Goal: Transaction & Acquisition: Purchase product/service

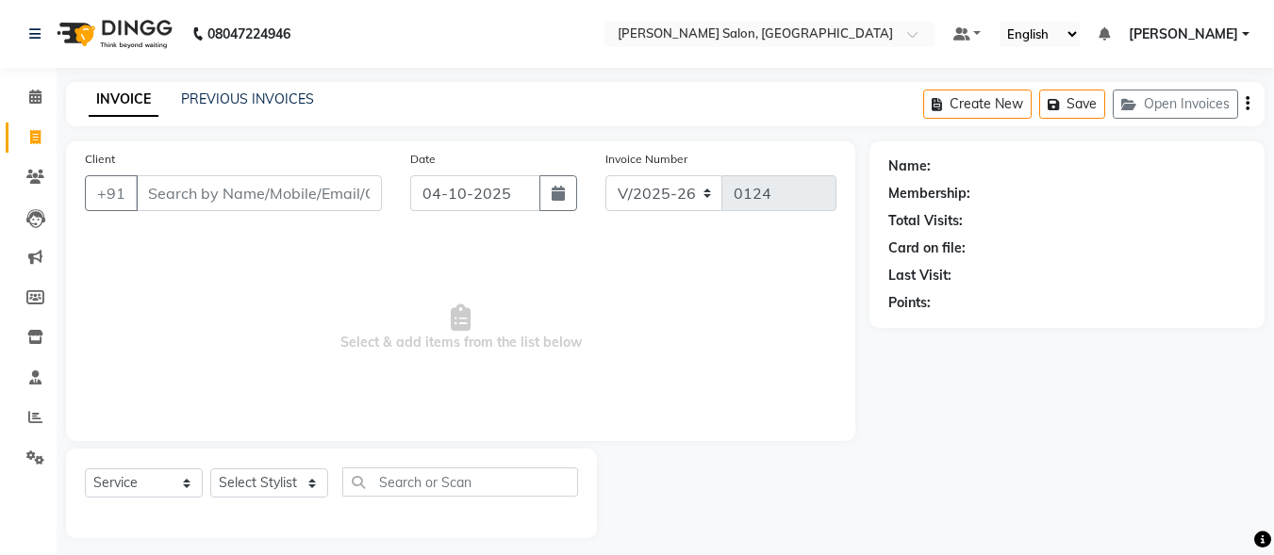
select select "8959"
select select "service"
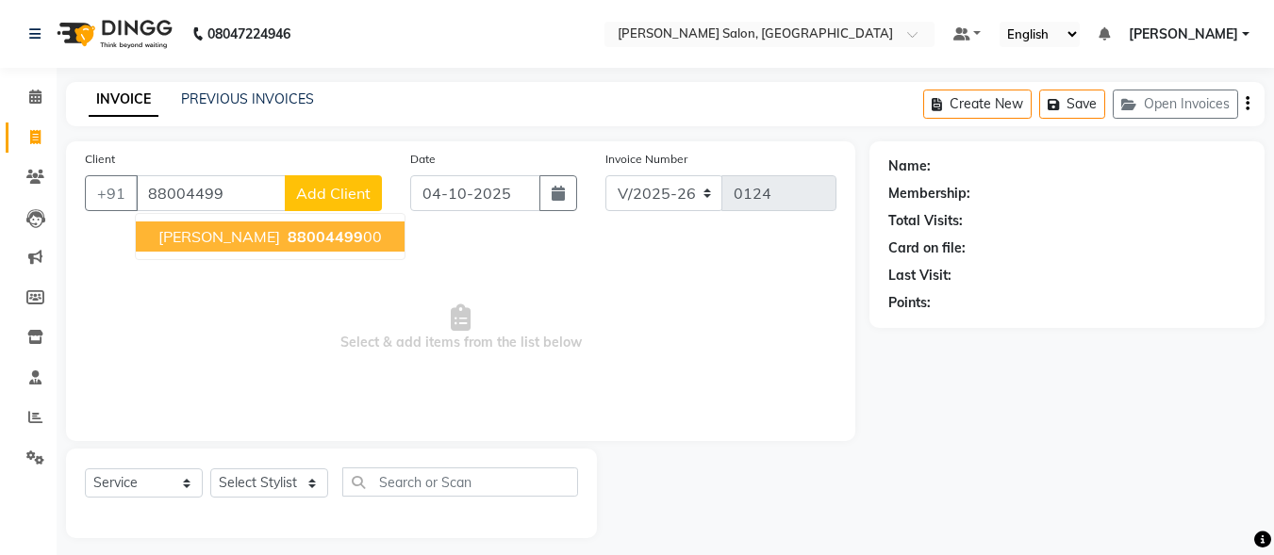
click at [294, 225] on button "Divyansh 88004499 00" at bounding box center [270, 237] width 269 height 30
type input "8800449900"
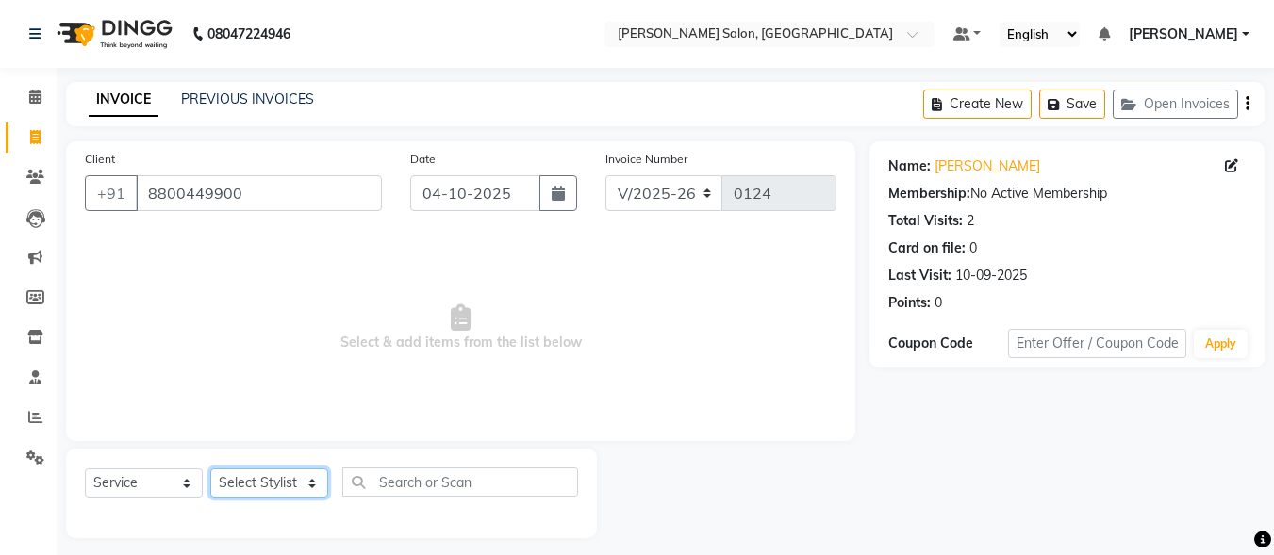
click at [275, 480] on select "Select Stylist ALI [PERSON_NAME] [PERSON_NAME] [PERSON_NAME] [PERSON_NAME] neha…" at bounding box center [269, 483] width 118 height 29
select select "93600"
click at [210, 469] on select "Select Stylist ALI [PERSON_NAME] [PERSON_NAME] [PERSON_NAME] [PERSON_NAME] neha…" at bounding box center [269, 483] width 118 height 29
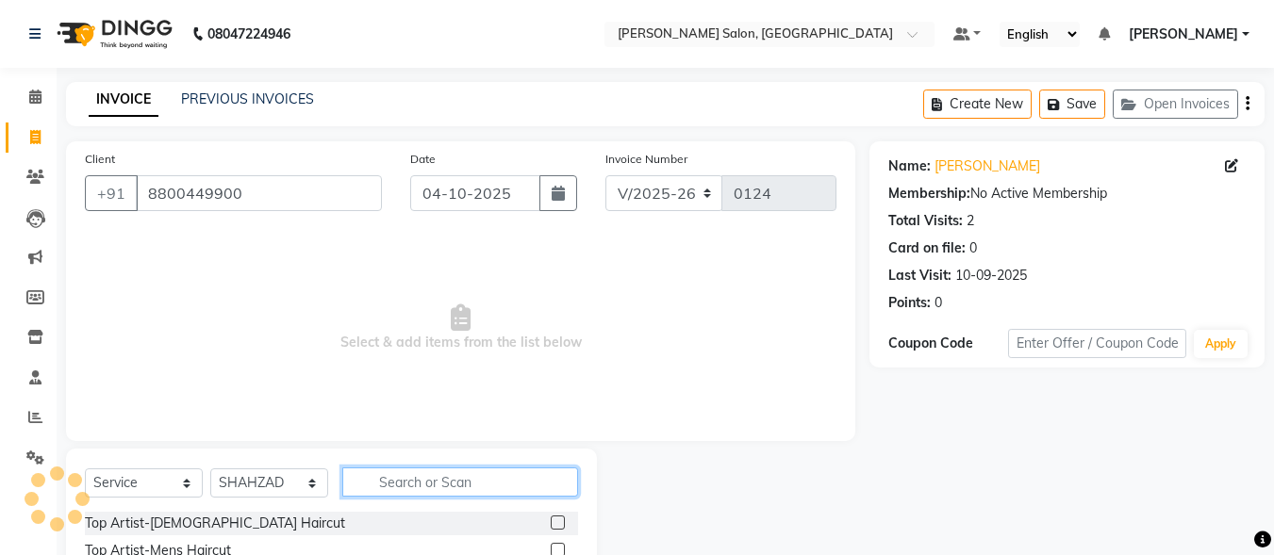
click at [438, 484] on input "text" at bounding box center [460, 482] width 236 height 29
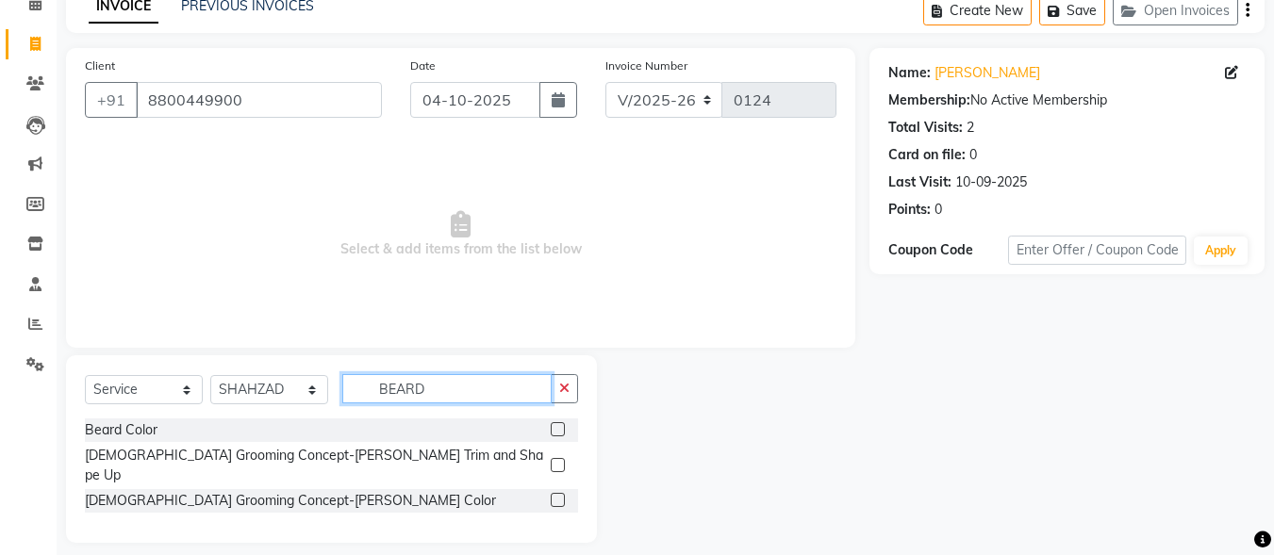
scroll to position [91, 0]
type input "BEARD"
click at [561, 460] on label at bounding box center [558, 467] width 14 height 14
click at [561, 462] on input "checkbox" at bounding box center [557, 468] width 12 height 12
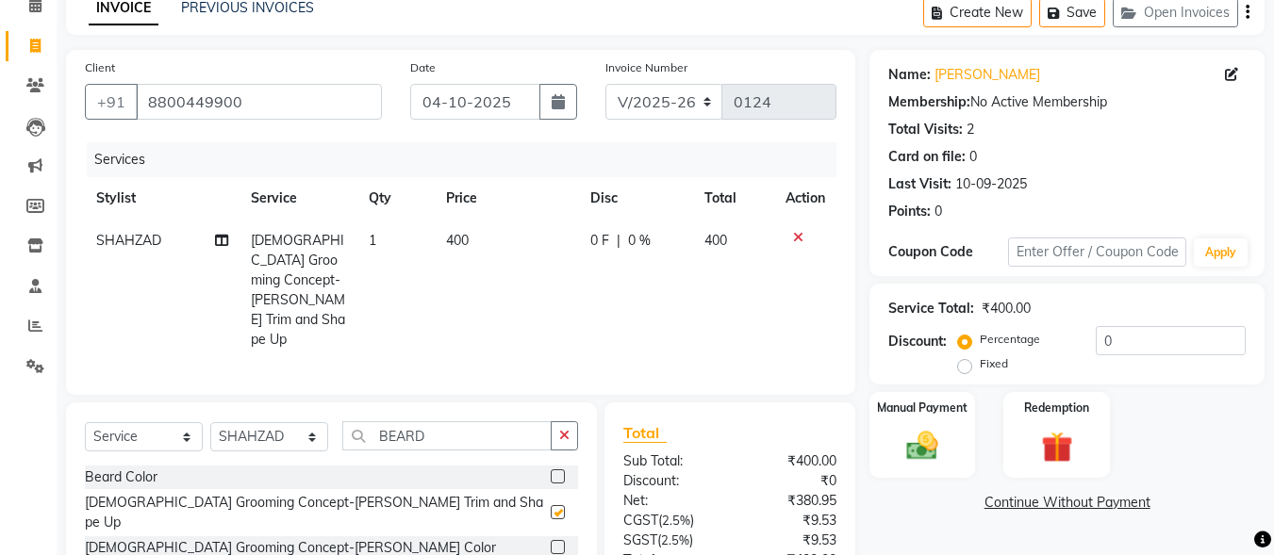
checkbox input "false"
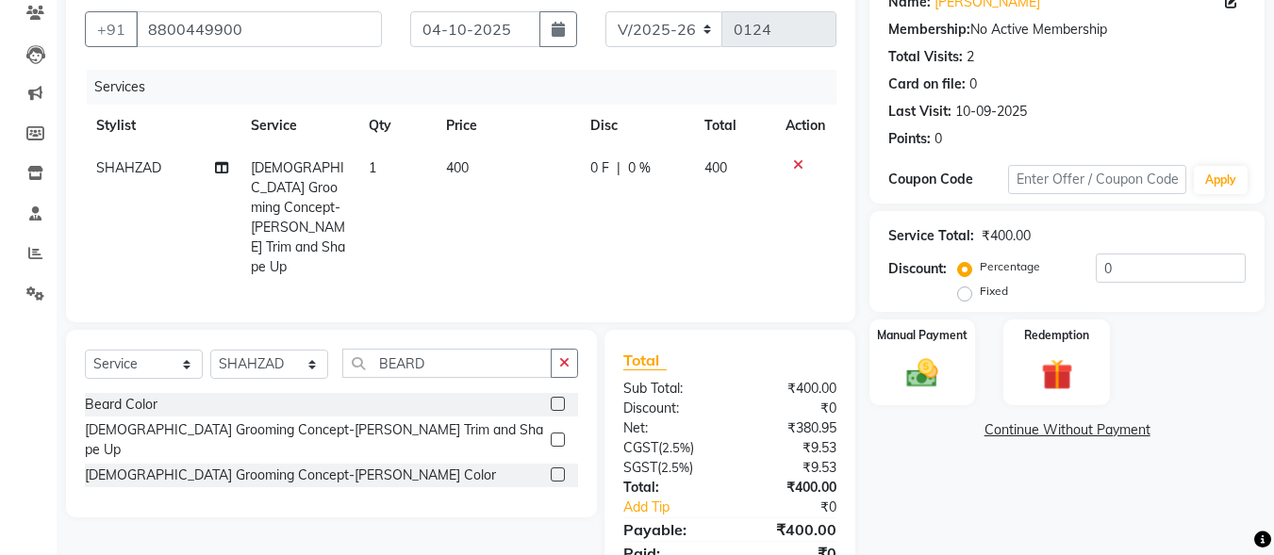
scroll to position [219, 0]
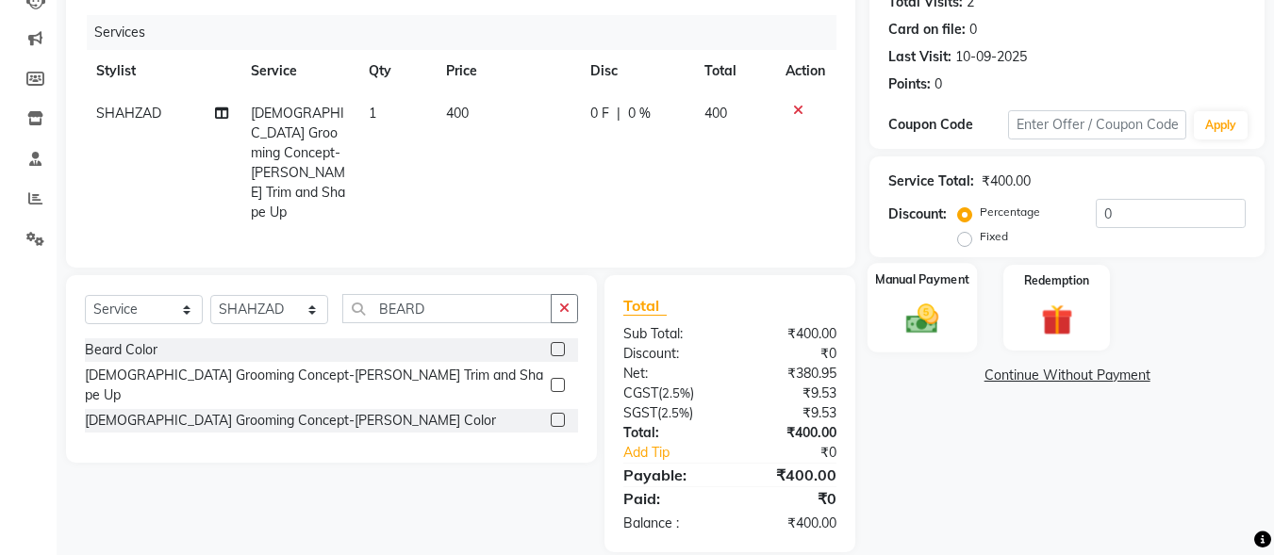
click at [946, 304] on img at bounding box center [922, 319] width 53 height 38
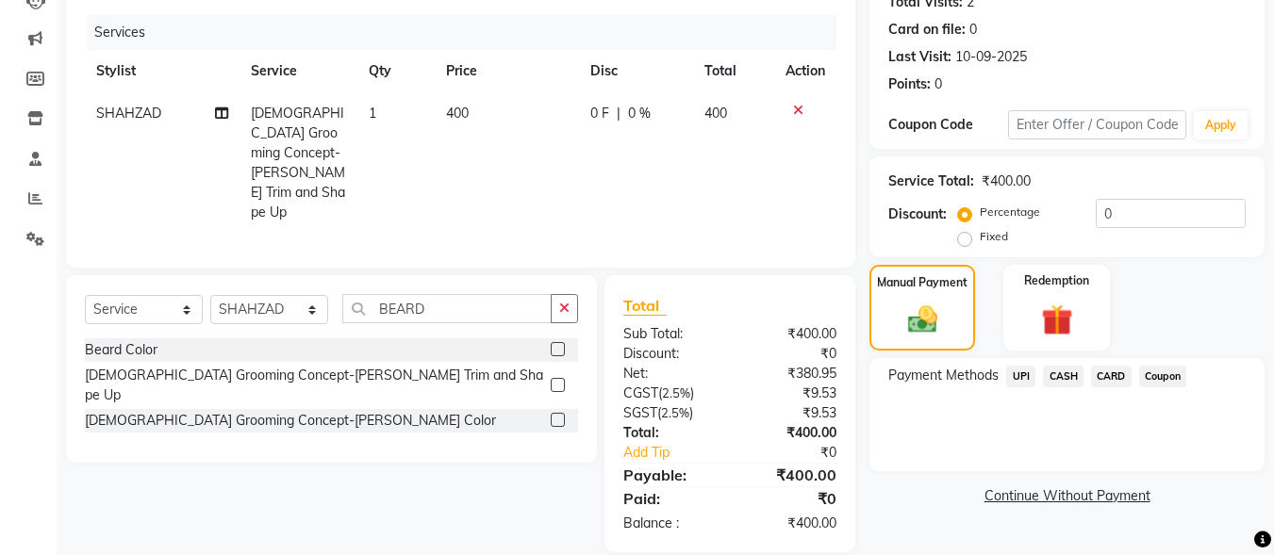
click at [1021, 376] on span "UPI" at bounding box center [1020, 377] width 29 height 22
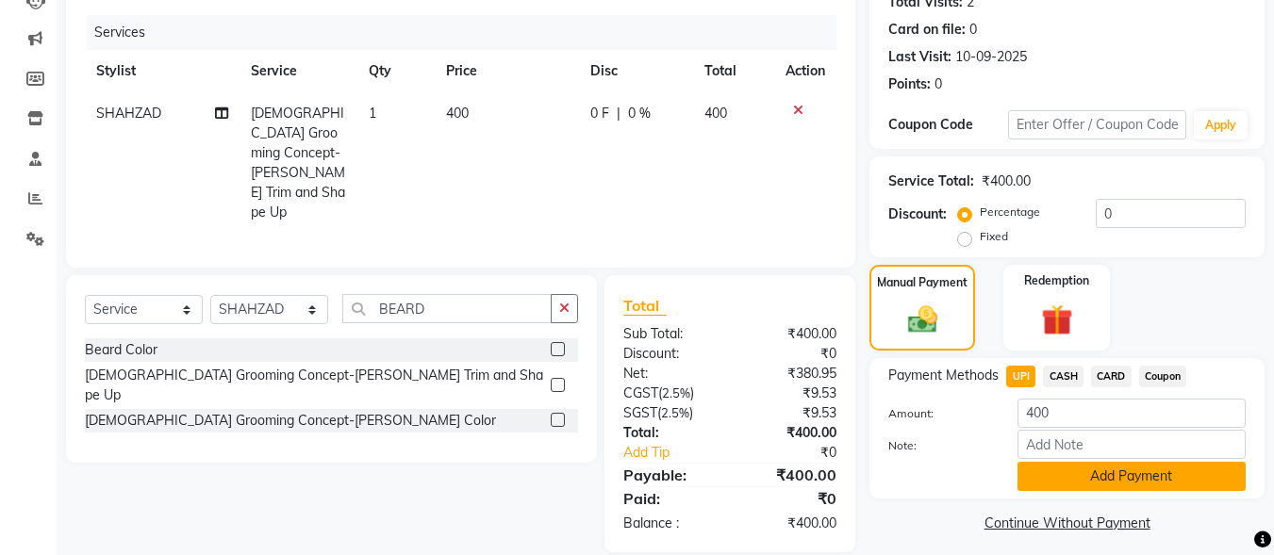
click at [1108, 472] on button "Add Payment" at bounding box center [1132, 476] width 228 height 29
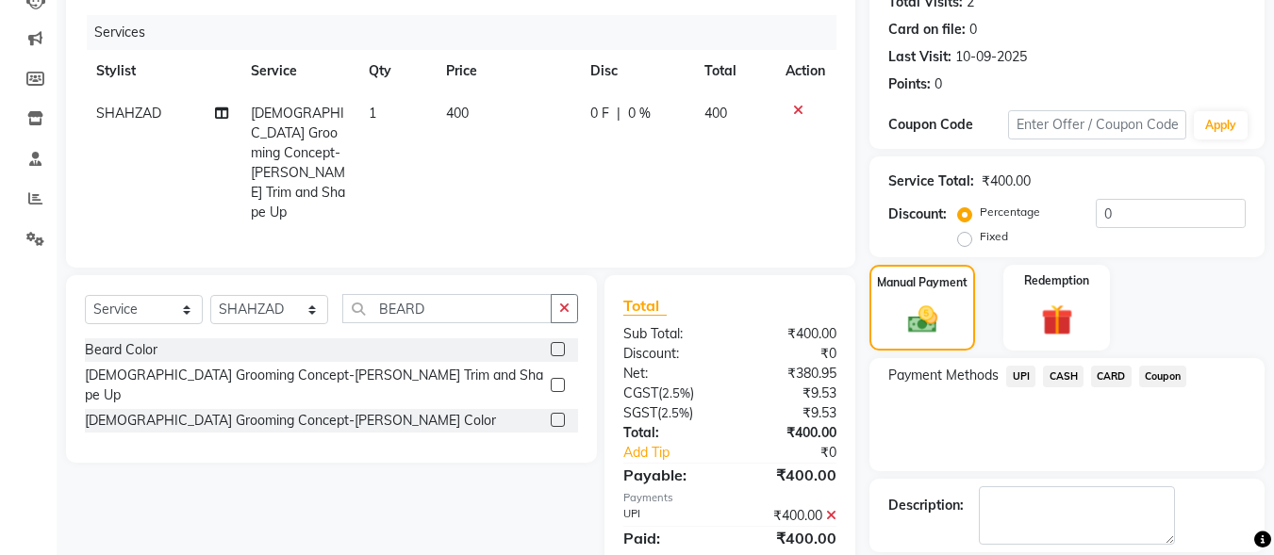
scroll to position [308, 0]
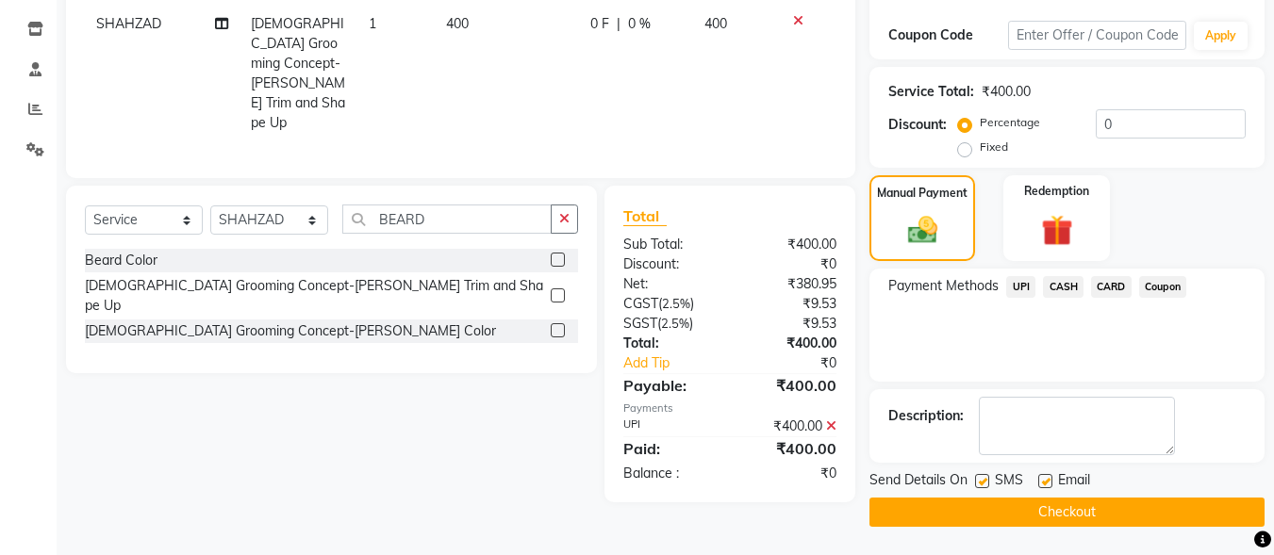
click at [1079, 511] on button "Checkout" at bounding box center [1067, 512] width 395 height 29
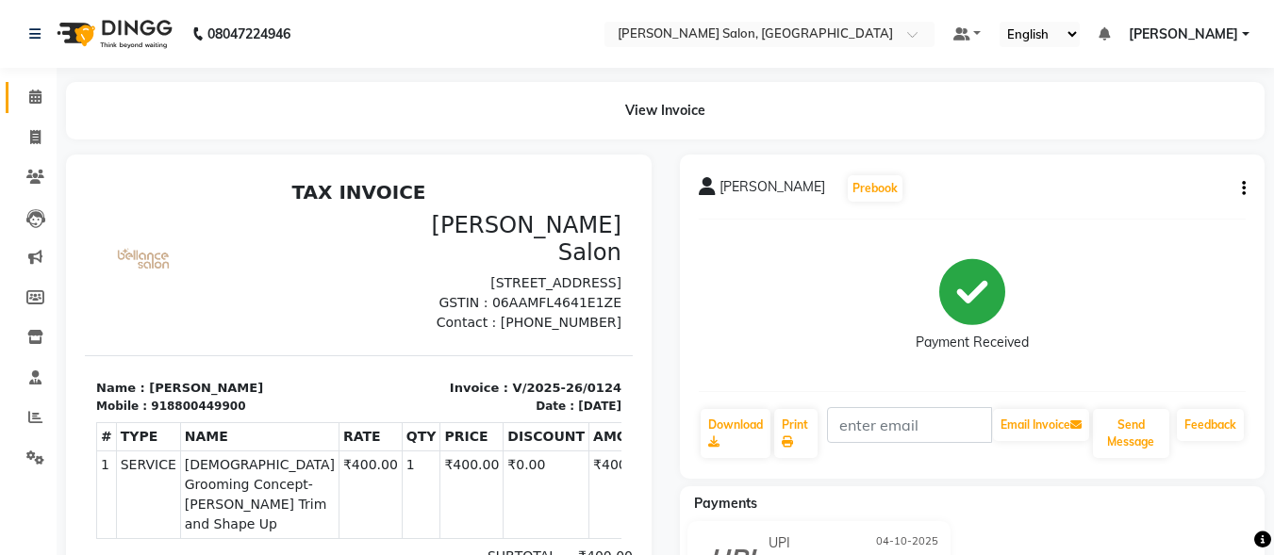
click at [26, 112] on link "Calendar" at bounding box center [28, 97] width 45 height 31
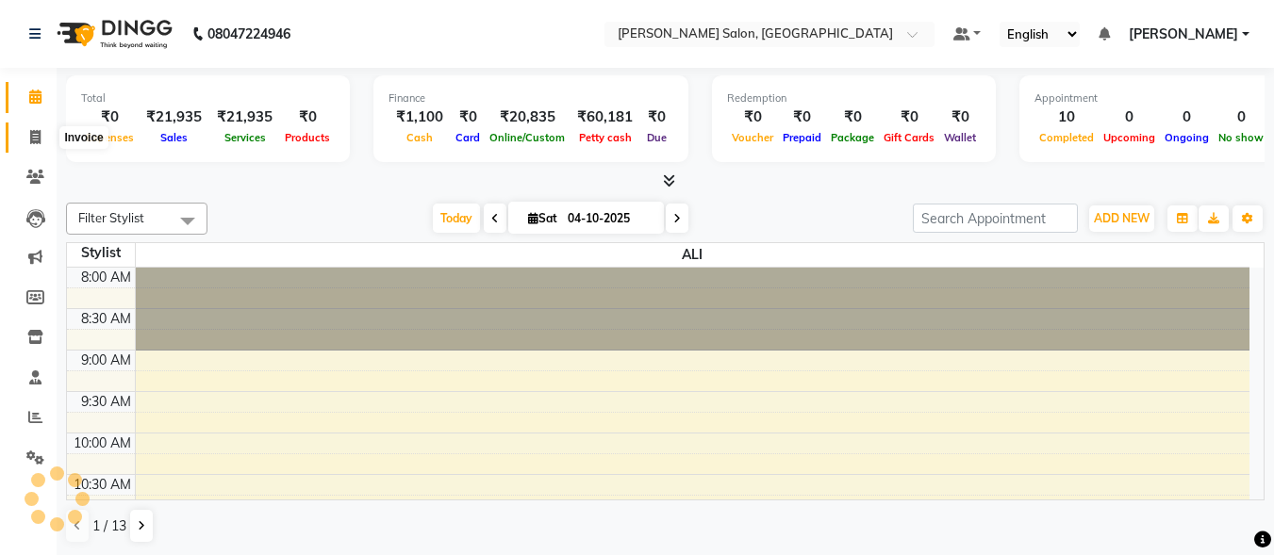
click at [31, 132] on icon at bounding box center [35, 137] width 10 height 14
select select "service"
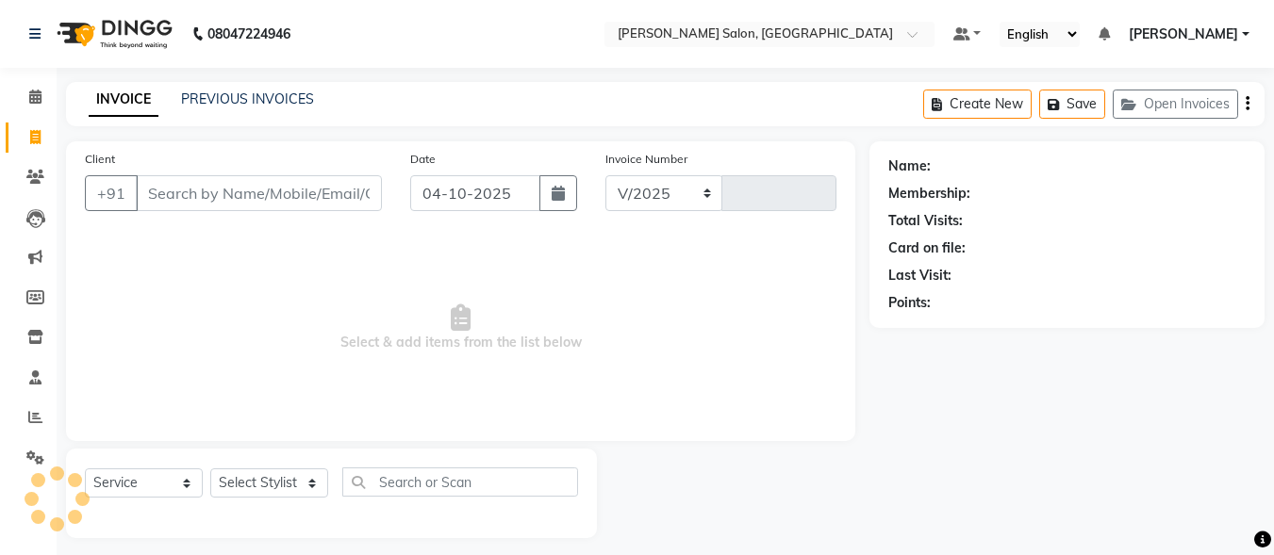
select select "8959"
type input "0125"
click at [191, 198] on input "Client" at bounding box center [259, 193] width 246 height 36
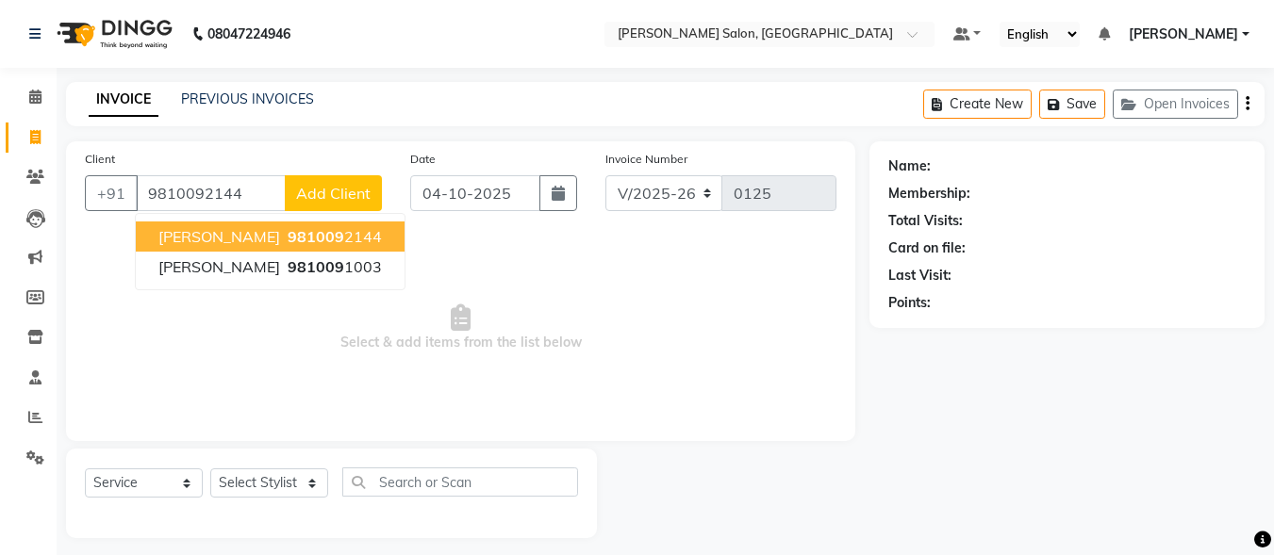
type input "9810092144"
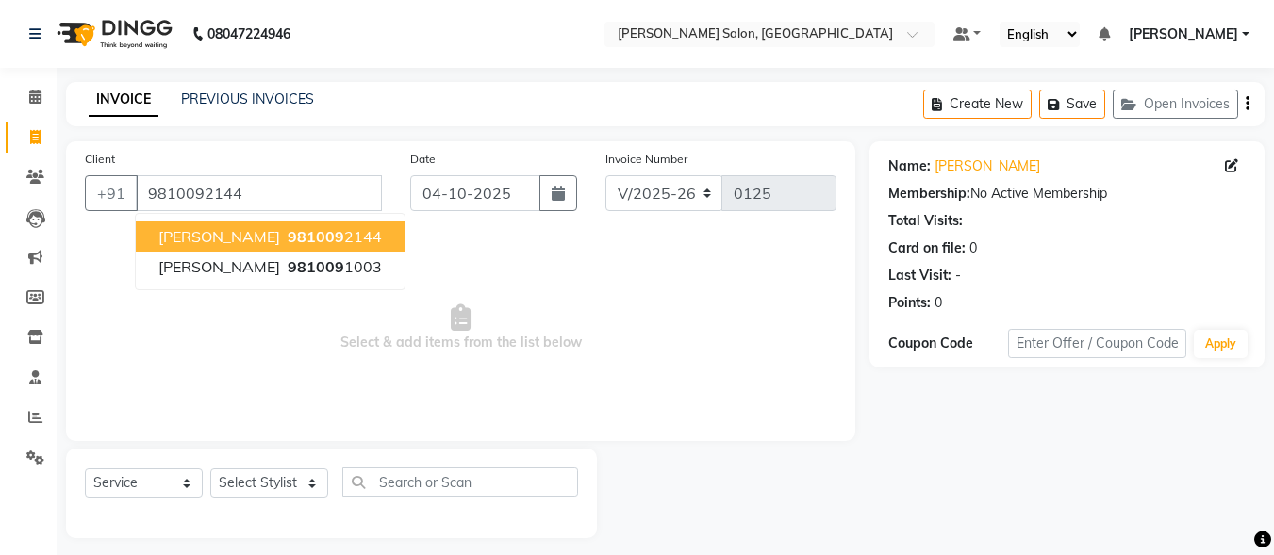
click at [282, 213] on ngb-typeahead-window "Sudheer 981009 2144 Harshita 981009 1003" at bounding box center [270, 251] width 271 height 77
click at [288, 236] on span "981009" at bounding box center [316, 236] width 57 height 19
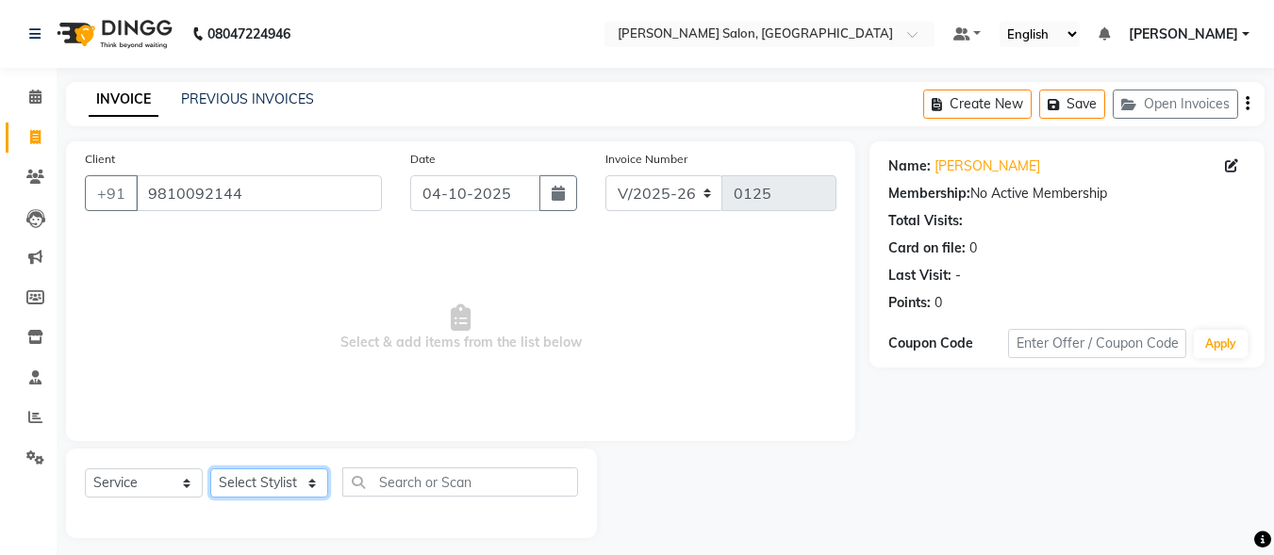
click at [277, 491] on select "Select Stylist ALI [PERSON_NAME] [PERSON_NAME] [PERSON_NAME] [PERSON_NAME] neha…" at bounding box center [269, 483] width 118 height 29
select select "90637"
click at [210, 469] on select "Select Stylist ALI [PERSON_NAME] [PERSON_NAME] [PERSON_NAME] [PERSON_NAME] neha…" at bounding box center [269, 483] width 118 height 29
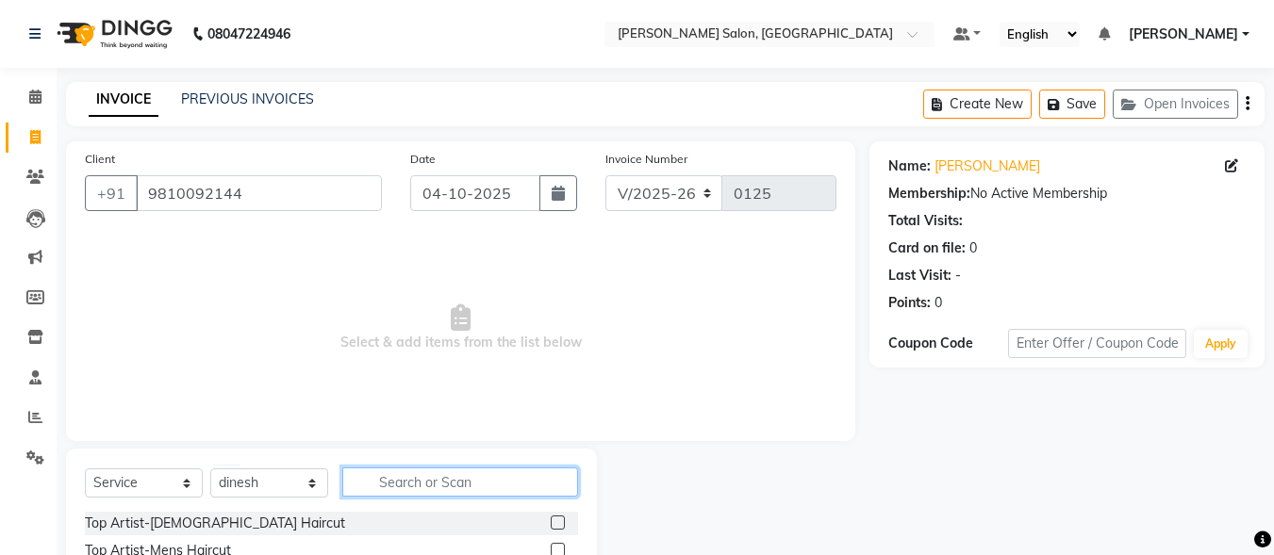
click at [423, 495] on input "text" at bounding box center [460, 482] width 236 height 29
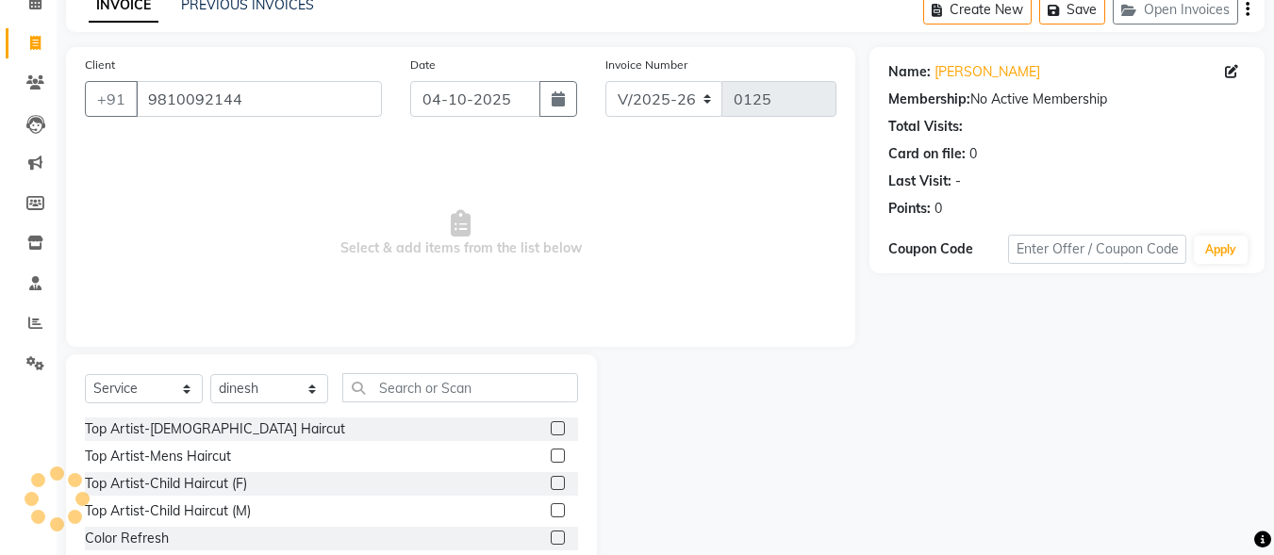
click at [551, 458] on label at bounding box center [558, 456] width 14 height 14
click at [551, 458] on input "checkbox" at bounding box center [557, 457] width 12 height 12
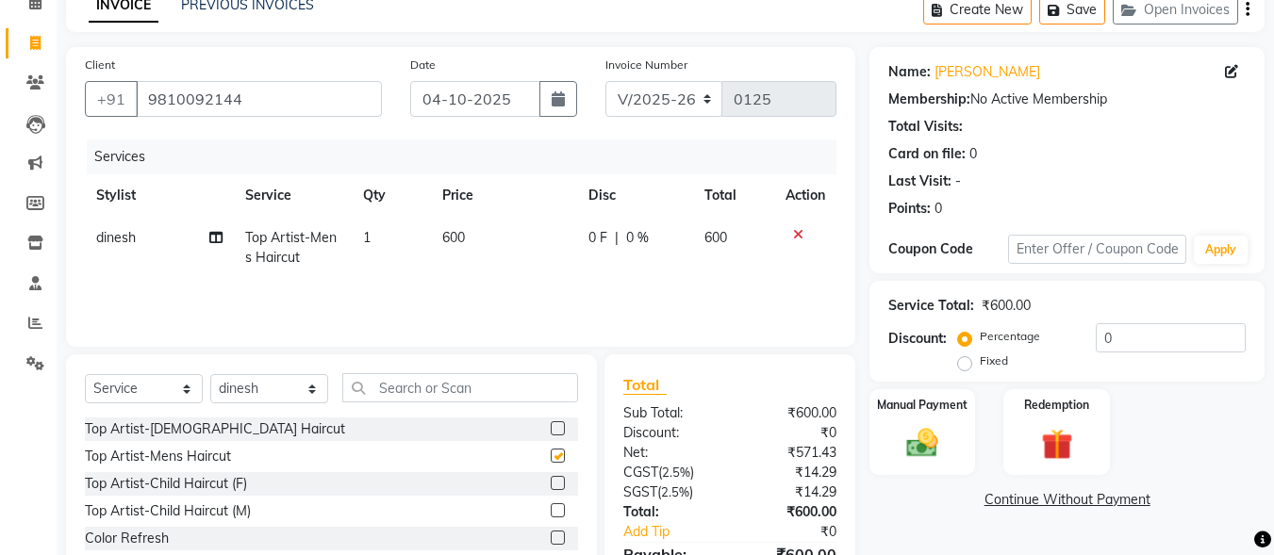
checkbox input "false"
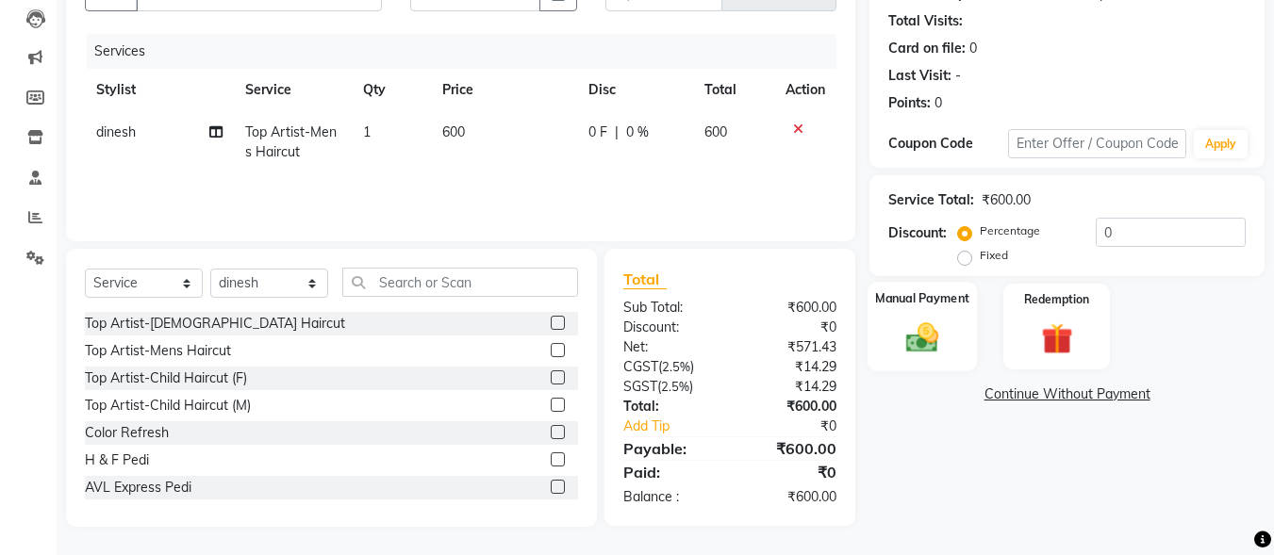
click at [952, 308] on div "Manual Payment" at bounding box center [923, 327] width 110 height 90
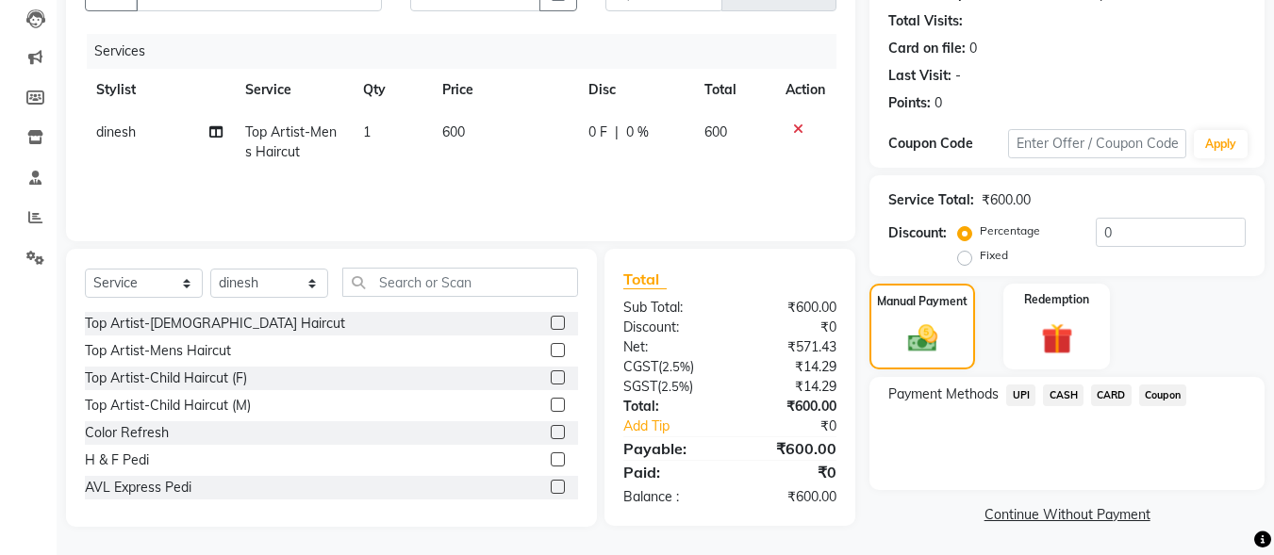
drag, startPoint x: 1023, startPoint y: 398, endPoint x: 1005, endPoint y: 402, distance: 18.3
click at [1021, 398] on span "UPI" at bounding box center [1020, 396] width 29 height 22
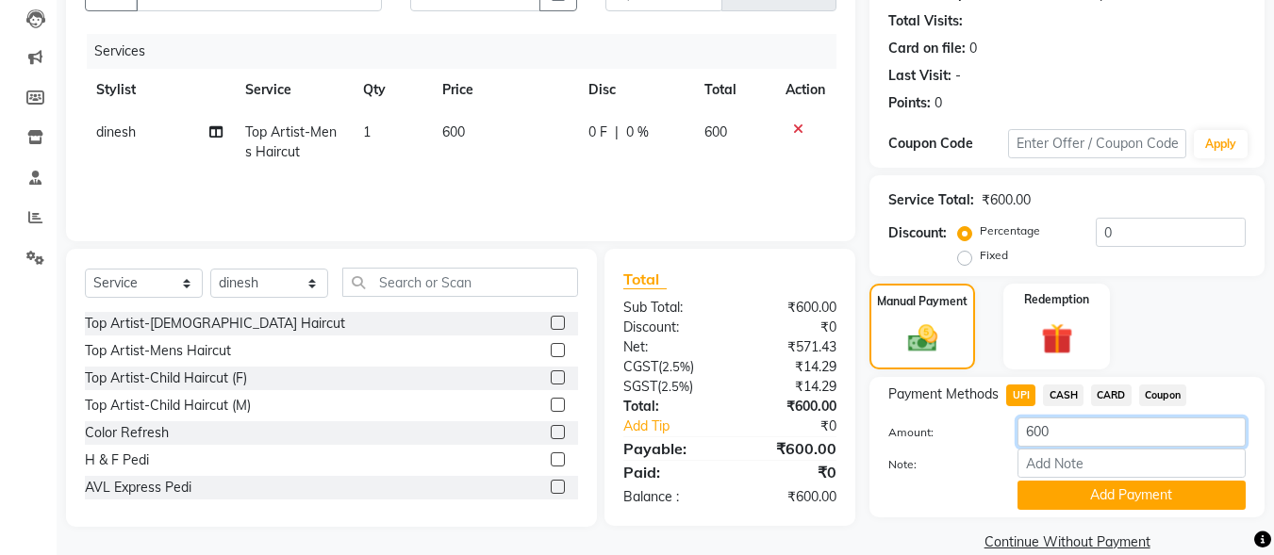
click at [1061, 429] on input "600" at bounding box center [1132, 432] width 228 height 29
type input "6"
type input "200"
click at [1105, 469] on input "Note:" at bounding box center [1132, 463] width 228 height 29
click at [1098, 470] on input "Note:" at bounding box center [1132, 463] width 228 height 29
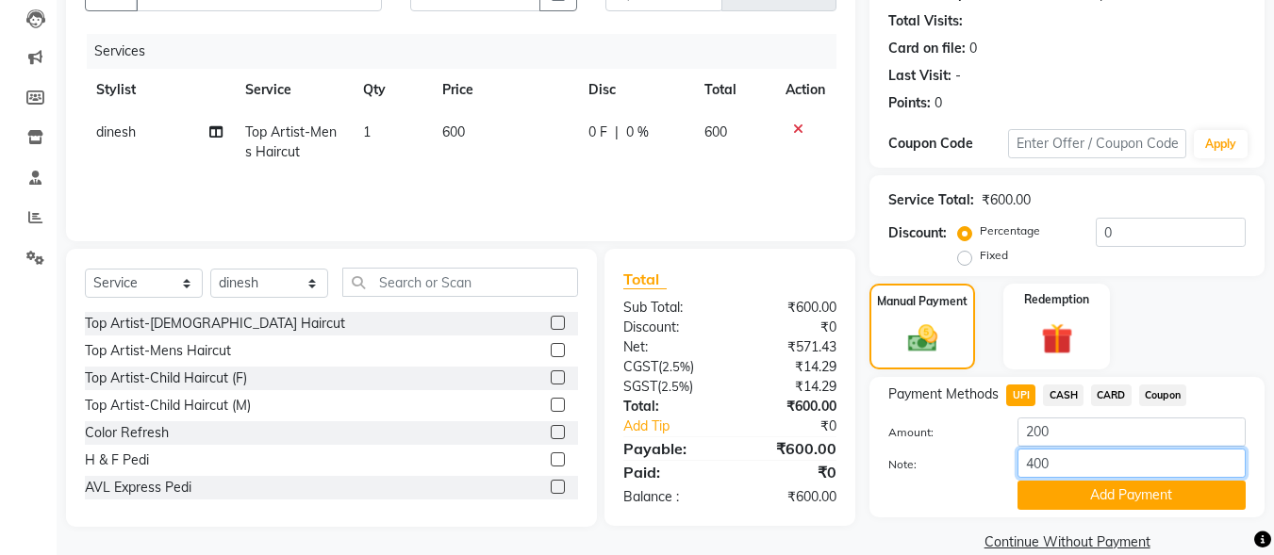
click at [1063, 457] on input "400" at bounding box center [1132, 463] width 228 height 29
type input "4"
click at [1067, 389] on span "CASH" at bounding box center [1063, 396] width 41 height 22
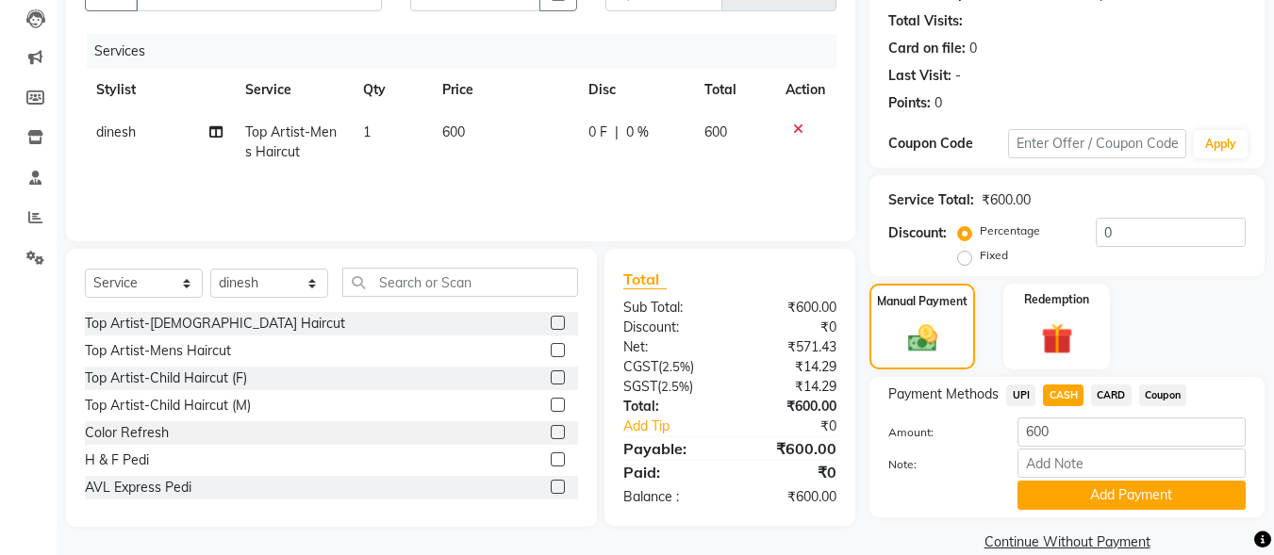
click at [1067, 389] on span "CASH" at bounding box center [1063, 396] width 41 height 22
click at [1079, 454] on input "Note:" at bounding box center [1132, 463] width 228 height 29
click at [1059, 428] on input "600" at bounding box center [1132, 432] width 228 height 29
type input "6"
type input "400"
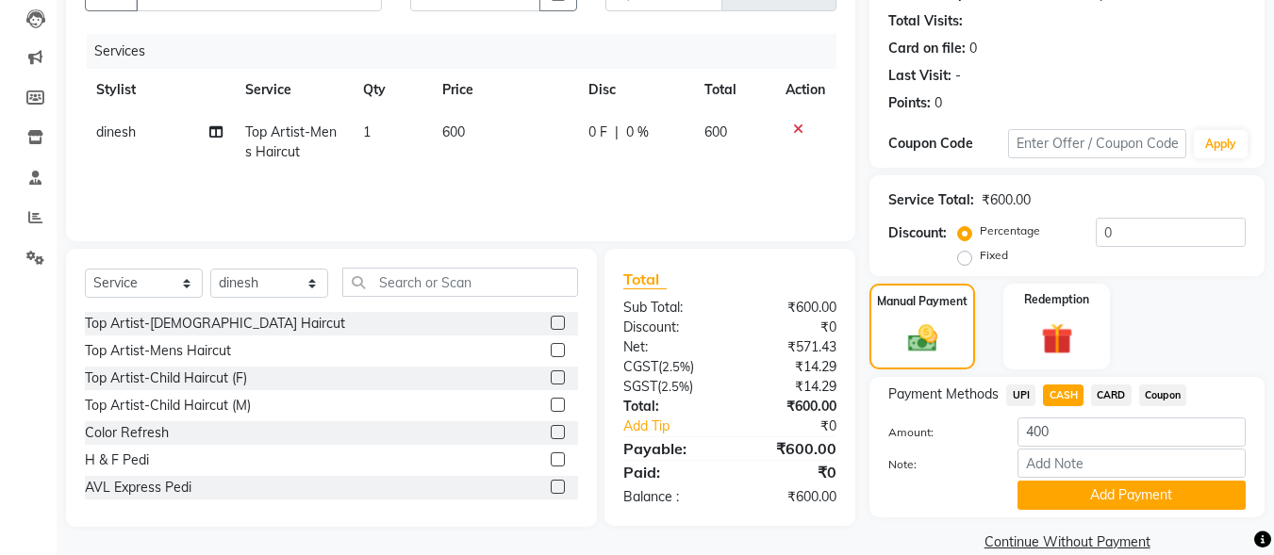
click at [931, 505] on div at bounding box center [938, 495] width 128 height 29
click at [1040, 496] on button "Add Payment" at bounding box center [1132, 495] width 228 height 29
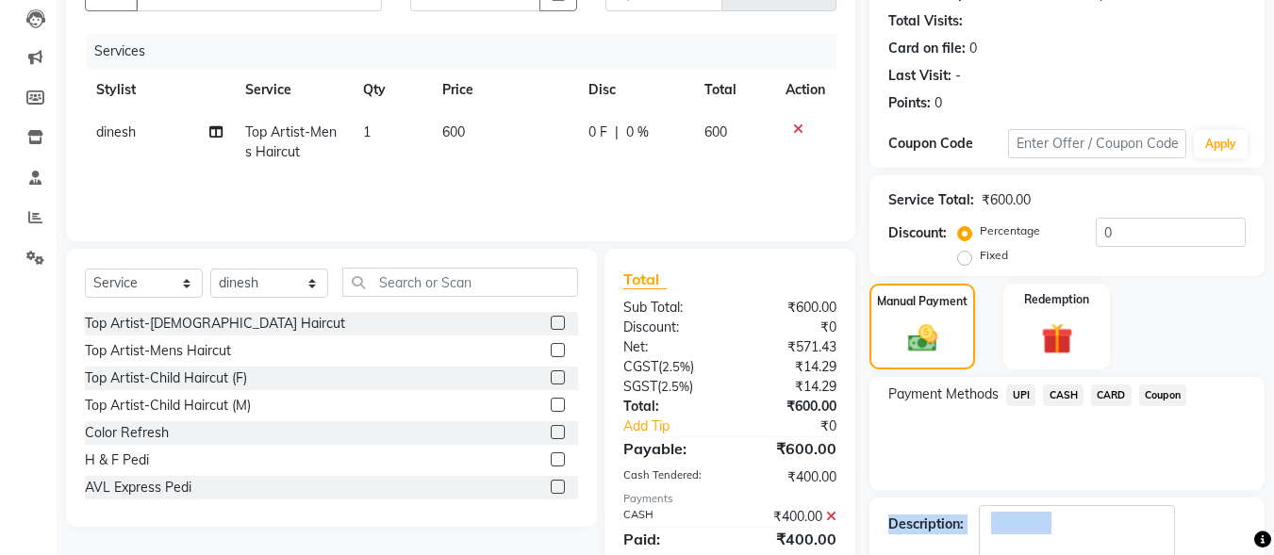
scroll to position [308, 0]
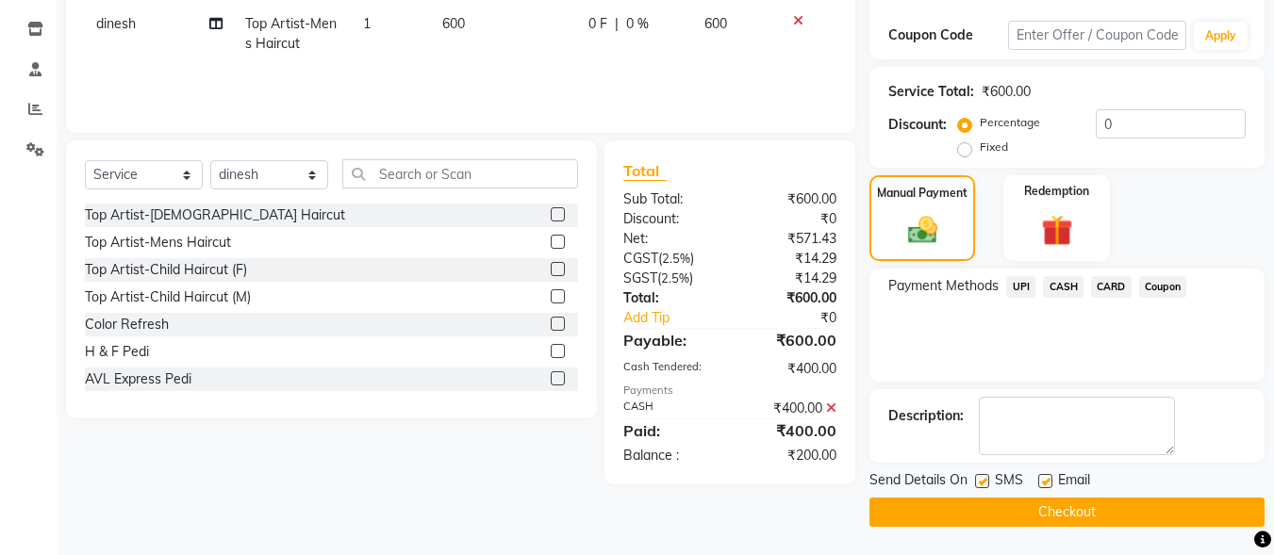
click at [1026, 284] on span "UPI" at bounding box center [1020, 287] width 29 height 22
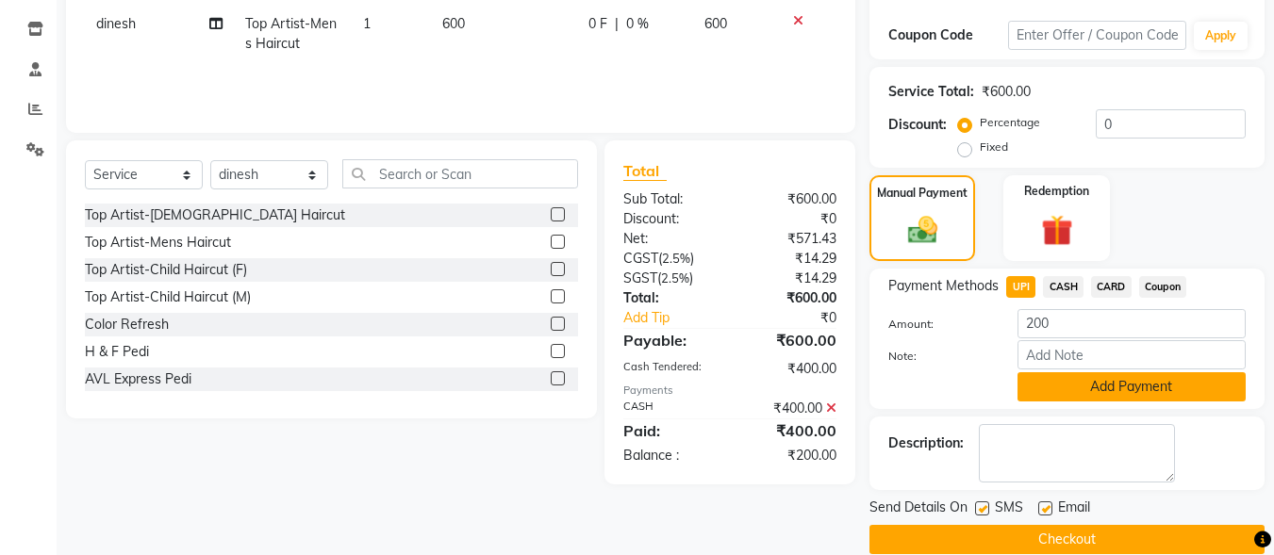
click at [1085, 386] on button "Add Payment" at bounding box center [1132, 387] width 228 height 29
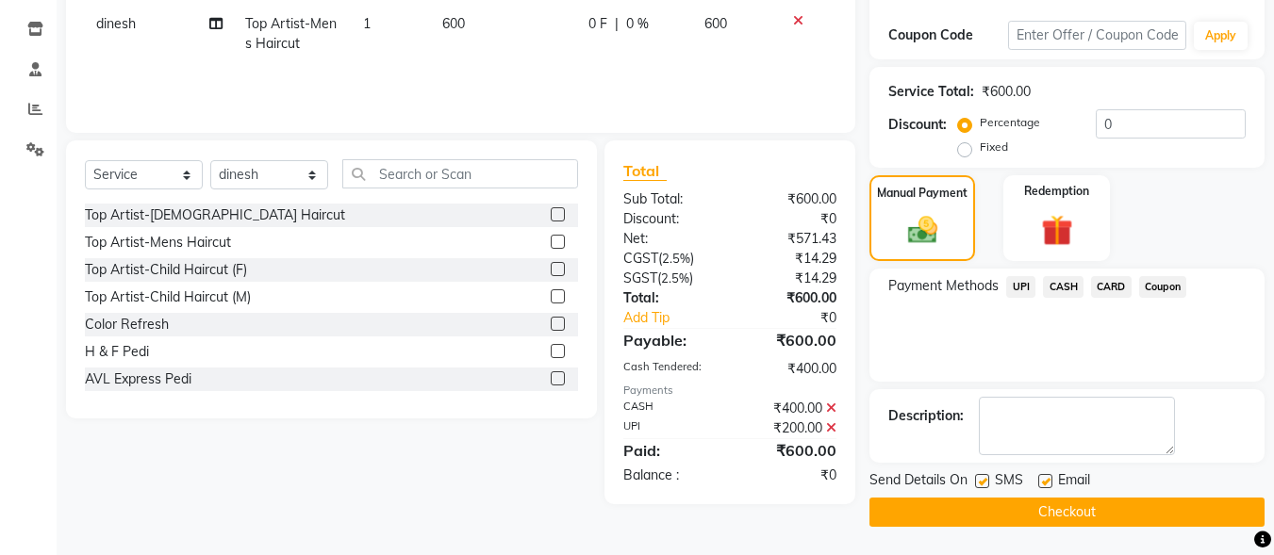
click at [1002, 506] on button "Checkout" at bounding box center [1067, 512] width 395 height 29
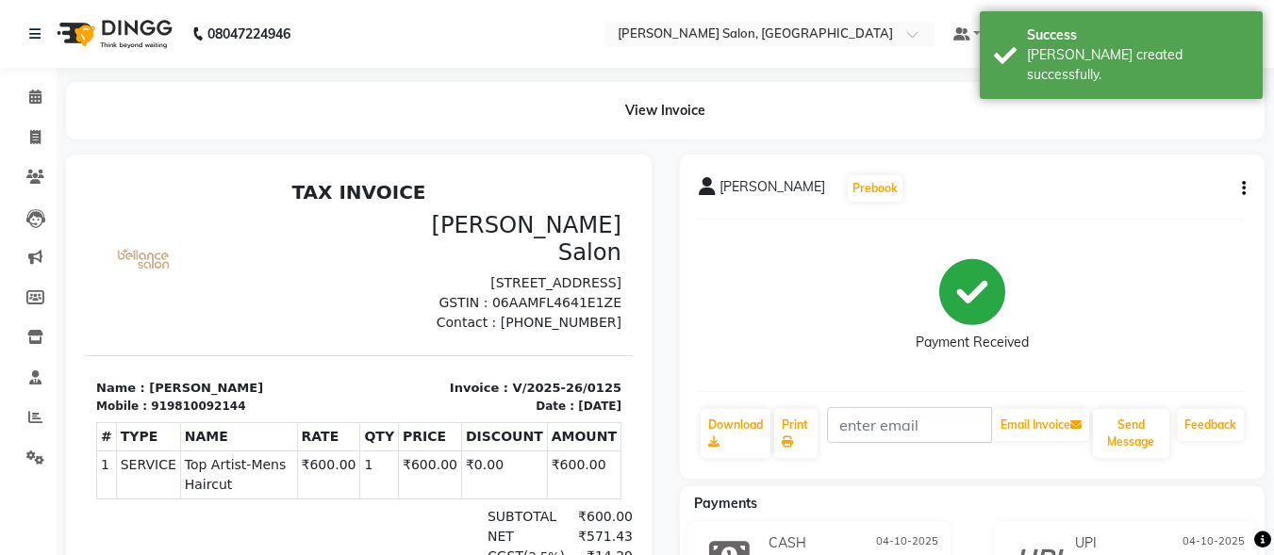
scroll to position [246, 0]
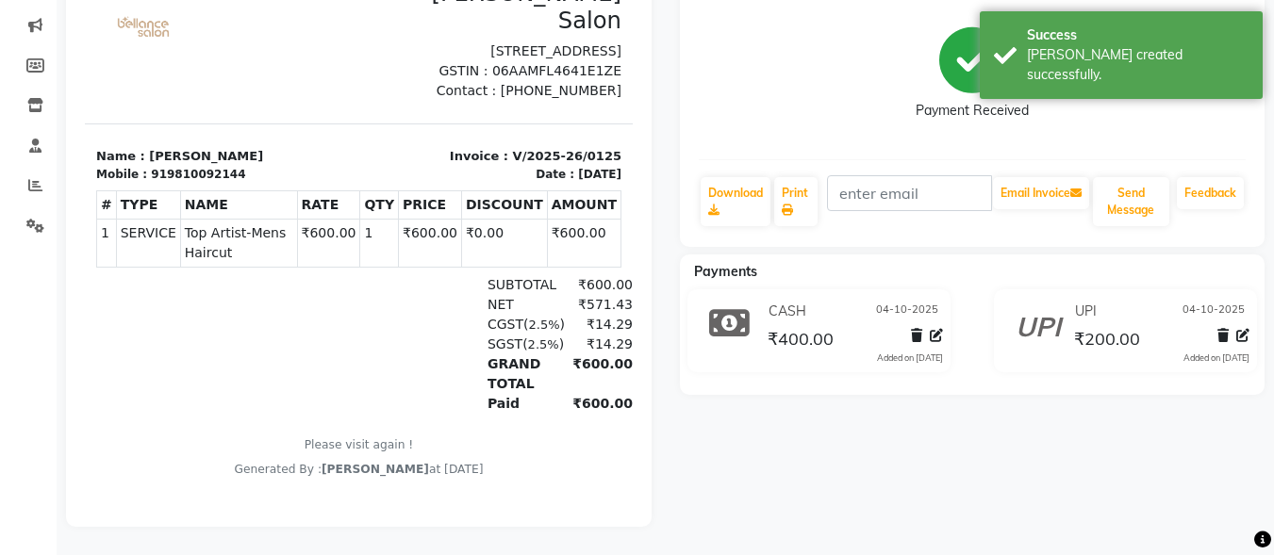
click at [666, 507] on div "Sudheer Prebook Payment Received Download Print Email Invoice Send Message Feed…" at bounding box center [973, 225] width 614 height 605
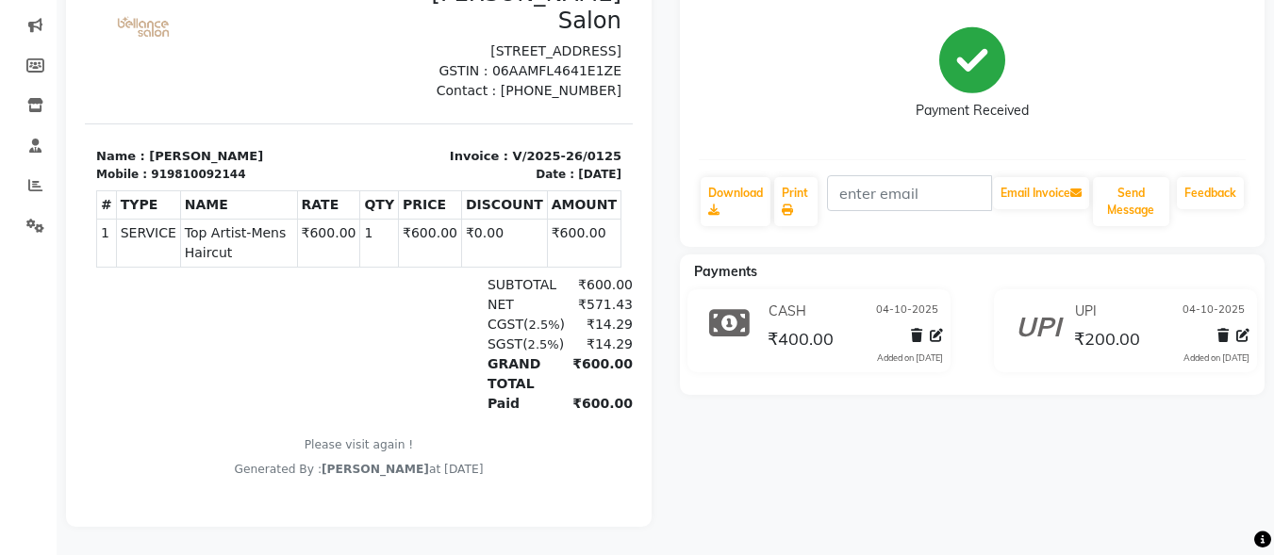
scroll to position [0, 0]
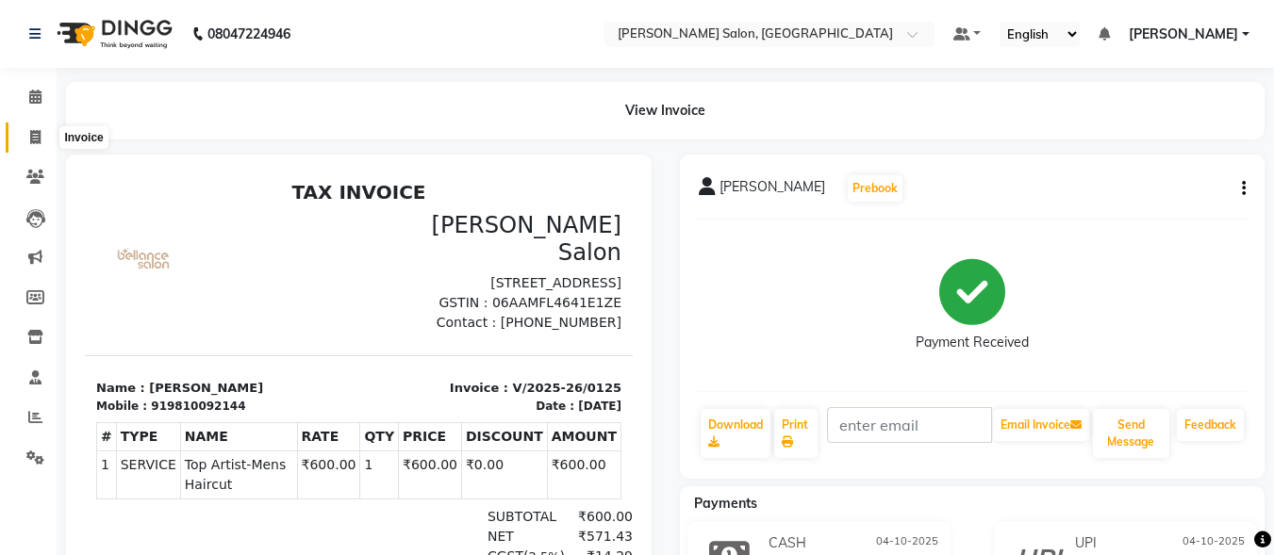
click at [32, 145] on span at bounding box center [35, 138] width 33 height 22
select select "service"
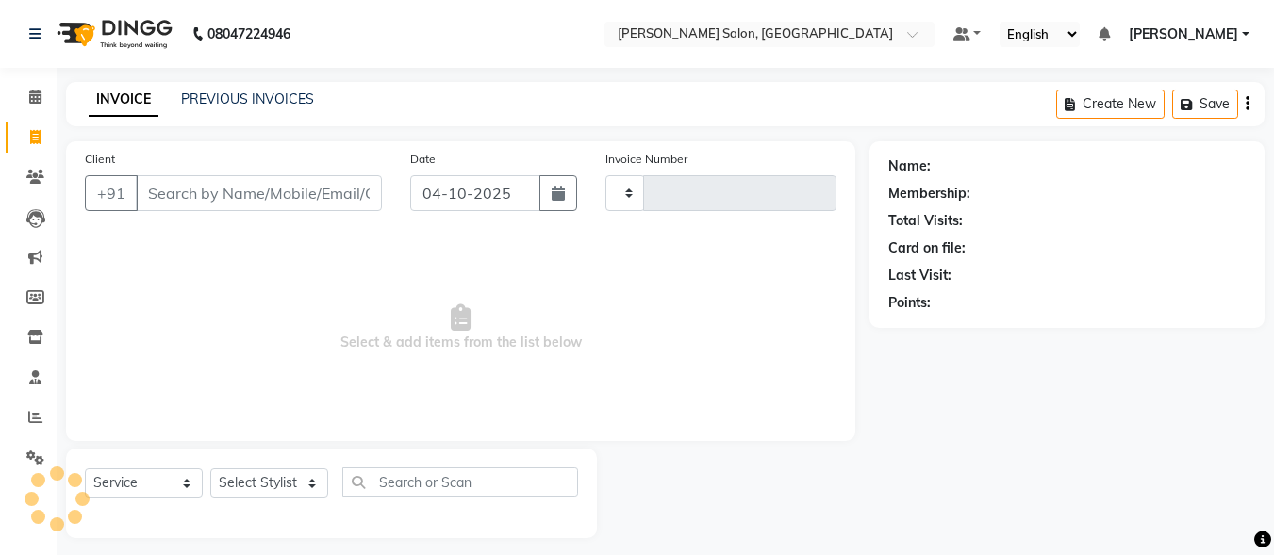
scroll to position [11, 0]
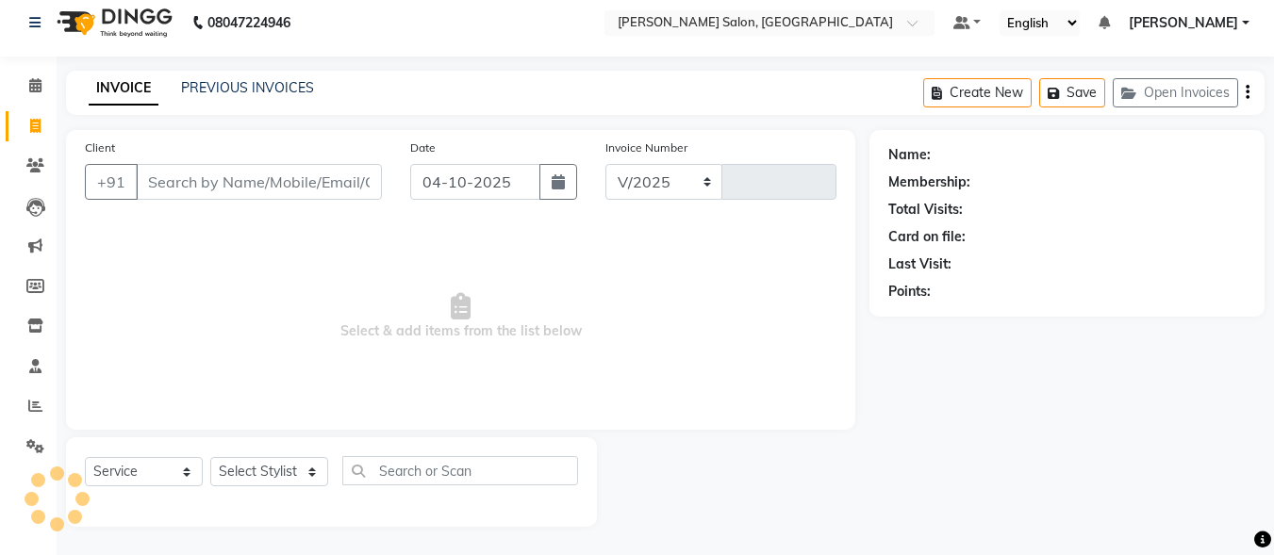
select select "8959"
type input "0126"
click at [197, 191] on input "Client" at bounding box center [259, 182] width 246 height 36
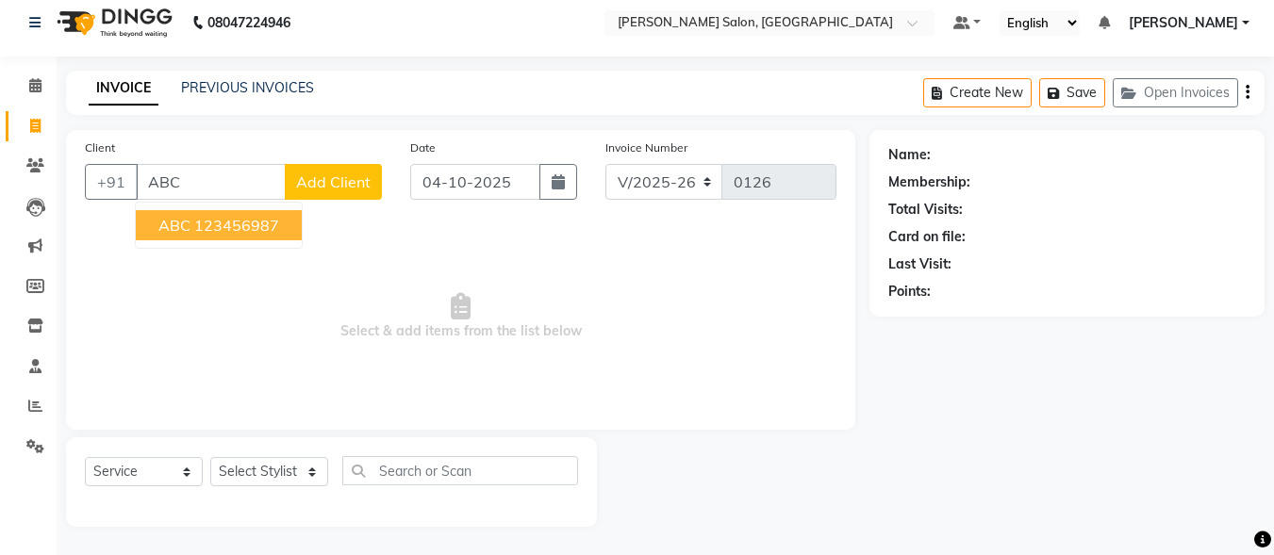
click at [213, 224] on ngb-highlight "123456987" at bounding box center [236, 225] width 85 height 19
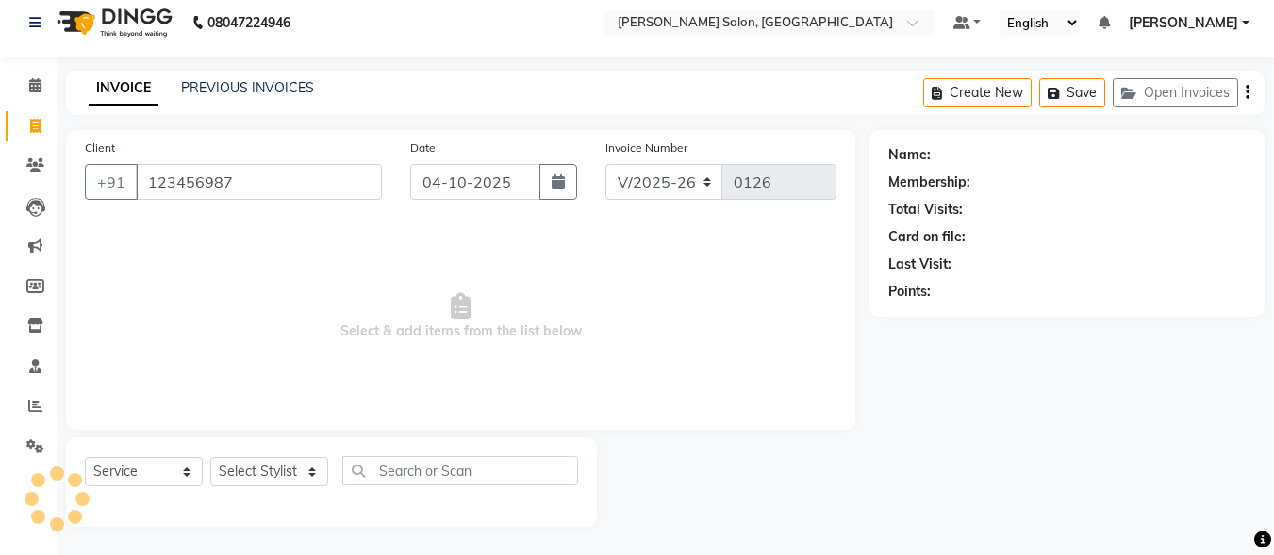
type input "123456987"
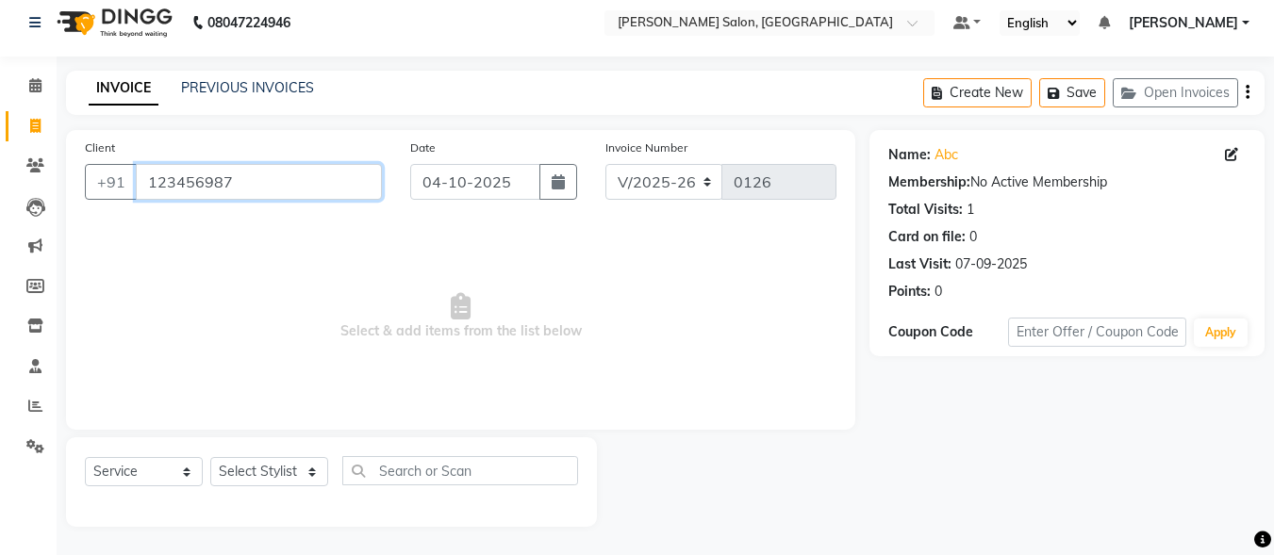
click at [219, 174] on input "123456987" at bounding box center [259, 182] width 246 height 36
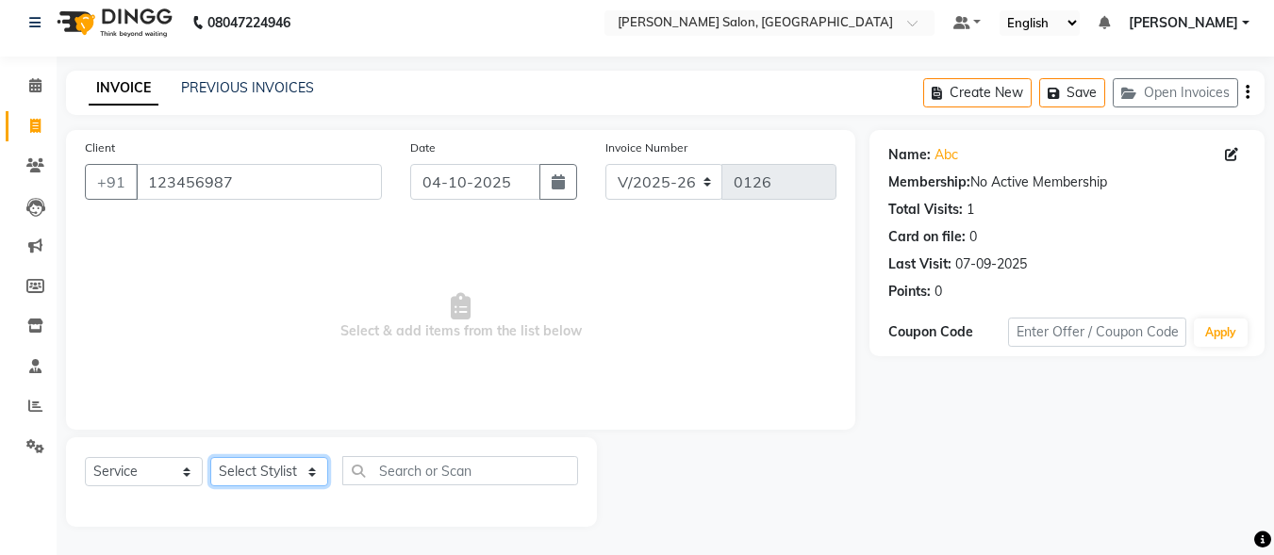
click at [274, 480] on select "Select Stylist ALI [PERSON_NAME] [PERSON_NAME] [PERSON_NAME] [PERSON_NAME] neha…" at bounding box center [269, 471] width 118 height 29
click at [210, 457] on select "Select Stylist ALI [PERSON_NAME] [PERSON_NAME] [PERSON_NAME] [PERSON_NAME] neha…" at bounding box center [269, 471] width 118 height 29
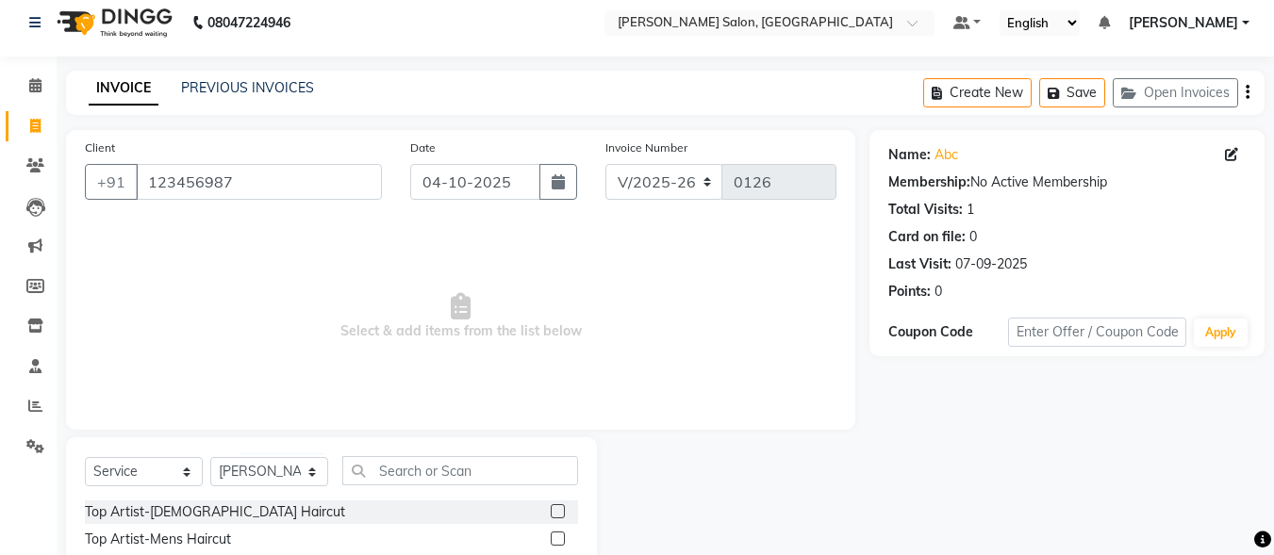
click at [271, 488] on div "Select Service Product Membership Package Voucher Prepaid Gift Card Select Styl…" at bounding box center [331, 478] width 493 height 44
click at [277, 470] on select "Select Stylist ALI [PERSON_NAME] [PERSON_NAME] [PERSON_NAME] [PERSON_NAME] neha…" at bounding box center [269, 471] width 118 height 29
select select "90651"
click at [210, 457] on select "Select Stylist ALI [PERSON_NAME] [PERSON_NAME] [PERSON_NAME] [PERSON_NAME] neha…" at bounding box center [269, 471] width 118 height 29
click at [381, 459] on input "text" at bounding box center [460, 470] width 236 height 29
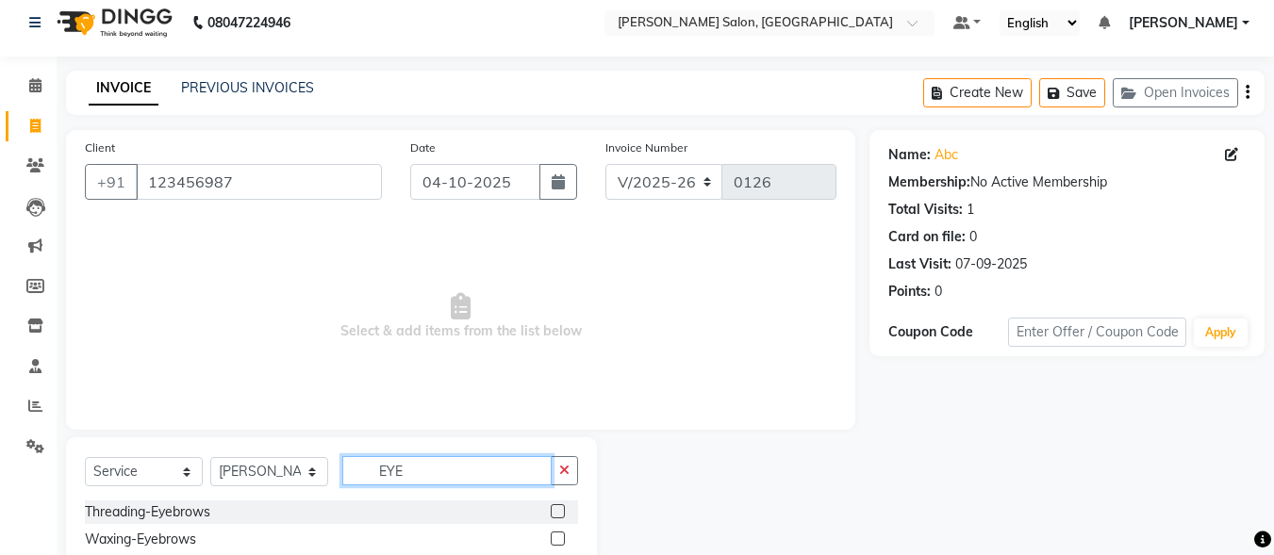
type input "EYE"
click at [471, 504] on div "Threading-Eyebrows" at bounding box center [331, 513] width 493 height 24
click at [555, 509] on label at bounding box center [558, 512] width 14 height 14
click at [555, 509] on input "checkbox" at bounding box center [557, 512] width 12 height 12
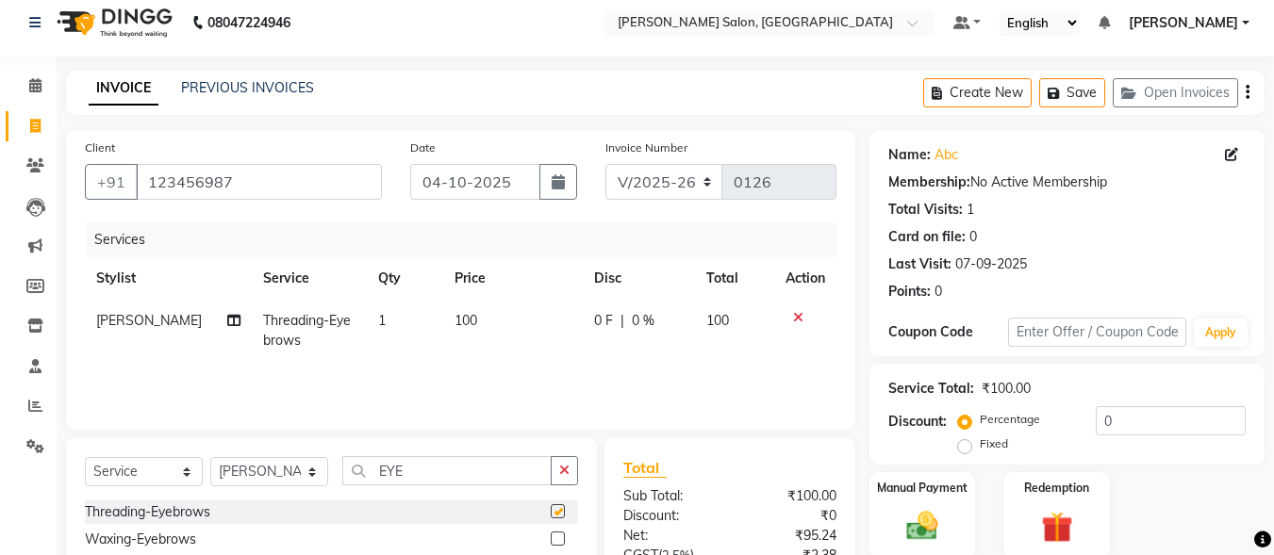
checkbox input "false"
click at [285, 460] on select "Select Stylist ALI [PERSON_NAME] [PERSON_NAME] [PERSON_NAME] [PERSON_NAME] neha…" at bounding box center [269, 471] width 118 height 29
select select "90634"
click at [210, 457] on select "Select Stylist ALI [PERSON_NAME] [PERSON_NAME] [PERSON_NAME] [PERSON_NAME] neha…" at bounding box center [269, 471] width 118 height 29
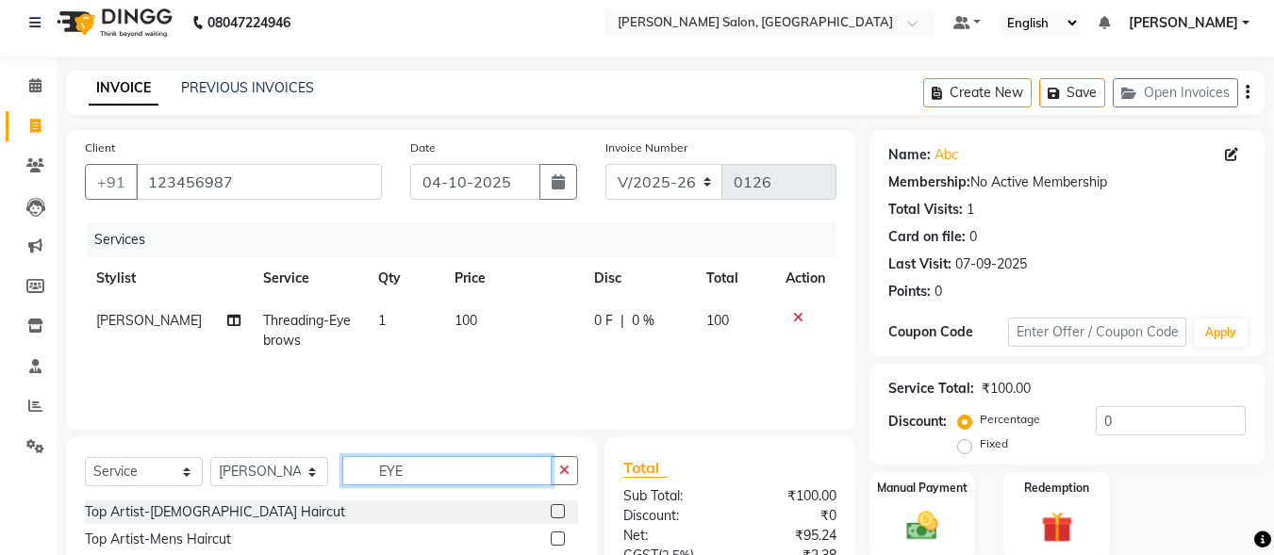
click at [428, 473] on input "EYE" at bounding box center [446, 470] width 209 height 29
type input "E"
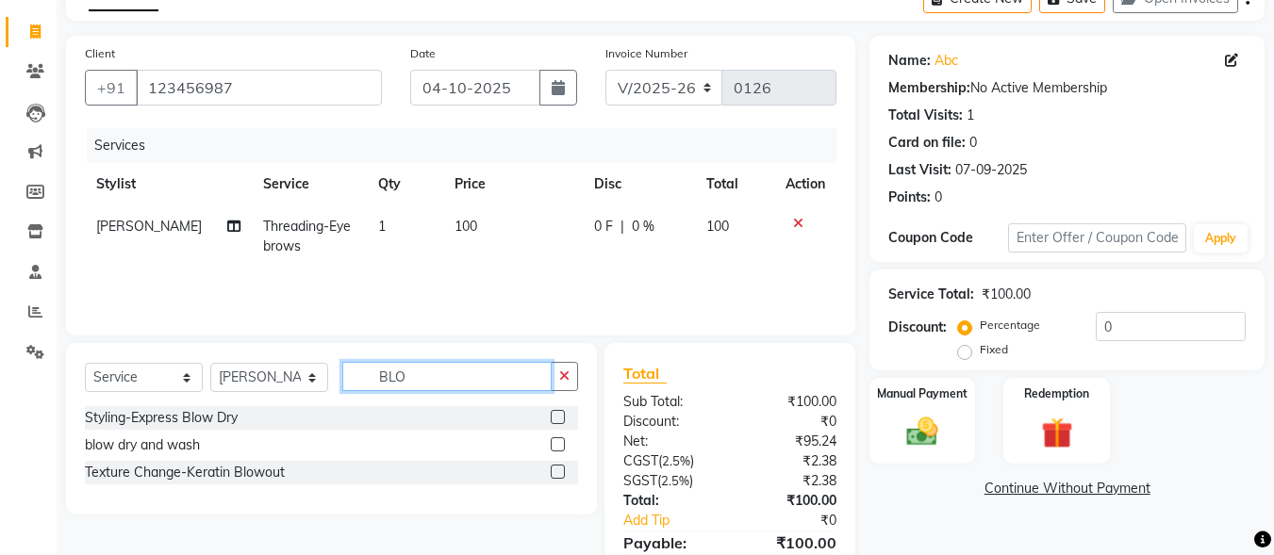
scroll to position [199, 0]
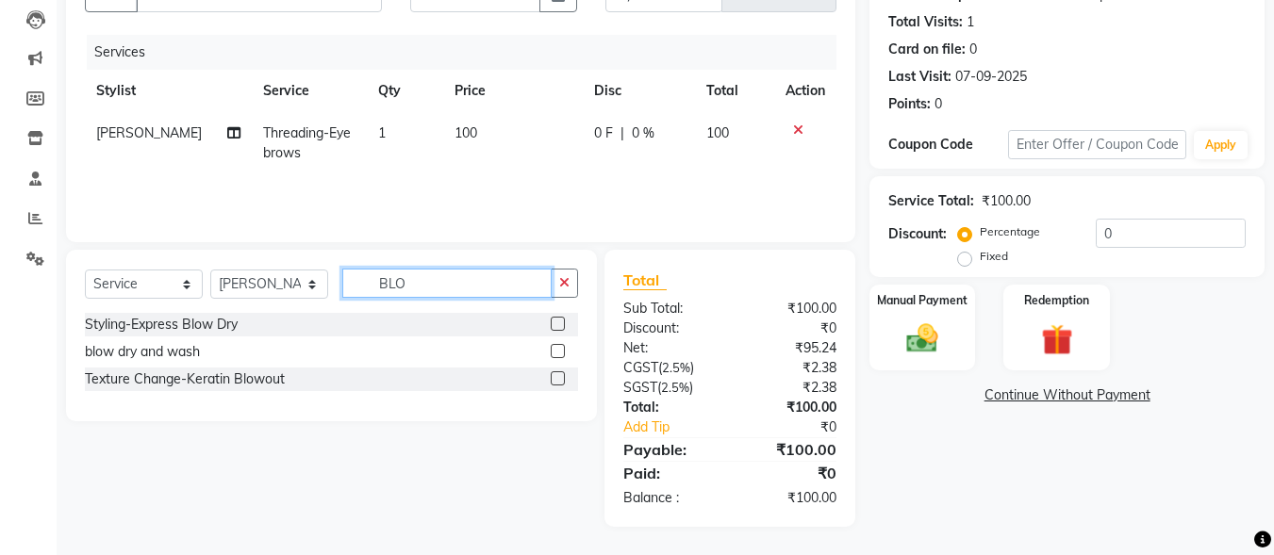
type input "BLO"
click at [564, 352] on label at bounding box center [558, 351] width 14 height 14
click at [563, 352] on input "checkbox" at bounding box center [557, 352] width 12 height 12
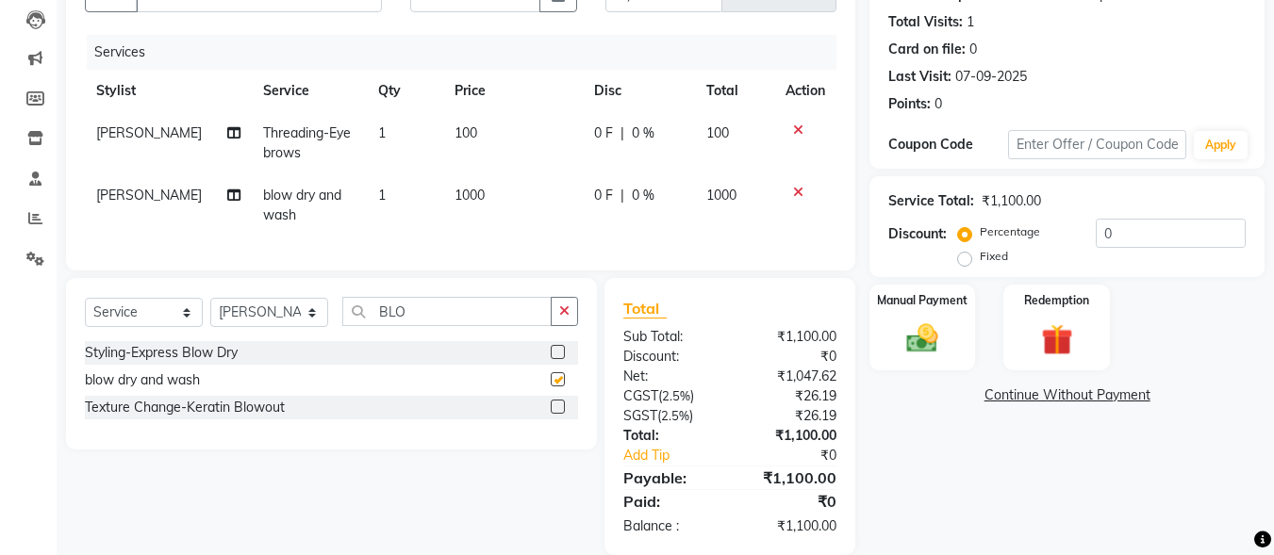
checkbox input "false"
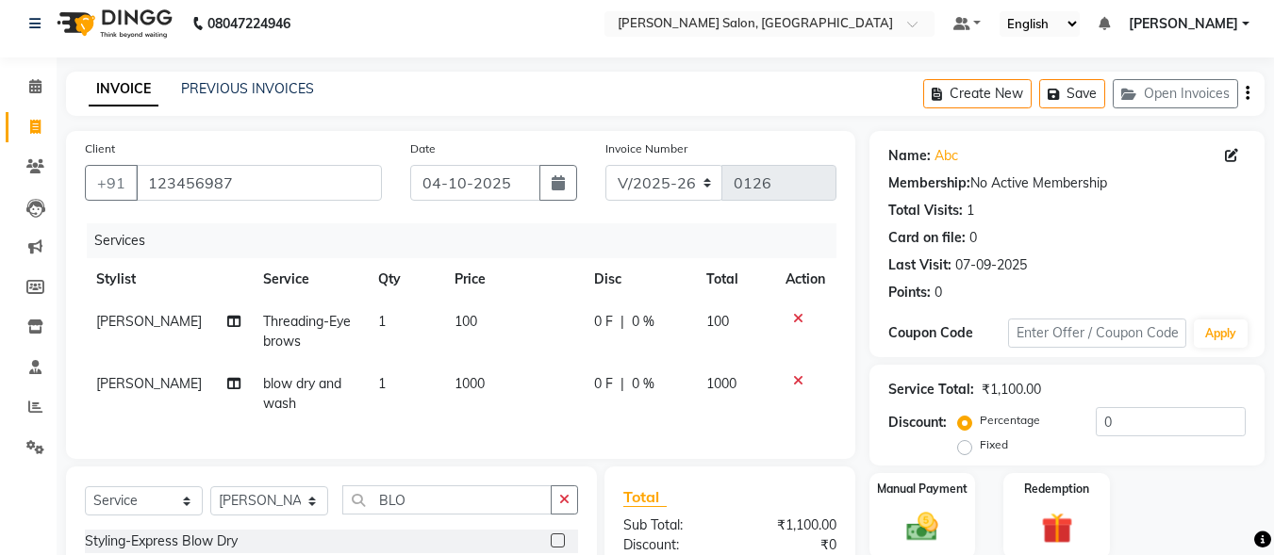
scroll to position [0, 0]
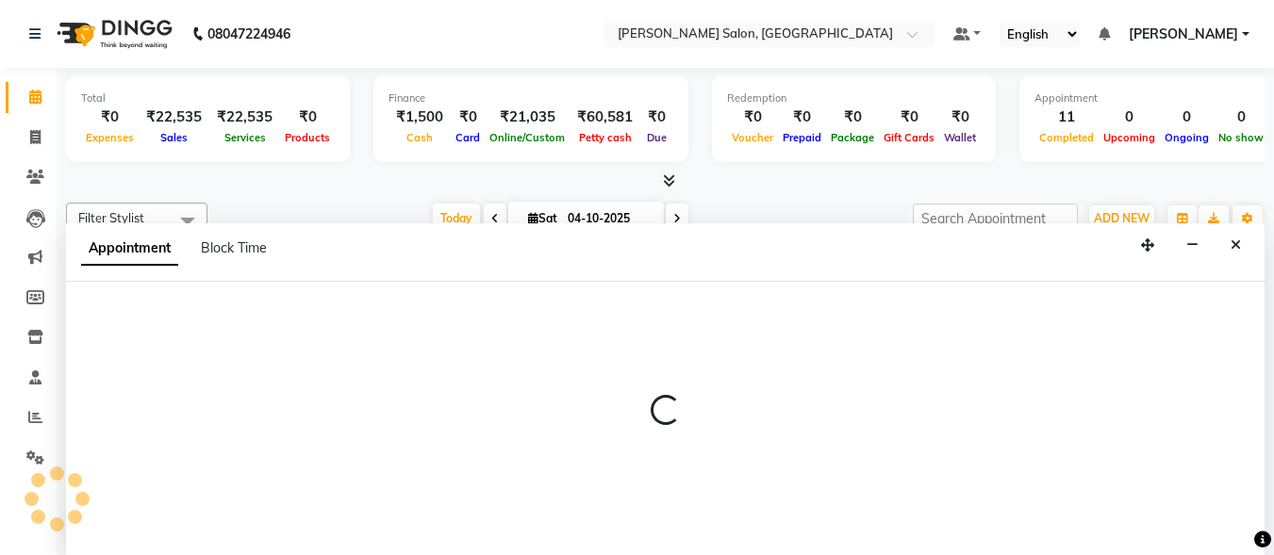
scroll to position [1, 0]
select select "90629"
select select "tentative"
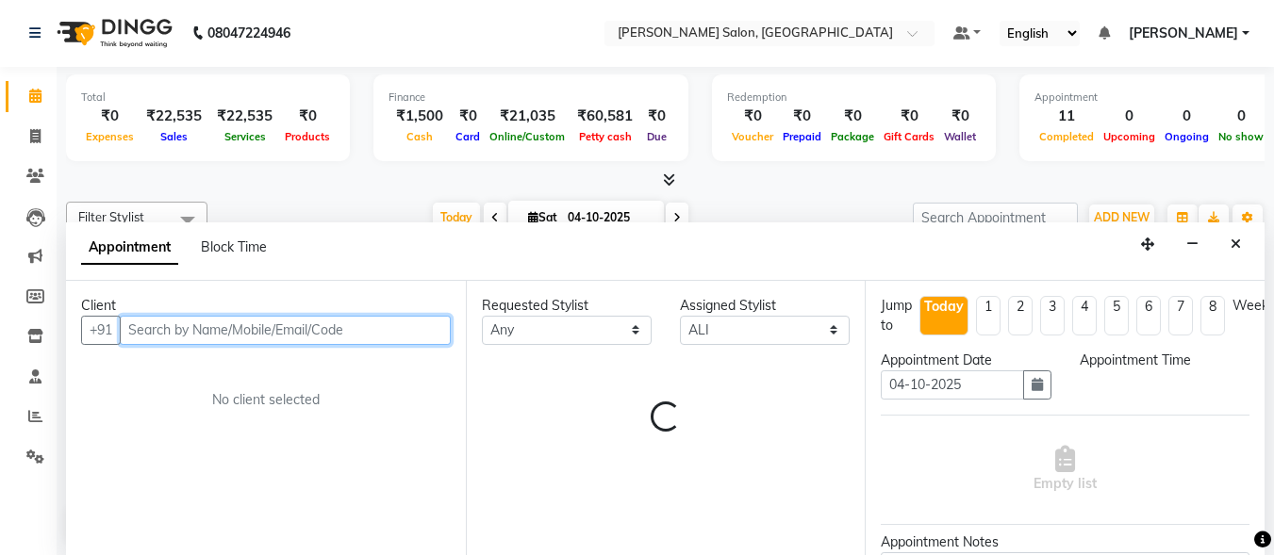
select select "600"
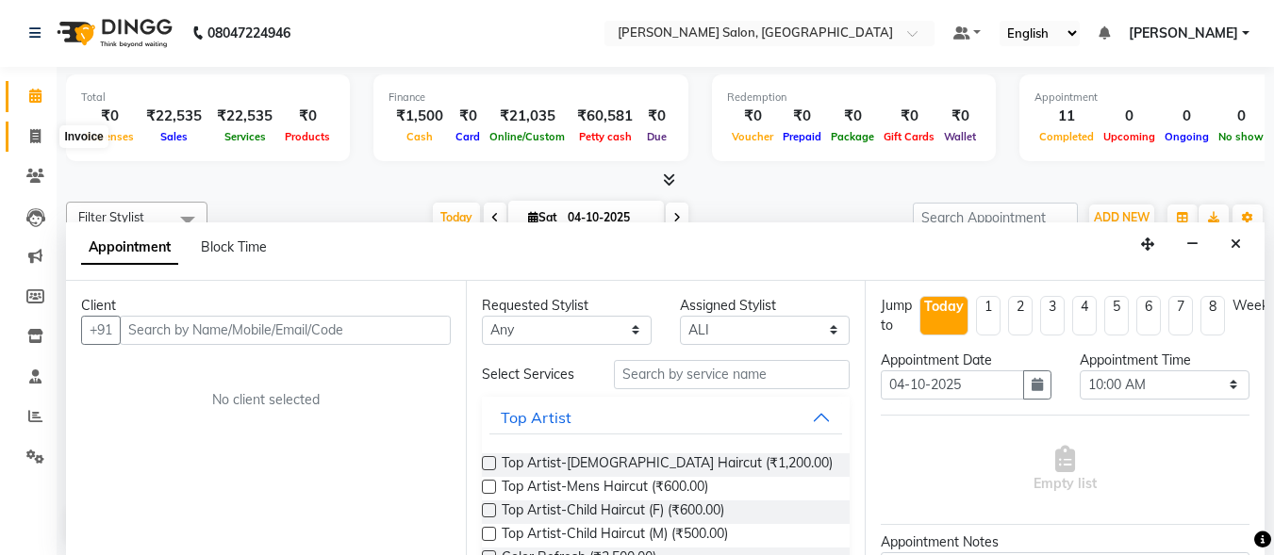
click at [41, 141] on icon at bounding box center [35, 136] width 10 height 14
select select "service"
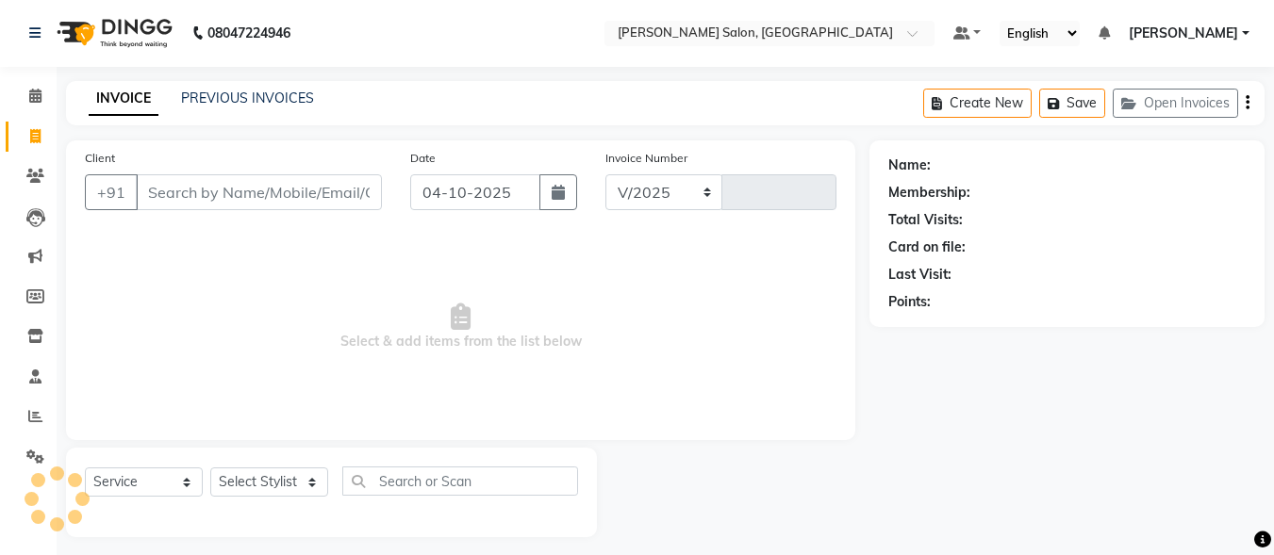
select select "8959"
type input "0126"
click at [255, 196] on input "Client" at bounding box center [259, 193] width 246 height 36
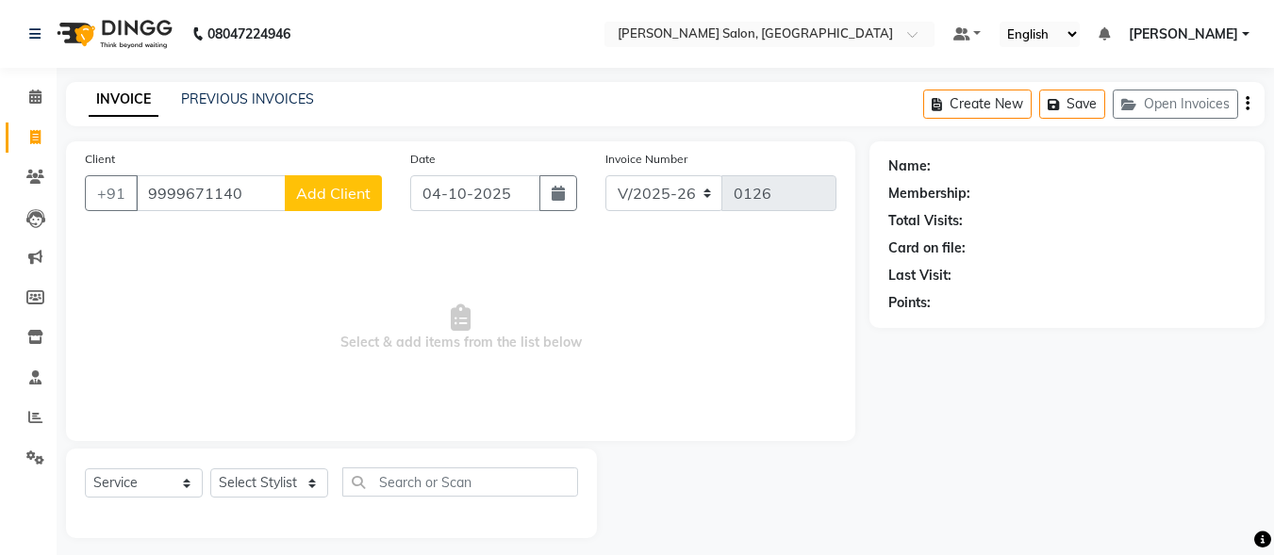
type input "9999671140"
click at [361, 209] on button "Add Client" at bounding box center [333, 193] width 97 height 36
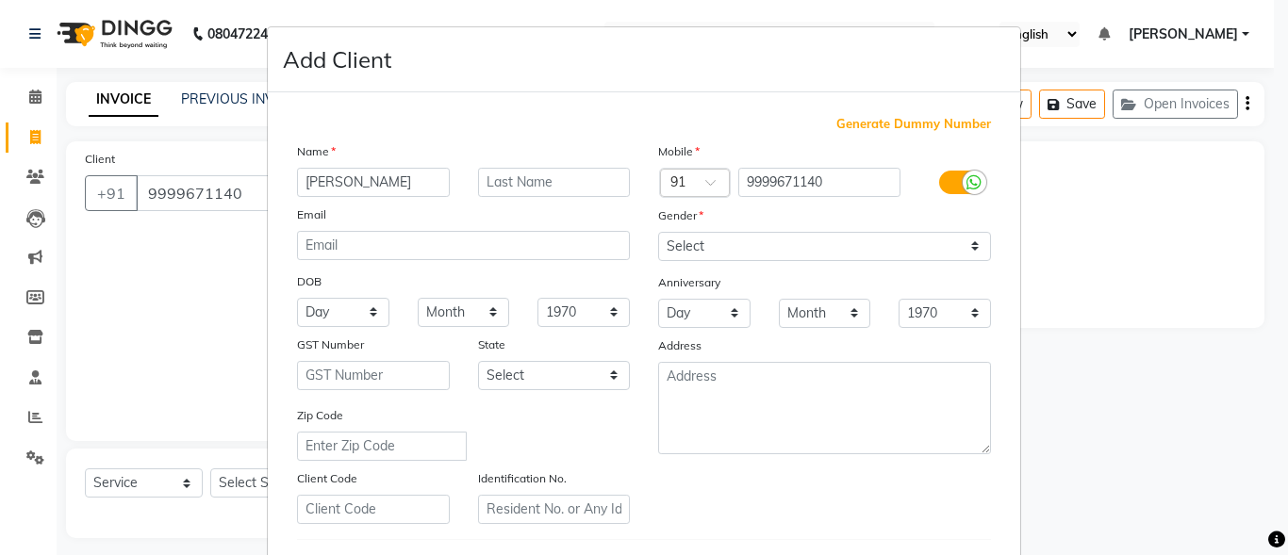
type input "[PERSON_NAME]"
drag, startPoint x: 336, startPoint y: 212, endPoint x: 480, endPoint y: 402, distance: 238.2
click at [480, 402] on div "Name [PERSON_NAME] Email DOB Day 01 02 03 04 05 06 07 08 09 10 11 12 13 14 15 1…" at bounding box center [463, 332] width 361 height 383
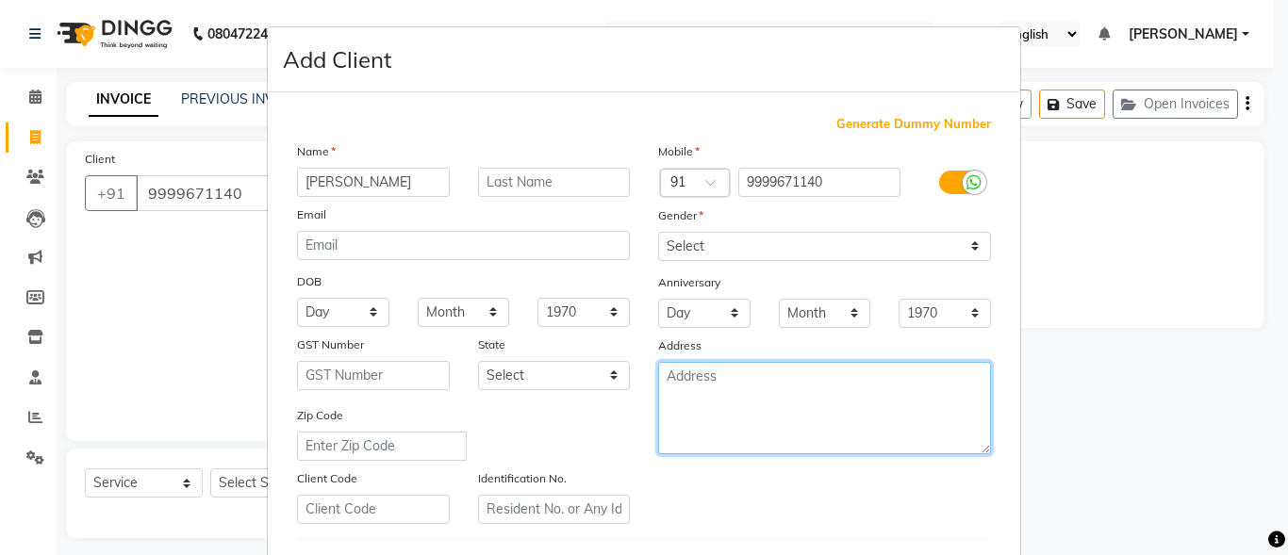
click at [737, 391] on textarea at bounding box center [824, 408] width 333 height 92
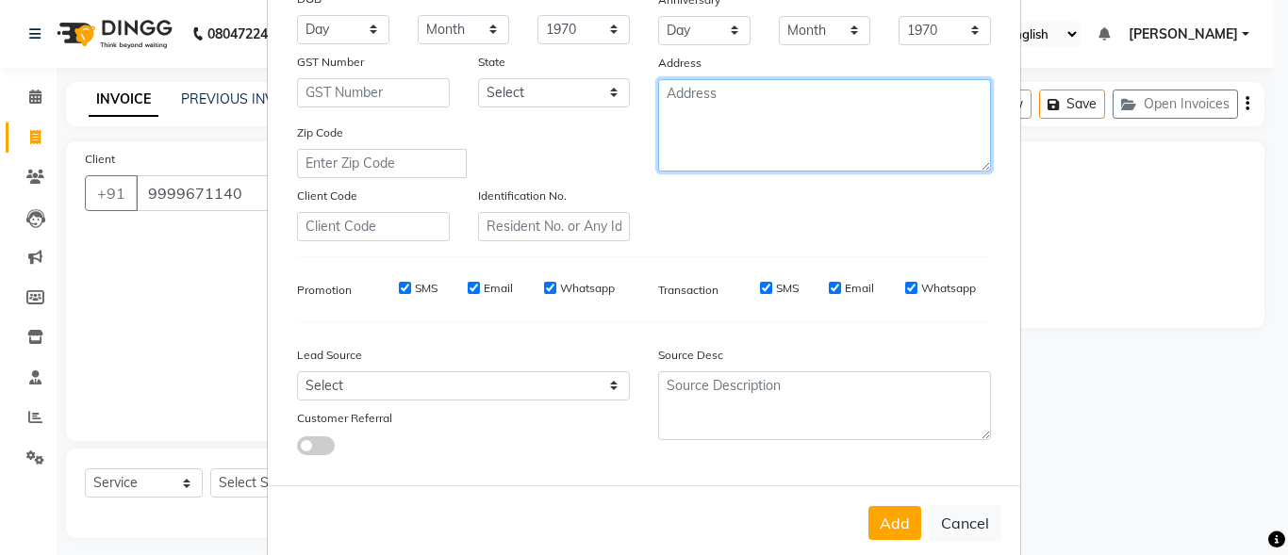
scroll to position [315, 0]
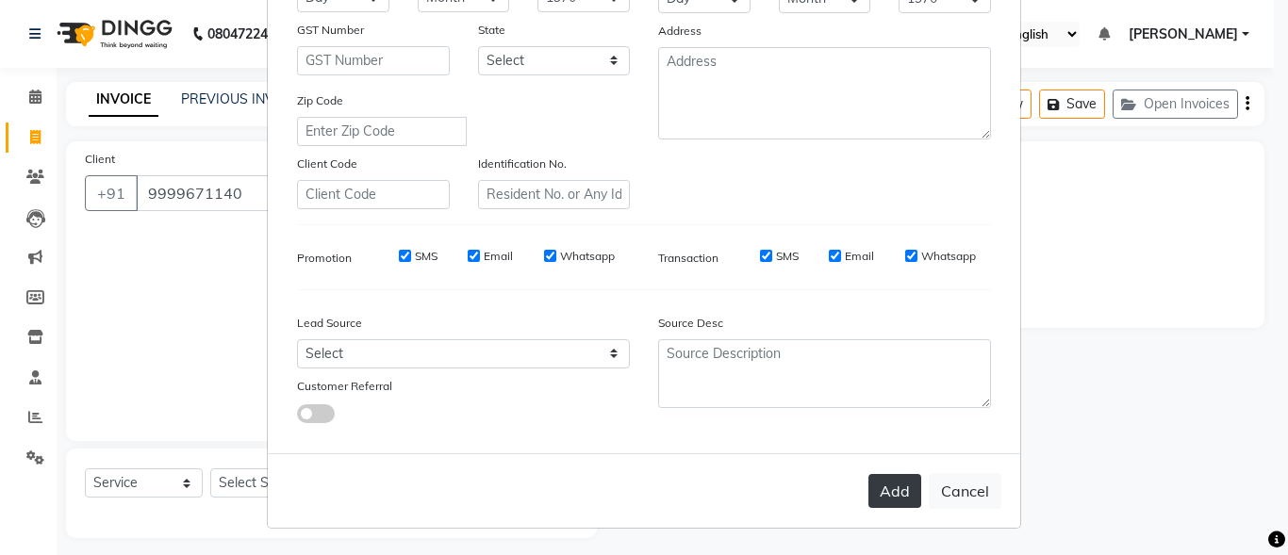
click at [886, 488] on button "Add" at bounding box center [895, 491] width 53 height 34
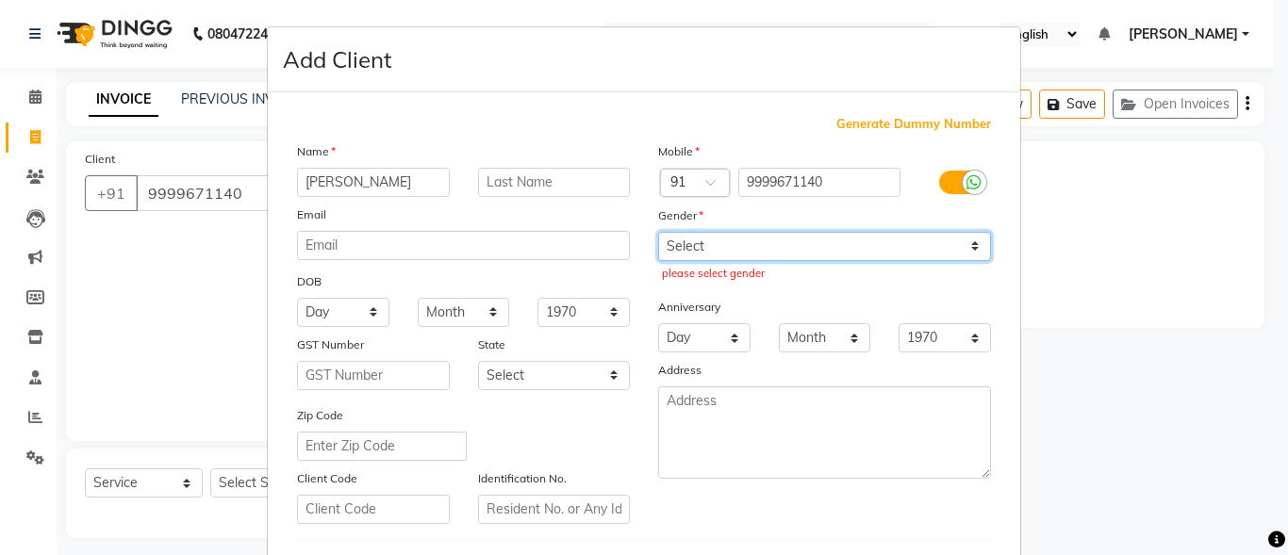
click at [775, 249] on select "Select [DEMOGRAPHIC_DATA] [DEMOGRAPHIC_DATA] Other Prefer Not To Say" at bounding box center [824, 246] width 333 height 29
select select "[DEMOGRAPHIC_DATA]"
click at [658, 232] on select "Select [DEMOGRAPHIC_DATA] [DEMOGRAPHIC_DATA] Other Prefer Not To Say" at bounding box center [824, 246] width 333 height 29
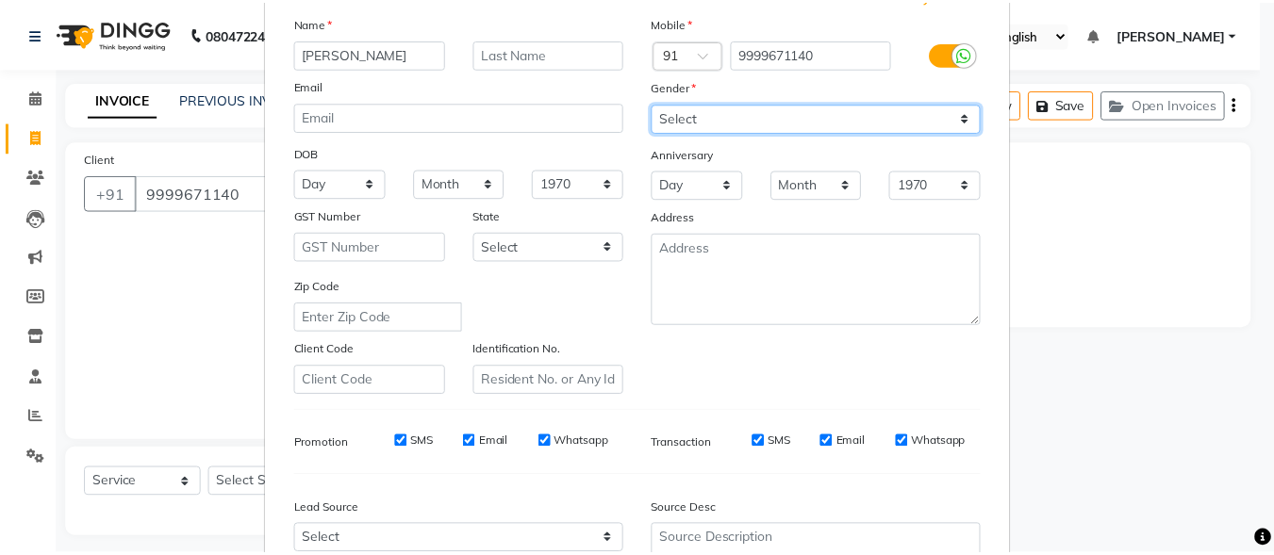
scroll to position [315, 0]
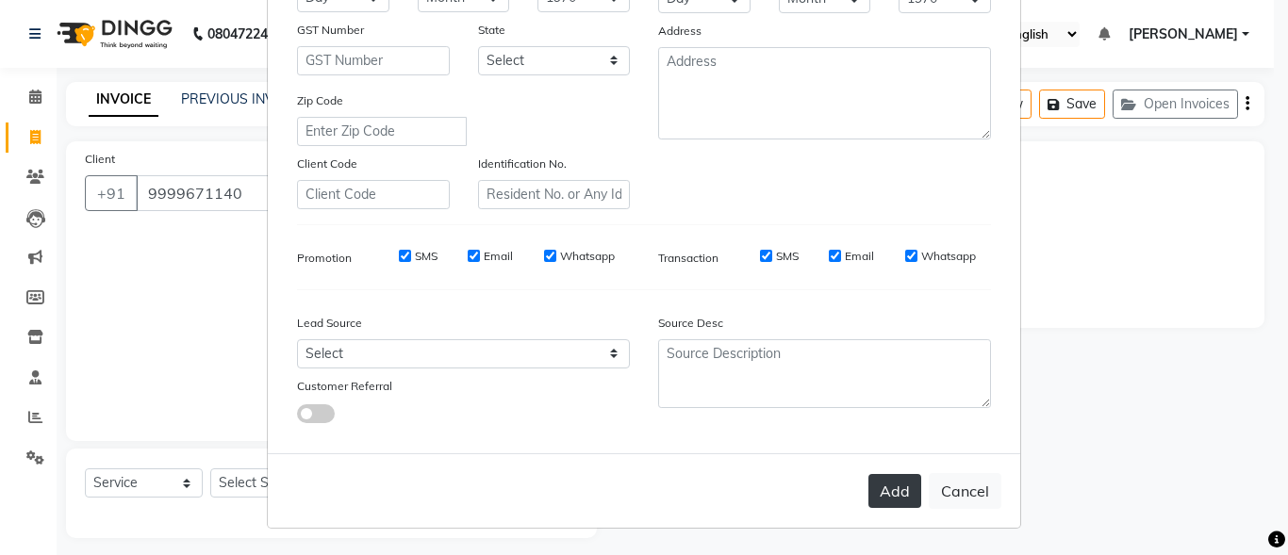
click at [899, 499] on button "Add" at bounding box center [895, 491] width 53 height 34
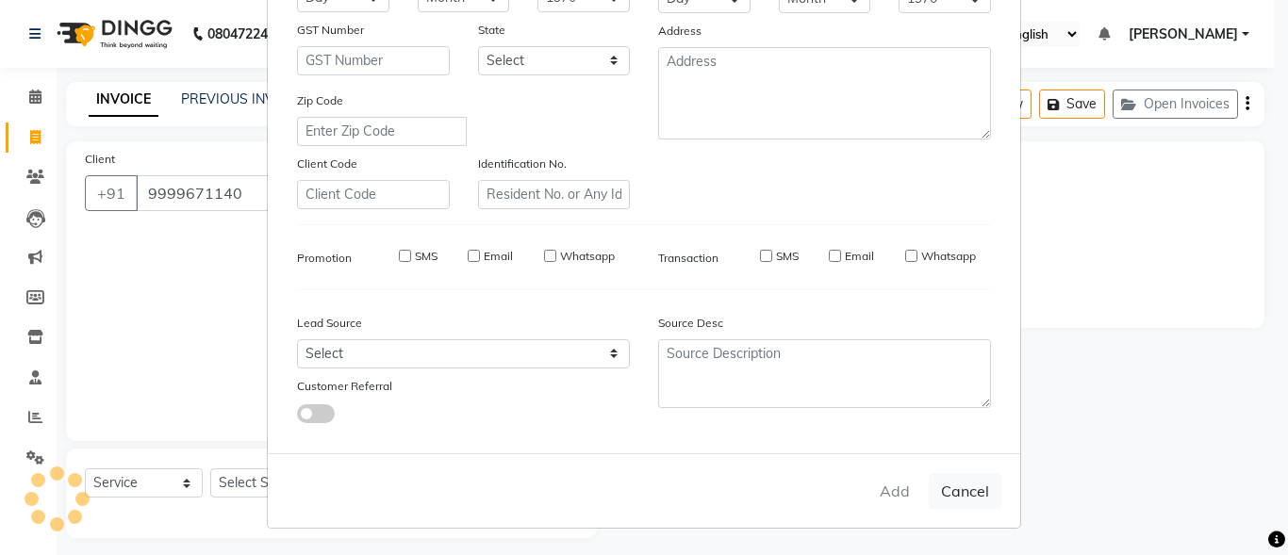
select select
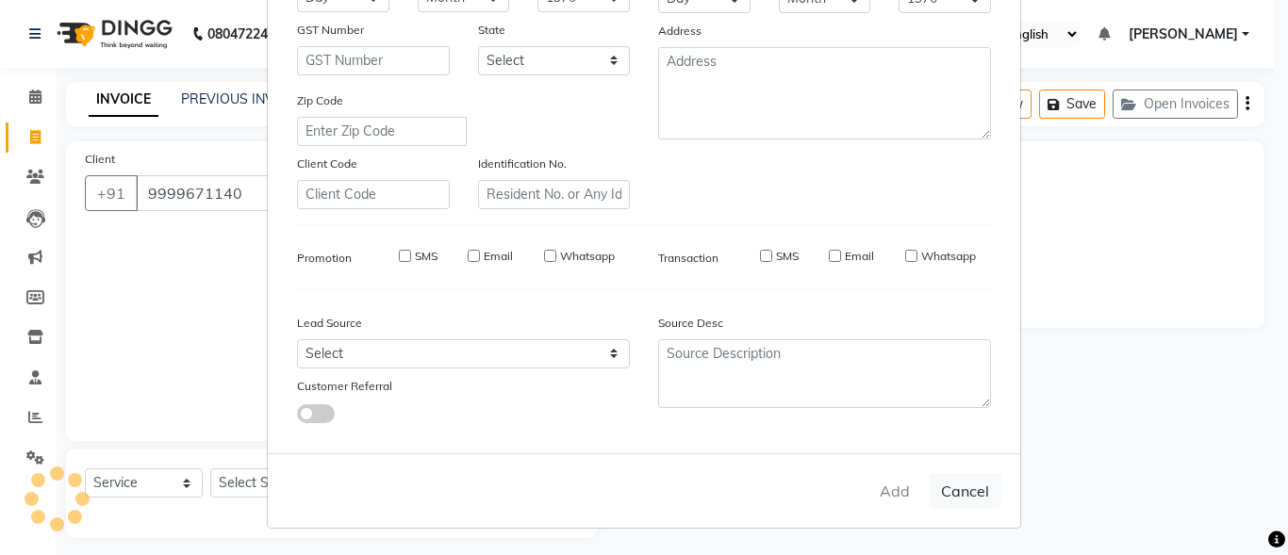
select select
checkbox input "false"
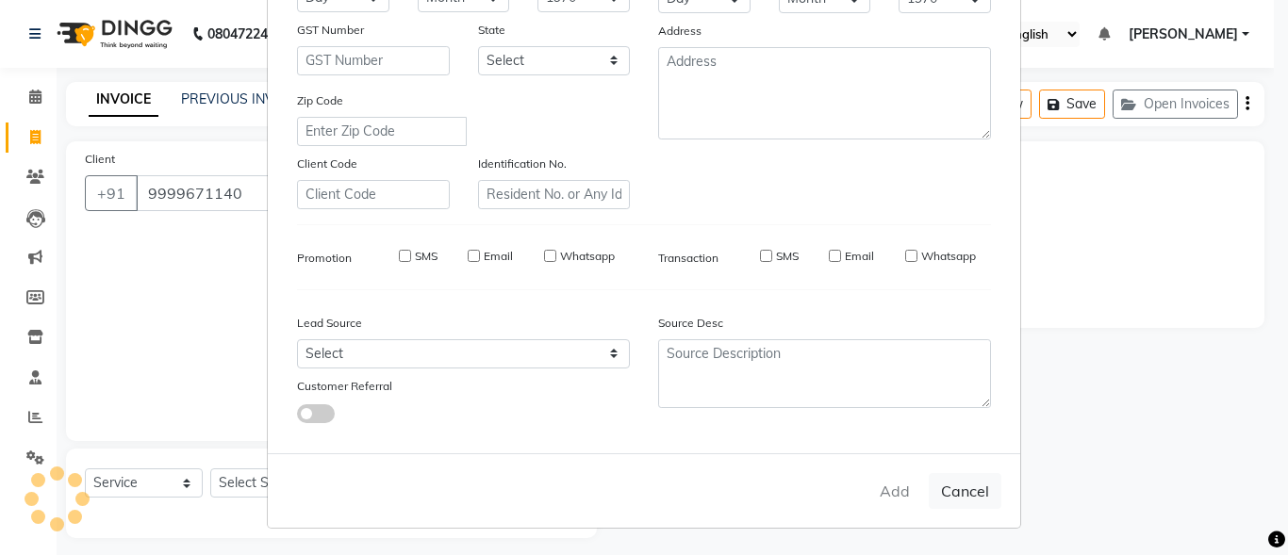
checkbox input "false"
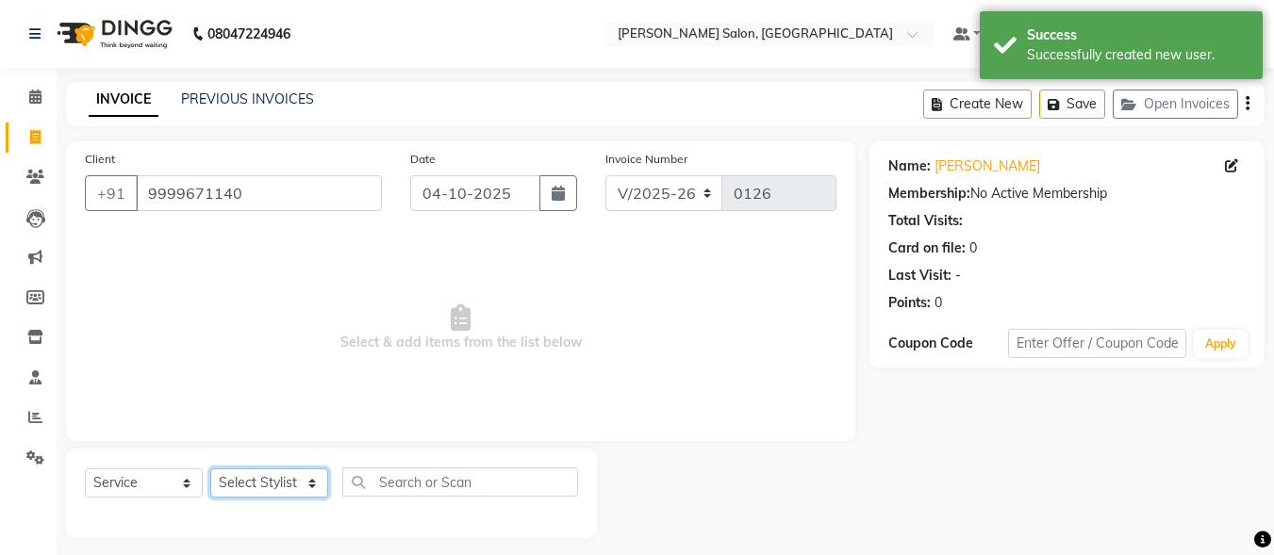
click at [305, 469] on select "Select Stylist ALI [PERSON_NAME] [PERSON_NAME] [PERSON_NAME] [PERSON_NAME] neha…" at bounding box center [269, 483] width 118 height 29
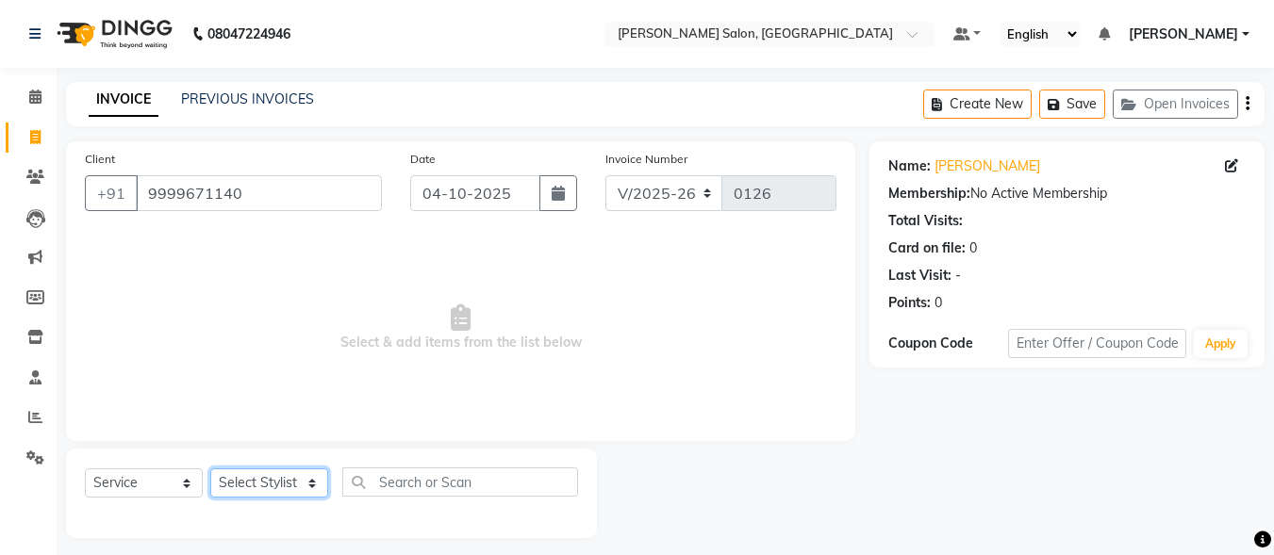
select select "90637"
click at [210, 469] on select "Select Stylist ALI [PERSON_NAME] [PERSON_NAME] [PERSON_NAME] [PERSON_NAME] neha…" at bounding box center [269, 483] width 118 height 29
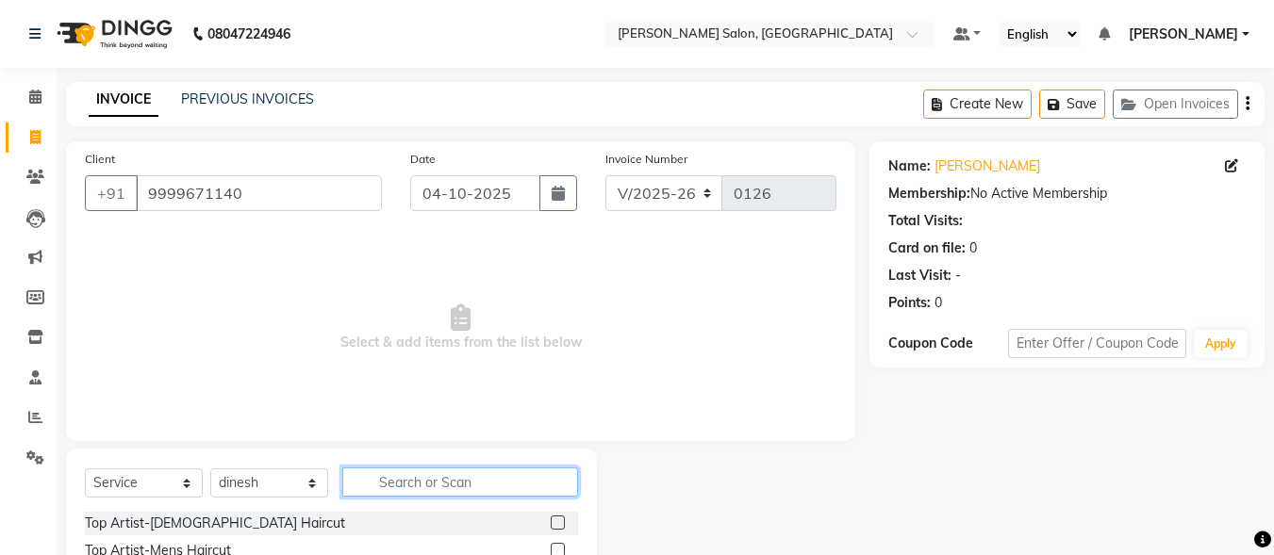
click at [392, 490] on input "text" at bounding box center [460, 482] width 236 height 29
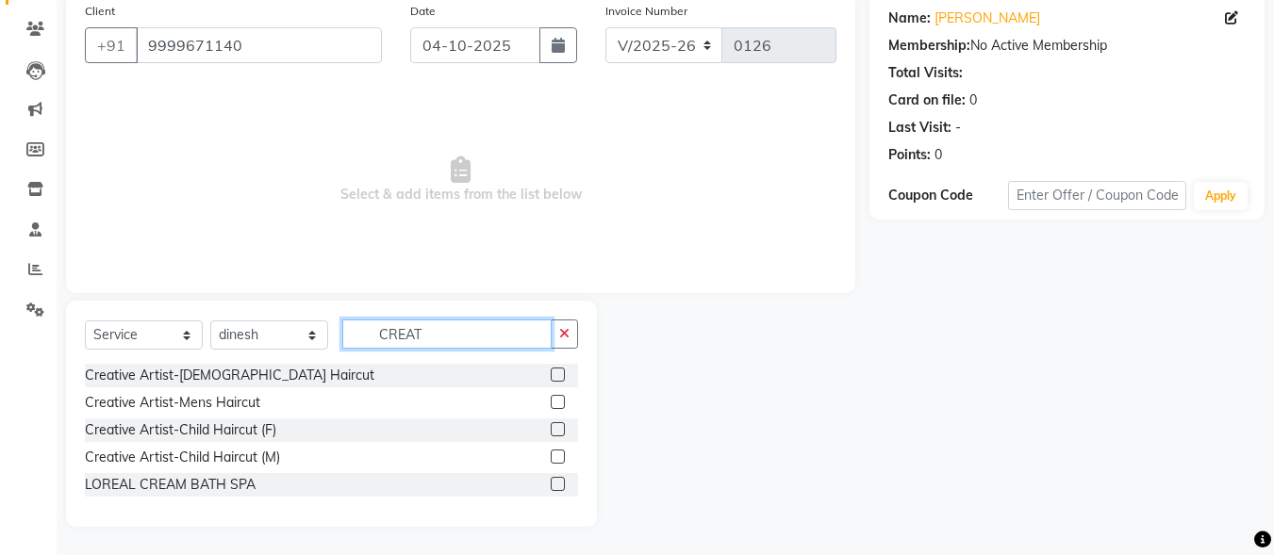
scroll to position [121, 0]
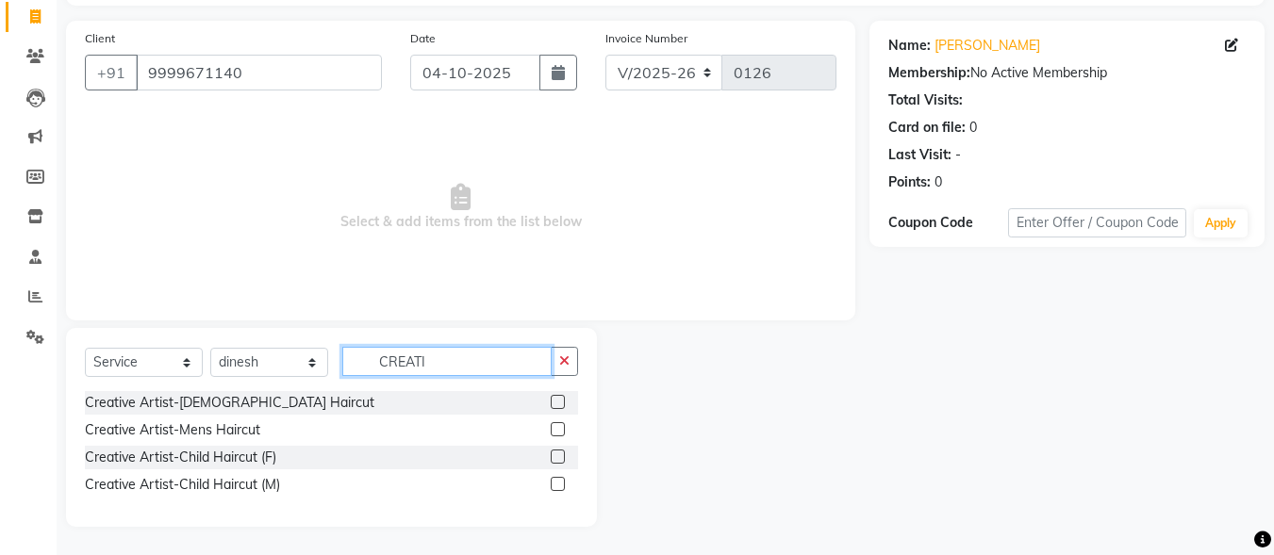
type input "CREATI"
click at [555, 424] on label at bounding box center [558, 429] width 14 height 14
click at [555, 424] on input "checkbox" at bounding box center [557, 430] width 12 height 12
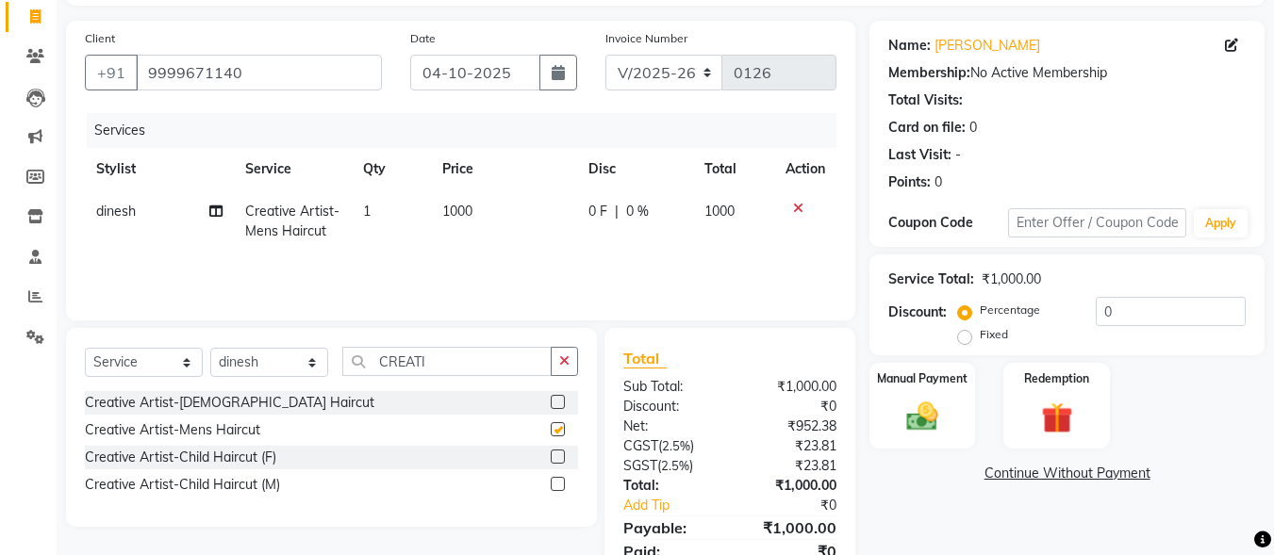
checkbox input "false"
click at [522, 363] on input "CREATI" at bounding box center [446, 361] width 209 height 29
type input "C"
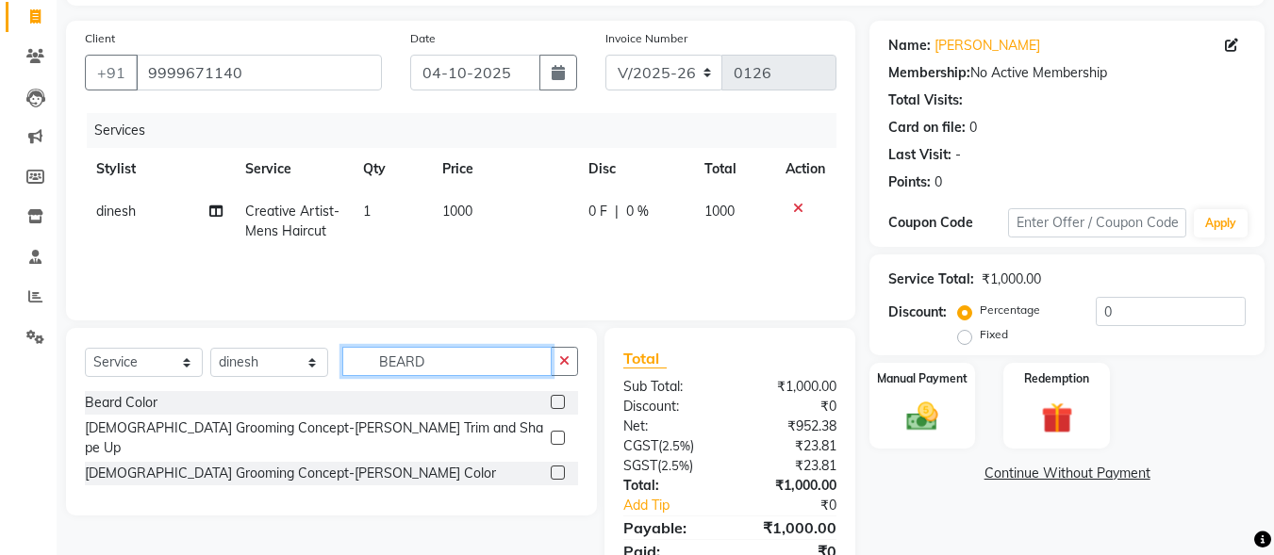
type input "BEARD"
click at [550, 431] on div "[DEMOGRAPHIC_DATA] Grooming Concept-[PERSON_NAME] Trim and Shape Up" at bounding box center [331, 439] width 493 height 40
click at [560, 431] on label at bounding box center [558, 438] width 14 height 14
click at [560, 433] on input "checkbox" at bounding box center [557, 439] width 12 height 12
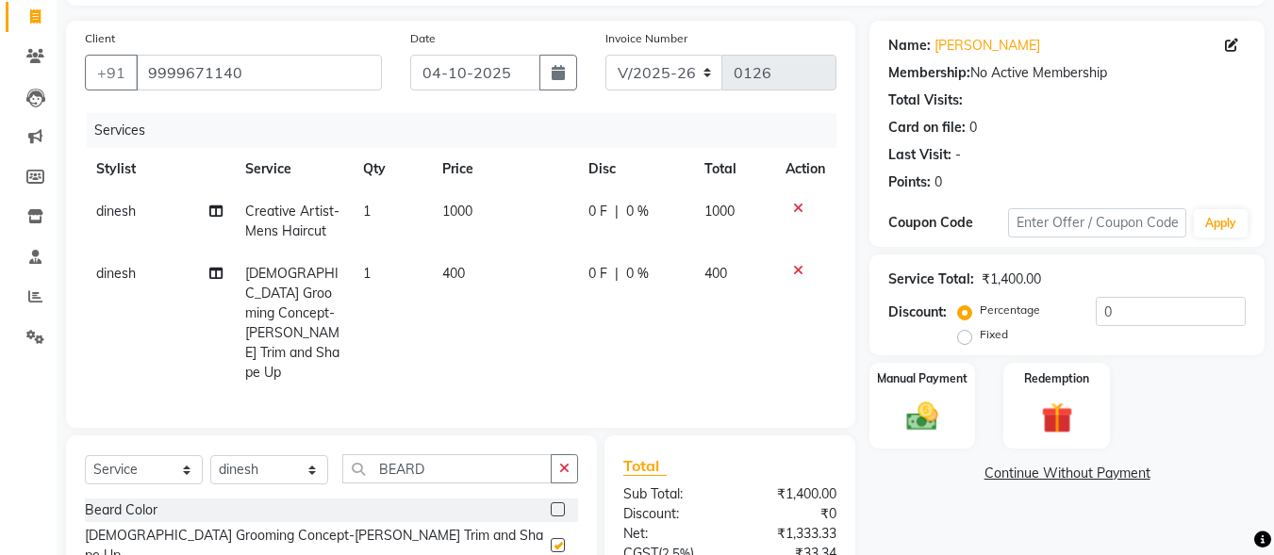
checkbox input "false"
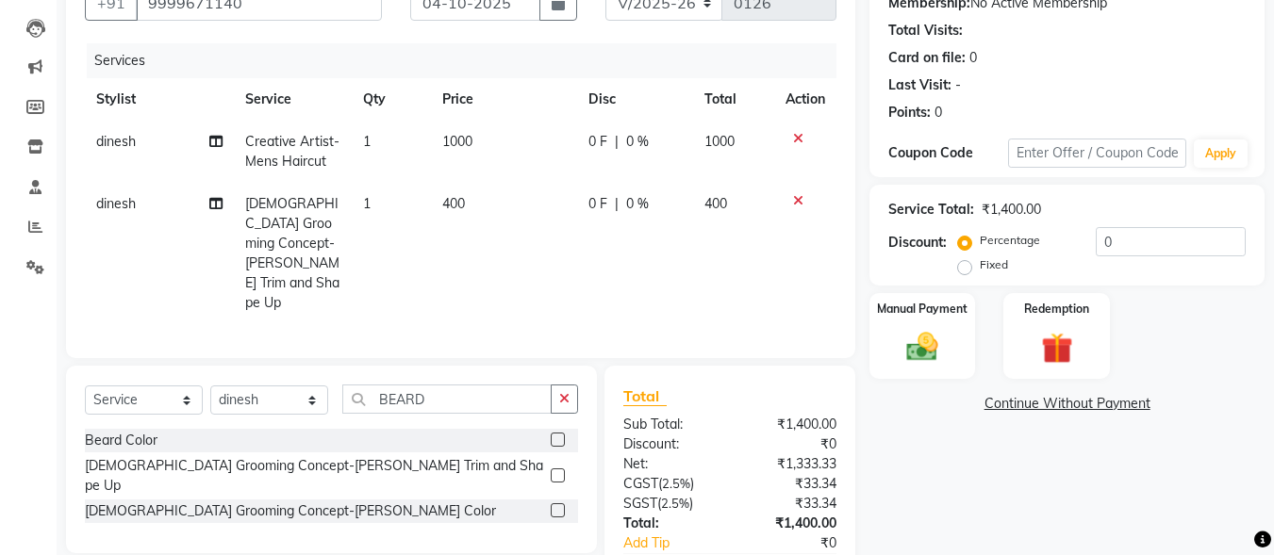
scroll to position [281, 0]
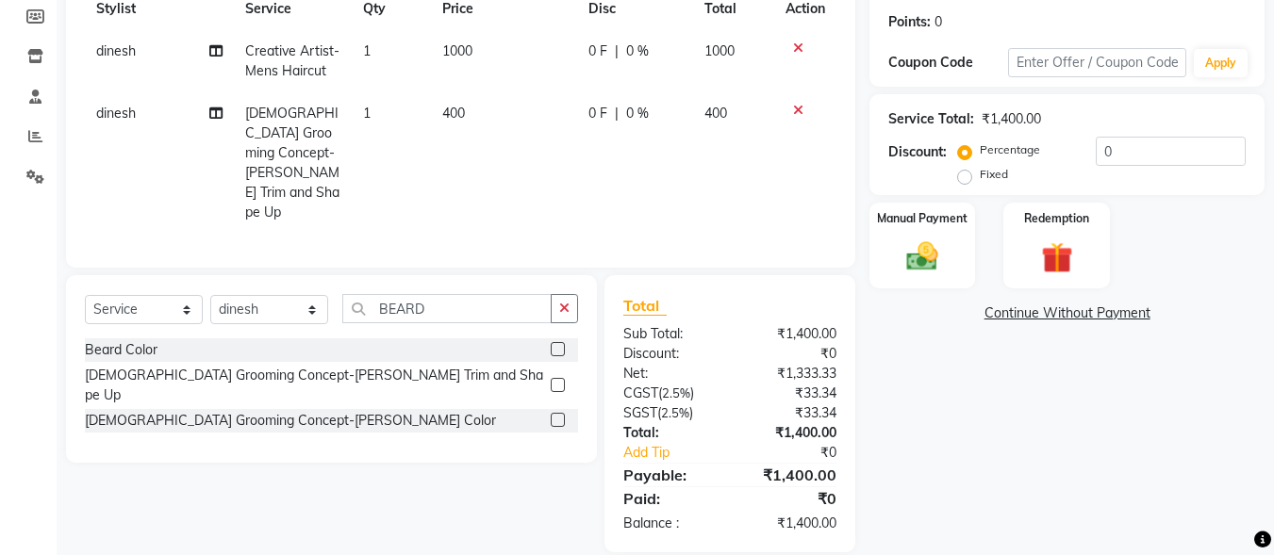
click at [907, 385] on div "Name: [PERSON_NAME] Membership: No Active Membership Total Visits: Card on file…" at bounding box center [1074, 206] width 409 height 692
click at [938, 245] on img at bounding box center [922, 257] width 53 height 38
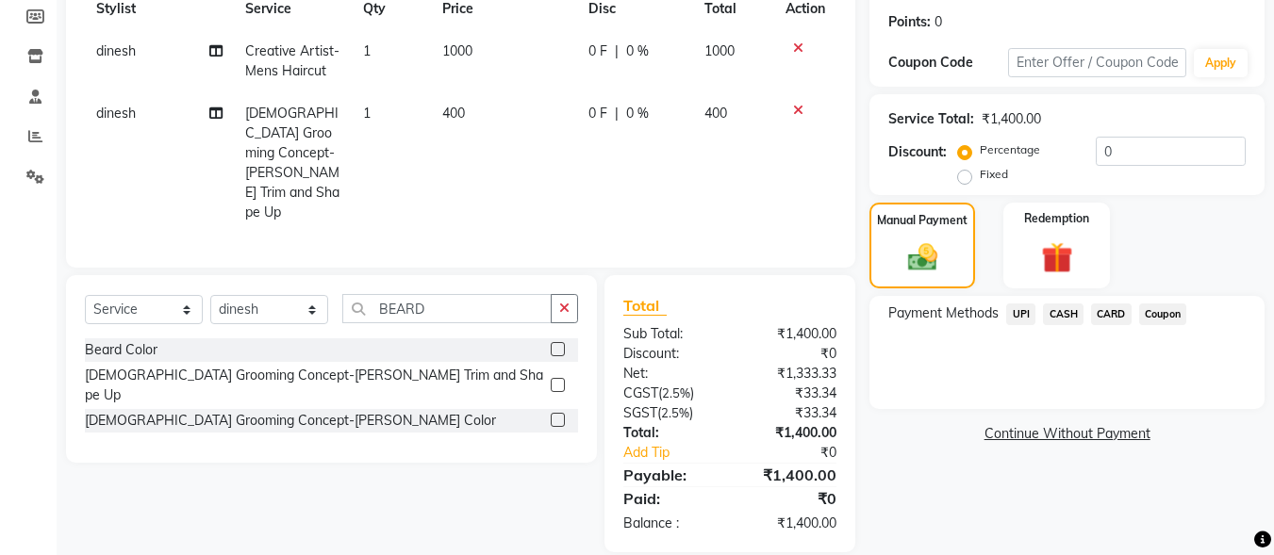
click at [1059, 312] on span "CASH" at bounding box center [1063, 315] width 41 height 22
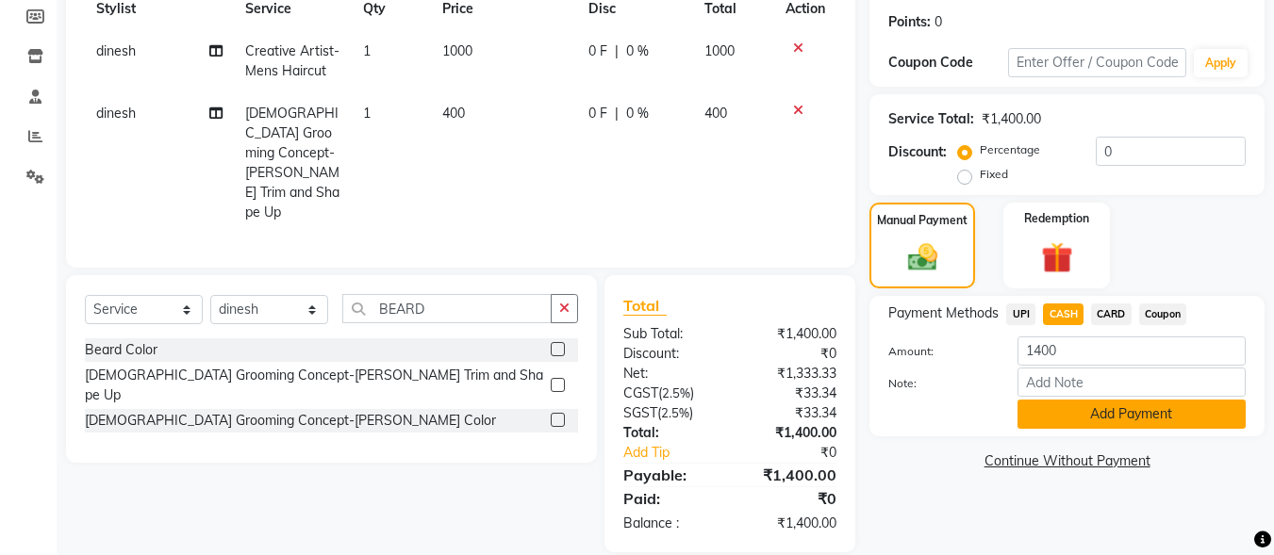
click at [1076, 404] on button "Add Payment" at bounding box center [1132, 414] width 228 height 29
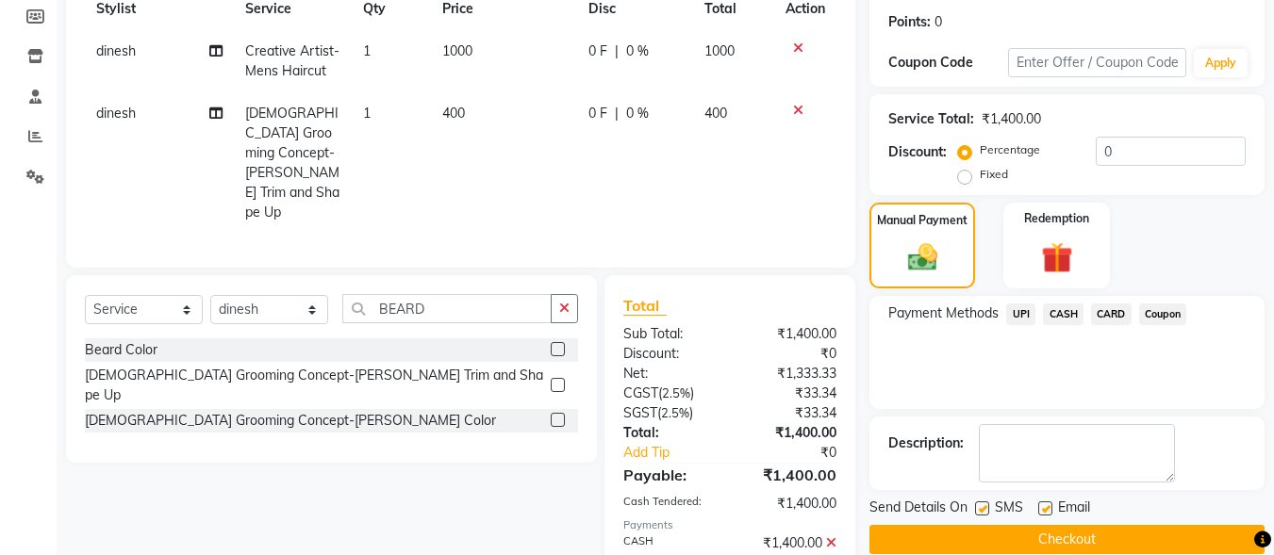
scroll to position [348, 0]
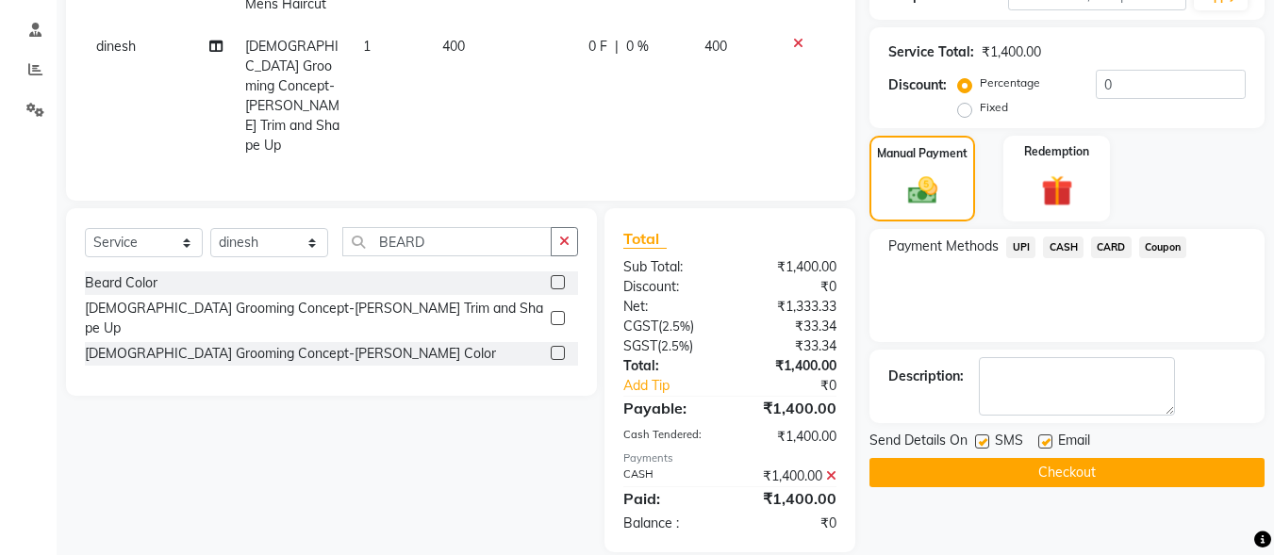
click at [1058, 473] on button "Checkout" at bounding box center [1067, 472] width 395 height 29
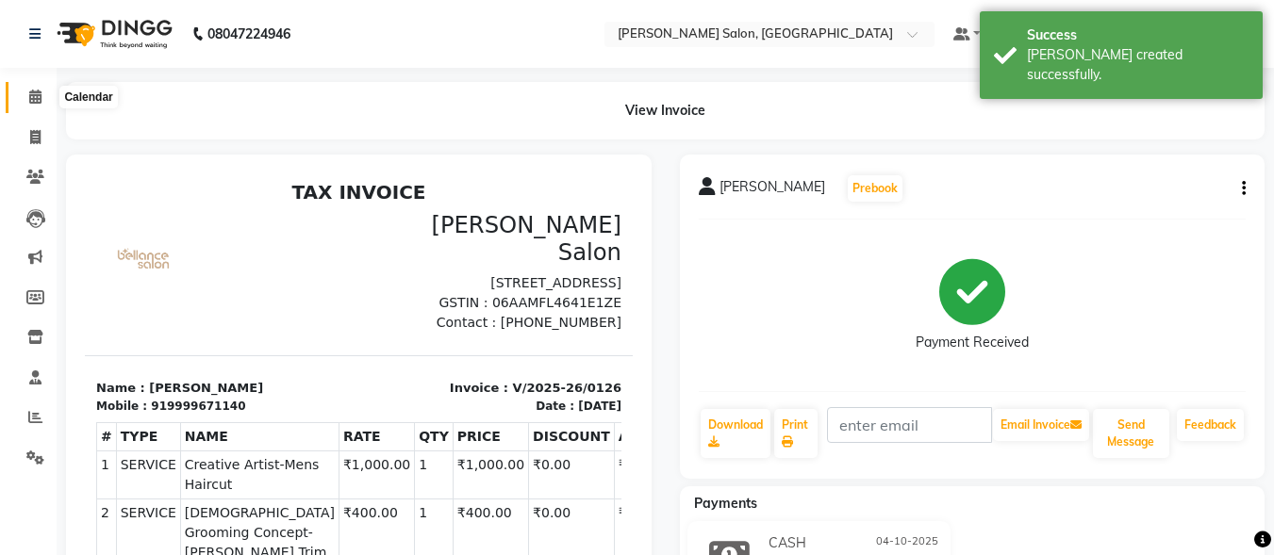
click at [39, 90] on icon at bounding box center [35, 97] width 12 height 14
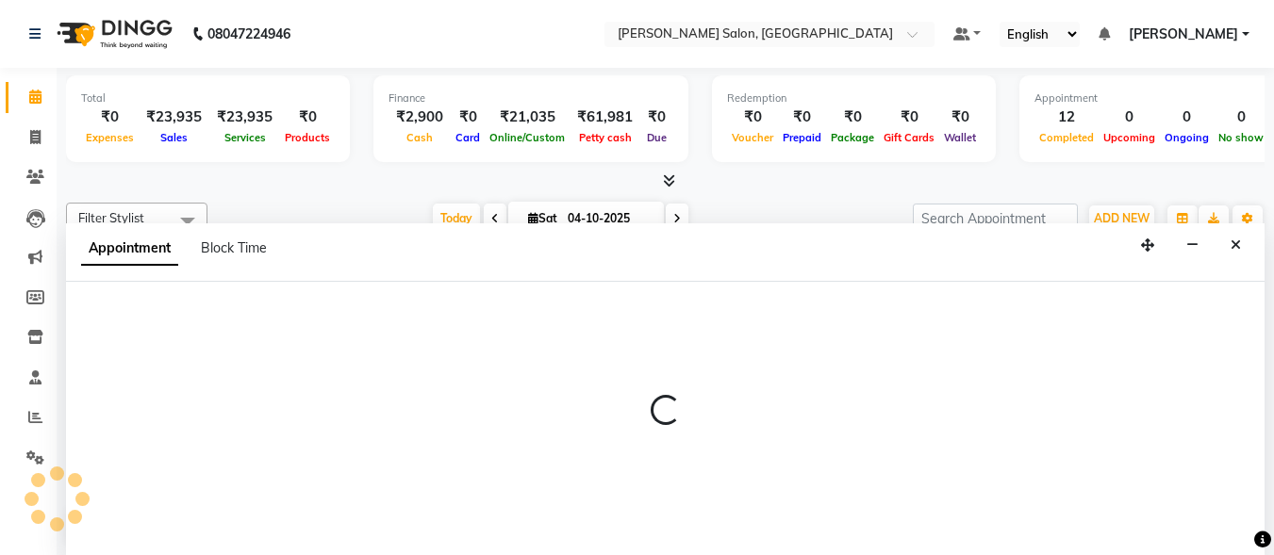
scroll to position [1, 0]
select select "90629"
select select "tentative"
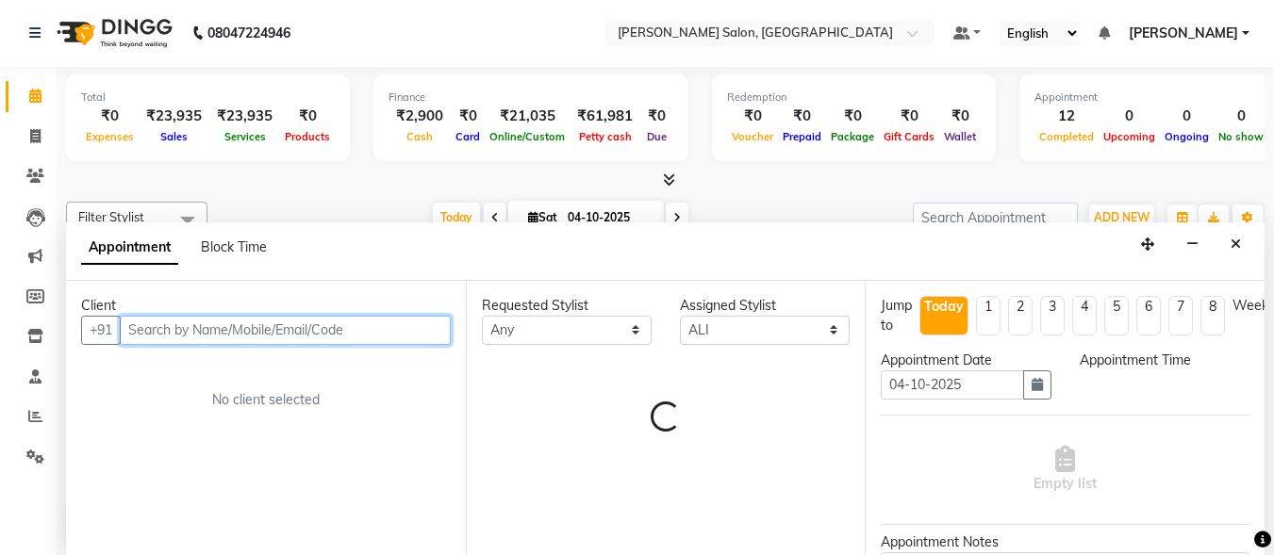
select select "540"
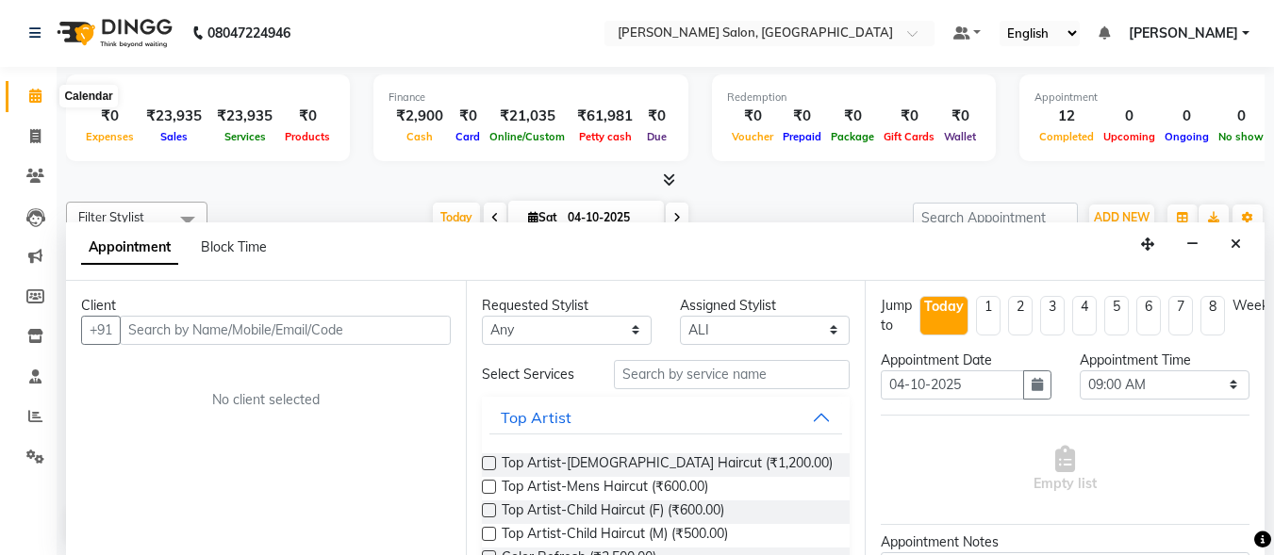
click at [36, 97] on icon at bounding box center [35, 96] width 12 height 14
click at [39, 134] on icon at bounding box center [35, 136] width 10 height 14
select select "service"
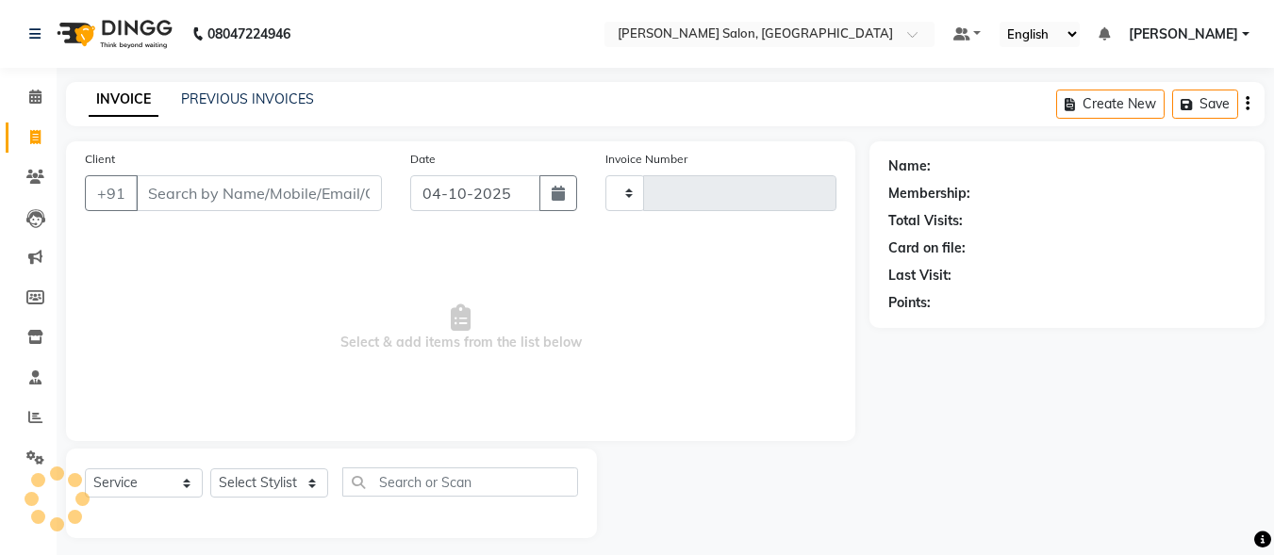
type input "0127"
select select "8959"
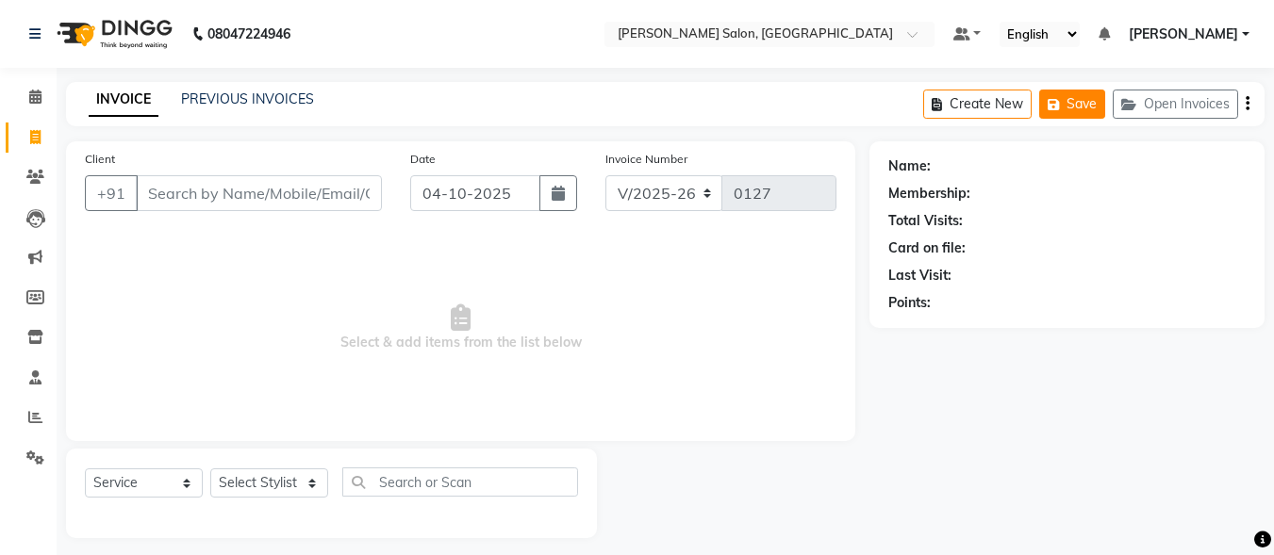
click at [1049, 114] on button "Save" at bounding box center [1072, 104] width 66 height 29
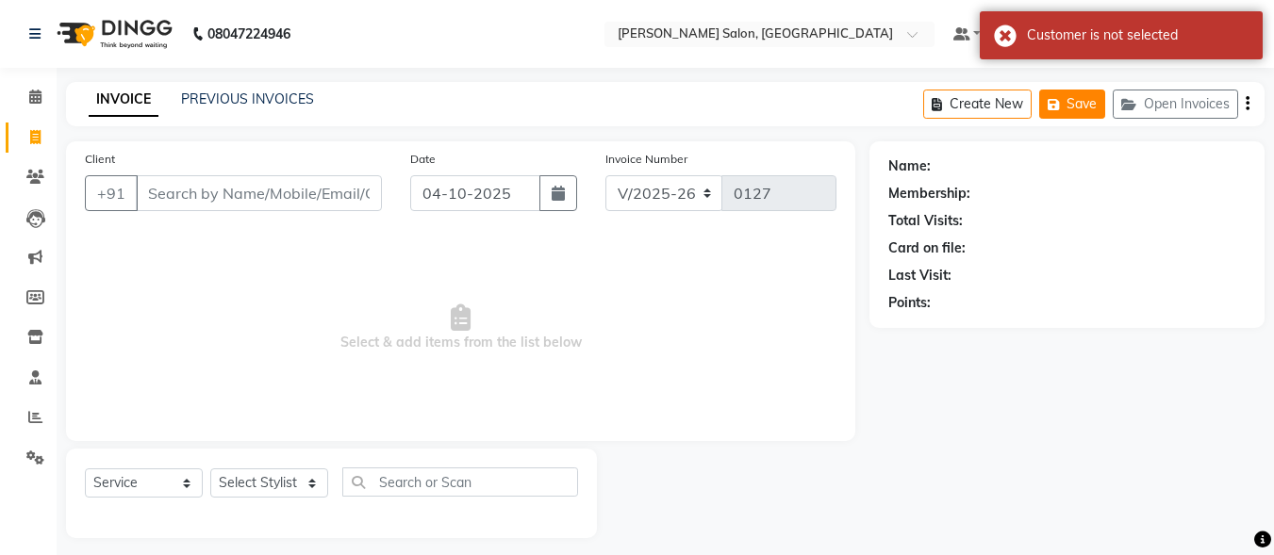
click at [1092, 104] on button "Save" at bounding box center [1072, 104] width 66 height 29
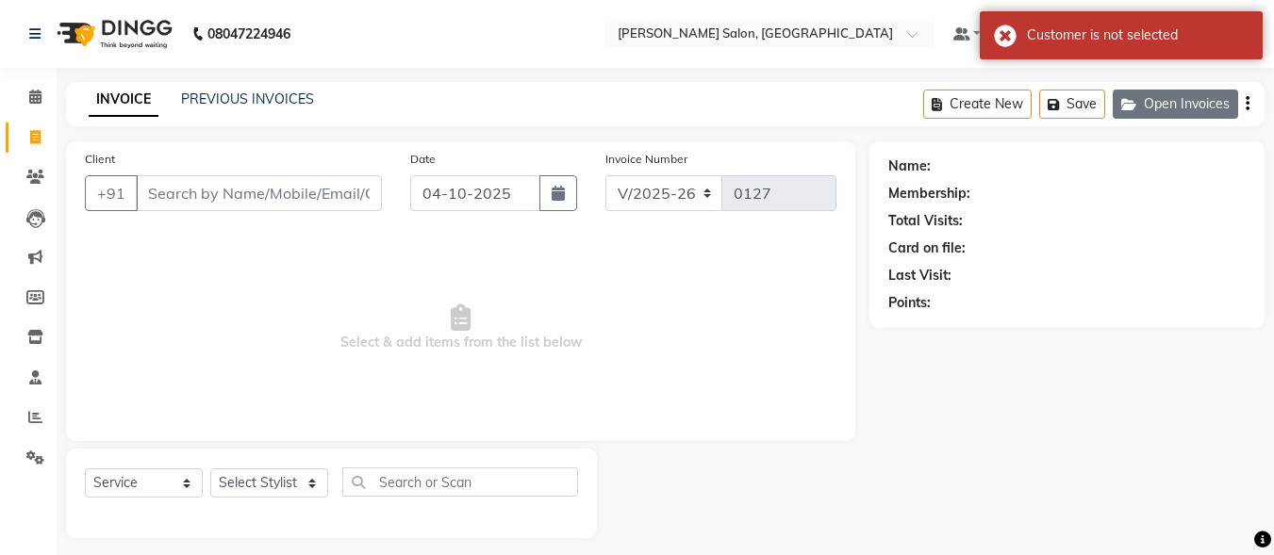
click at [1176, 98] on button "Open Invoices" at bounding box center [1175, 104] width 125 height 29
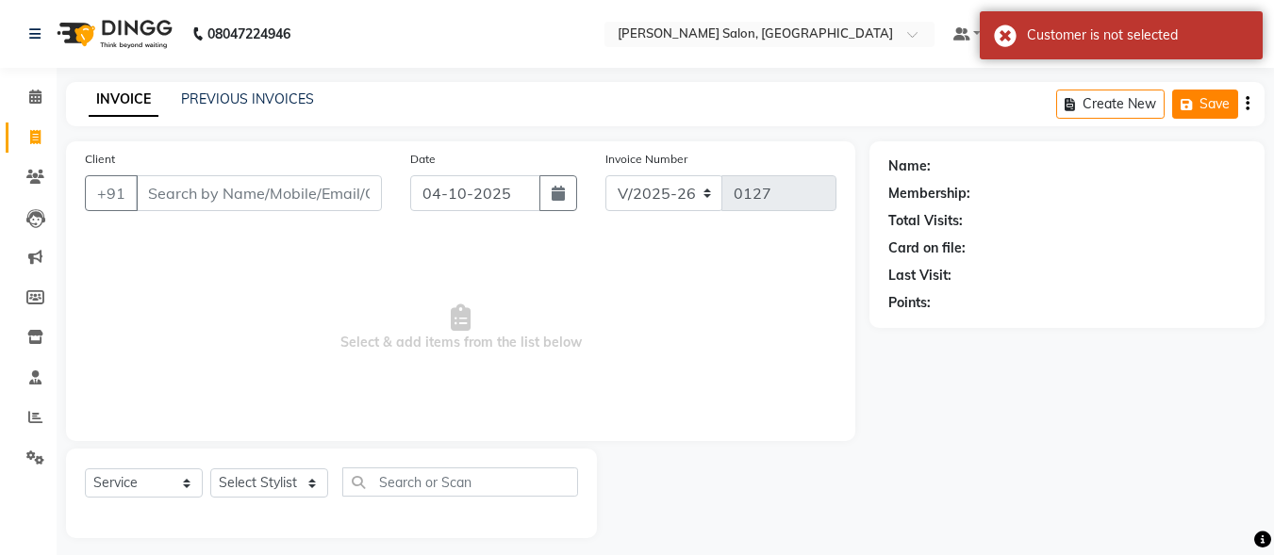
click at [1177, 111] on button "Save" at bounding box center [1205, 104] width 66 height 29
click at [1050, 103] on div "INVOICE PREVIOUS INVOICES Create New Save" at bounding box center [665, 104] width 1199 height 44
click at [1076, 107] on icon "button" at bounding box center [1074, 104] width 18 height 13
select select "service"
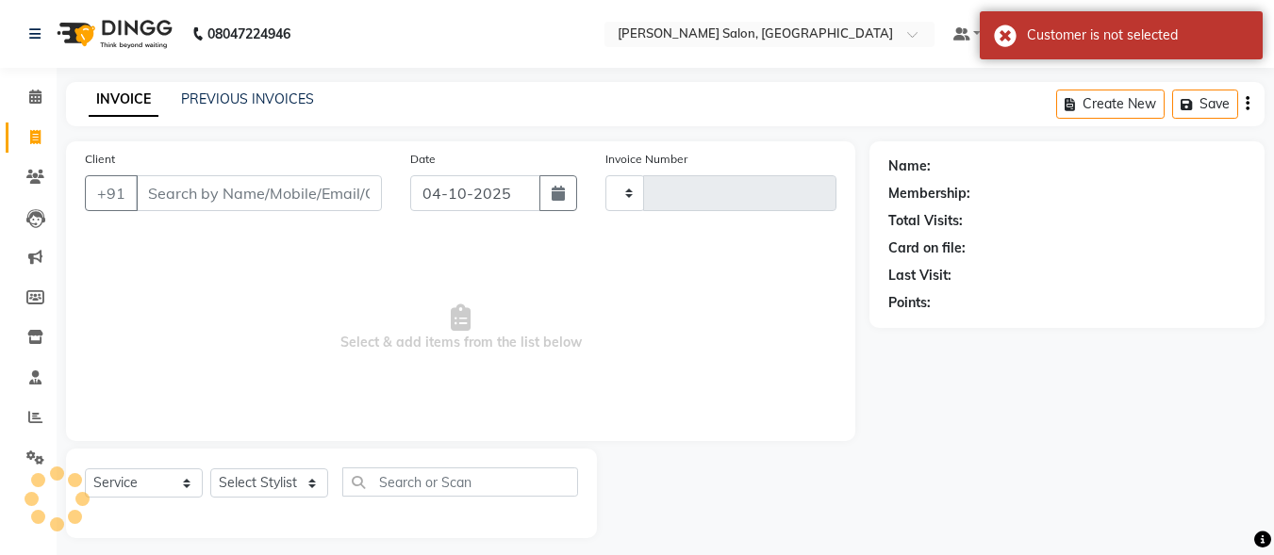
type input "0127"
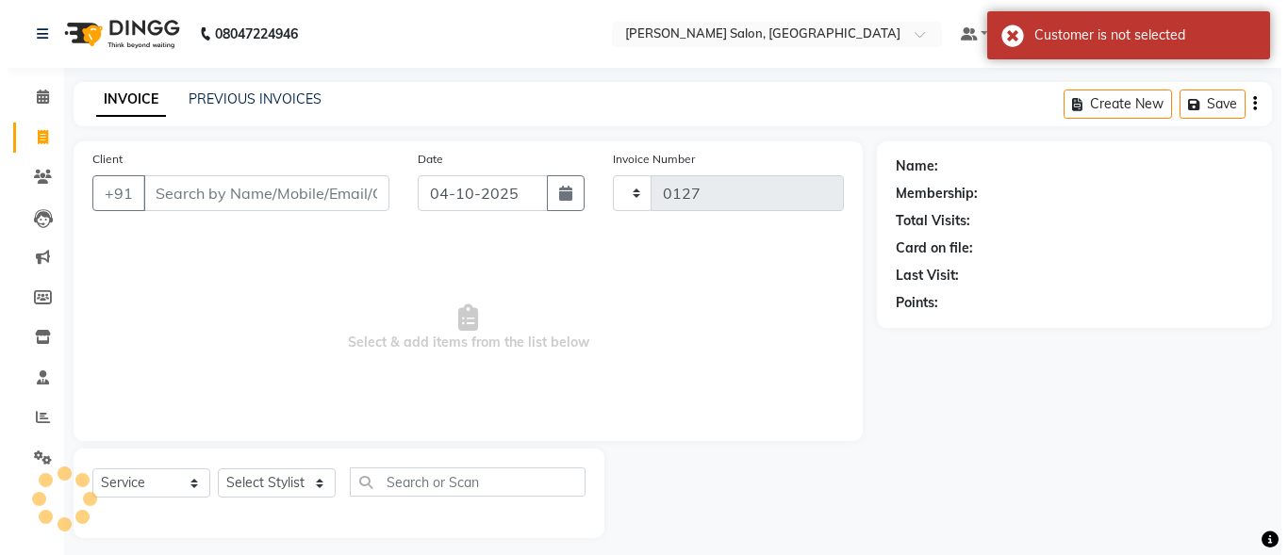
scroll to position [11, 0]
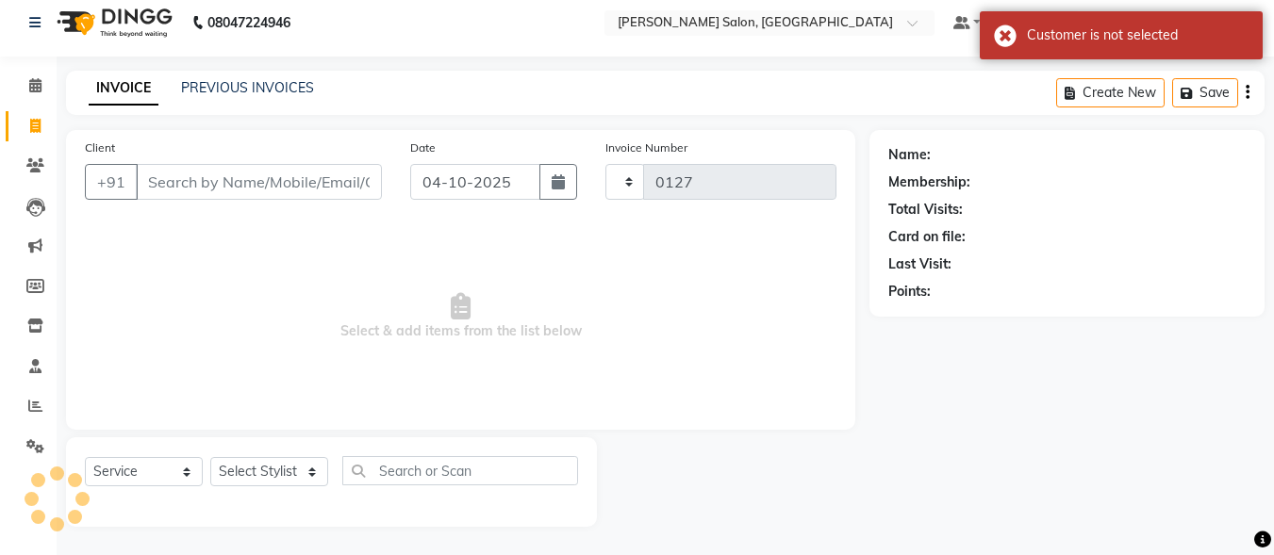
select select "8959"
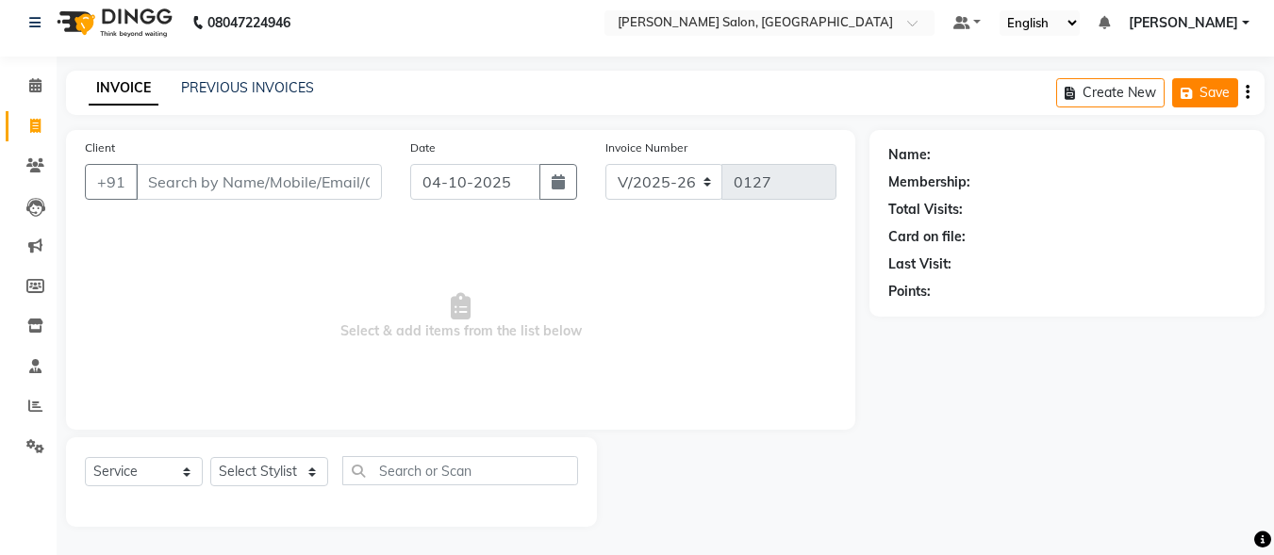
click at [1206, 96] on button "Save" at bounding box center [1205, 92] width 66 height 29
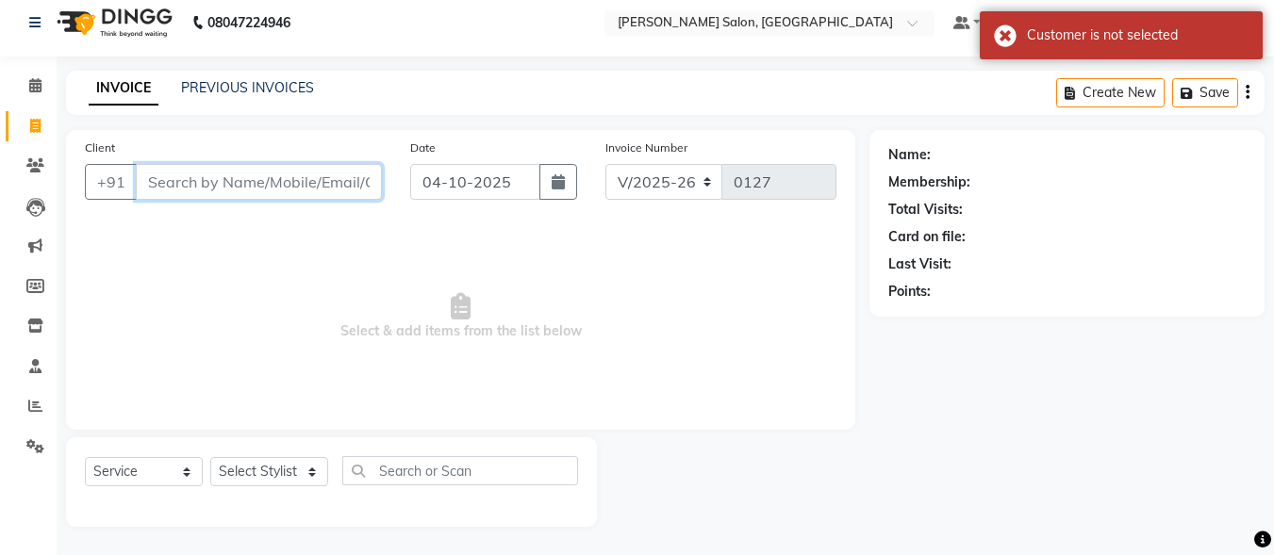
click at [265, 169] on input "Client" at bounding box center [259, 182] width 246 height 36
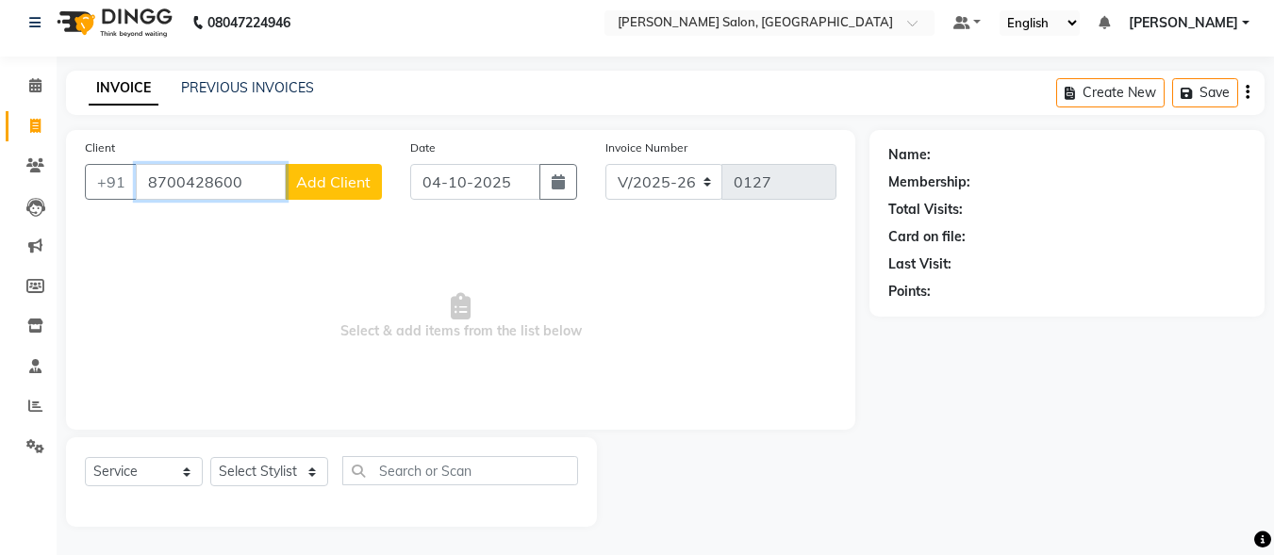
type input "8700428600"
click at [367, 193] on button "Add Client" at bounding box center [333, 182] width 97 height 36
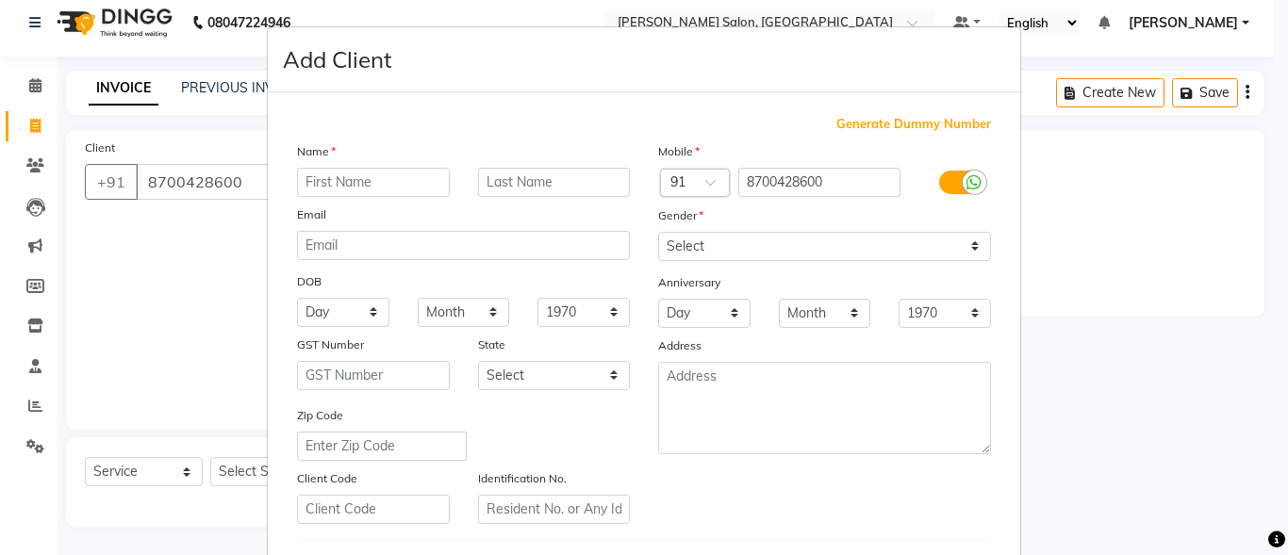
click at [1070, 167] on ngb-modal-window "Add Client Generate Dummy Number Name Email DOB Day 01 02 03 04 05 06 07 08 09 …" at bounding box center [644, 277] width 1288 height 555
click at [401, 184] on input "text" at bounding box center [373, 182] width 153 height 29
type input "MR. LALIT"
click at [568, 185] on input "text" at bounding box center [554, 182] width 153 height 29
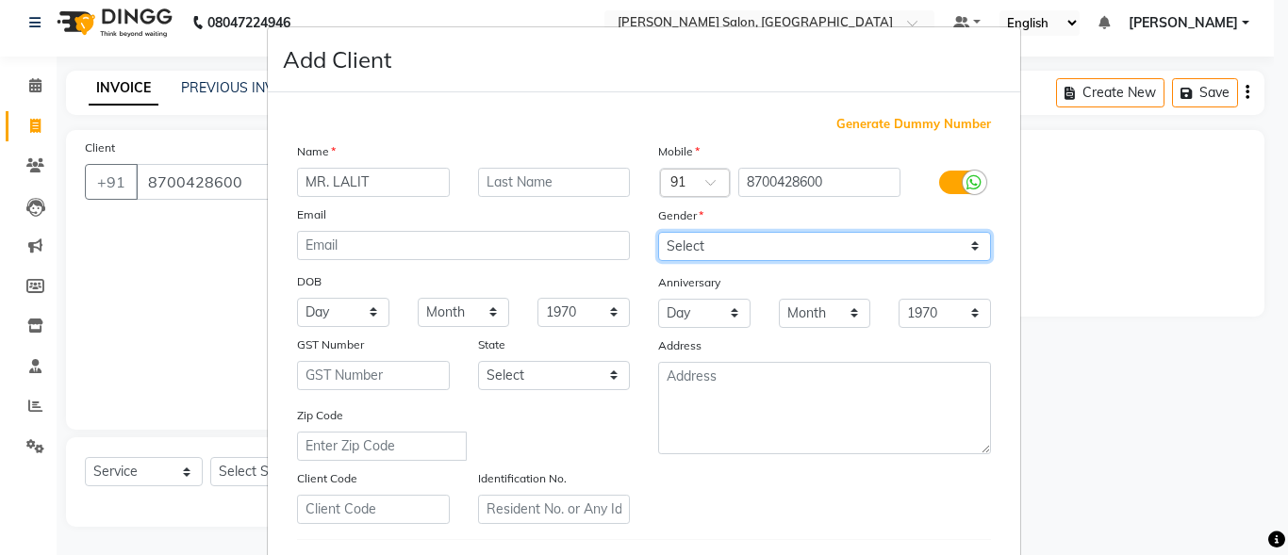
click at [802, 245] on select "Select [DEMOGRAPHIC_DATA] [DEMOGRAPHIC_DATA] Other Prefer Not To Say" at bounding box center [824, 246] width 333 height 29
select select "[DEMOGRAPHIC_DATA]"
click at [658, 232] on select "Select [DEMOGRAPHIC_DATA] [DEMOGRAPHIC_DATA] Other Prefer Not To Say" at bounding box center [824, 246] width 333 height 29
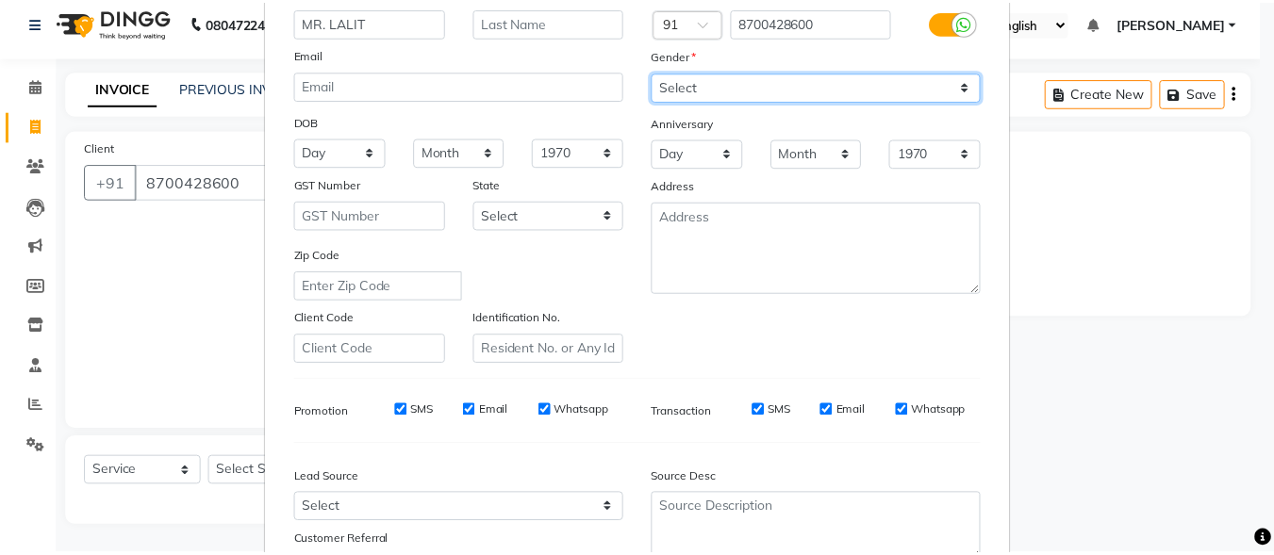
scroll to position [315, 0]
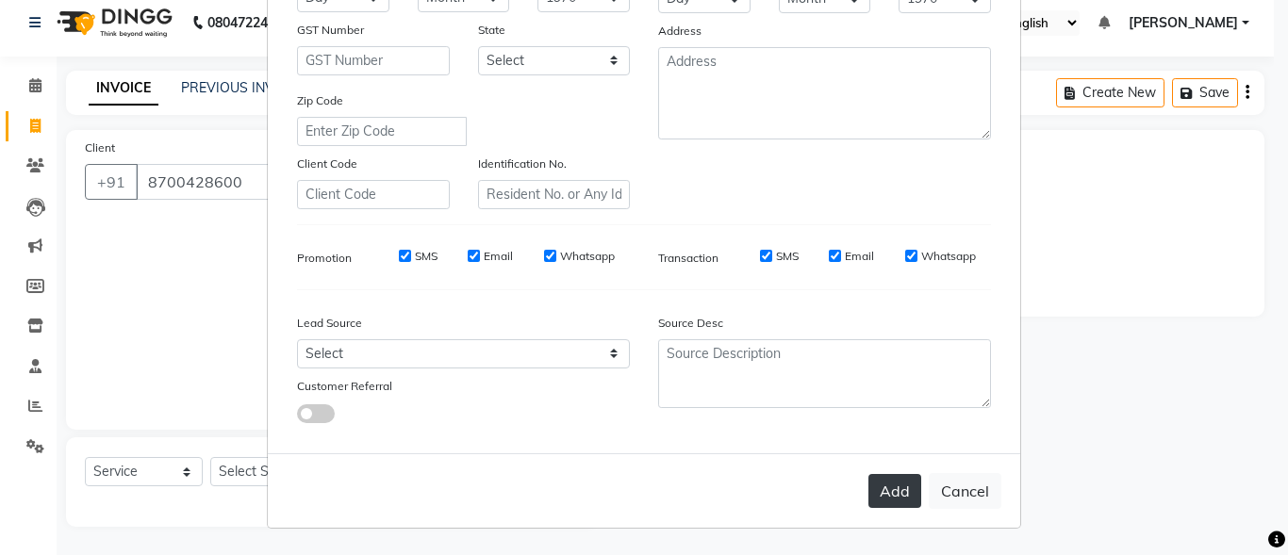
click at [894, 500] on button "Add" at bounding box center [895, 491] width 53 height 34
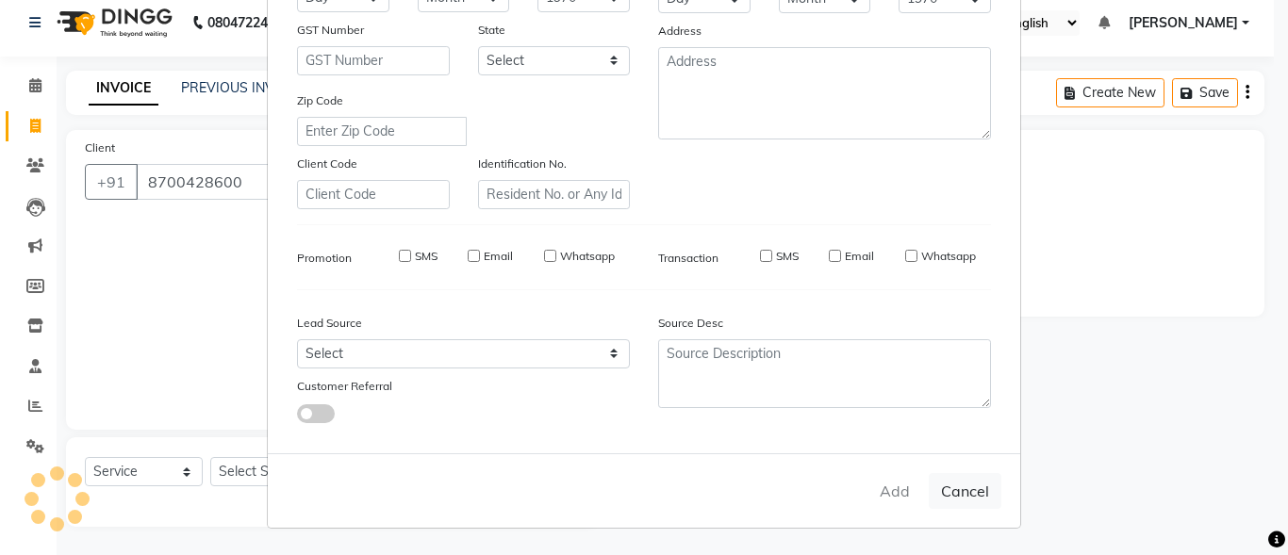
select select
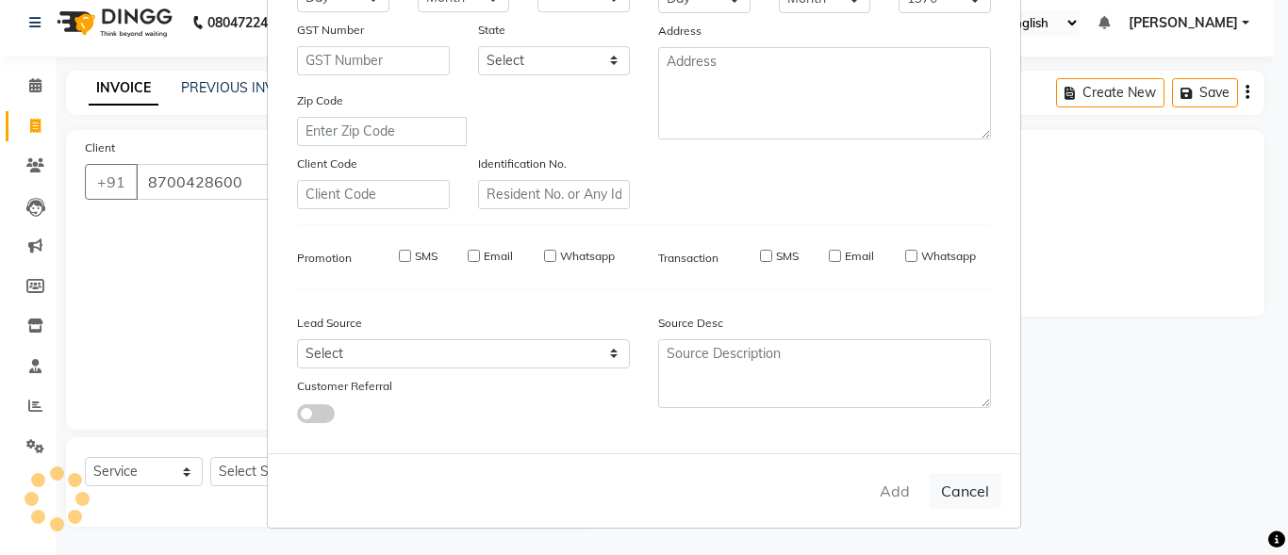
select select
checkbox input "false"
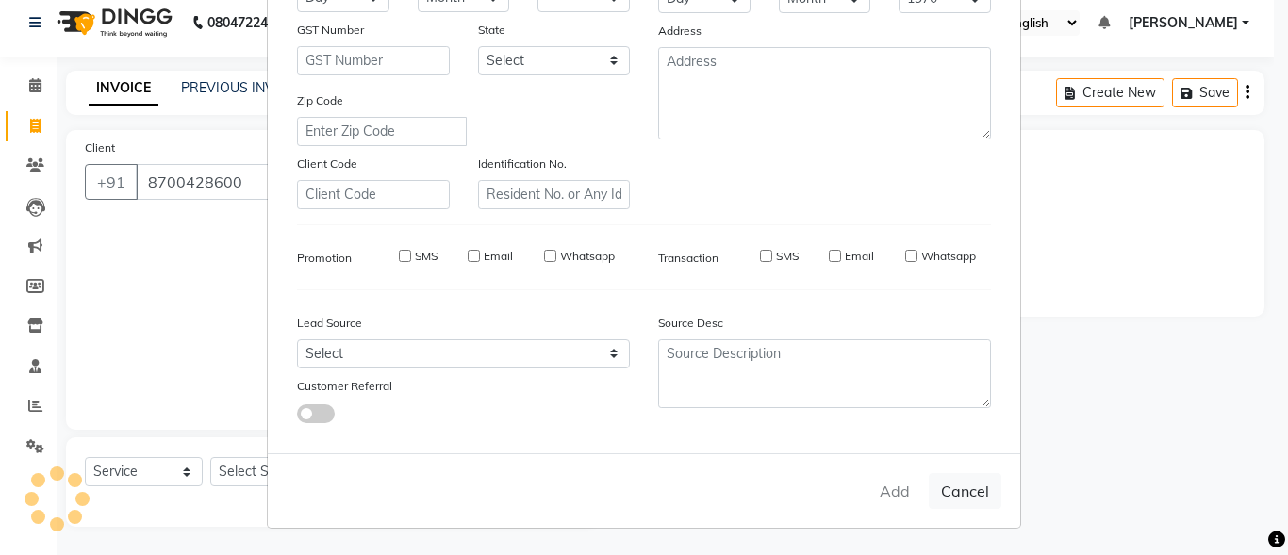
checkbox input "false"
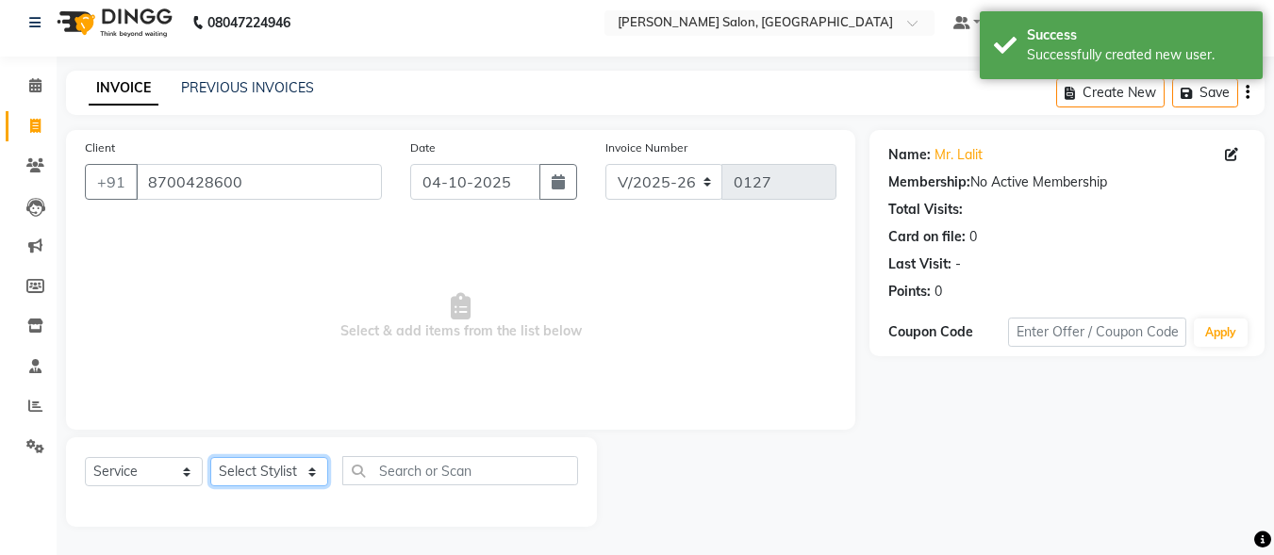
click at [239, 468] on select "Select Stylist ALI [PERSON_NAME] [PERSON_NAME] [PERSON_NAME] [PERSON_NAME] neha…" at bounding box center [269, 471] width 118 height 29
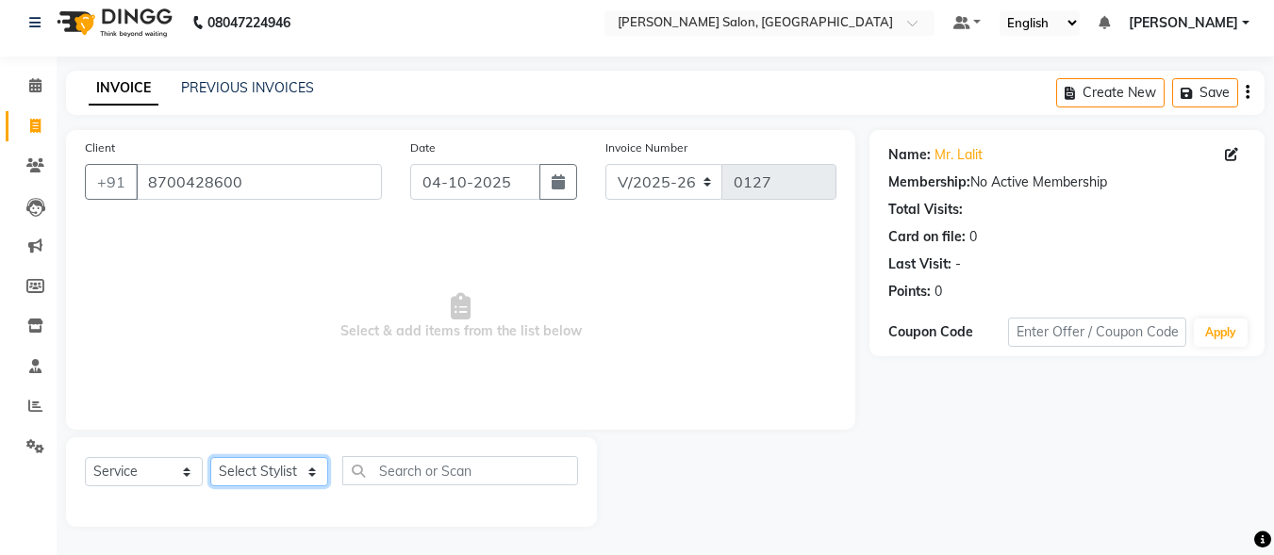
select select "90636"
click at [210, 457] on select "Select Stylist ALI [PERSON_NAME] [PERSON_NAME] [PERSON_NAME] [PERSON_NAME] neha…" at bounding box center [269, 471] width 118 height 29
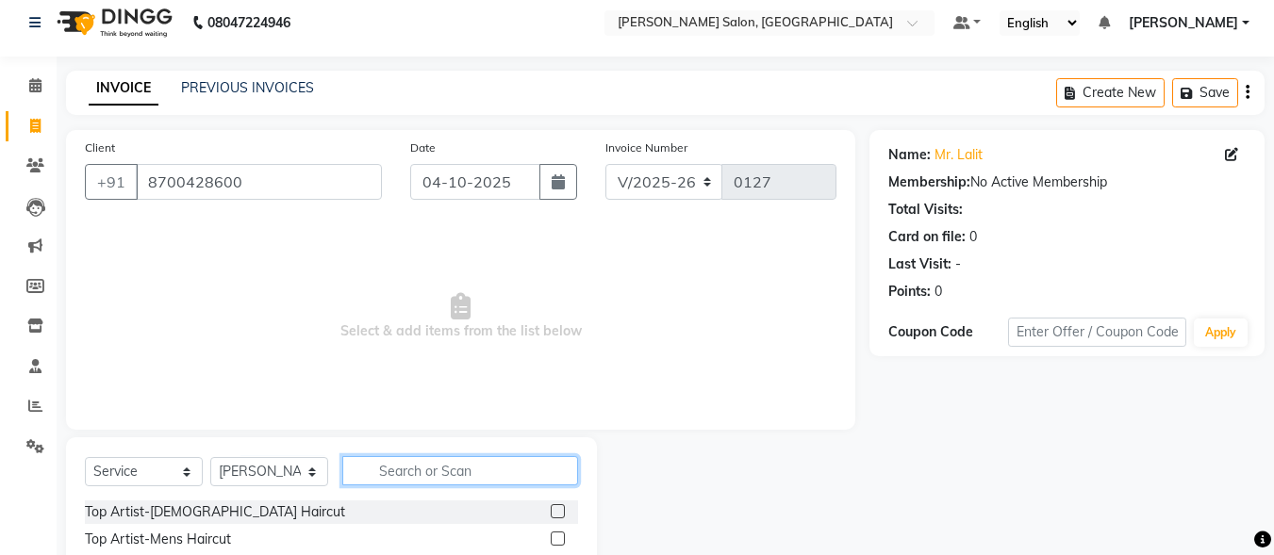
click at [459, 462] on input "text" at bounding box center [460, 470] width 236 height 29
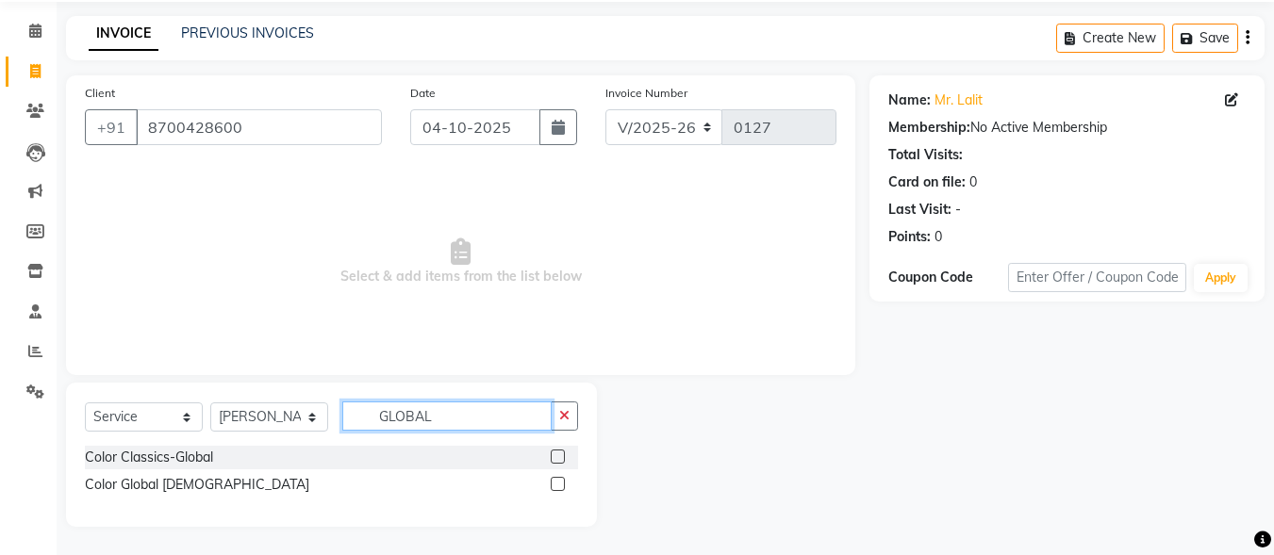
type input "GLOBAL"
click at [725, 379] on div "Client [PHONE_NUMBER] Date [DATE] Invoice Number V/2025 V/[PHONE_NUMBER] Select…" at bounding box center [461, 301] width 818 height 452
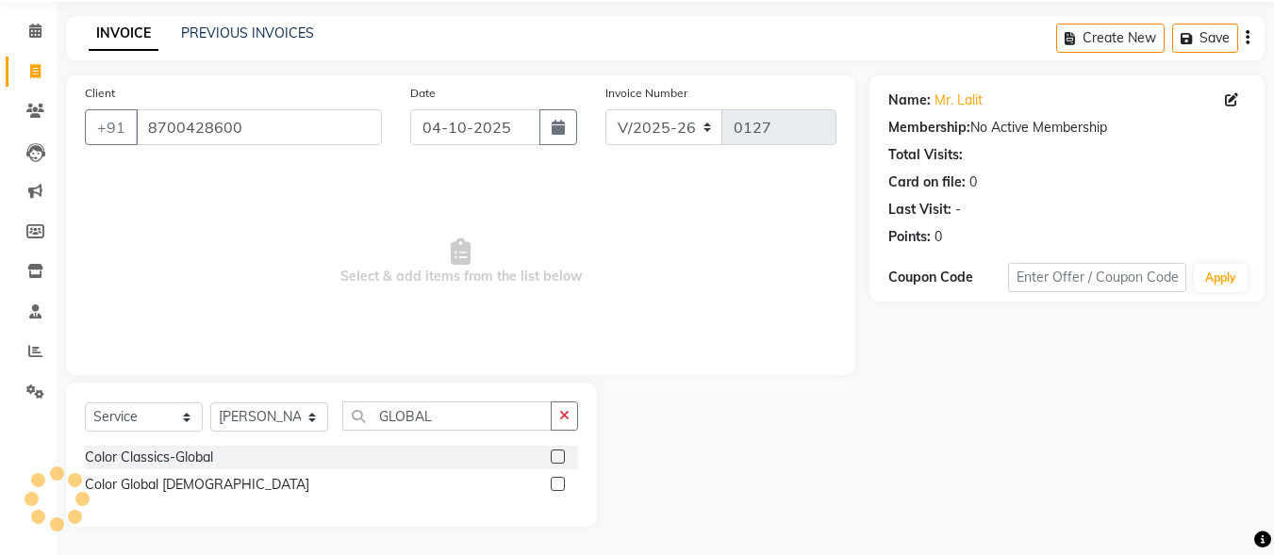
click at [788, 351] on span "Select & add items from the list below" at bounding box center [461, 262] width 752 height 189
click at [550, 456] on div "Color Classics-Global" at bounding box center [331, 458] width 493 height 24
click at [557, 456] on label at bounding box center [558, 457] width 14 height 14
click at [557, 456] on input "checkbox" at bounding box center [557, 458] width 12 height 12
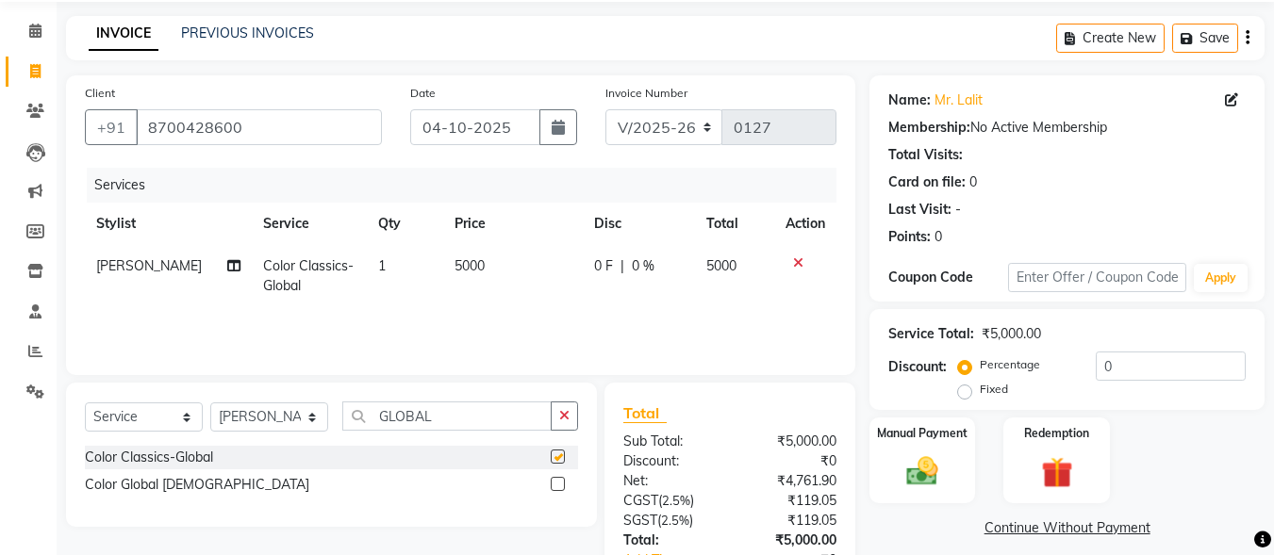
checkbox input "false"
click at [457, 419] on input "GLOBAL" at bounding box center [446, 416] width 209 height 29
type input "G"
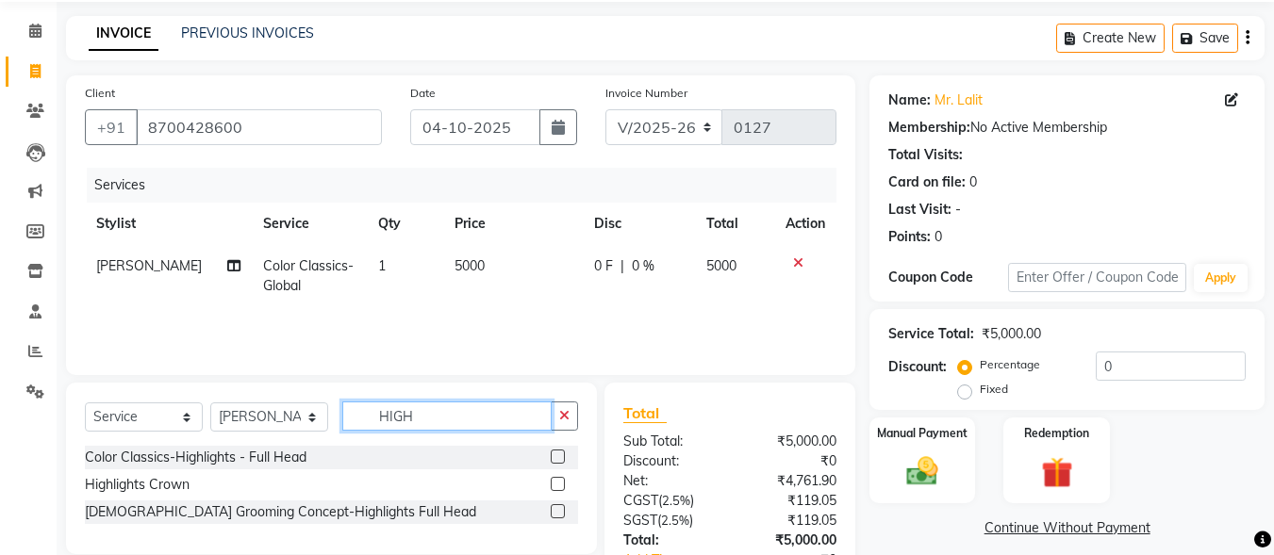
type input "HIGH"
click at [559, 452] on label at bounding box center [558, 457] width 14 height 14
click at [559, 452] on input "checkbox" at bounding box center [557, 458] width 12 height 12
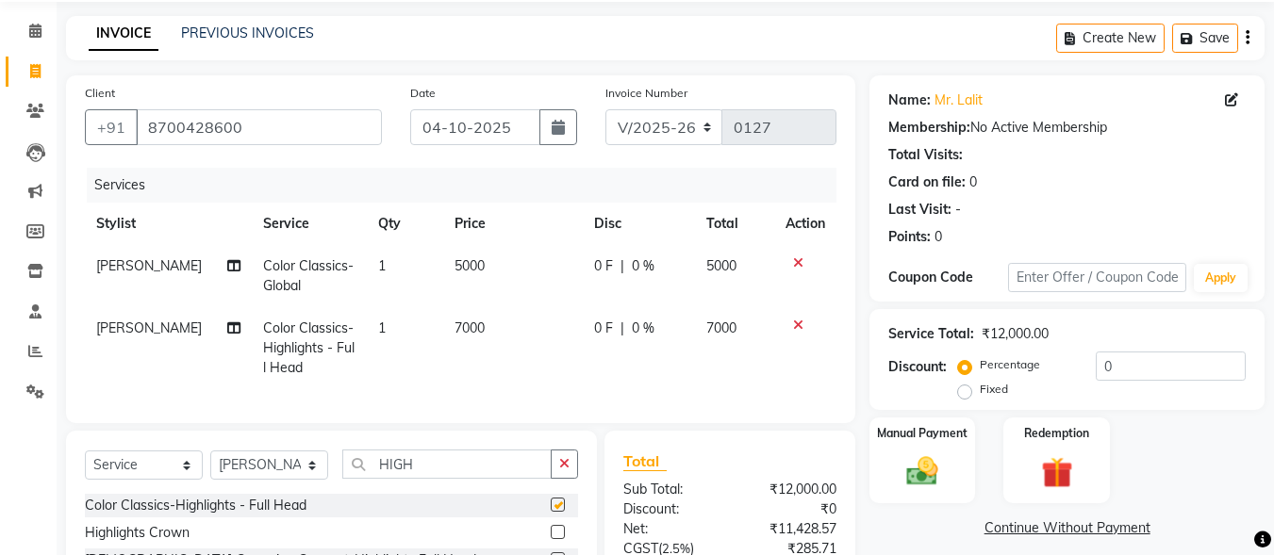
checkbox input "false"
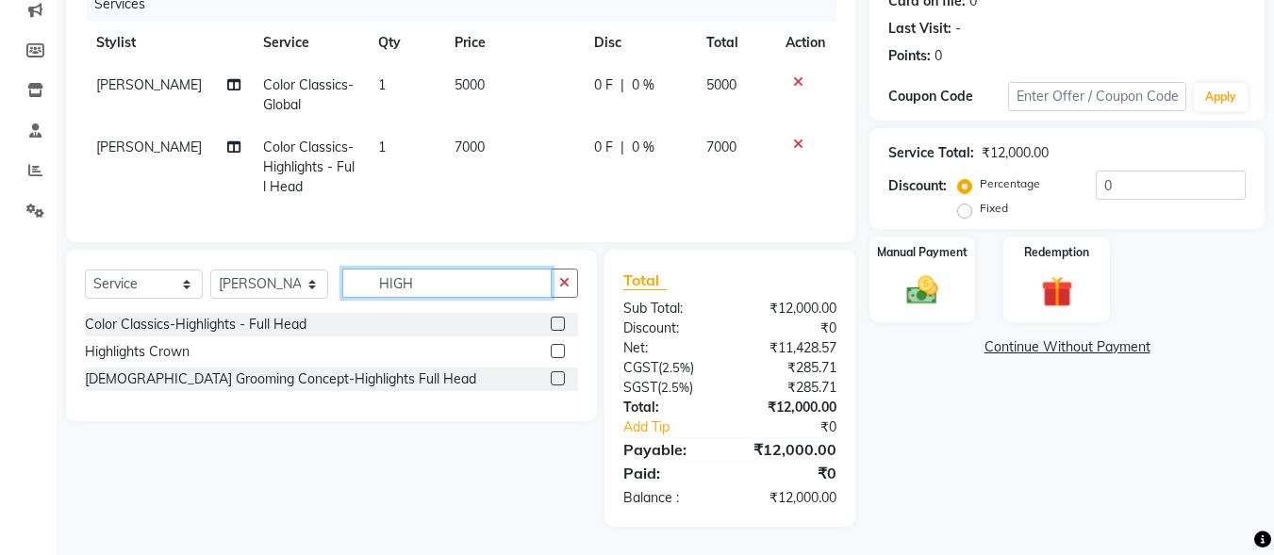
click at [488, 293] on input "HIGH" at bounding box center [446, 283] width 209 height 29
type input "H"
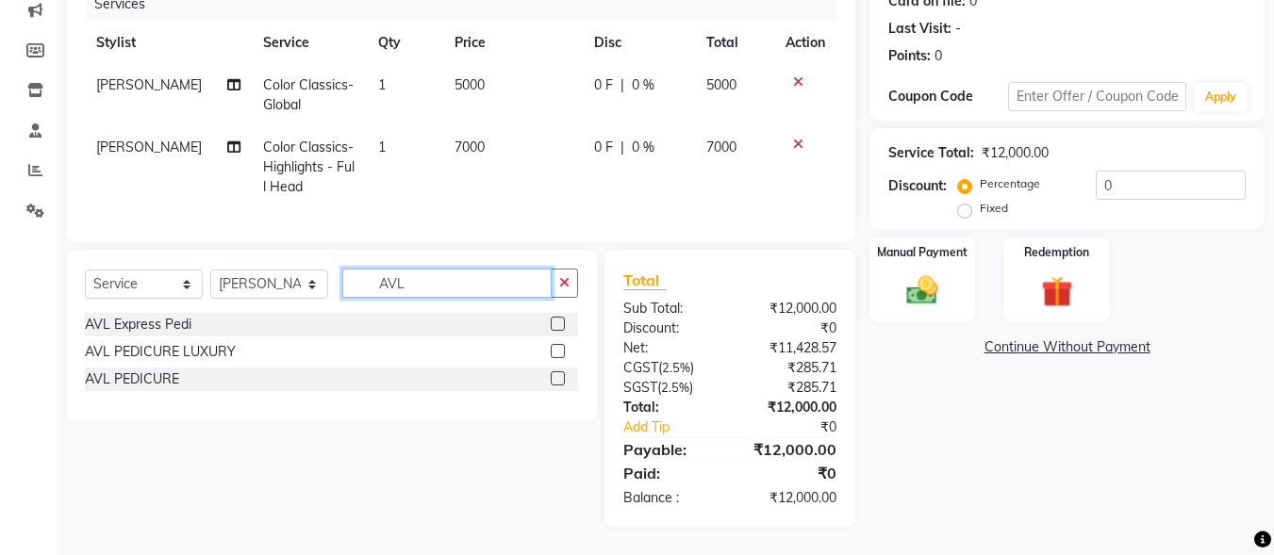
type input "AVL"
click at [557, 344] on label at bounding box center [558, 351] width 14 height 14
click at [557, 346] on input "checkbox" at bounding box center [557, 352] width 12 height 12
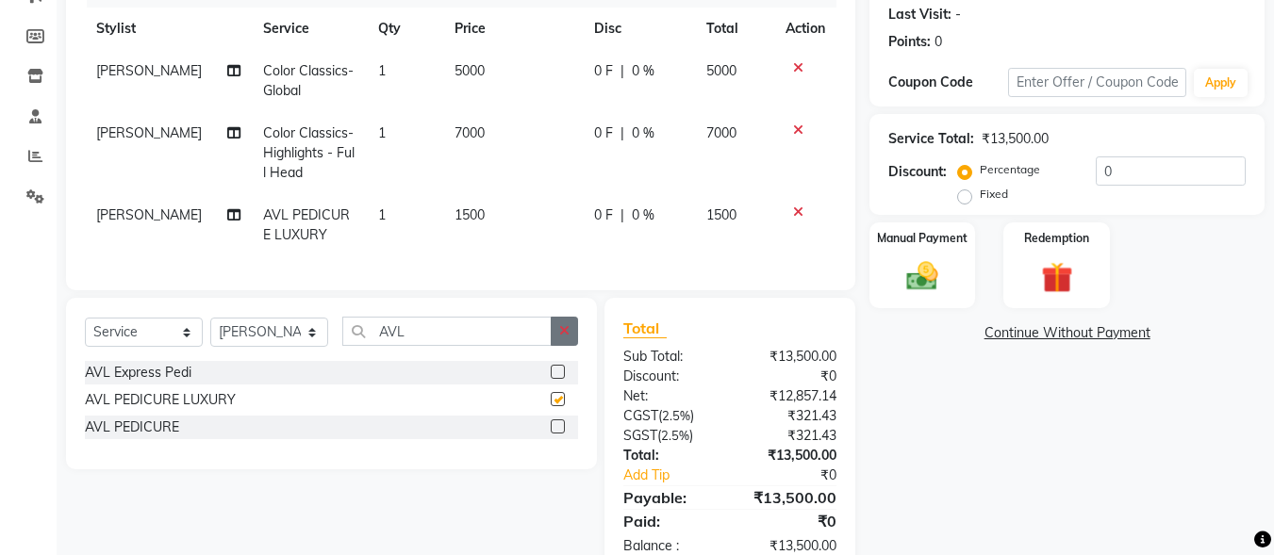
checkbox input "false"
click at [373, 215] on td "1" at bounding box center [405, 225] width 76 height 62
select select "90636"
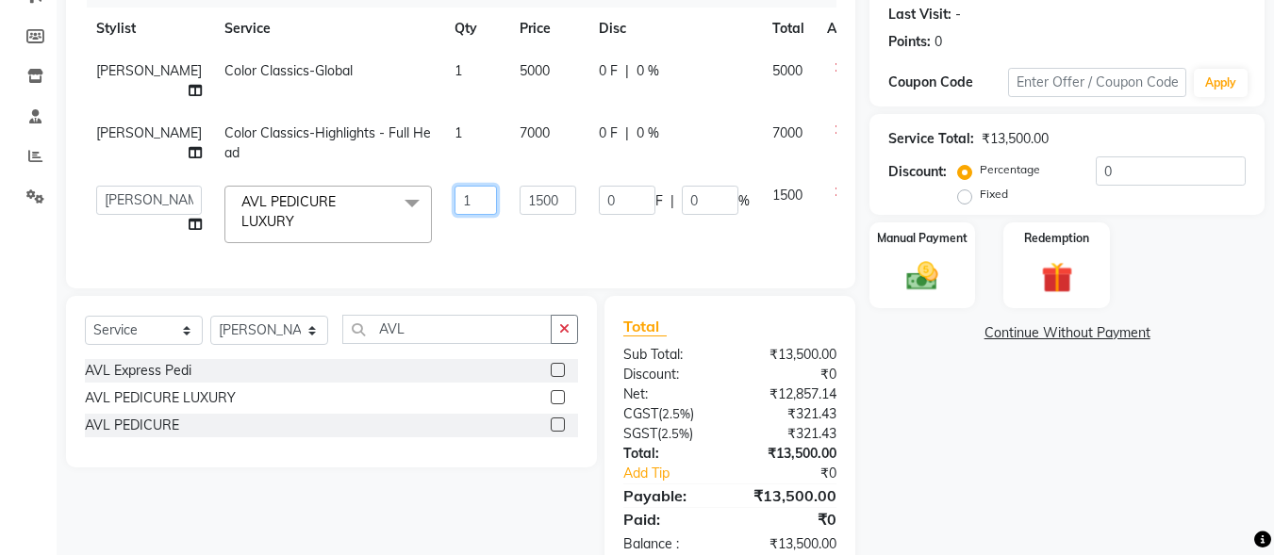
click at [455, 196] on input "1" at bounding box center [476, 200] width 42 height 29
type input "3"
click at [527, 255] on div "Services Stylist Service Qty Price Disc Total Action [PERSON_NAME] Color Classi…" at bounding box center [461, 121] width 752 height 297
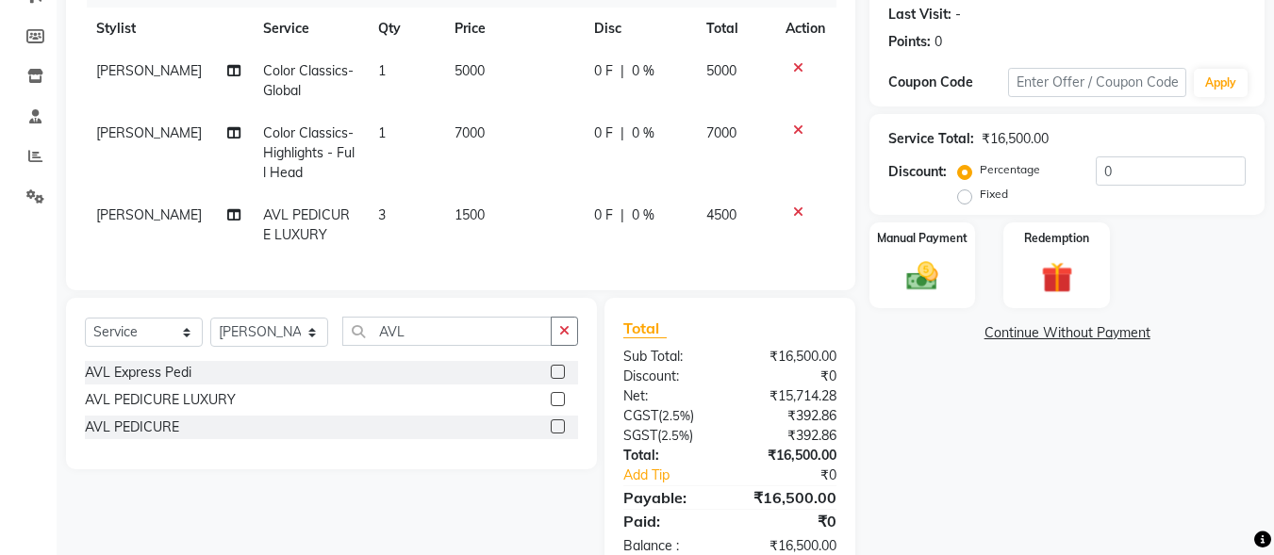
click at [303, 218] on span "AVL PEDICURE LUXURY" at bounding box center [306, 225] width 87 height 37
select select "90636"
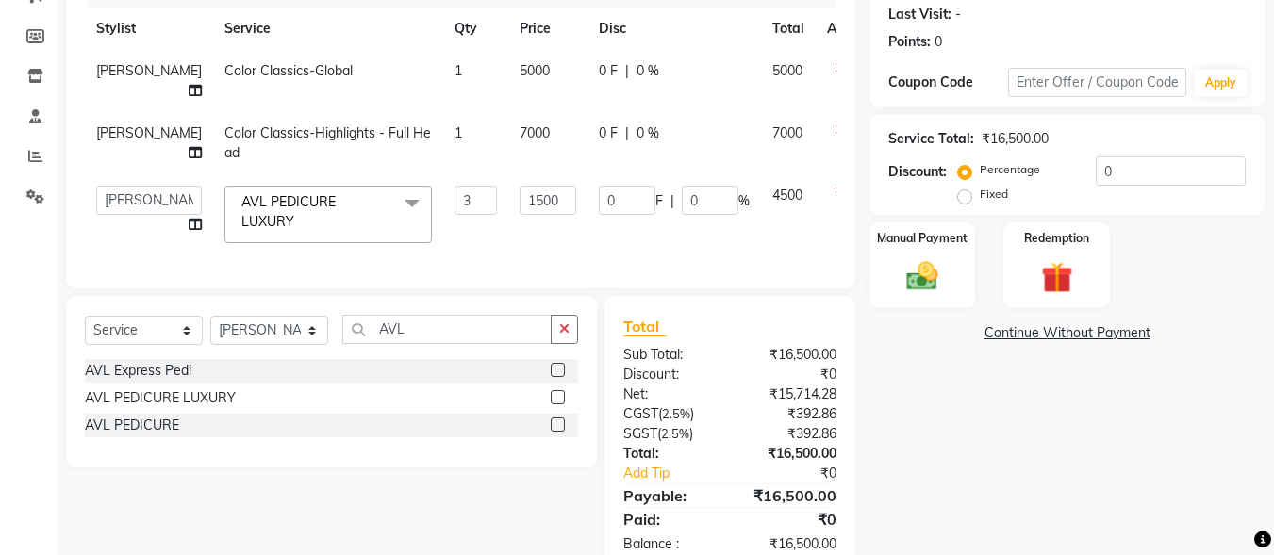
click at [393, 209] on span at bounding box center [412, 204] width 38 height 36
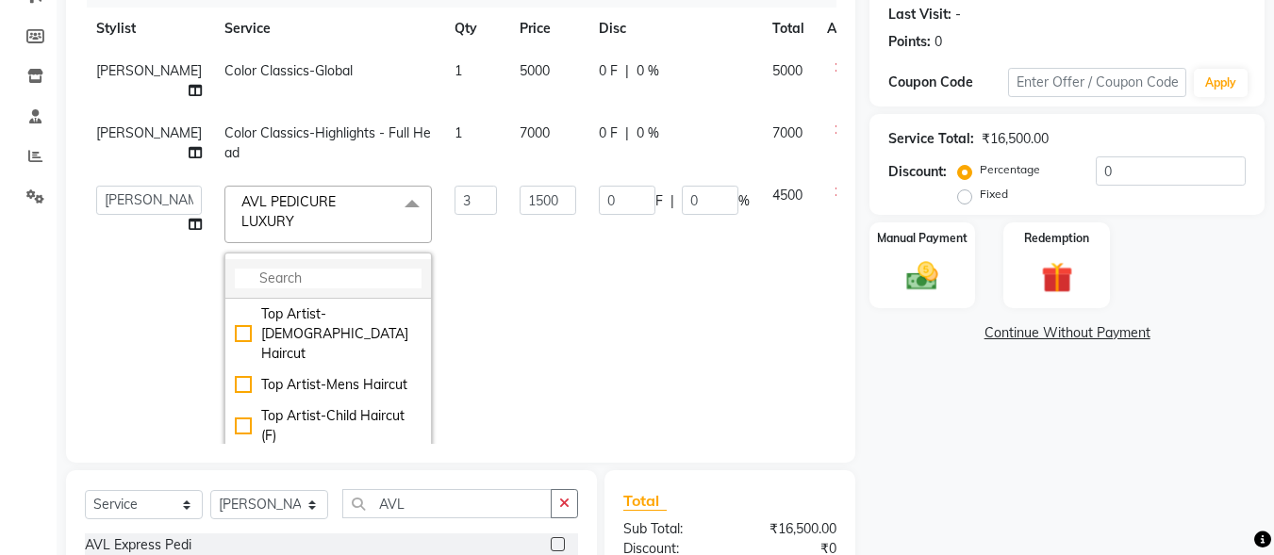
click at [307, 262] on li at bounding box center [328, 279] width 206 height 40
click at [287, 285] on input "multiselect-search" at bounding box center [328, 279] width 187 height 20
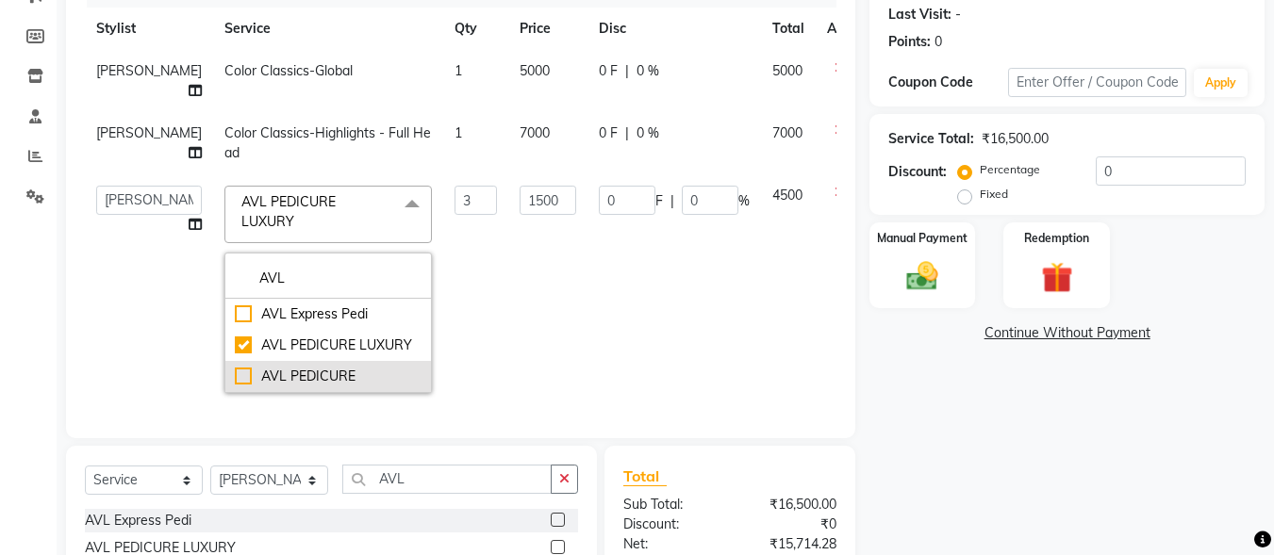
type input "AVL"
click at [235, 373] on div "AVL PEDICURE" at bounding box center [328, 377] width 187 height 20
checkbox input "false"
checkbox input "true"
type input "1"
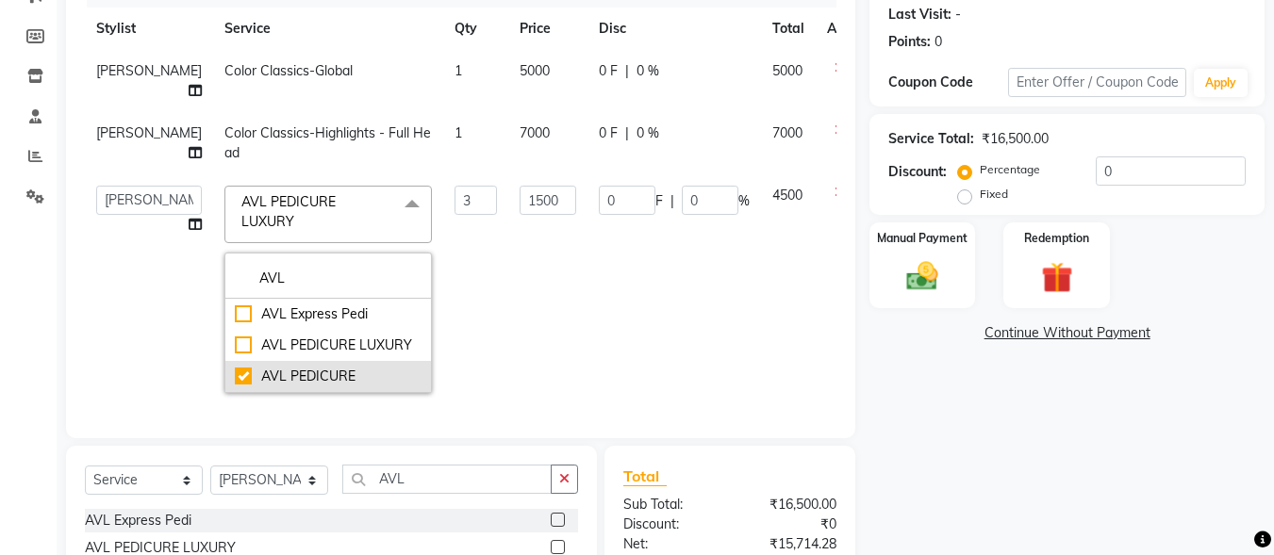
type input "2500"
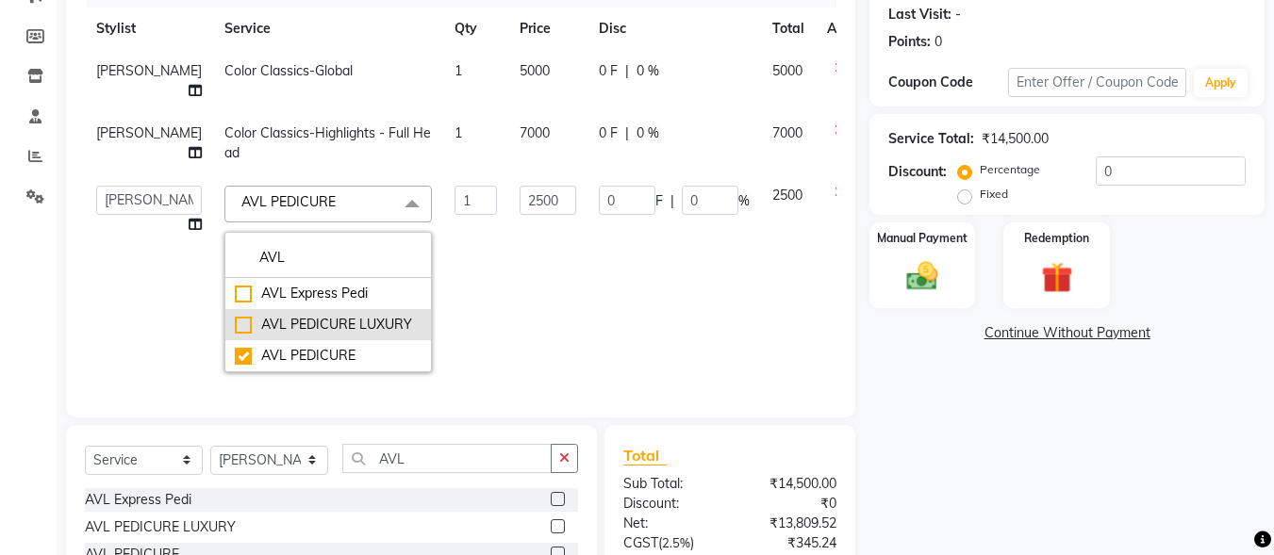
click at [235, 324] on div "AVL PEDICURE LUXURY" at bounding box center [328, 325] width 187 height 20
checkbox input "true"
checkbox input "false"
type input "1500"
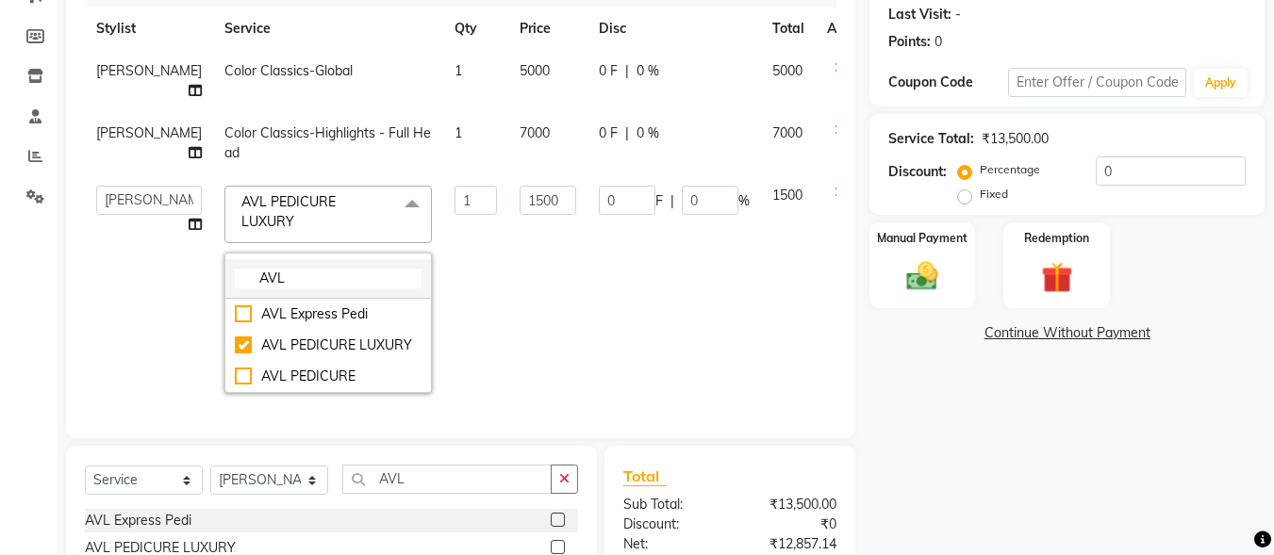
click at [235, 286] on input "AVL" at bounding box center [328, 279] width 187 height 20
click at [235, 317] on div "AVL Express Pedi" at bounding box center [328, 315] width 187 height 20
checkbox input "true"
checkbox input "false"
type input "847.45"
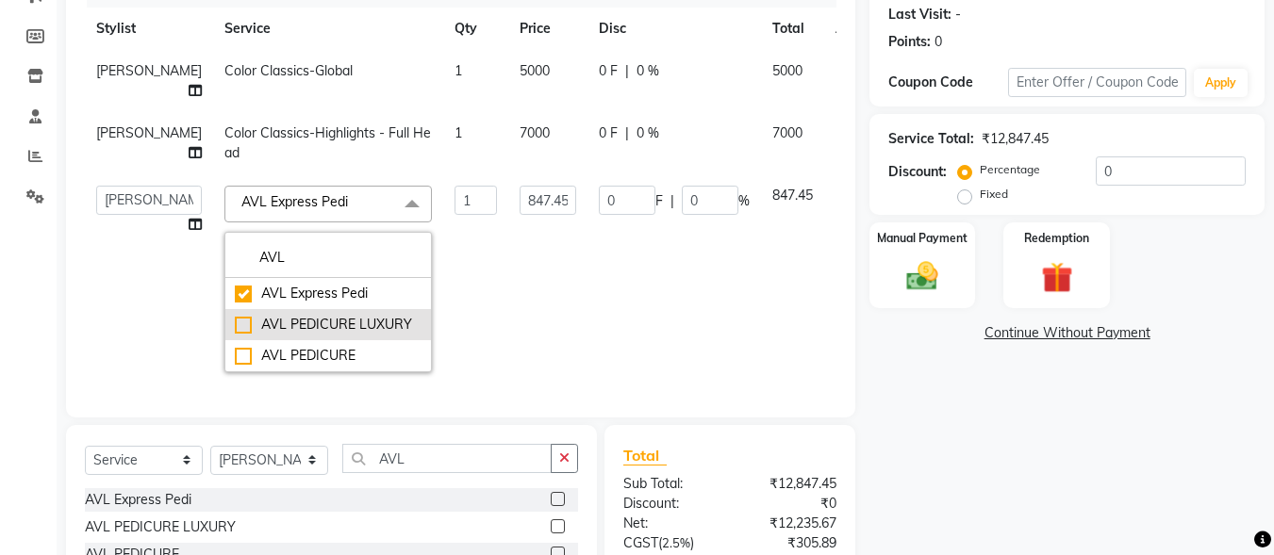
click at [235, 327] on div "AVL PEDICURE LUXURY" at bounding box center [328, 325] width 187 height 20
checkbox input "false"
checkbox input "true"
type input "1500"
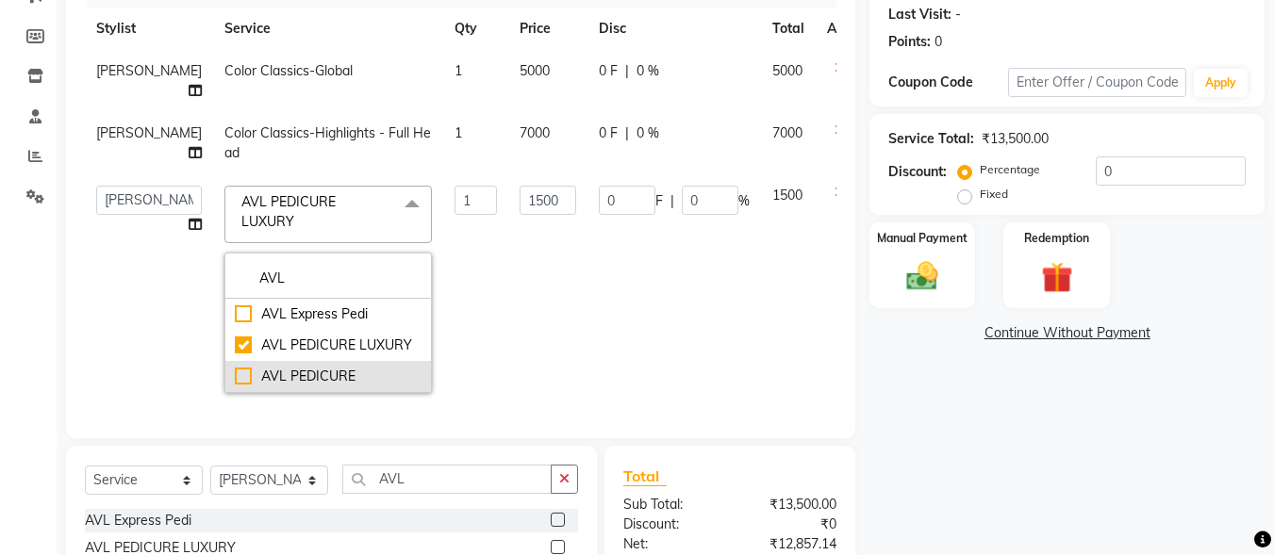
click at [235, 368] on div "AVL PEDICURE" at bounding box center [328, 377] width 187 height 20
checkbox input "false"
checkbox input "true"
type input "2500"
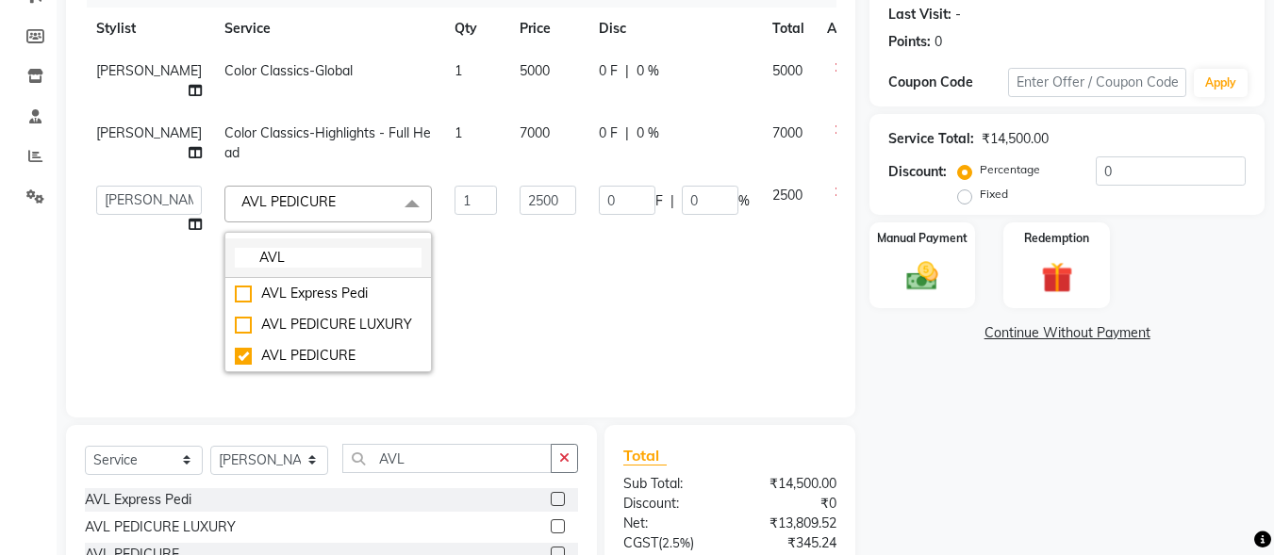
click at [273, 264] on input "AVL" at bounding box center [328, 258] width 187 height 20
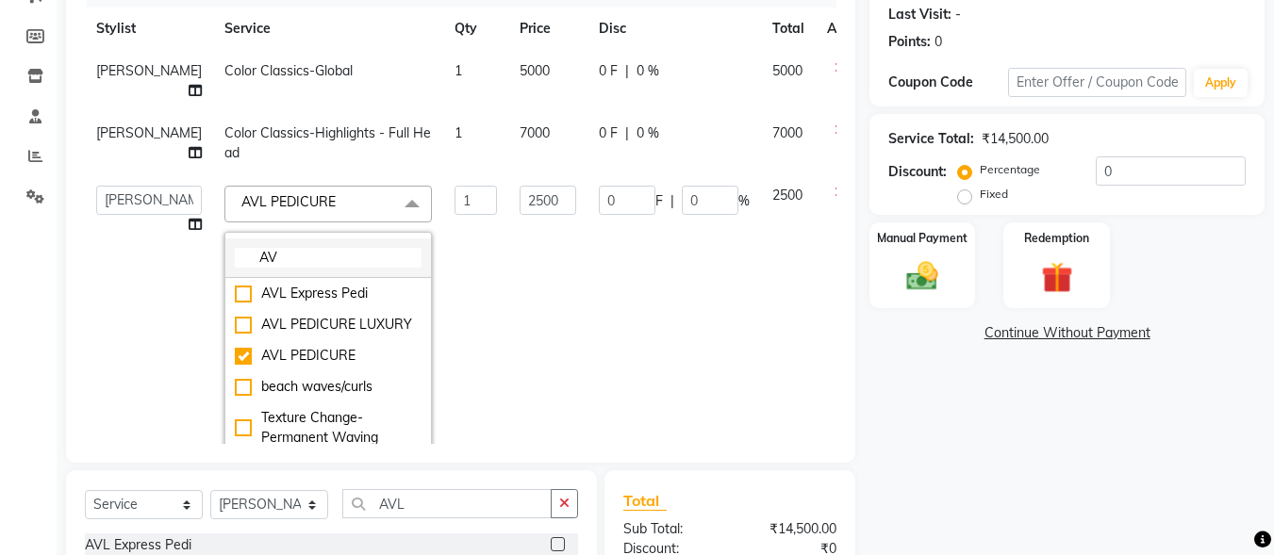
type input "A"
type input "AVL"
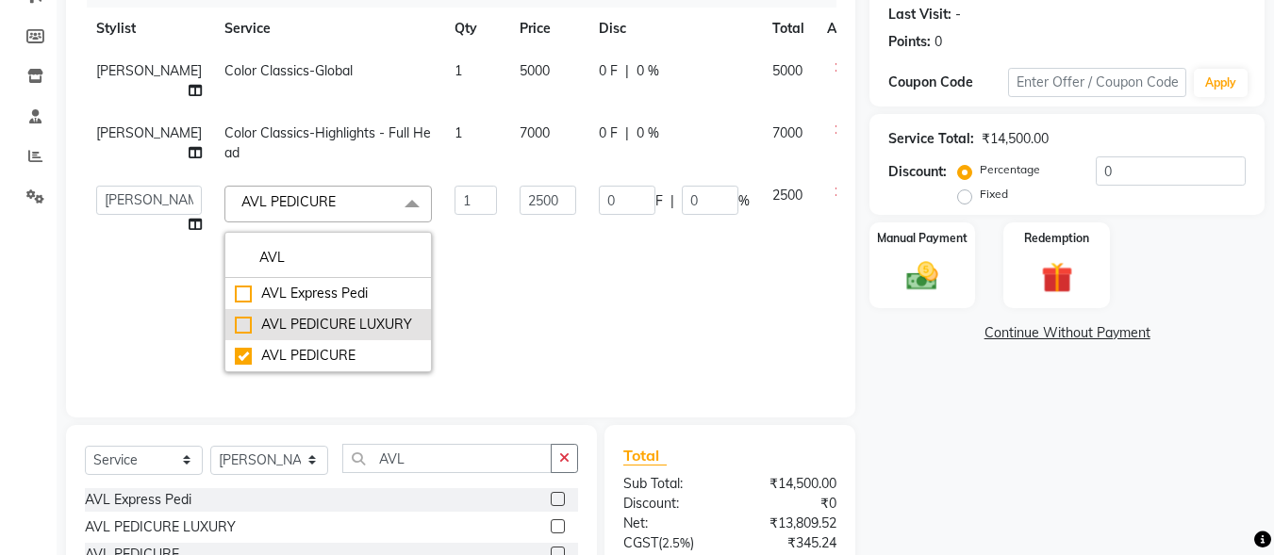
click at [235, 323] on div "AVL PEDICURE LUXURY" at bounding box center [328, 325] width 187 height 20
checkbox input "true"
checkbox input "false"
type input "1500"
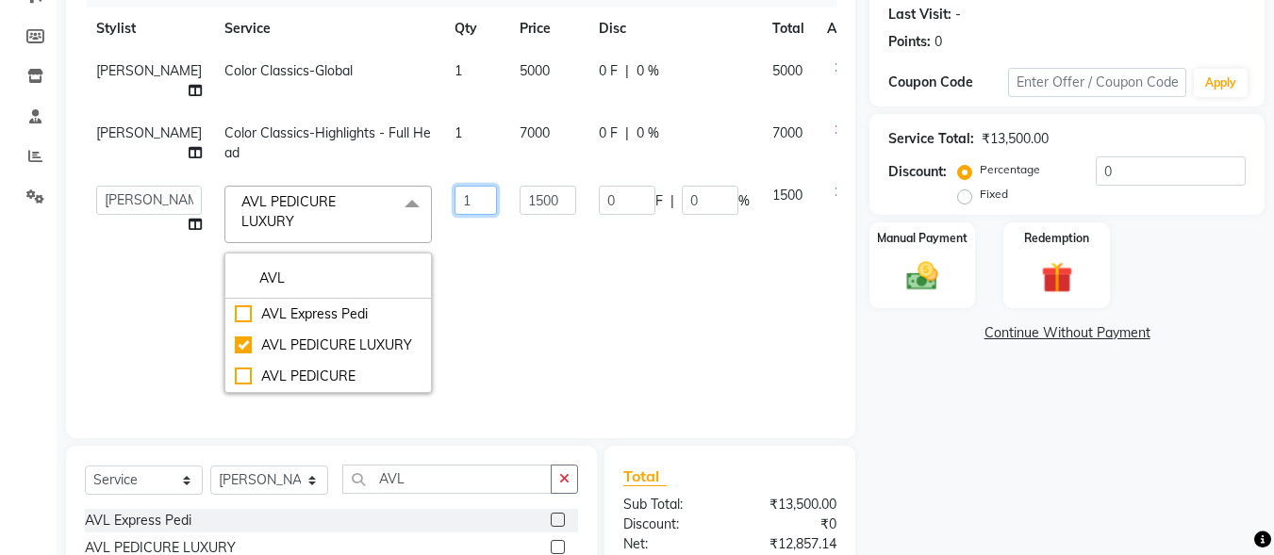
click at [455, 211] on input "1" at bounding box center [476, 200] width 42 height 29
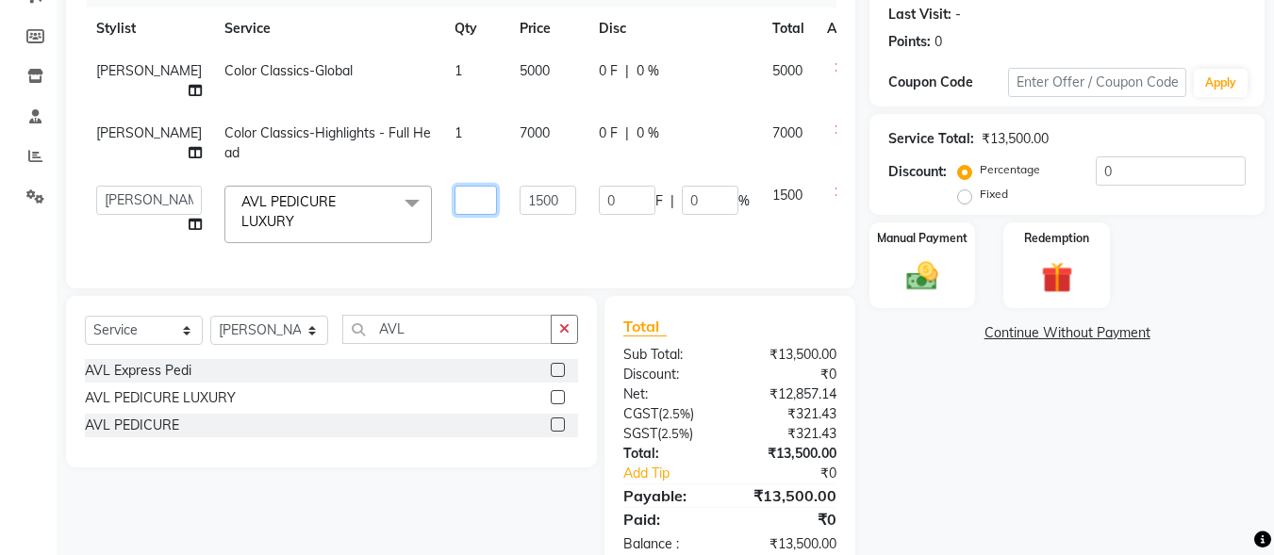
type input "2"
click at [508, 243] on td "1500" at bounding box center [547, 214] width 79 height 80
select select "90636"
click at [1108, 171] on input "0" at bounding box center [1171, 171] width 150 height 29
type input "9"
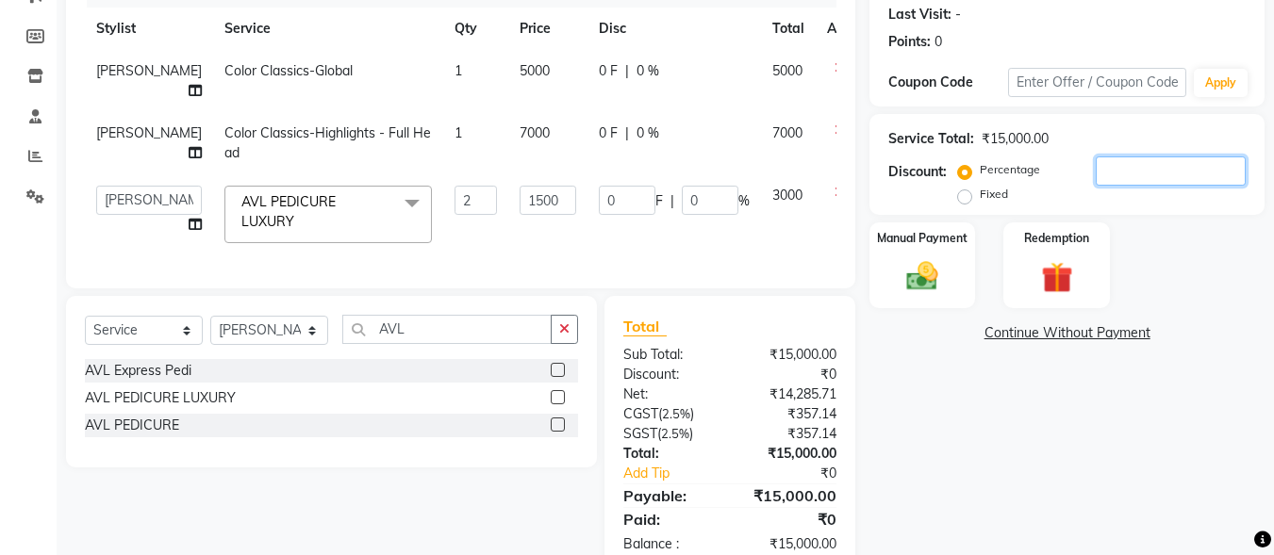
type input "270"
type input "9"
type input "99"
type input "2970"
type input "99"
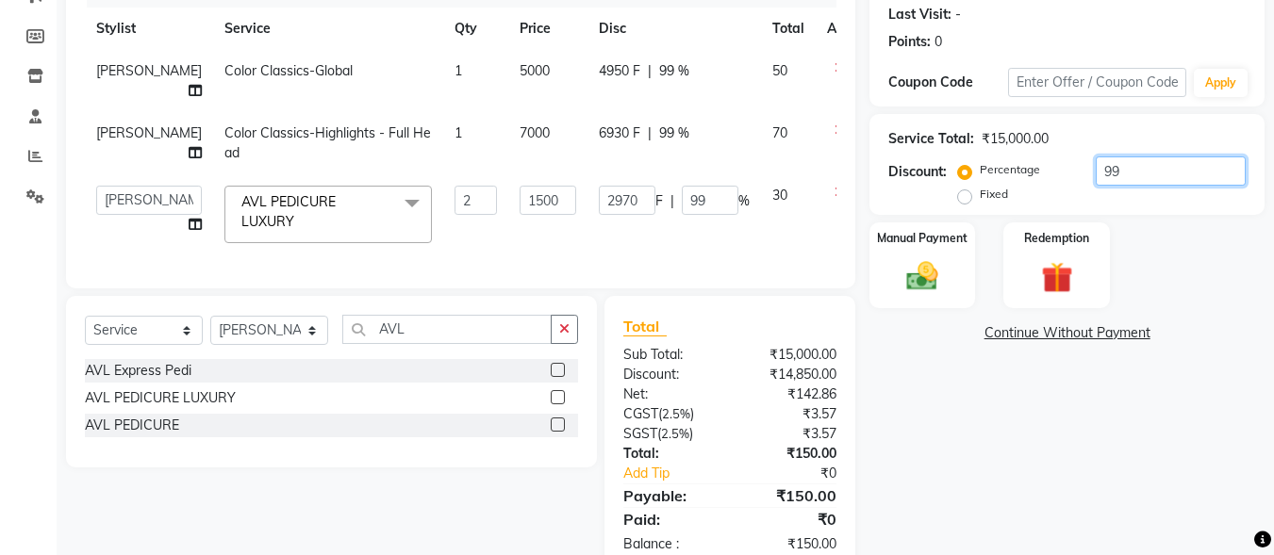
type input "99.9"
type input "2997"
type input "99.9"
click at [973, 431] on div "Name: Mr. Lalit Membership: No Active Membership Total Visits: Card on file: 0 …" at bounding box center [1074, 226] width 409 height 693
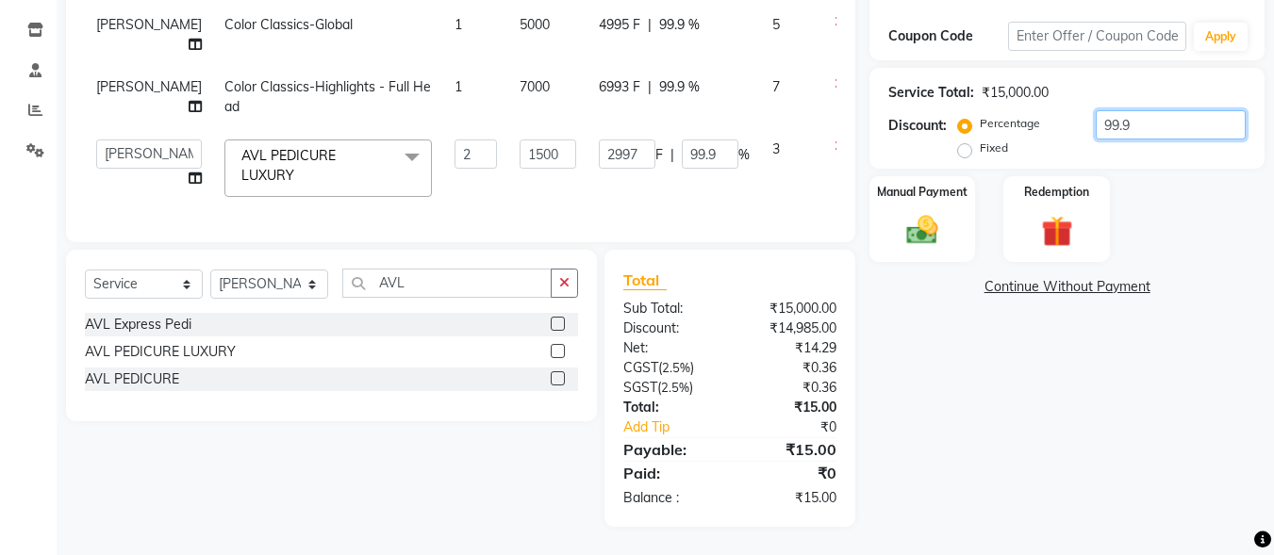
click at [1145, 110] on input "99.9" at bounding box center [1171, 124] width 150 height 29
type input "99.99"
type input "2999.7"
type input "99.99"
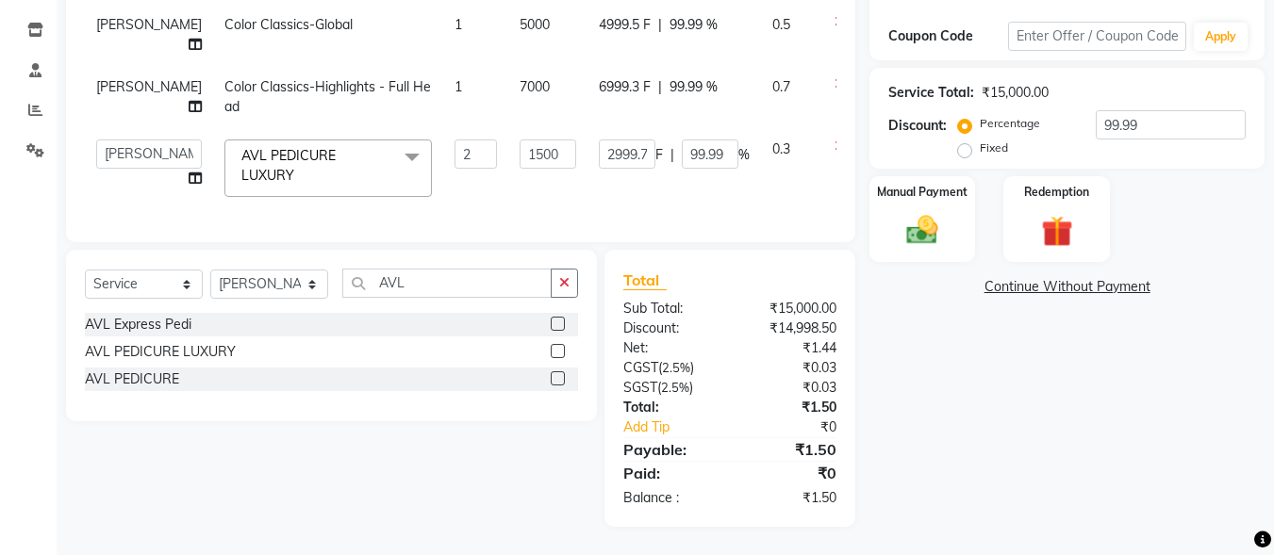
click at [989, 356] on div "Name: Mr. Lalit Membership: No Active Membership Total Visits: Card on file: 0 …" at bounding box center [1074, 180] width 409 height 693
click at [942, 211] on img at bounding box center [922, 230] width 53 height 38
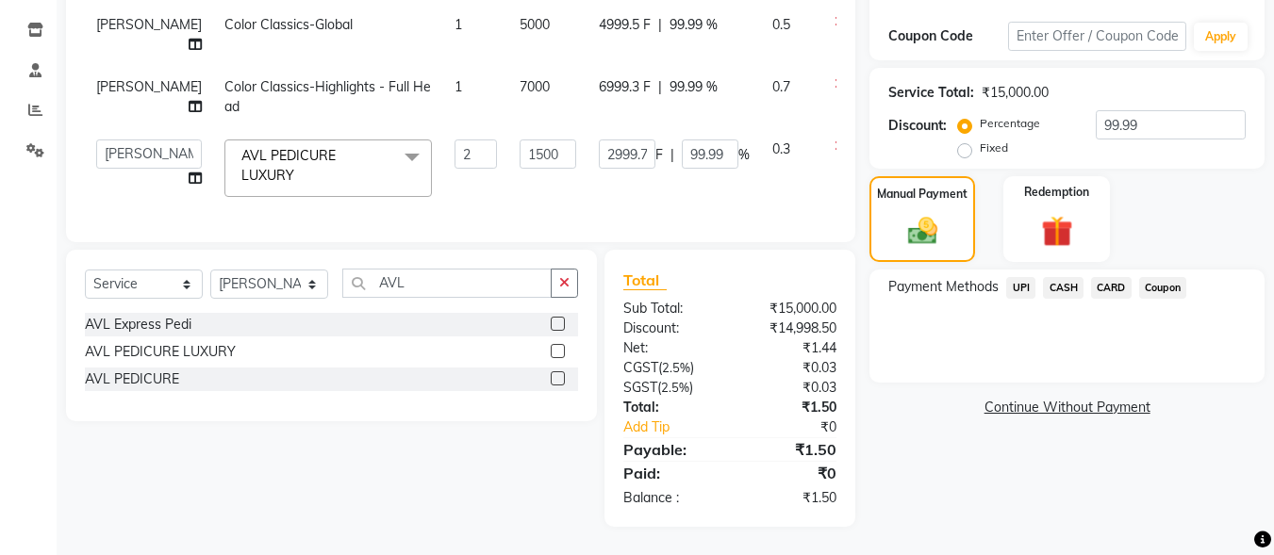
click at [1012, 277] on span "UPI" at bounding box center [1020, 288] width 29 height 22
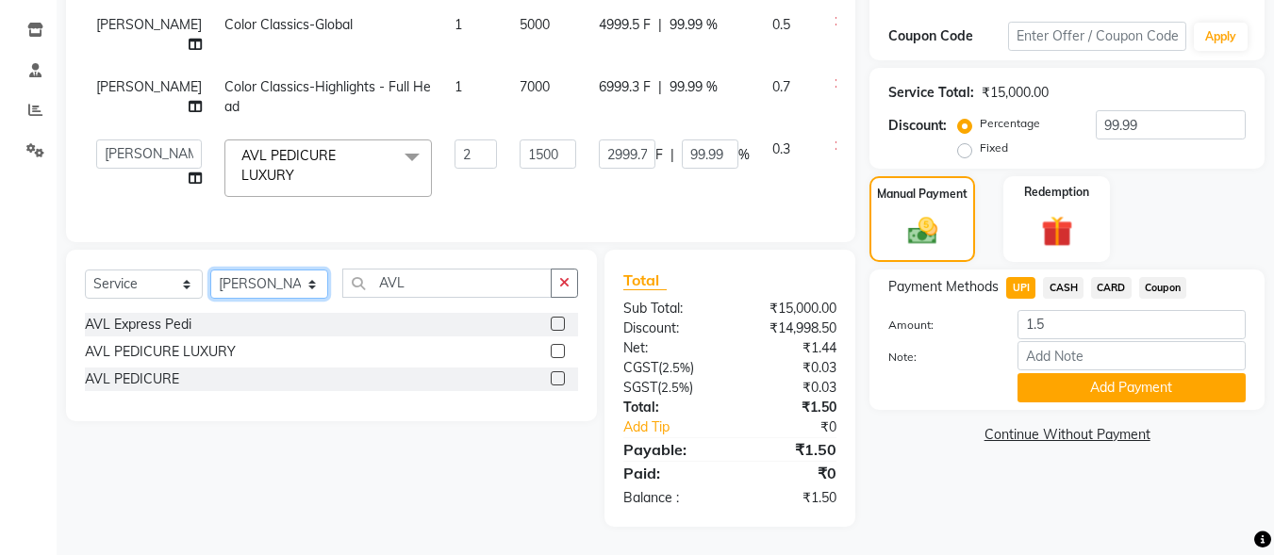
click at [311, 284] on select "Select Stylist ALI [PERSON_NAME] [PERSON_NAME] [PERSON_NAME] [PERSON_NAME] neha…" at bounding box center [269, 284] width 118 height 29
select select "90651"
click at [210, 270] on select "Select Stylist ALI [PERSON_NAME] [PERSON_NAME] [PERSON_NAME] [PERSON_NAME] neha…" at bounding box center [269, 284] width 118 height 29
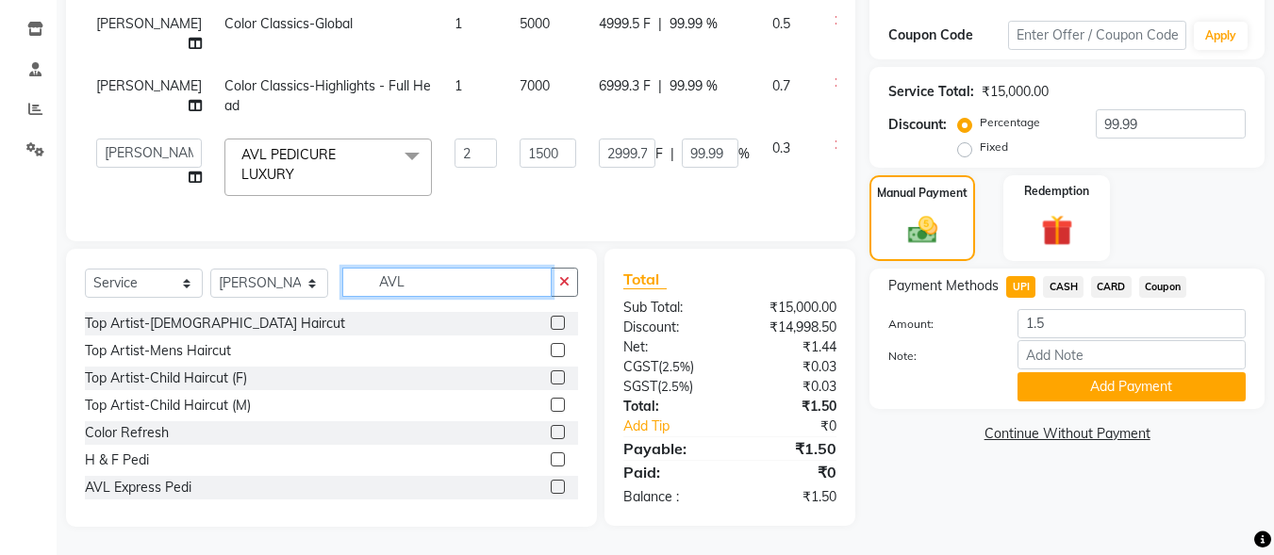
click at [433, 288] on input "AVL" at bounding box center [446, 282] width 209 height 29
type input "A"
type input "WAX"
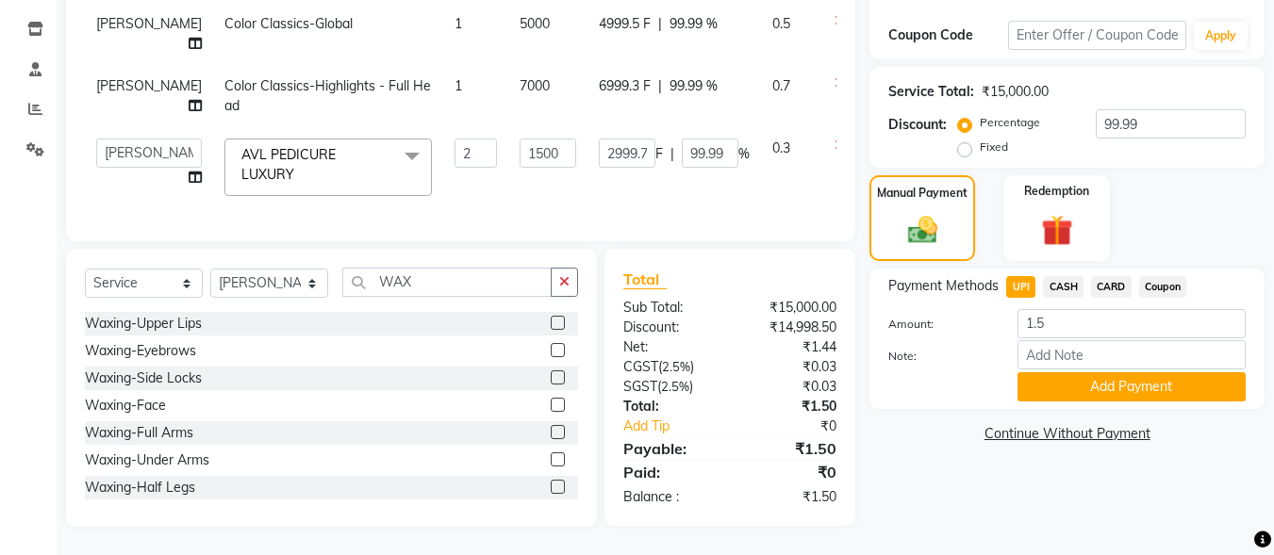
click at [551, 435] on label at bounding box center [558, 432] width 14 height 14
click at [551, 435] on input "checkbox" at bounding box center [557, 433] width 12 height 12
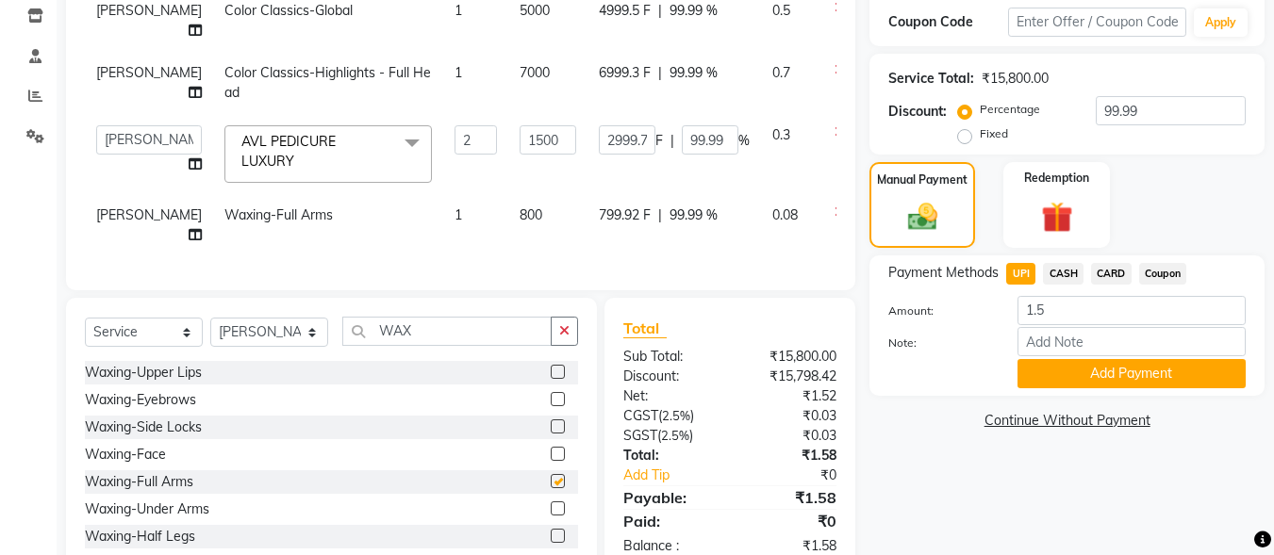
checkbox input "false"
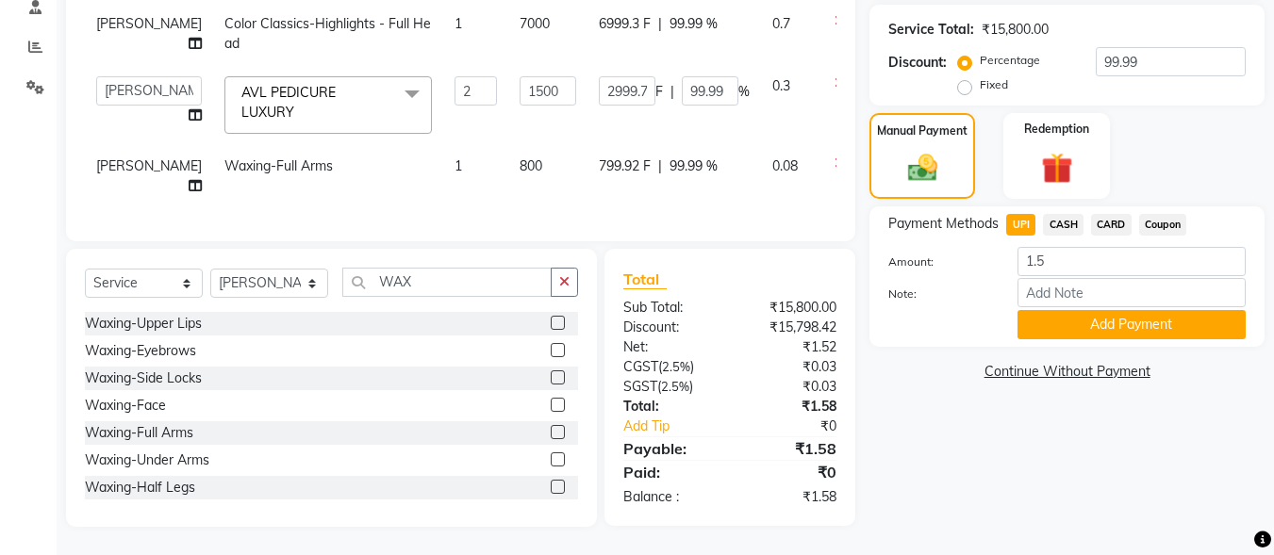
scroll to position [385, 0]
click at [1072, 257] on input "1.5" at bounding box center [1132, 261] width 228 height 29
click at [1158, 65] on div "Percentage Fixed 99.99" at bounding box center [1104, 72] width 284 height 51
type input "99.999"
type input "2999.97"
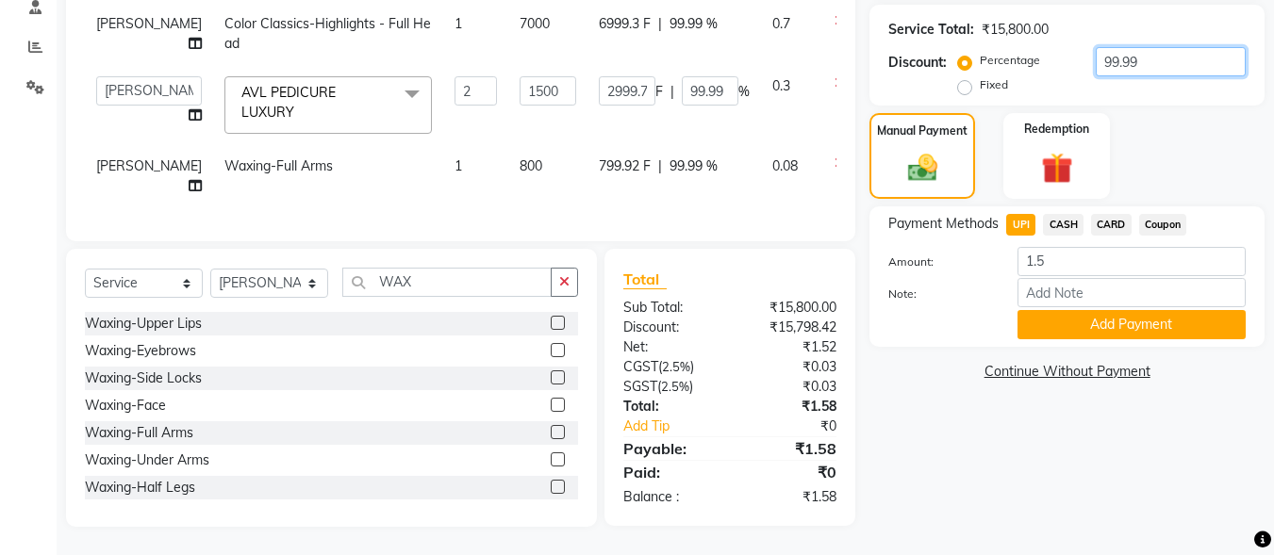
type input "100"
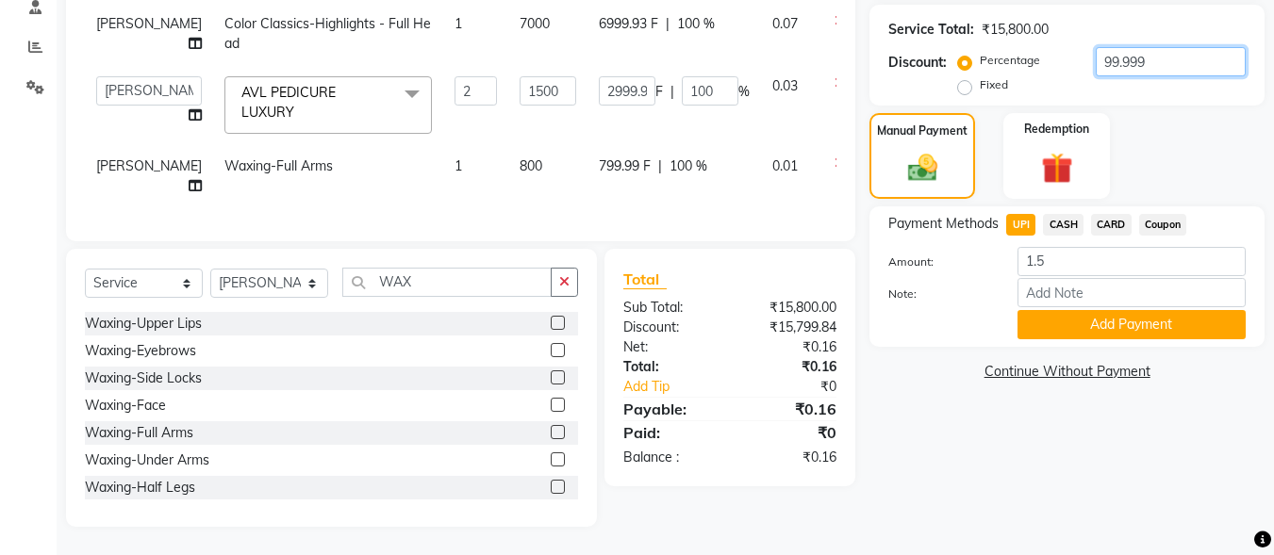
type input "99.999"
click at [1027, 445] on div "Name: Mr. Lalit Membership: No Active Membership Total Visits: Card on file: 0 …" at bounding box center [1074, 149] width 409 height 756
click at [1111, 318] on button "Add Payment" at bounding box center [1132, 324] width 228 height 29
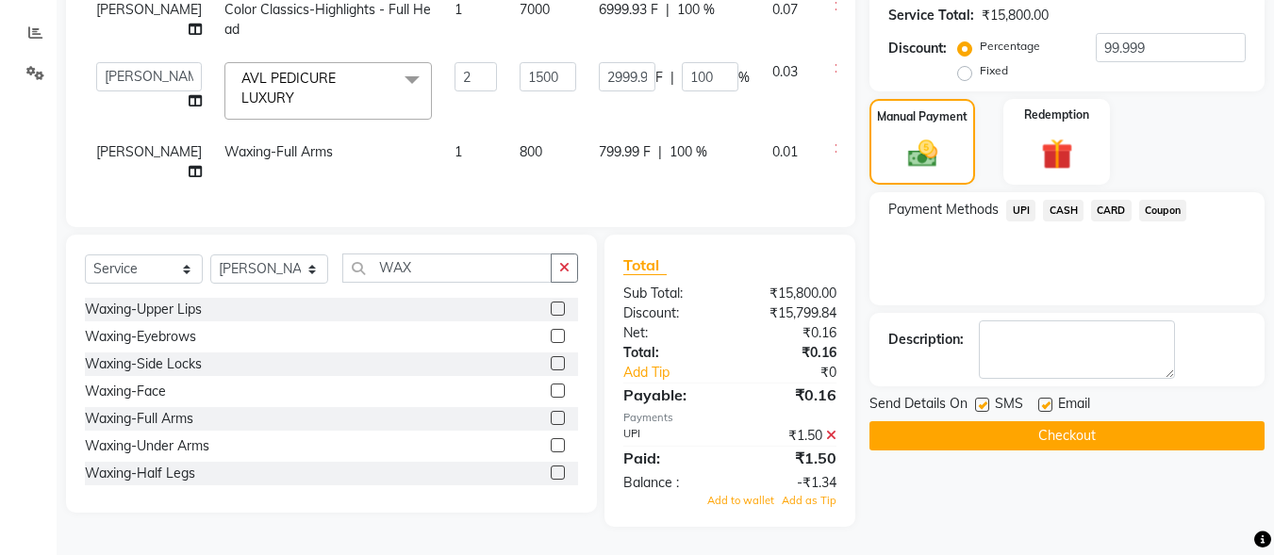
click at [1033, 215] on span "UPI" at bounding box center [1020, 211] width 29 height 22
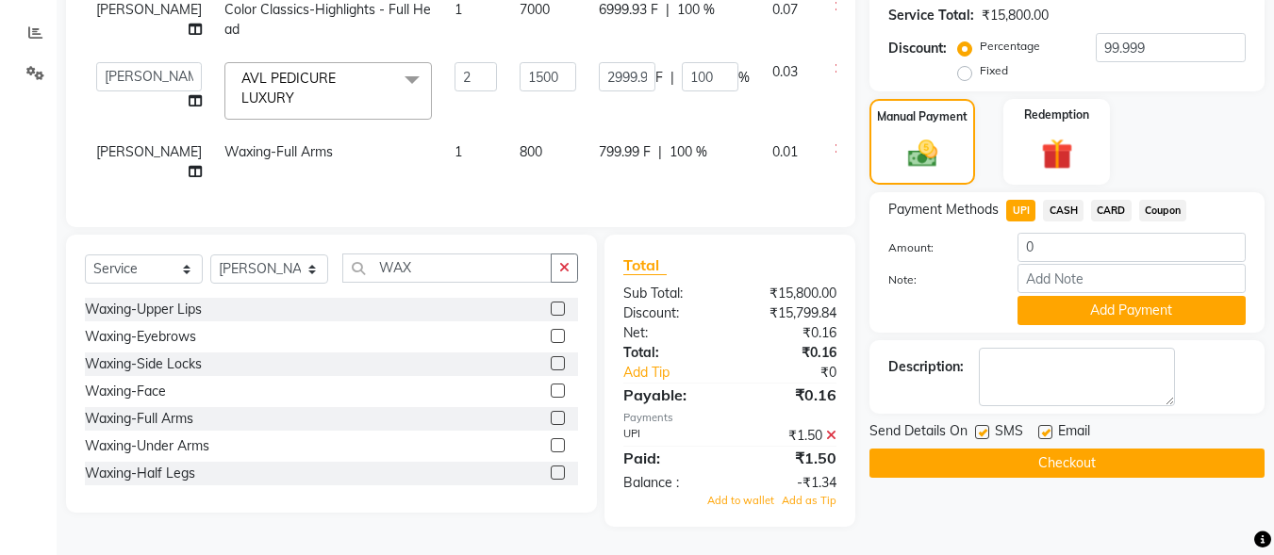
click at [831, 442] on icon at bounding box center [831, 435] width 10 height 13
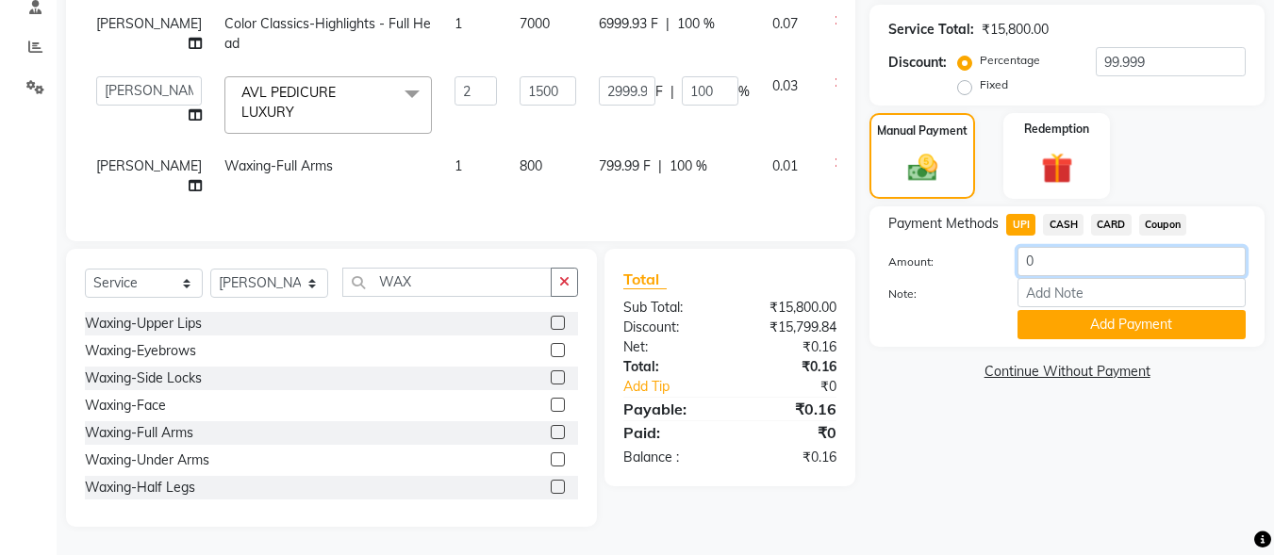
click at [1054, 247] on input "0" at bounding box center [1132, 261] width 228 height 29
click at [1067, 207] on div "Payment Methods UPI CASH CARD Coupon Amount: Note: Add Payment" at bounding box center [1067, 277] width 395 height 141
click at [1069, 214] on span "CASH" at bounding box center [1063, 225] width 41 height 22
type input "0.16"
click at [1027, 214] on span "UPI" at bounding box center [1020, 225] width 29 height 22
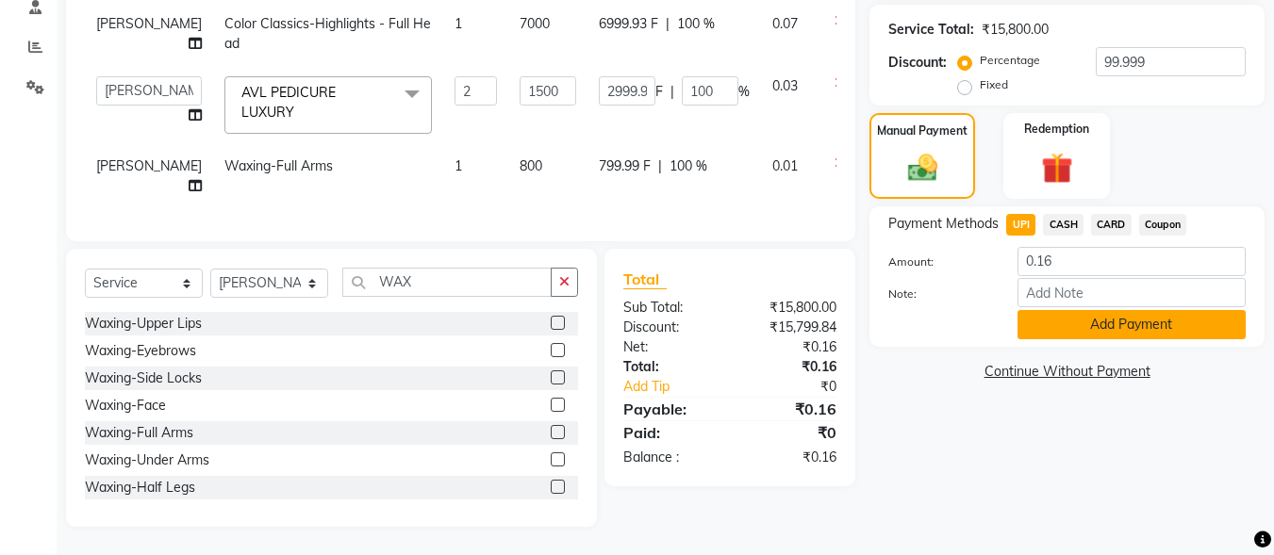
click at [1085, 320] on button "Add Payment" at bounding box center [1132, 324] width 228 height 29
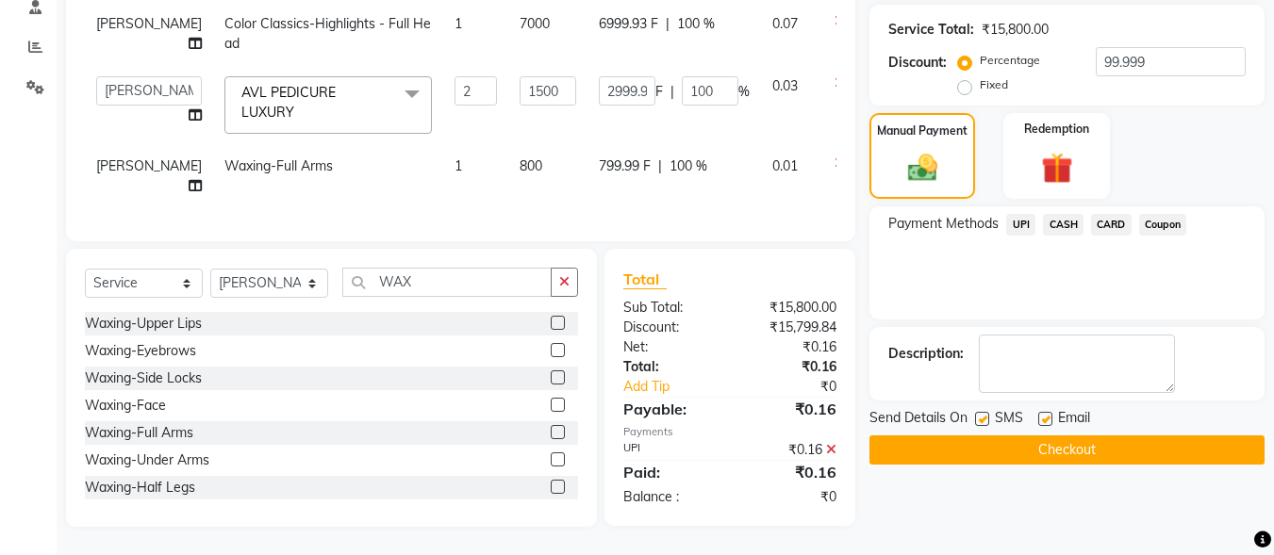
click at [1062, 436] on button "Checkout" at bounding box center [1067, 450] width 395 height 29
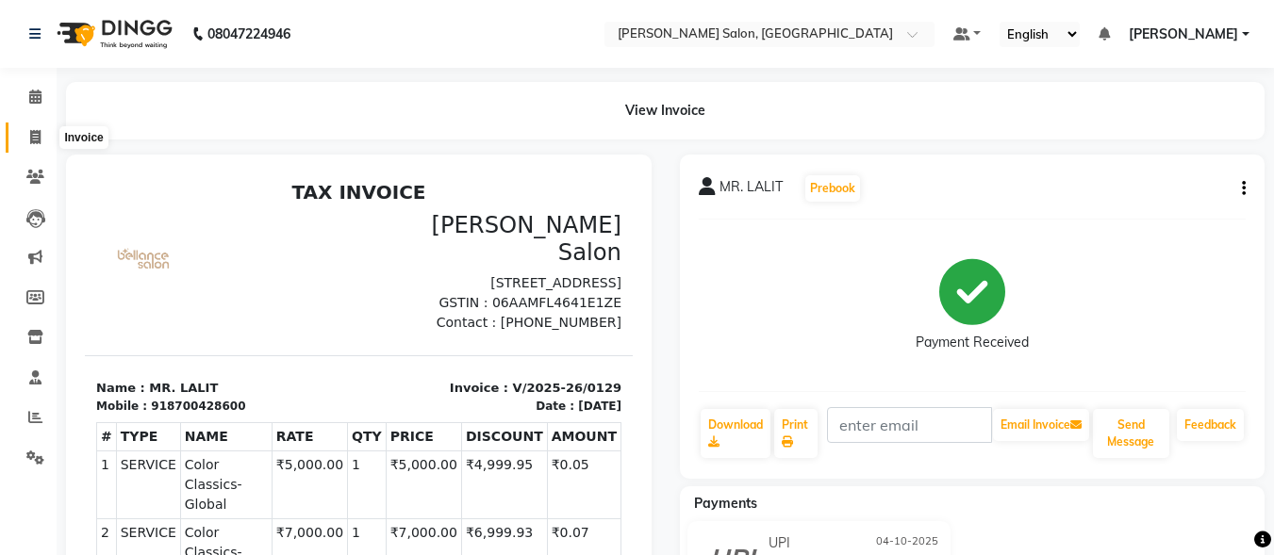
click at [35, 134] on icon at bounding box center [35, 137] width 10 height 14
select select "service"
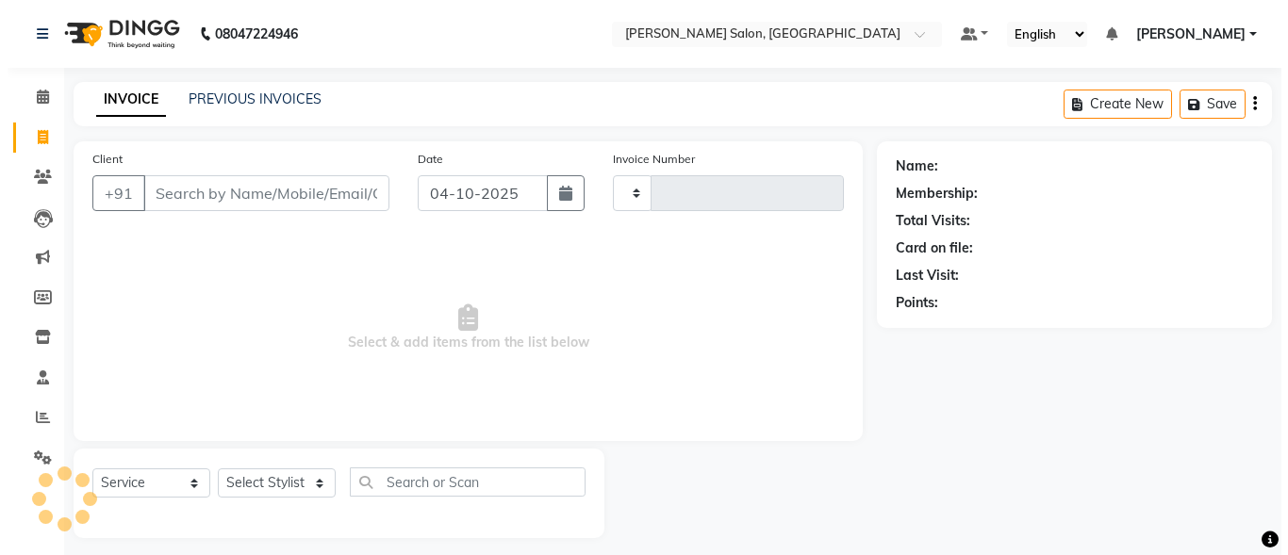
scroll to position [11, 0]
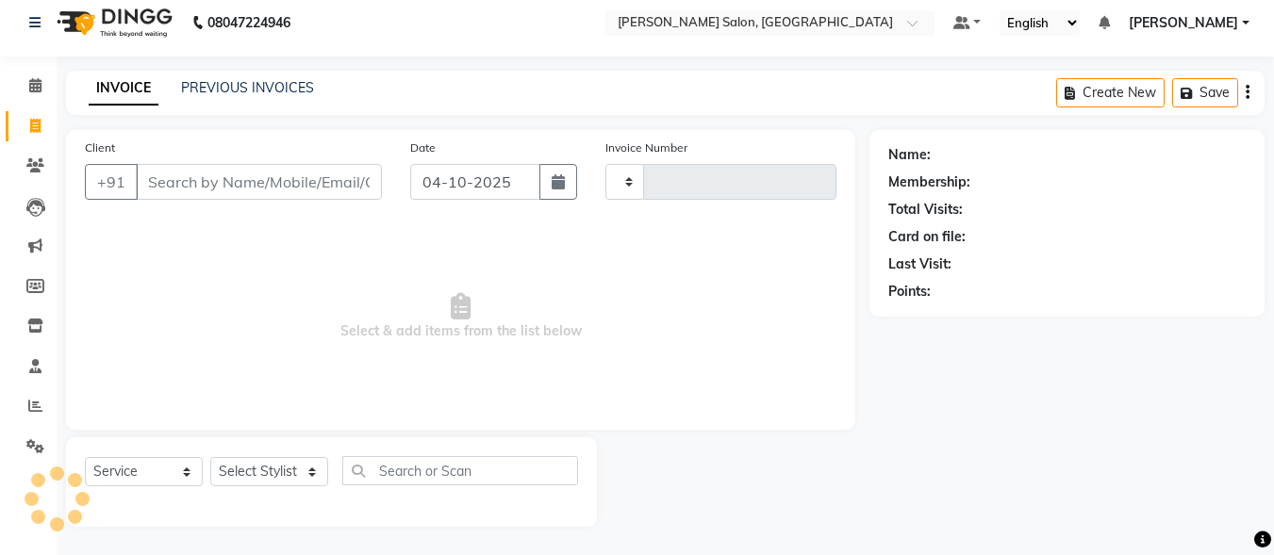
type input "0130"
select select "8959"
click at [193, 173] on input "Client" at bounding box center [259, 182] width 246 height 36
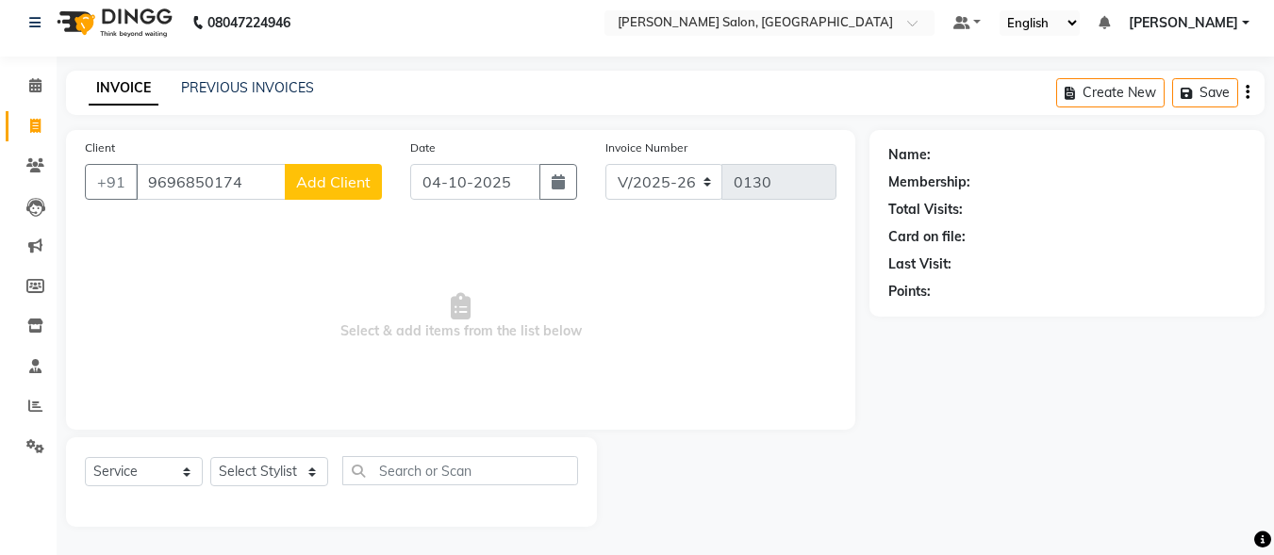
type input "9696850174"
click at [327, 183] on span "Add Client" at bounding box center [333, 182] width 75 height 19
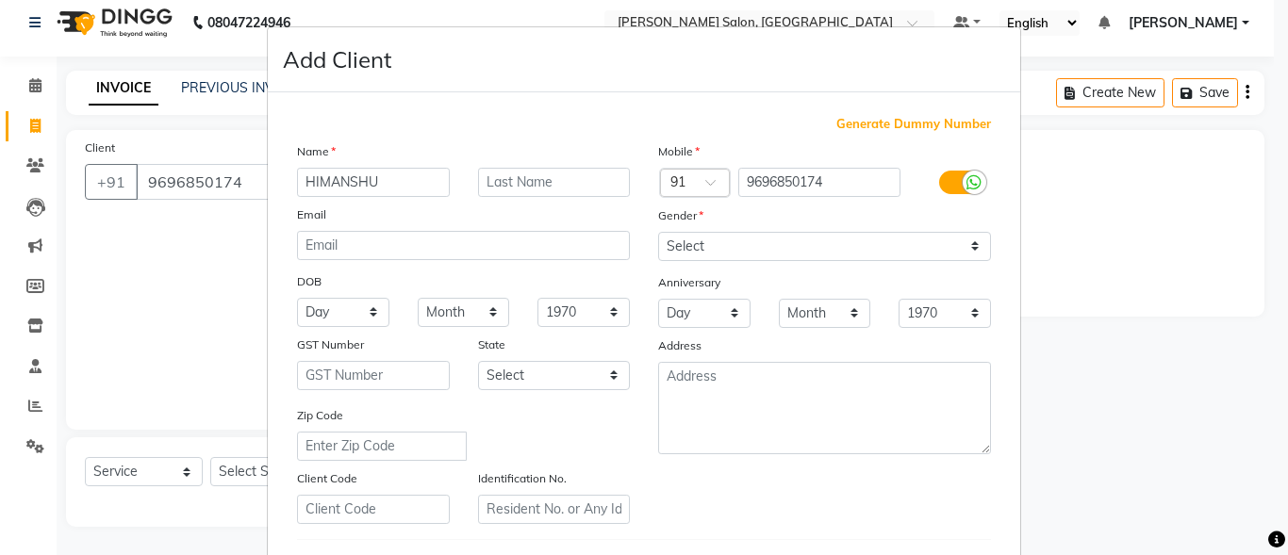
type input "HIMANSHU"
click at [539, 180] on input "text" at bounding box center [554, 182] width 153 height 29
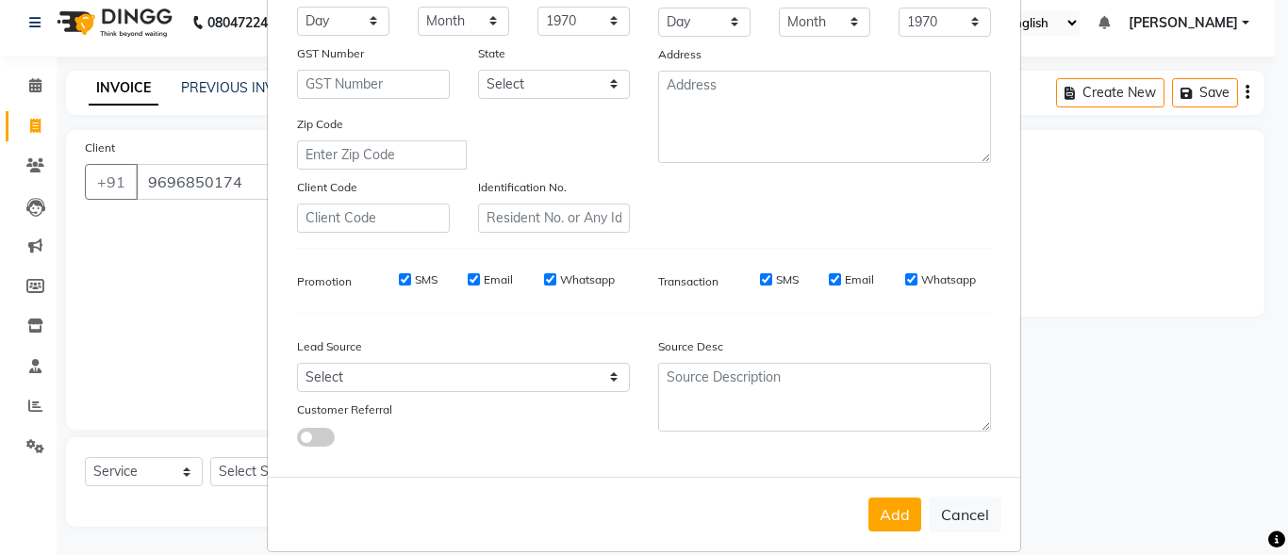
scroll to position [315, 0]
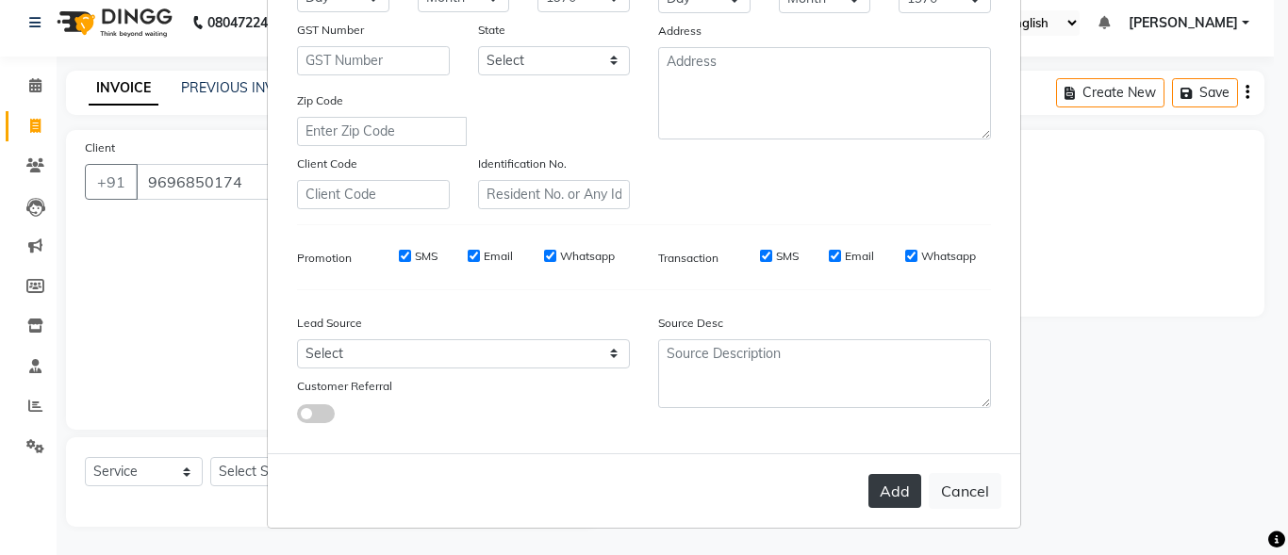
type input "[PERSON_NAME]"
click at [878, 494] on button "Add" at bounding box center [895, 491] width 53 height 34
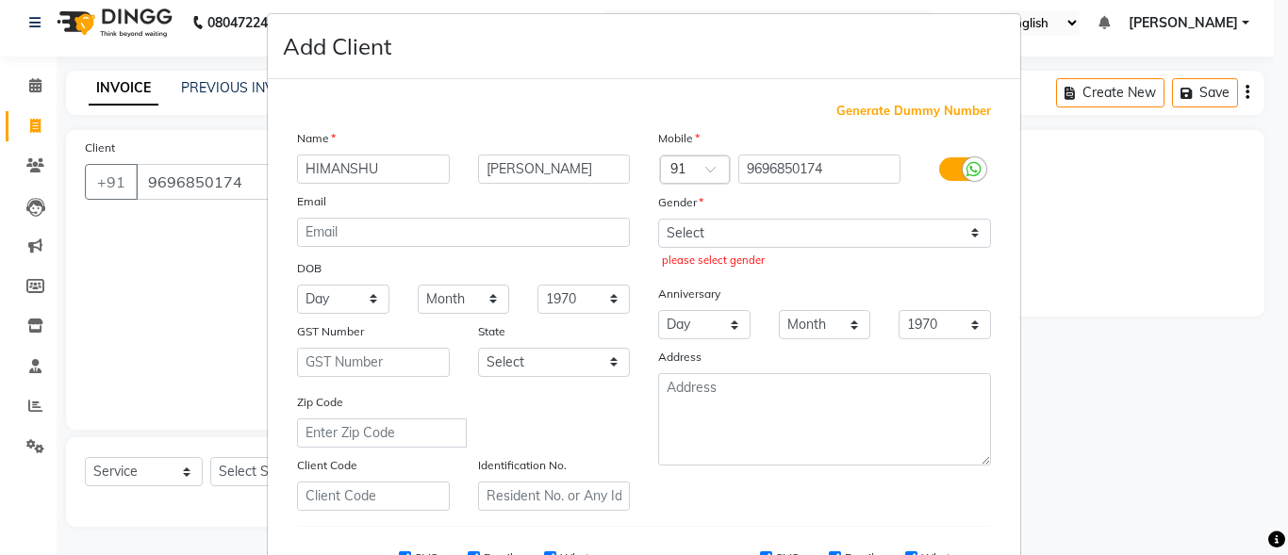
scroll to position [0, 0]
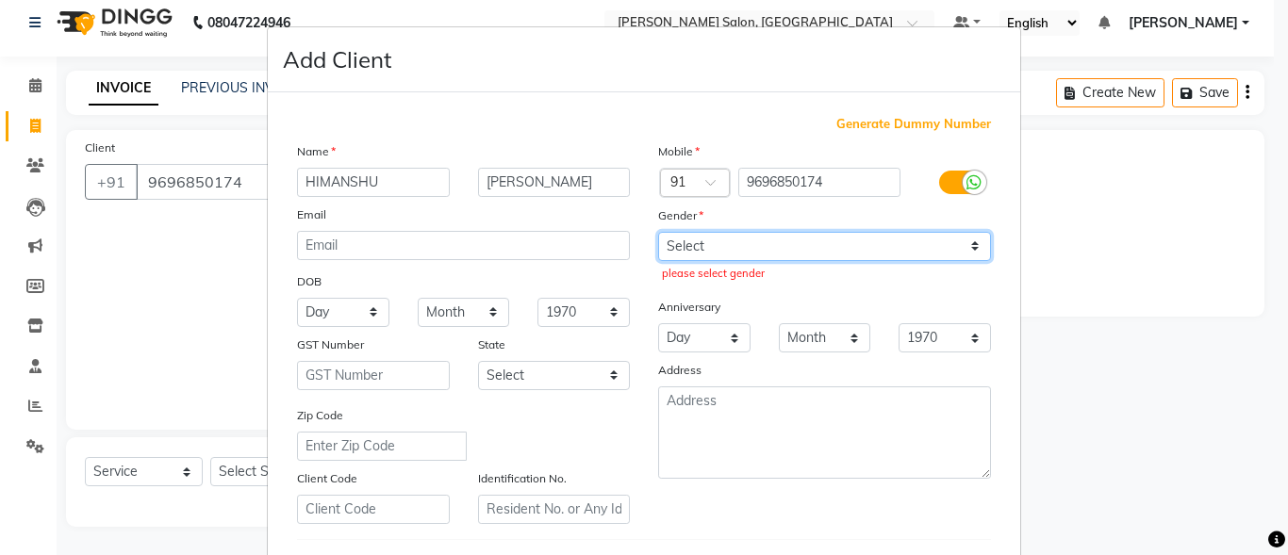
click at [875, 246] on select "Select [DEMOGRAPHIC_DATA] [DEMOGRAPHIC_DATA] Other Prefer Not To Say" at bounding box center [824, 246] width 333 height 29
select select "[DEMOGRAPHIC_DATA]"
click at [658, 232] on select "Select [DEMOGRAPHIC_DATA] [DEMOGRAPHIC_DATA] Other Prefer Not To Say" at bounding box center [824, 246] width 333 height 29
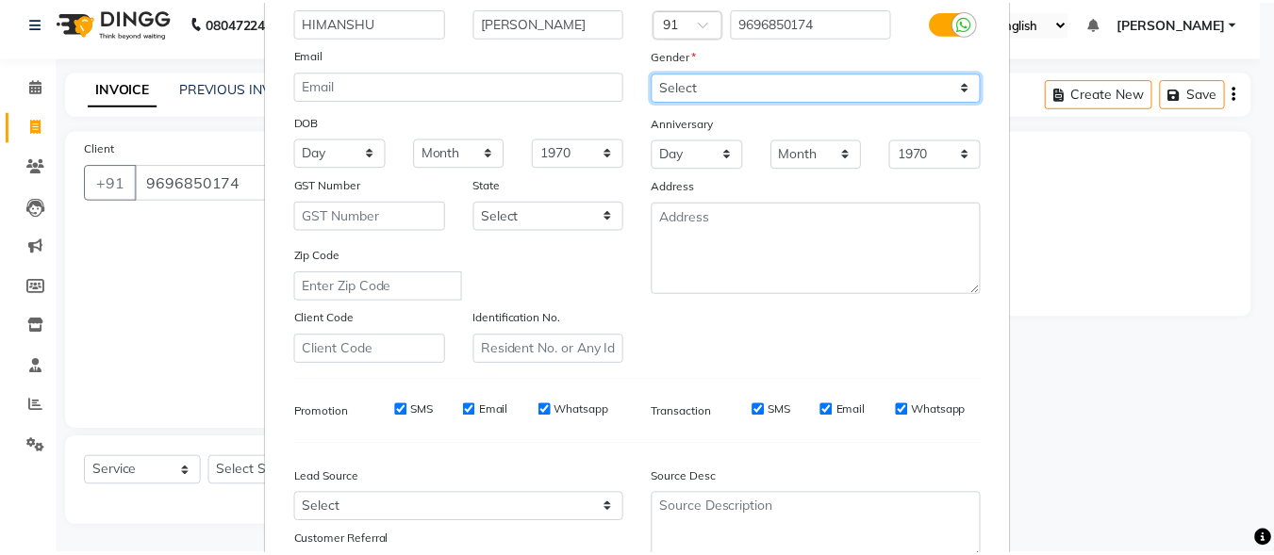
scroll to position [315, 0]
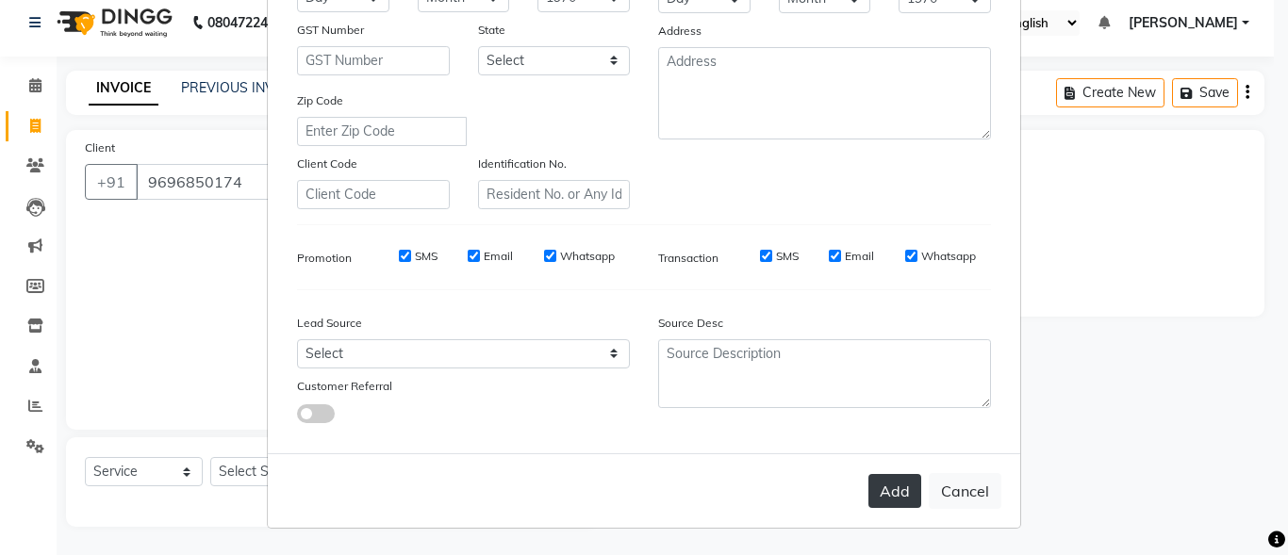
click at [894, 495] on button "Add" at bounding box center [895, 491] width 53 height 34
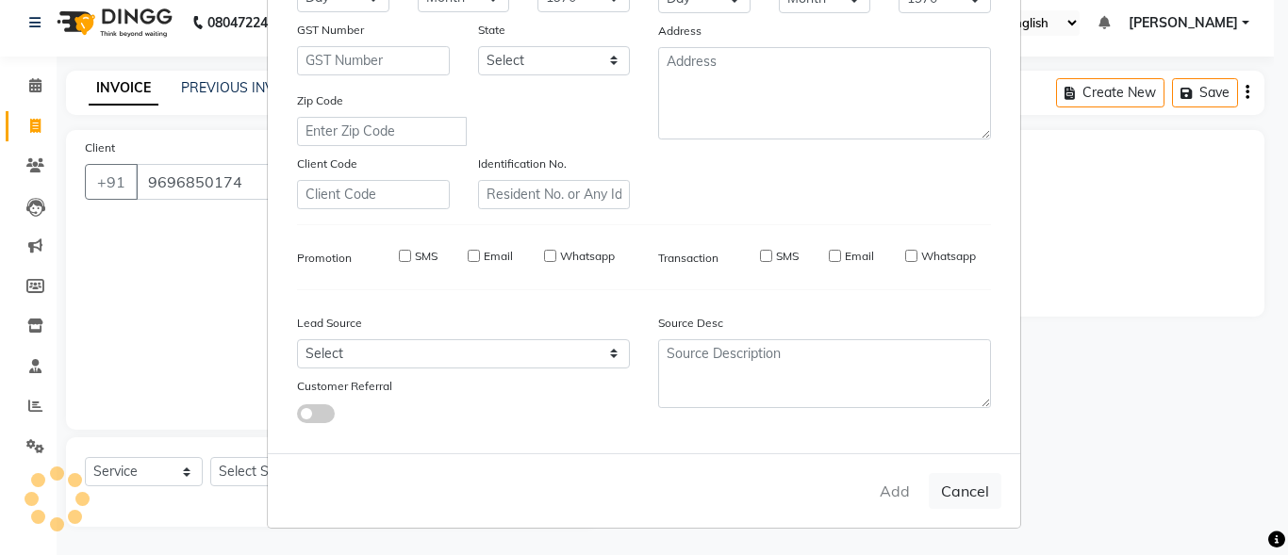
select select
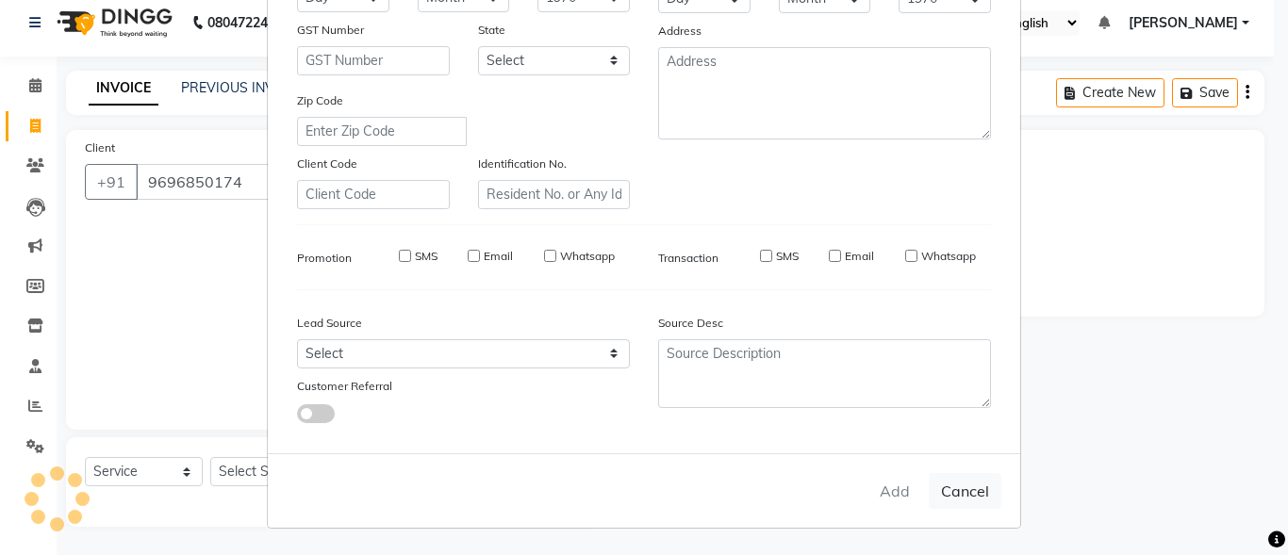
select select
checkbox input "false"
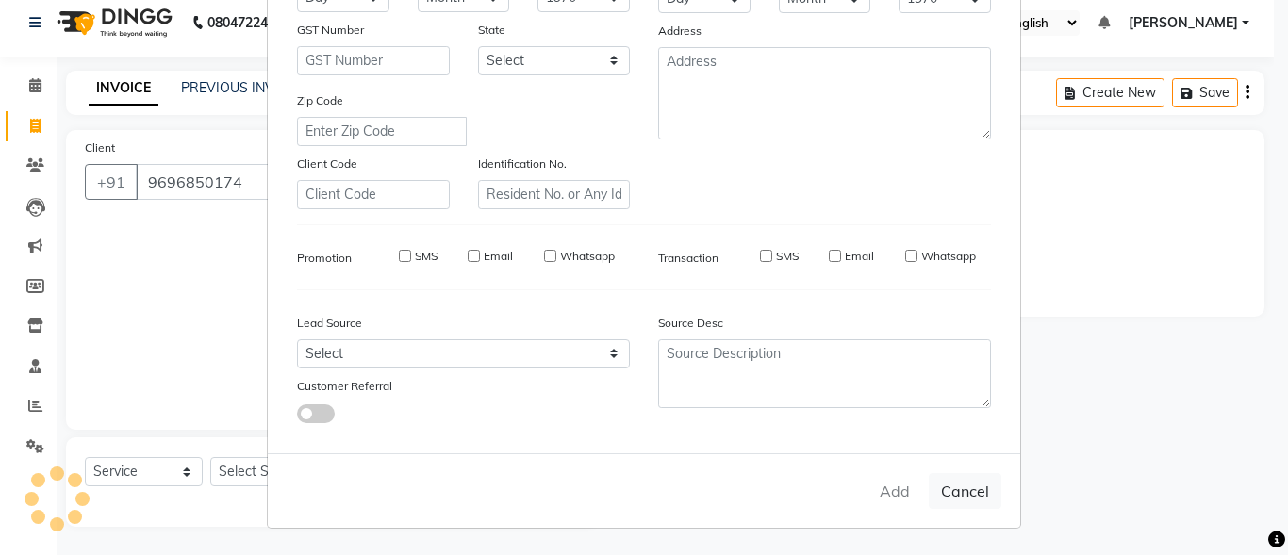
checkbox input "false"
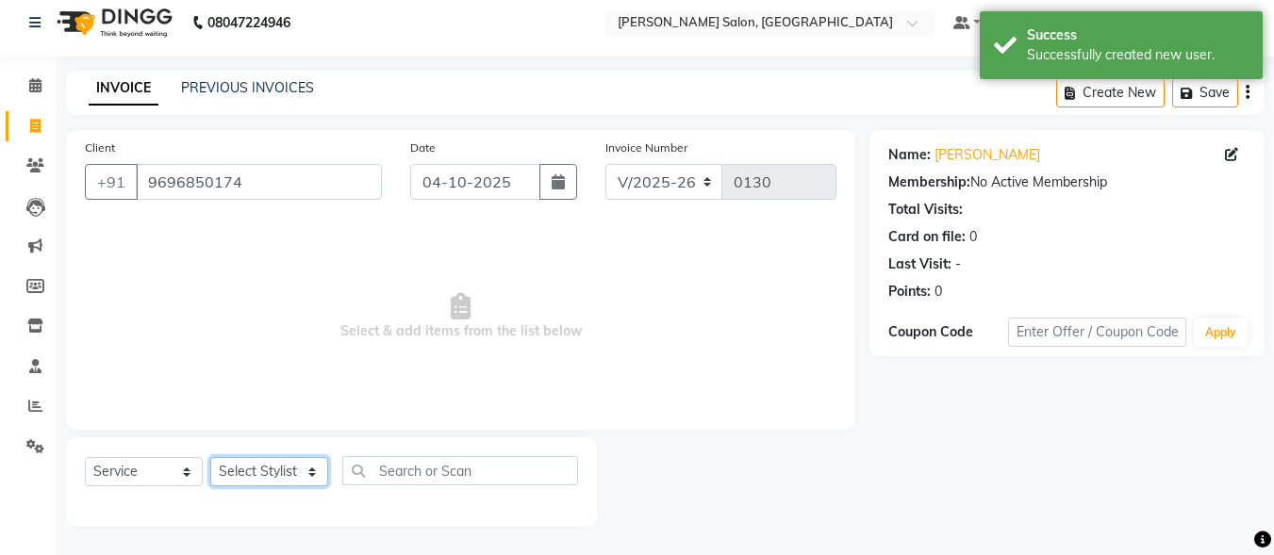
click at [298, 472] on select "Select Stylist ALI [PERSON_NAME] [PERSON_NAME] [PERSON_NAME] [PERSON_NAME] neha…" at bounding box center [269, 471] width 118 height 29
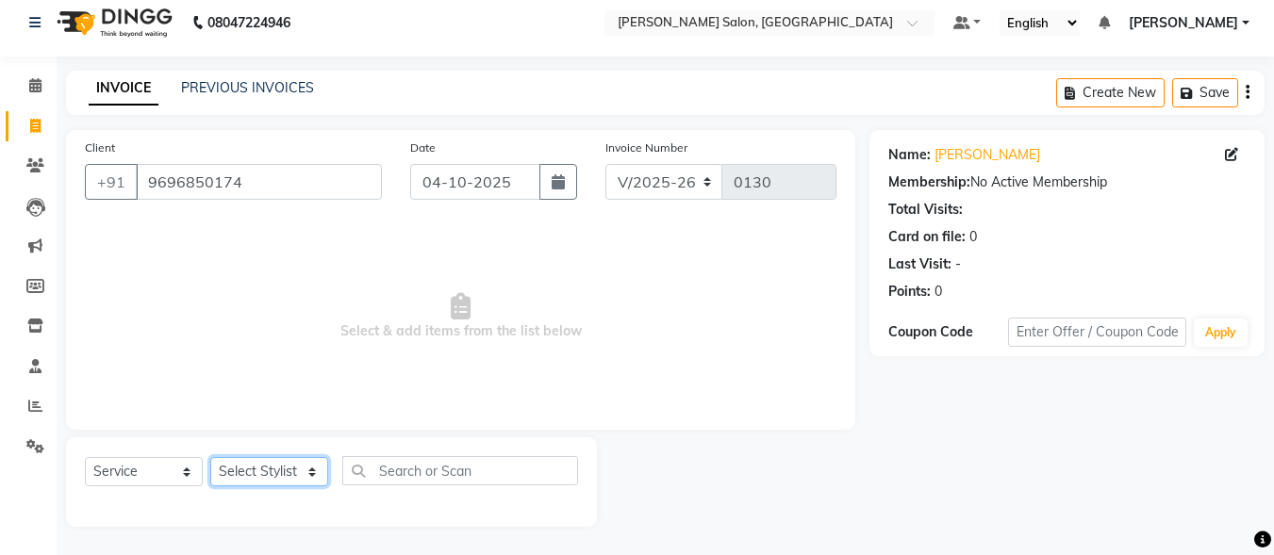
select select "93600"
click at [210, 457] on select "Select Stylist ALI [PERSON_NAME] [PERSON_NAME] [PERSON_NAME] [PERSON_NAME] neha…" at bounding box center [269, 471] width 118 height 29
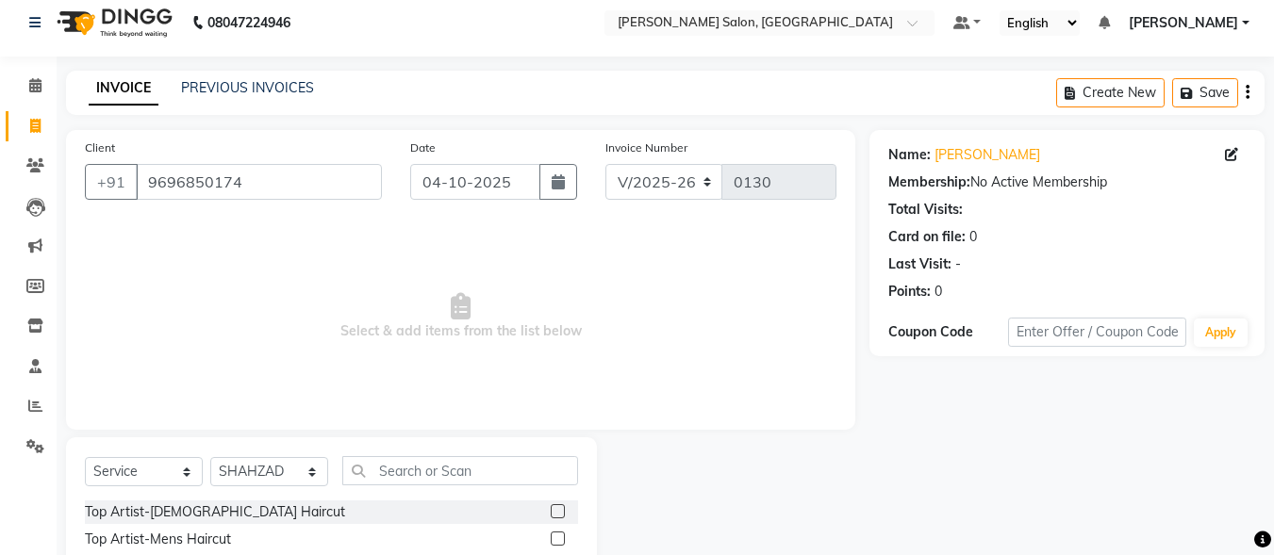
click at [551, 537] on label at bounding box center [558, 539] width 14 height 14
click at [551, 537] on input "checkbox" at bounding box center [557, 540] width 12 height 12
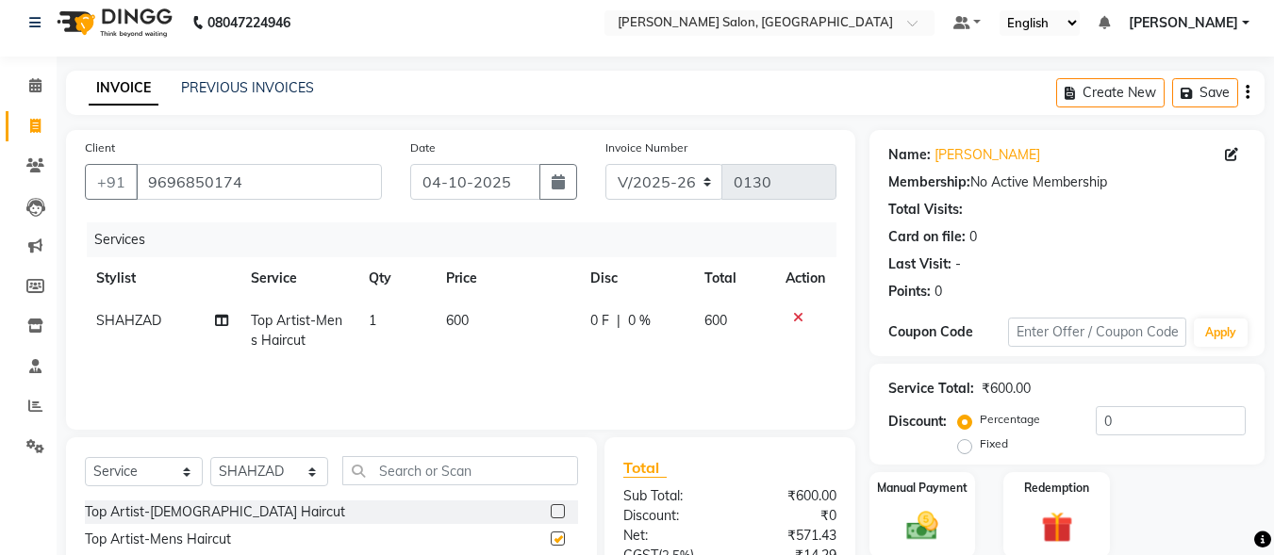
checkbox input "false"
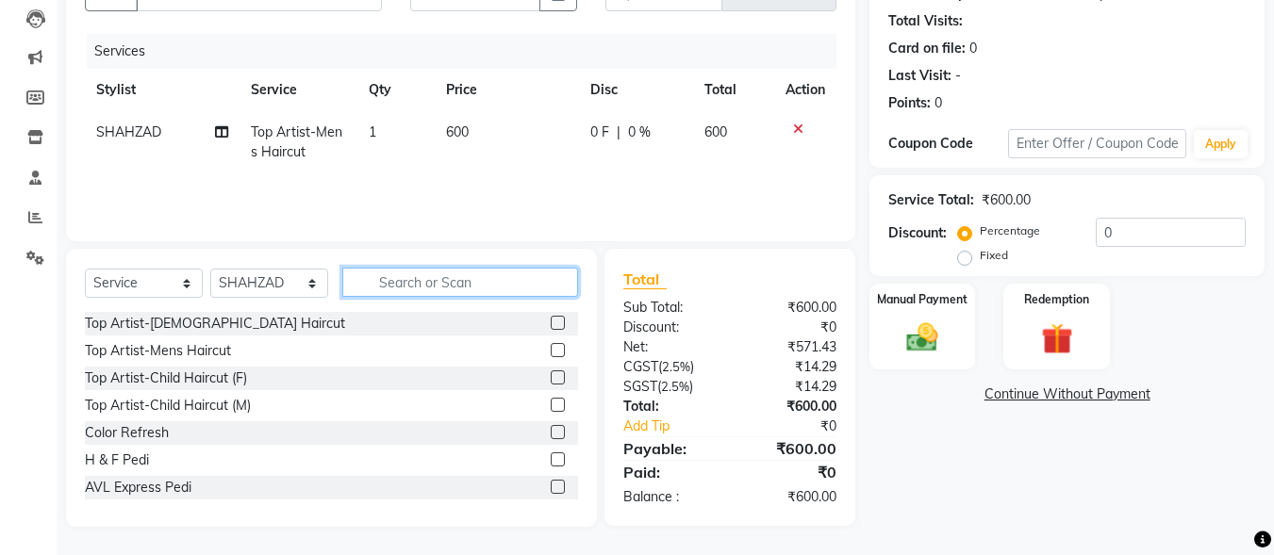
click at [483, 282] on input "text" at bounding box center [460, 282] width 236 height 29
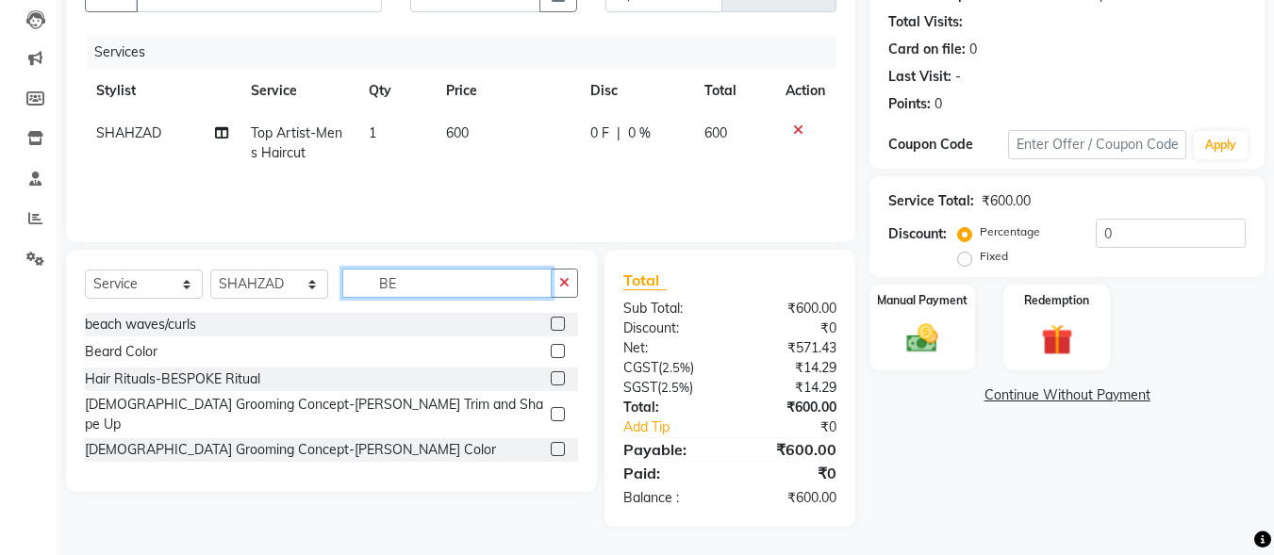
scroll to position [199, 0]
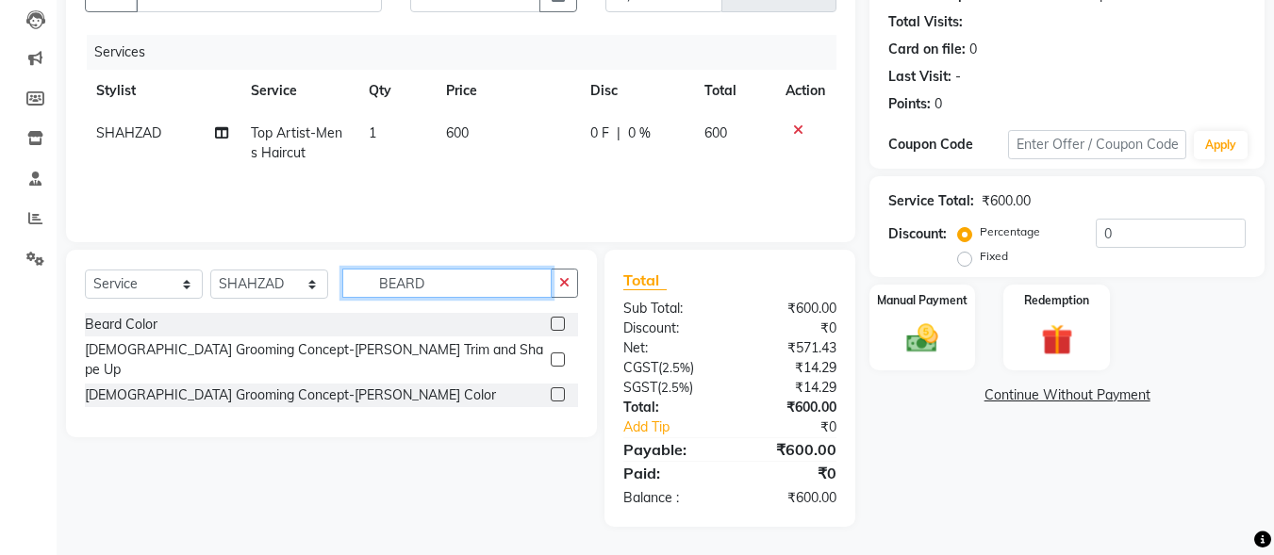
type input "BEARD"
click at [558, 353] on label at bounding box center [558, 360] width 14 height 14
click at [558, 355] on input "checkbox" at bounding box center [557, 361] width 12 height 12
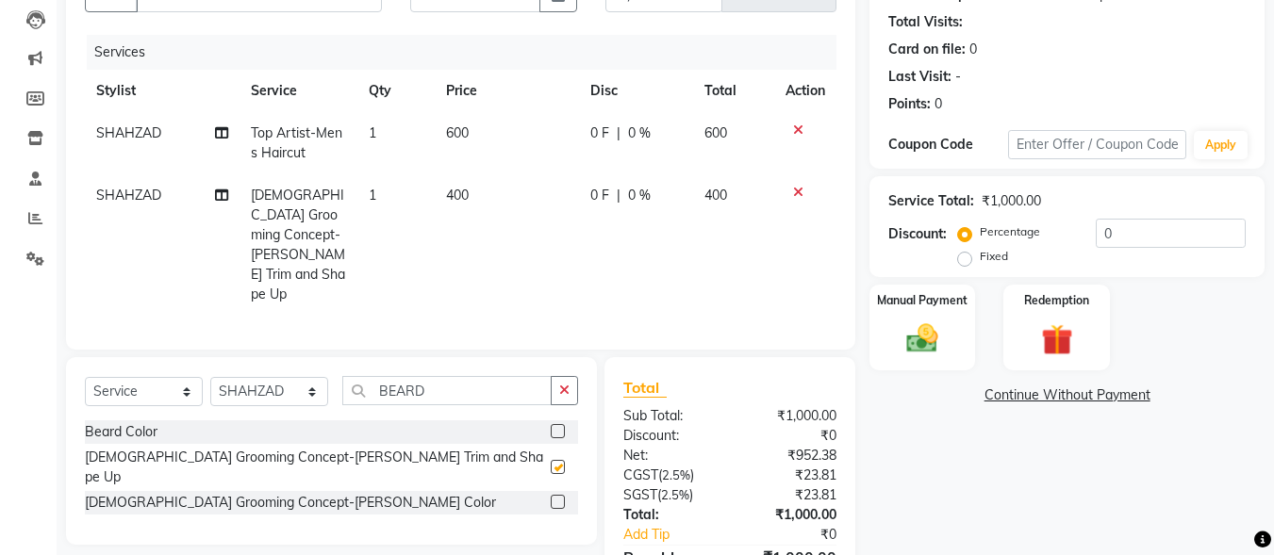
checkbox input "false"
click at [1128, 231] on input "0" at bounding box center [1171, 233] width 150 height 29
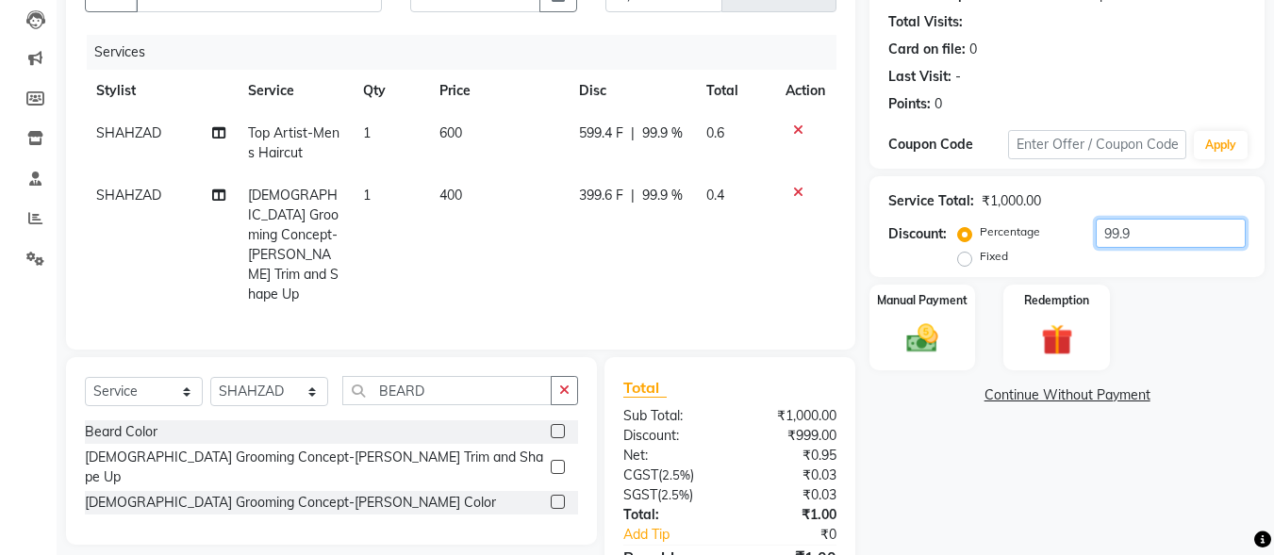
scroll to position [281, 0]
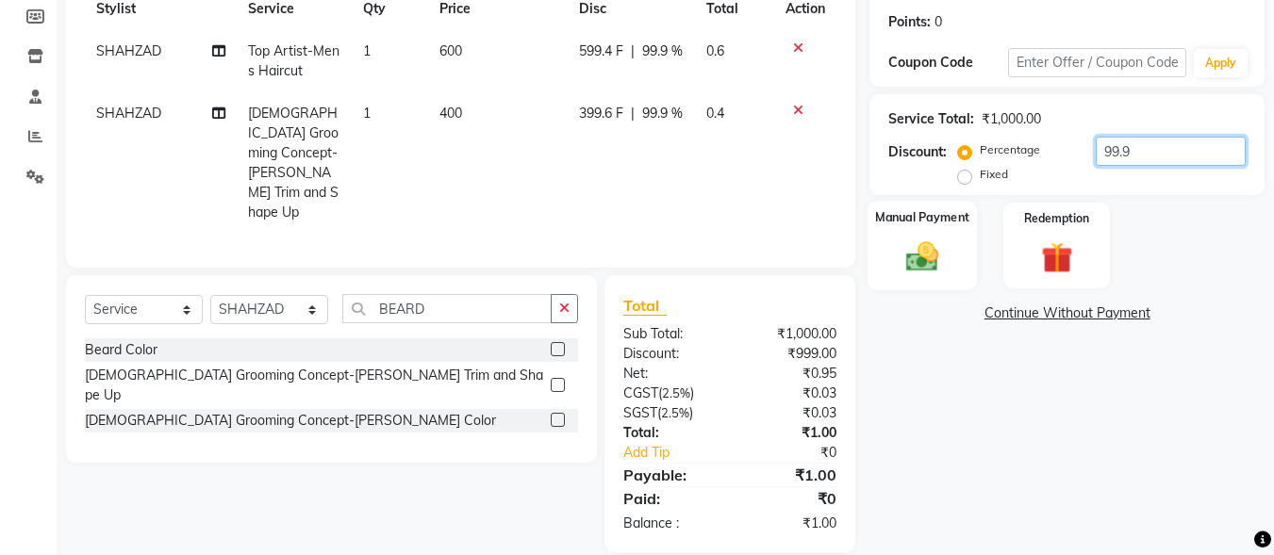
type input "99.9"
click at [936, 256] on img at bounding box center [922, 257] width 53 height 38
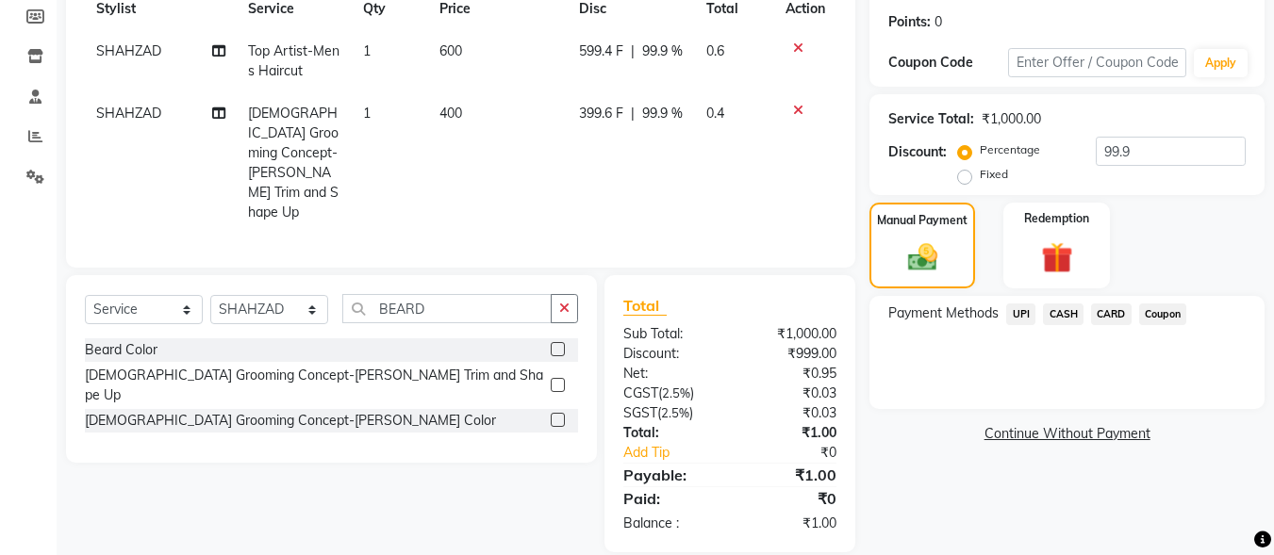
click at [1029, 322] on span "UPI" at bounding box center [1020, 315] width 29 height 22
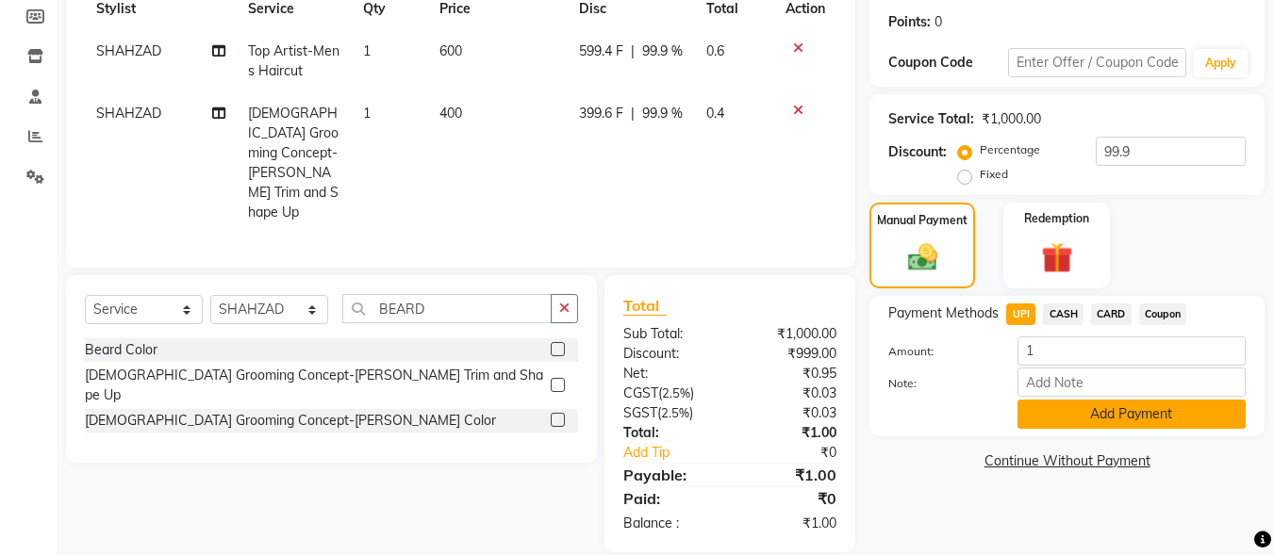
click at [1083, 420] on button "Add Payment" at bounding box center [1132, 414] width 228 height 29
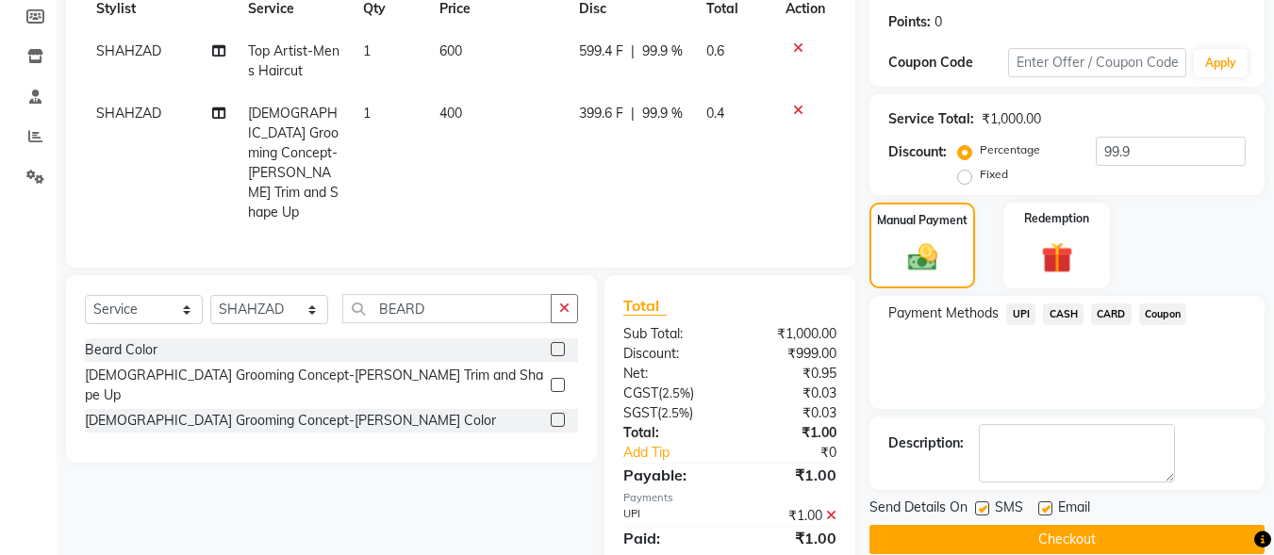
scroll to position [321, 0]
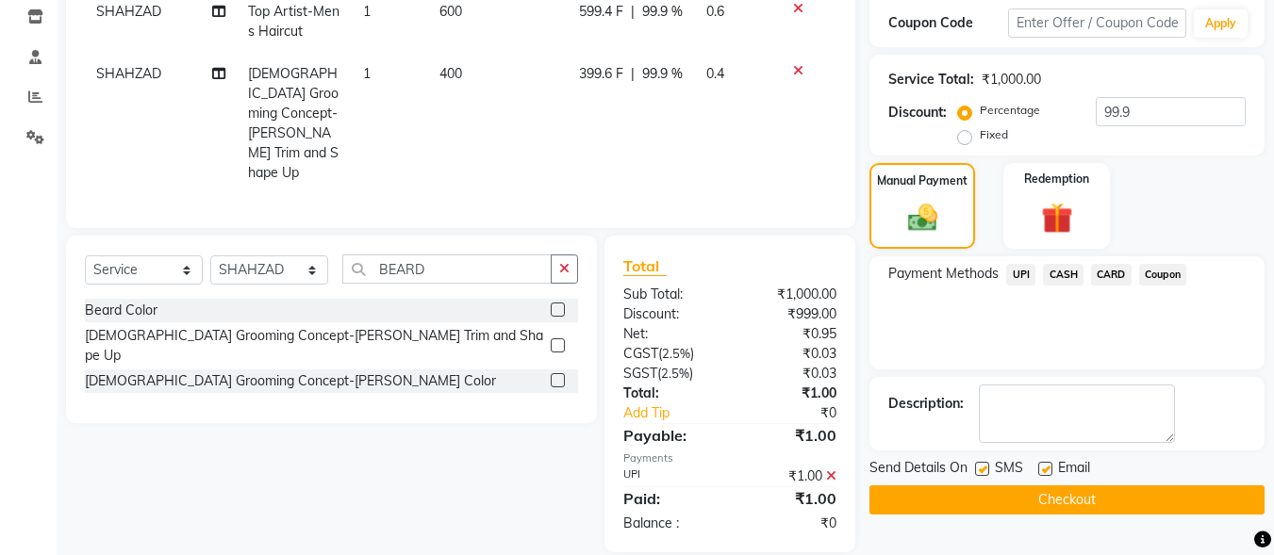
click at [1041, 503] on button "Checkout" at bounding box center [1067, 500] width 395 height 29
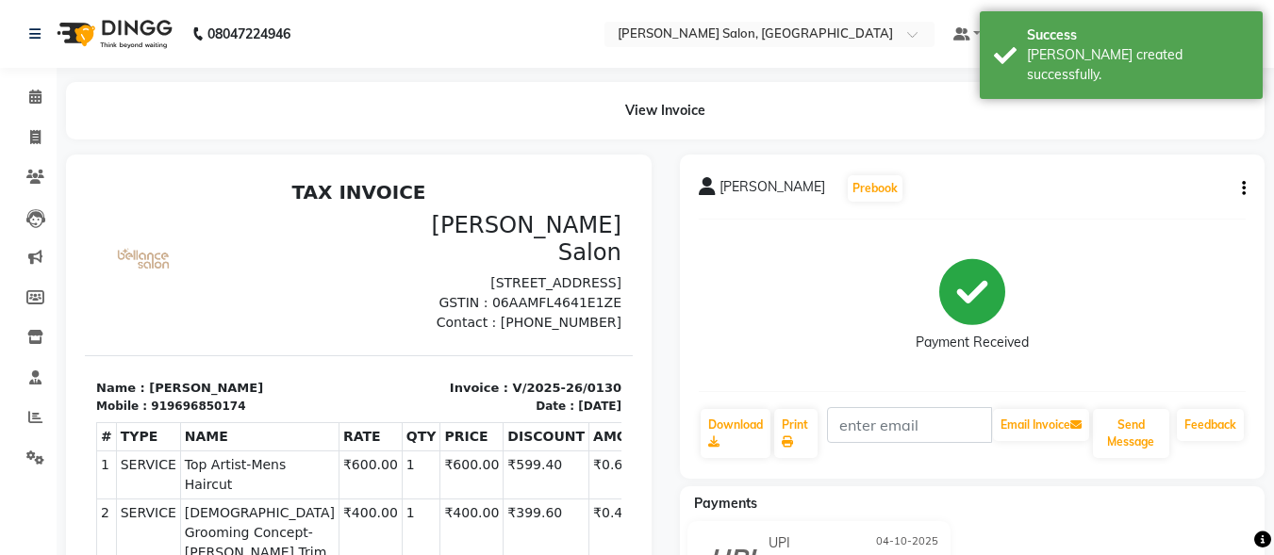
scroll to position [334, 0]
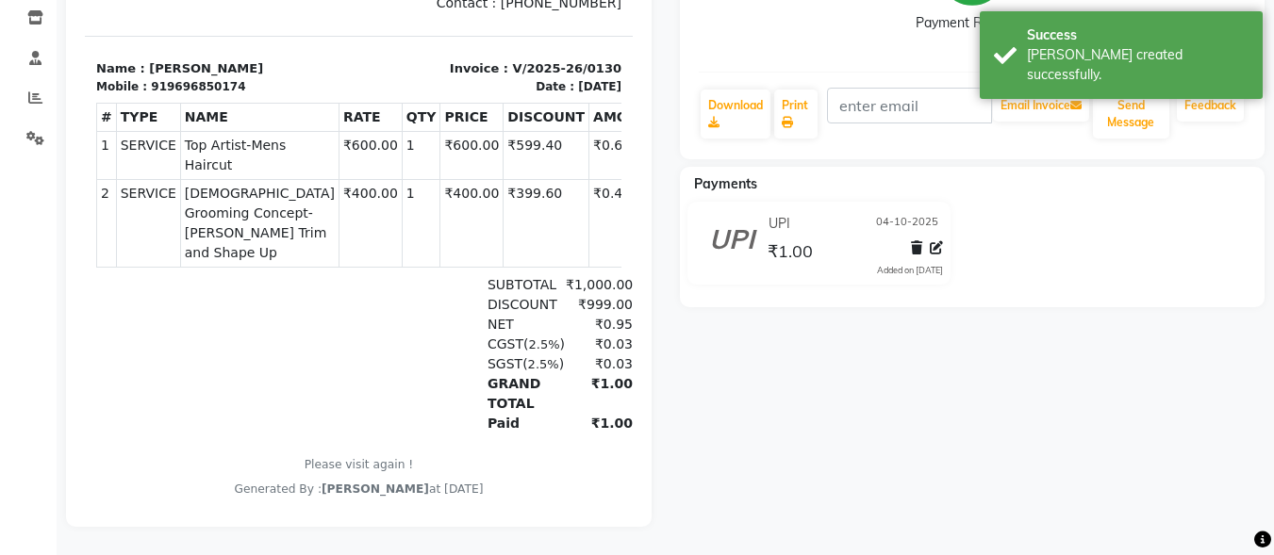
click at [840, 358] on div "[PERSON_NAME] Prebook Payment Received Download Print Email Invoice Send Messag…" at bounding box center [973, 181] width 614 height 692
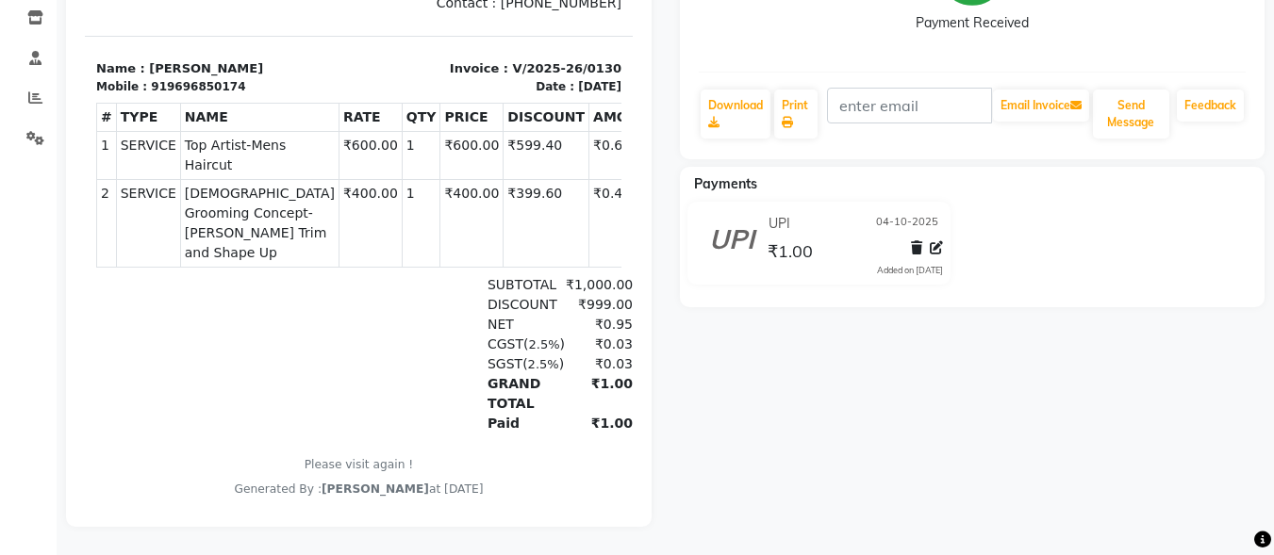
scroll to position [0, 0]
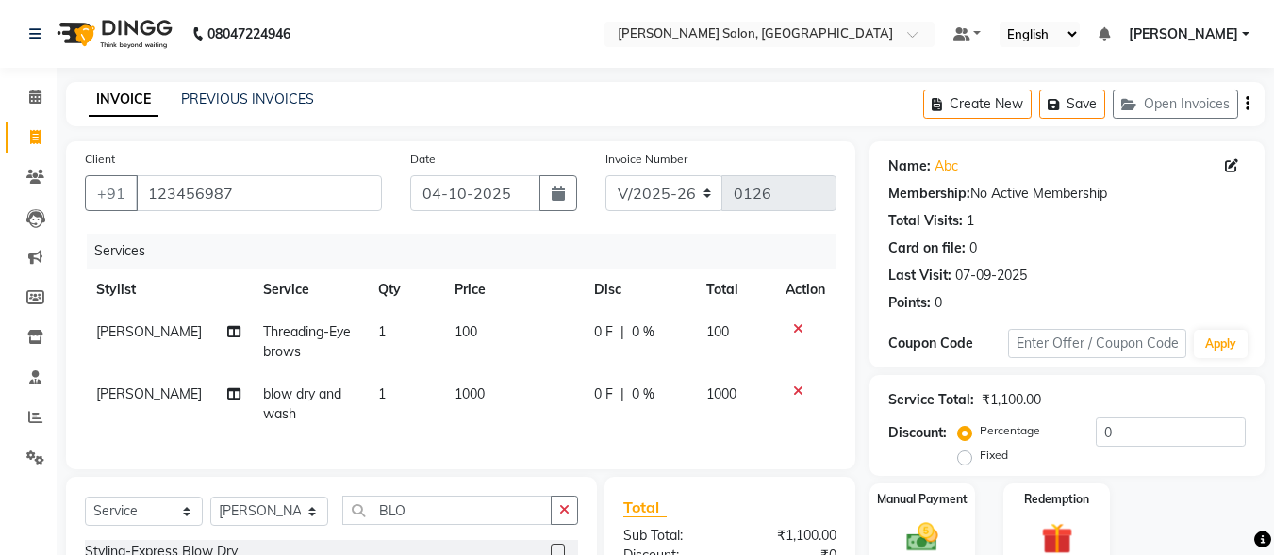
select select "8959"
select select "service"
select select "90634"
click at [242, 194] on input "123456987" at bounding box center [259, 193] width 246 height 36
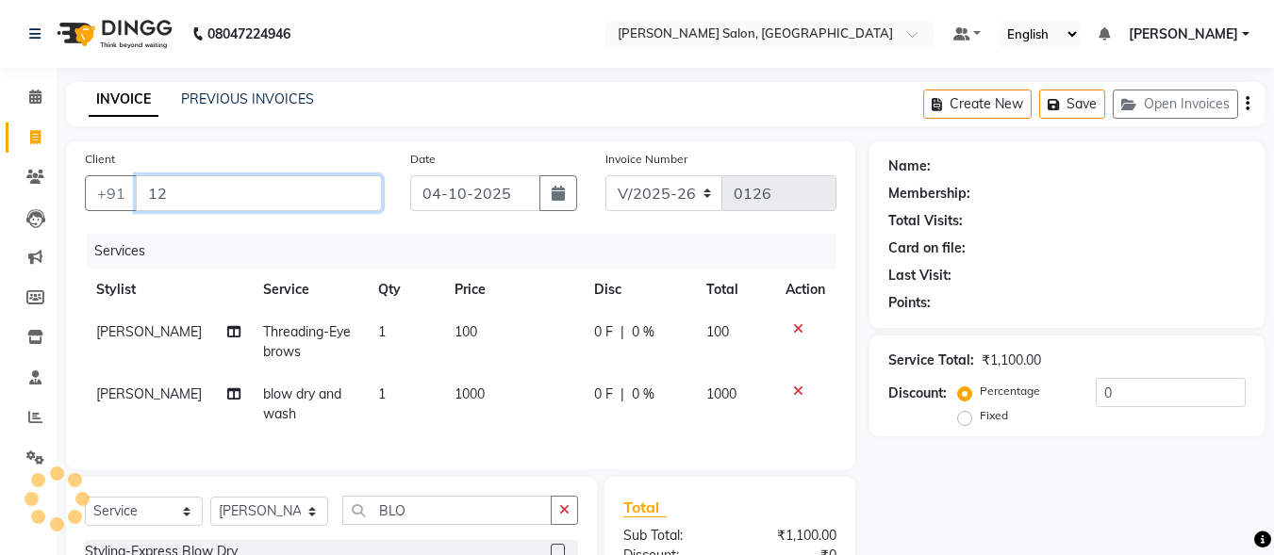
type input "1"
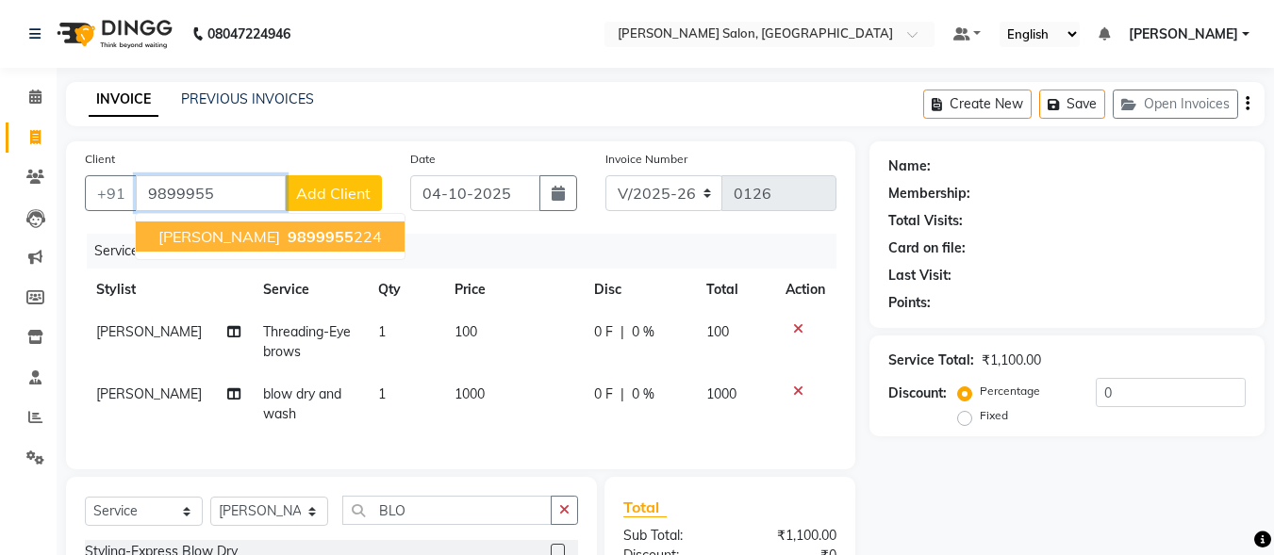
click at [288, 242] on span "9899955" at bounding box center [321, 236] width 66 height 19
type input "9899955224"
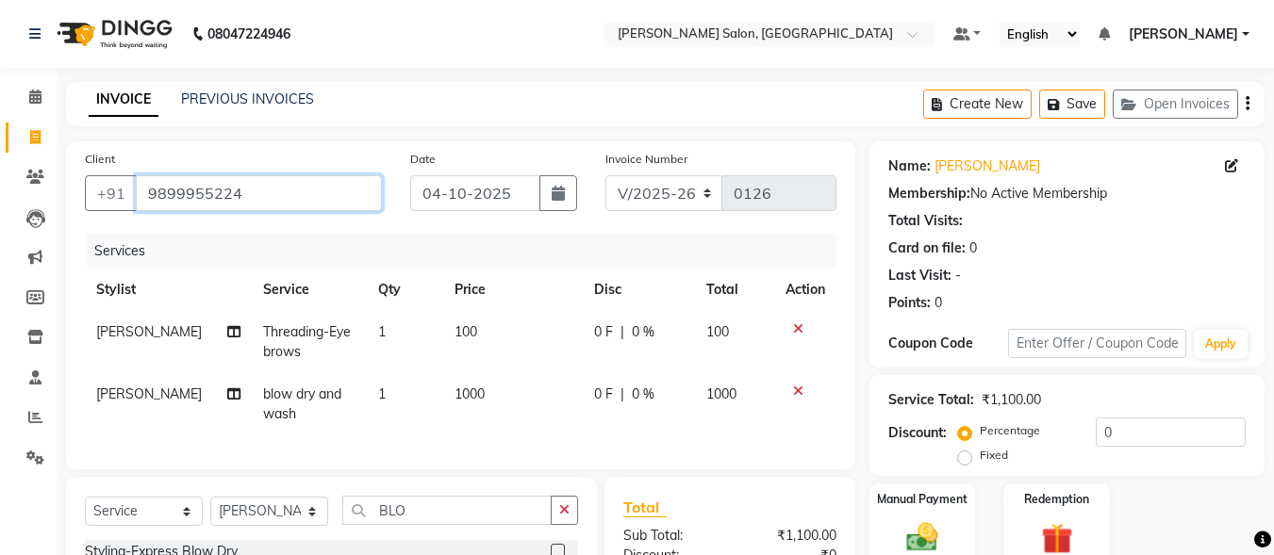
drag, startPoint x: 145, startPoint y: 195, endPoint x: 259, endPoint y: 197, distance: 114.1
click at [259, 197] on input "9899955224" at bounding box center [259, 193] width 246 height 36
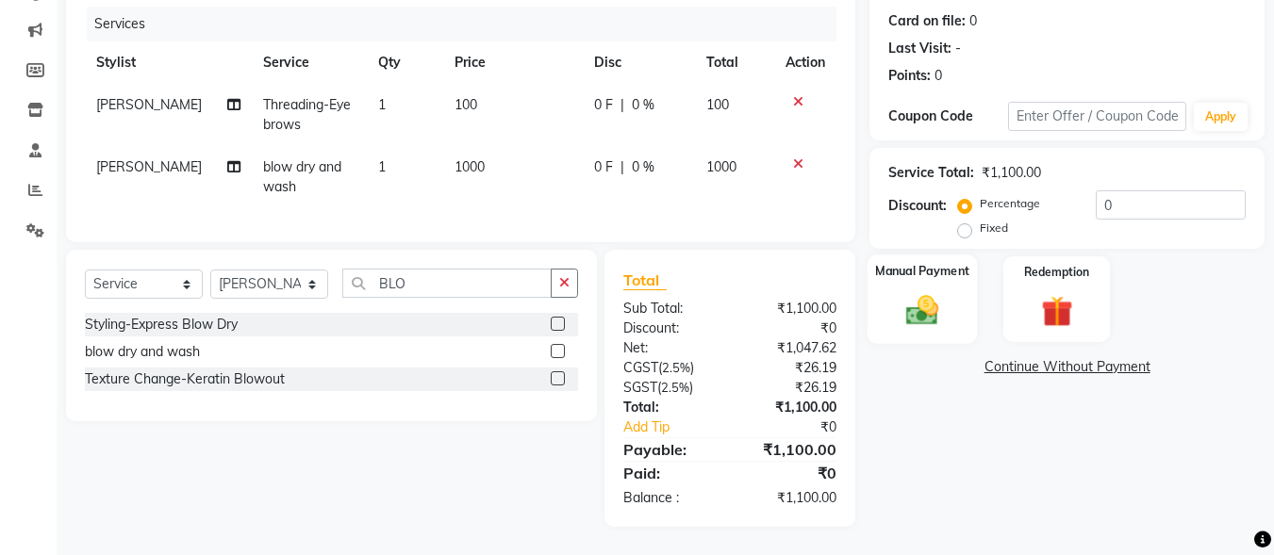
click at [938, 292] on img at bounding box center [922, 310] width 53 height 38
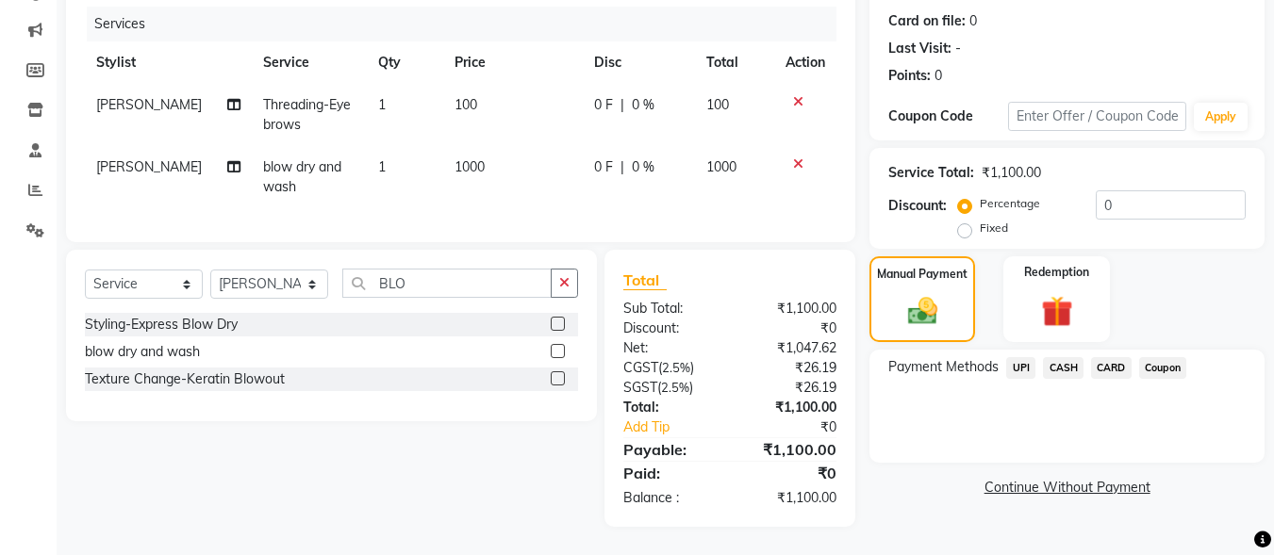
click at [1020, 357] on span "UPI" at bounding box center [1020, 368] width 29 height 22
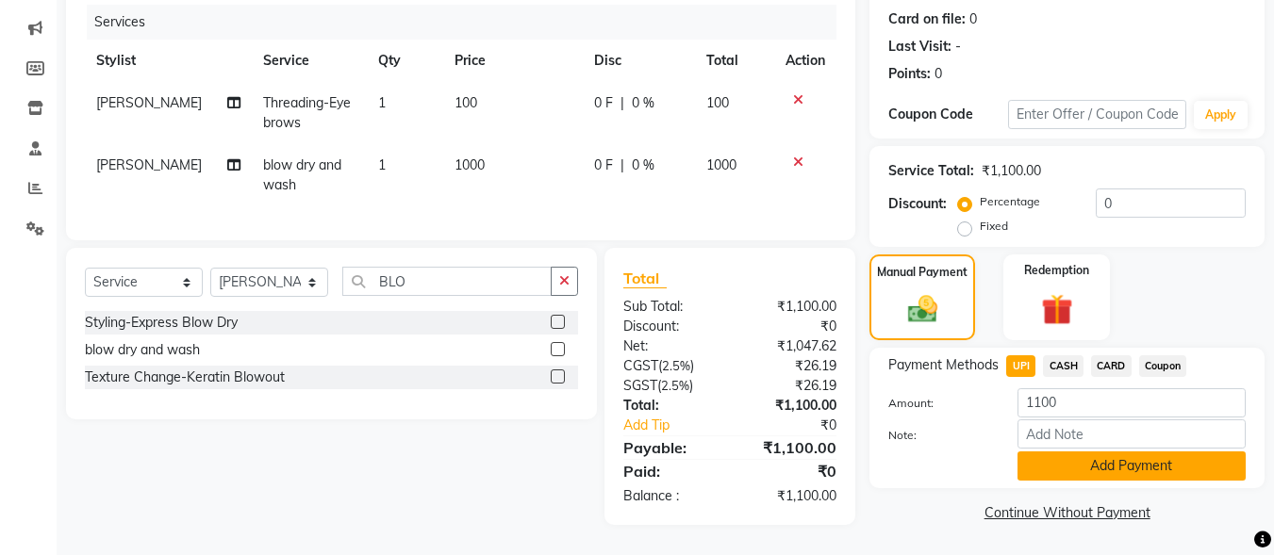
click at [1088, 452] on button "Add Payment" at bounding box center [1132, 466] width 228 height 29
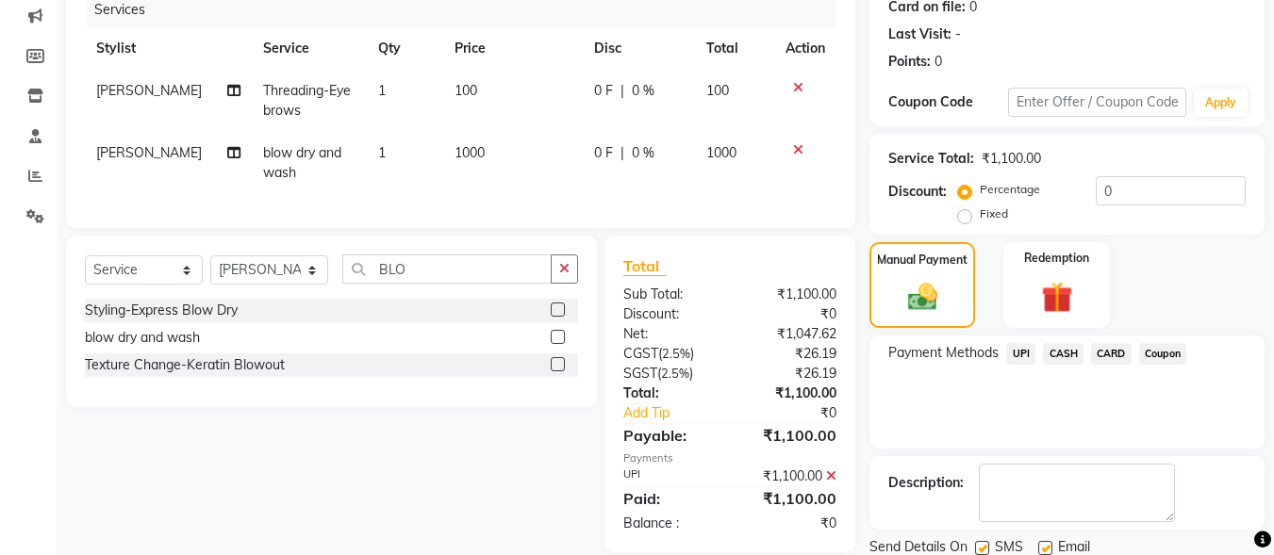
scroll to position [308, 0]
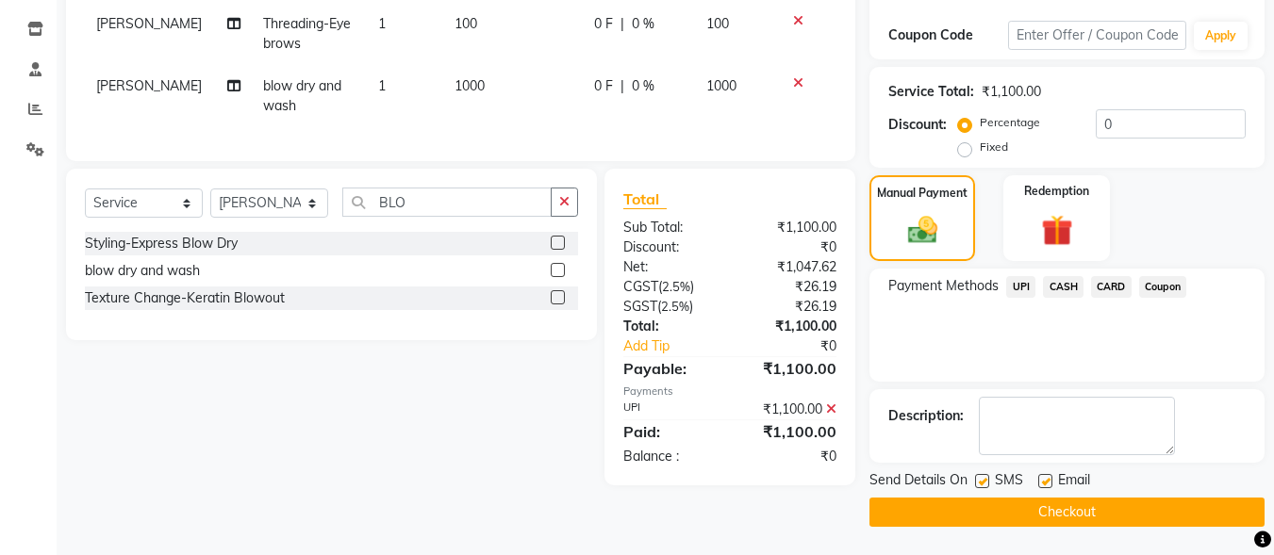
click at [1017, 516] on button "Checkout" at bounding box center [1067, 512] width 395 height 29
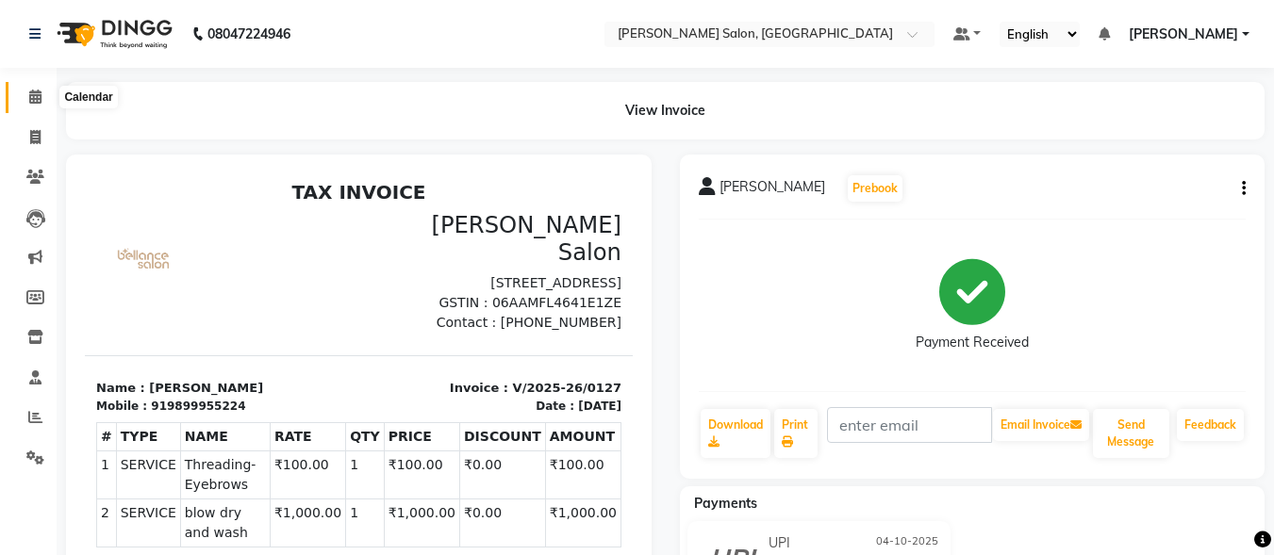
click at [31, 96] on icon at bounding box center [35, 97] width 12 height 14
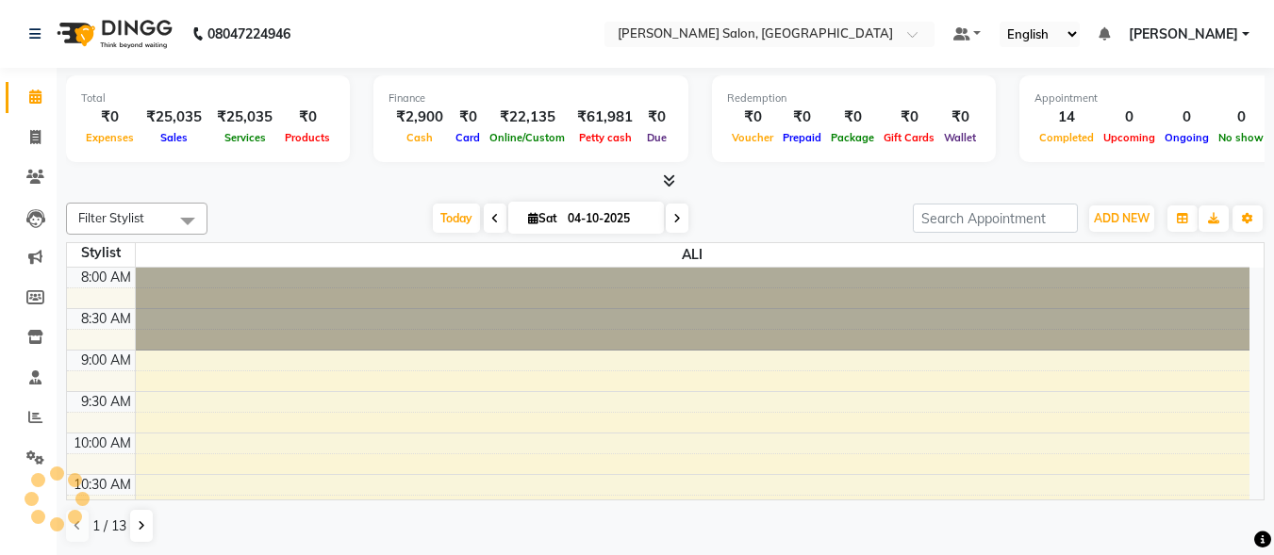
scroll to position [810, 0]
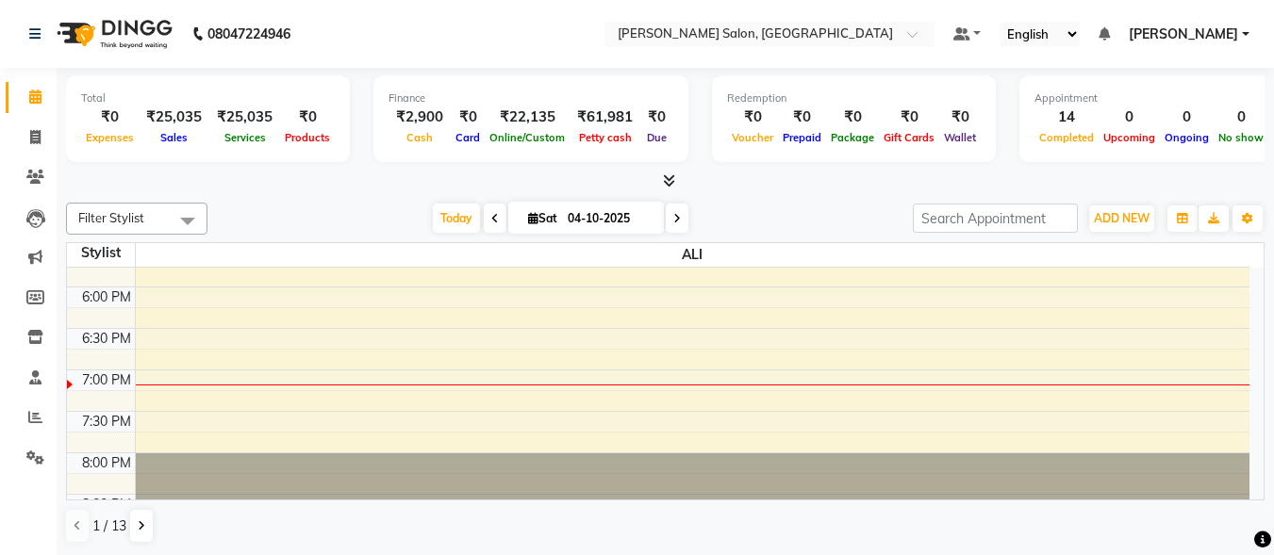
click at [33, 91] on icon at bounding box center [35, 97] width 12 height 14
click at [31, 83] on link "Calendar" at bounding box center [28, 97] width 45 height 31
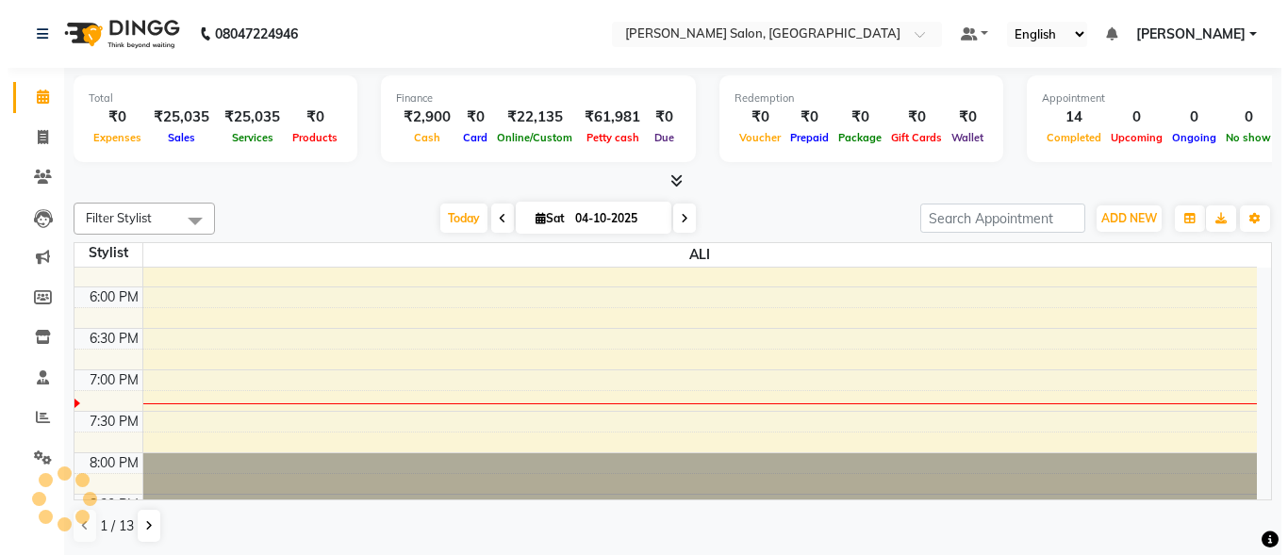
scroll to position [1, 0]
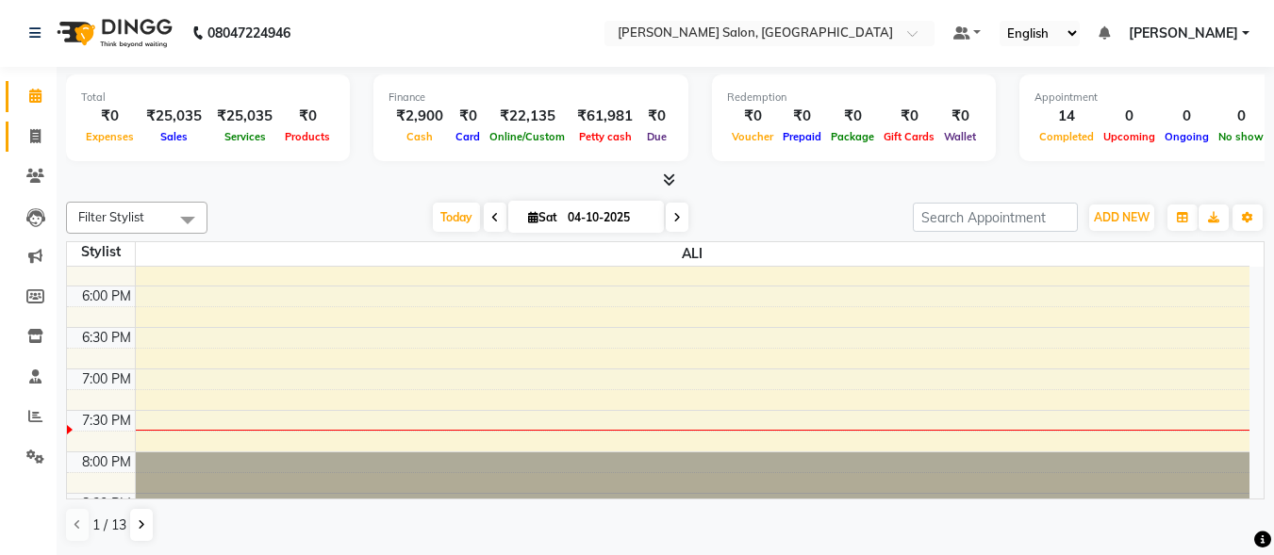
click at [35, 134] on icon at bounding box center [35, 136] width 10 height 14
select select "service"
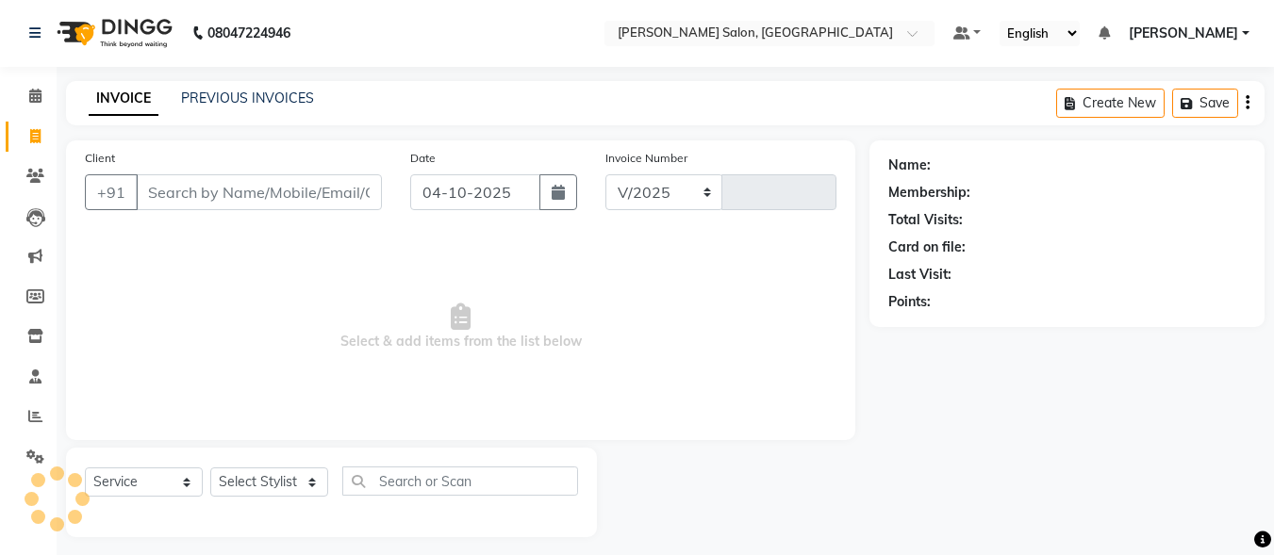
select select "8959"
type input "0131"
click at [273, 190] on input "Client" at bounding box center [259, 192] width 246 height 36
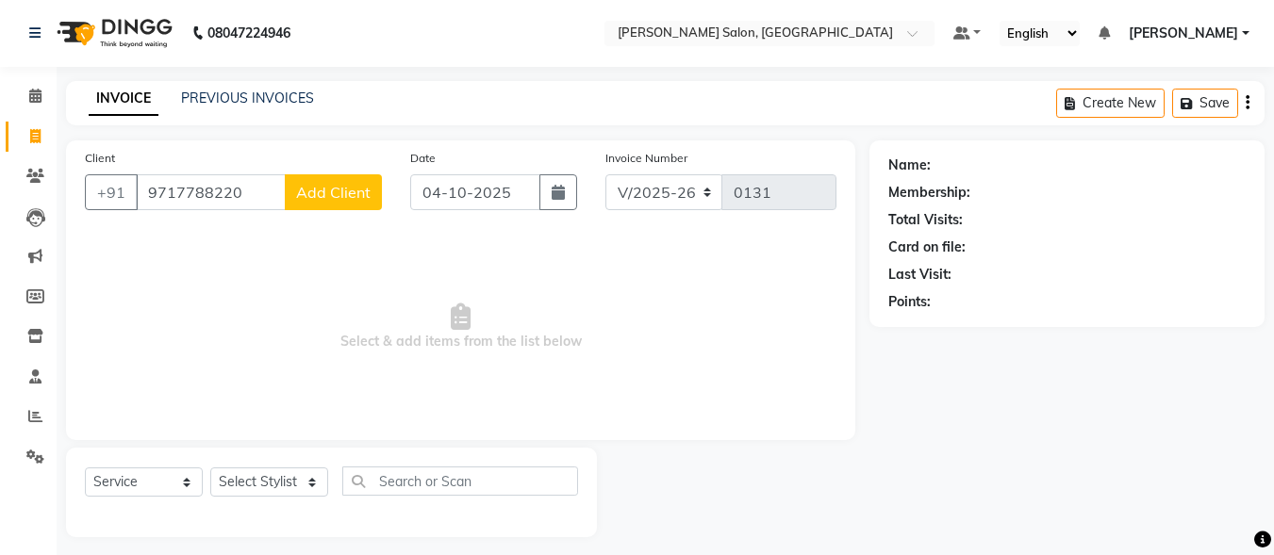
type input "9717788220"
click at [354, 188] on span "Add Client" at bounding box center [333, 192] width 75 height 19
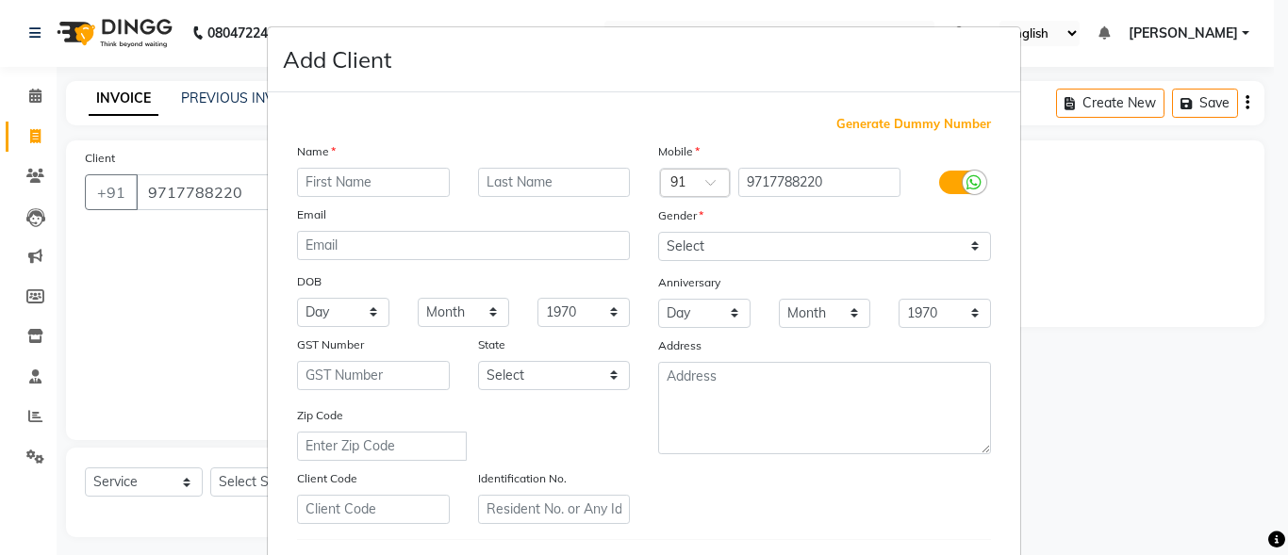
click at [405, 179] on input "text" at bounding box center [373, 182] width 153 height 29
type input "VASHUNDRA"
click at [566, 180] on input "text" at bounding box center [554, 182] width 153 height 29
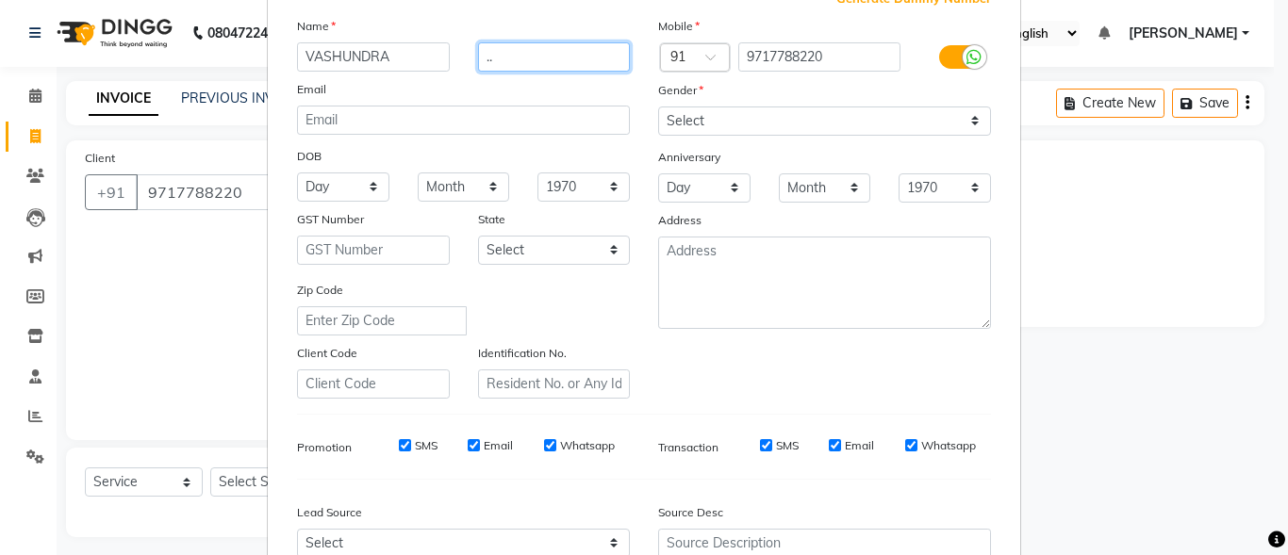
scroll to position [124, 0]
type input ".."
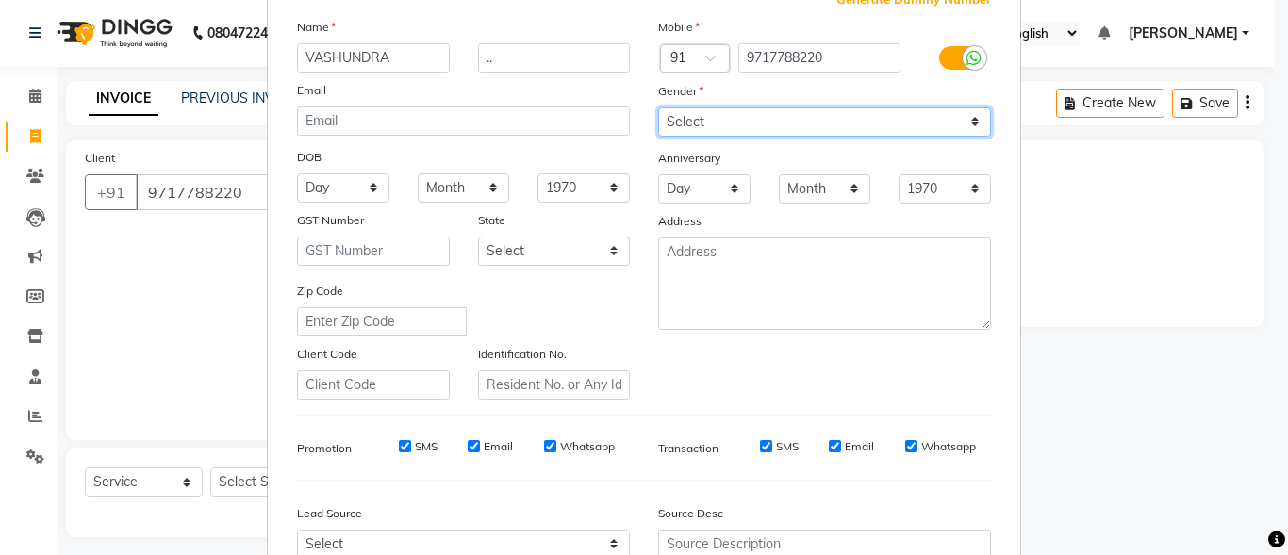
click at [844, 118] on select "Select [DEMOGRAPHIC_DATA] [DEMOGRAPHIC_DATA] Other Prefer Not To Say" at bounding box center [824, 122] width 333 height 29
select select "female"
click at [658, 108] on select "Select [DEMOGRAPHIC_DATA] [DEMOGRAPHIC_DATA] Other Prefer Not To Say" at bounding box center [824, 122] width 333 height 29
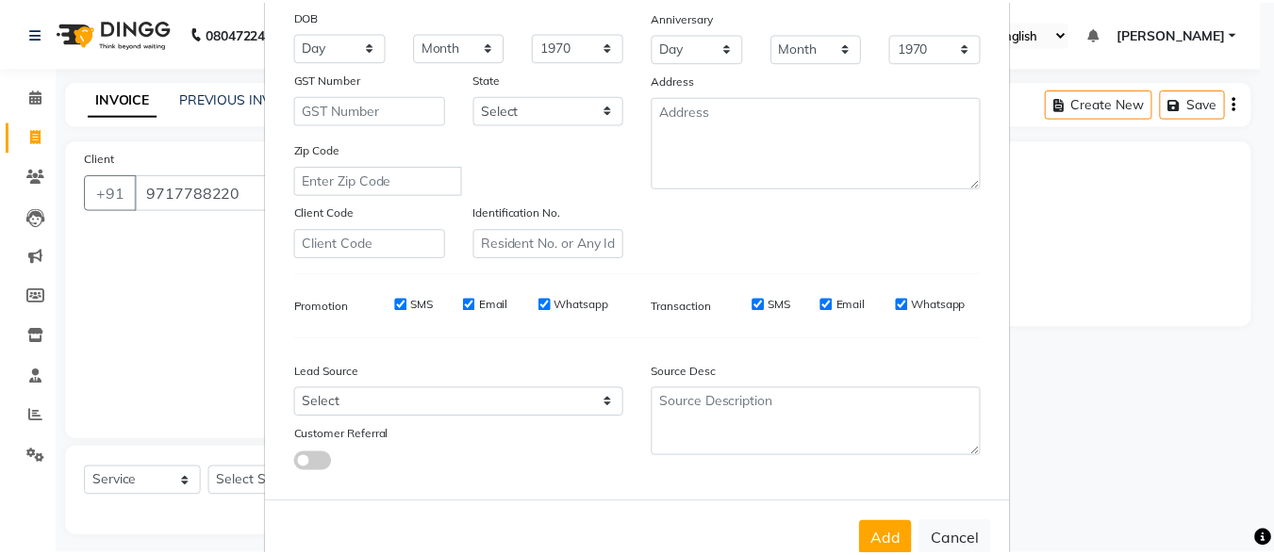
scroll to position [307, 0]
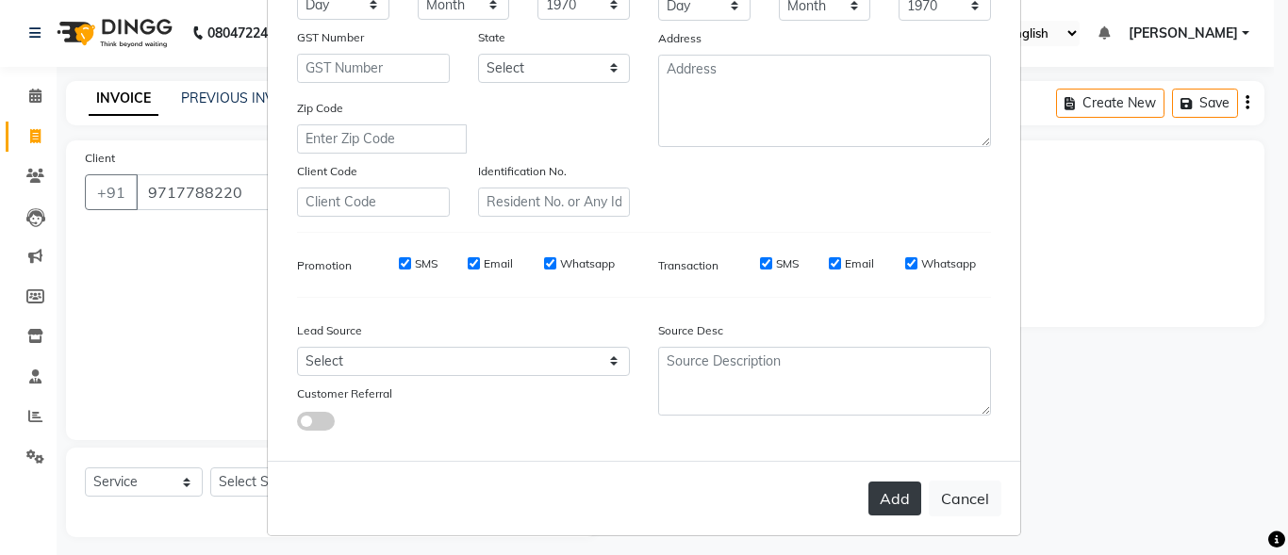
click at [885, 490] on button "Add" at bounding box center [895, 499] width 53 height 34
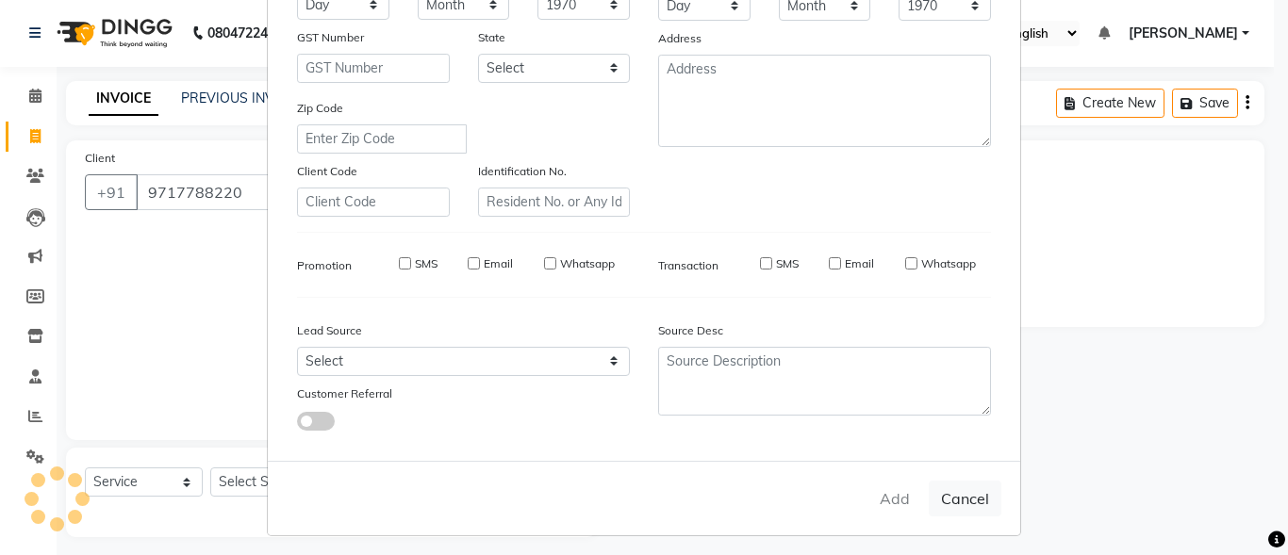
select select
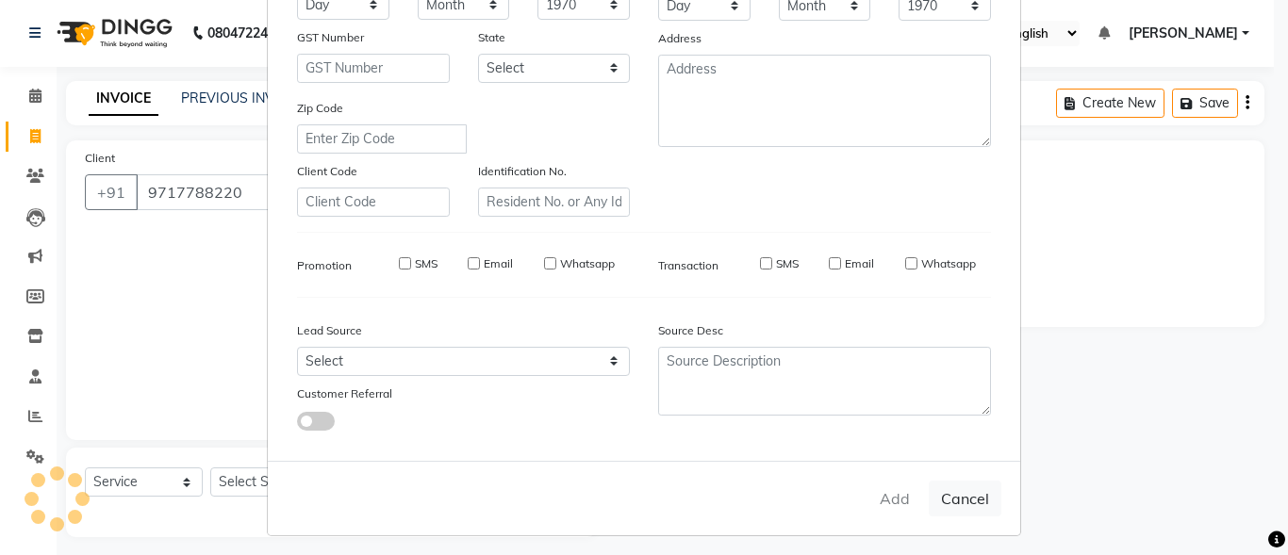
select select
checkbox input "false"
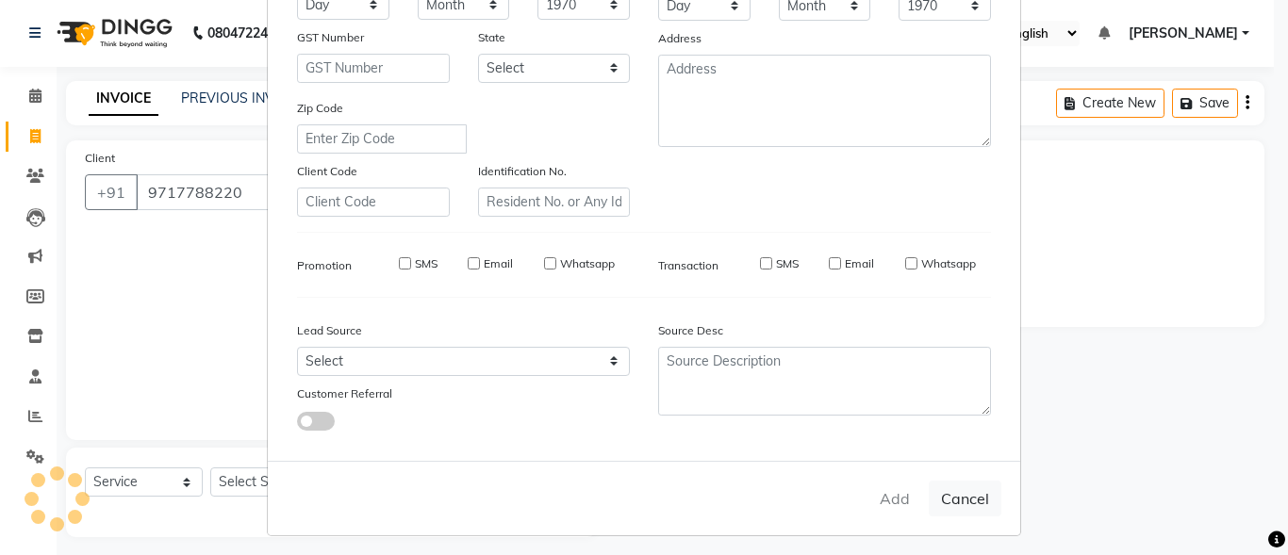
checkbox input "false"
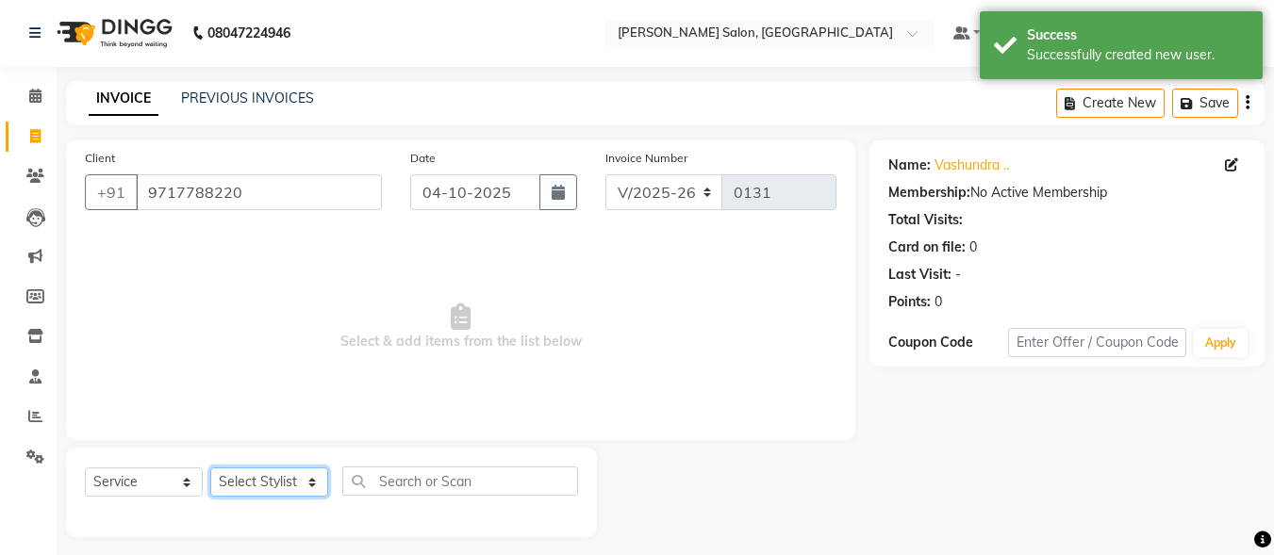
click at [281, 478] on select "Select Stylist ALI [PERSON_NAME] [PERSON_NAME] [PERSON_NAME] [PERSON_NAME] neha…" at bounding box center [269, 482] width 118 height 29
select select "93525"
click at [210, 468] on select "Select Stylist ALI [PERSON_NAME] [PERSON_NAME] [PERSON_NAME] [PERSON_NAME] neha…" at bounding box center [269, 482] width 118 height 29
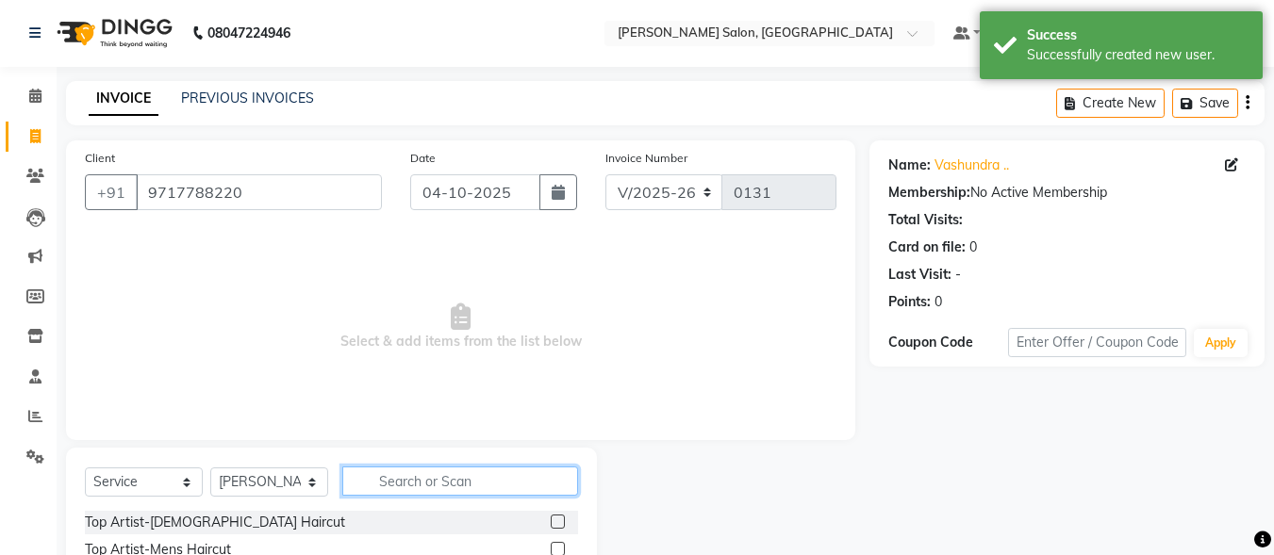
click at [387, 479] on input "text" at bounding box center [460, 481] width 236 height 29
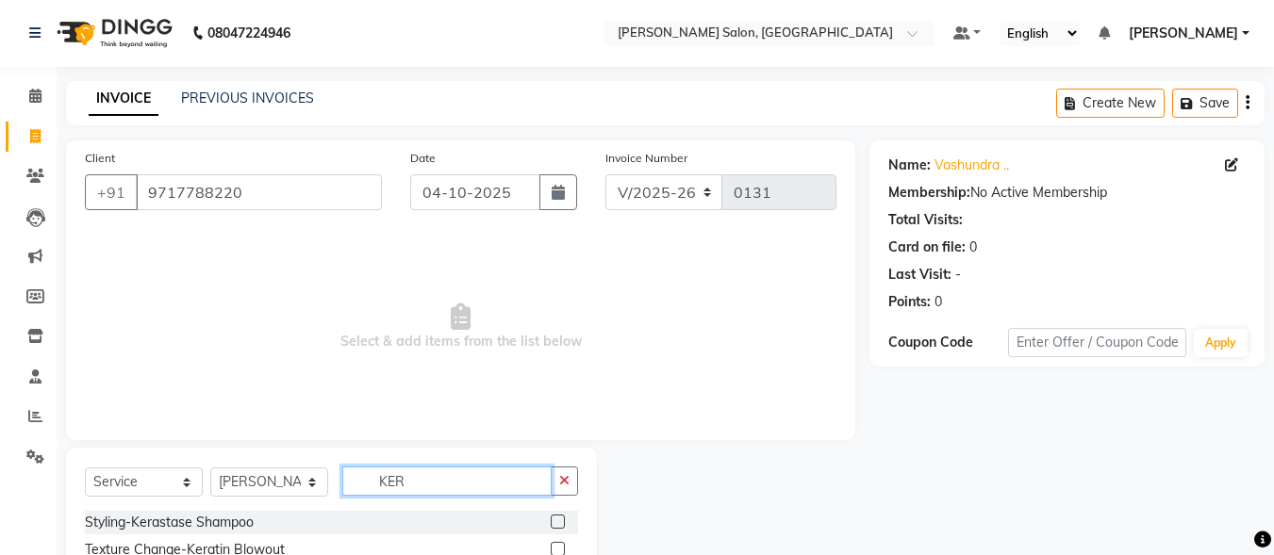
scroll to position [97, 0]
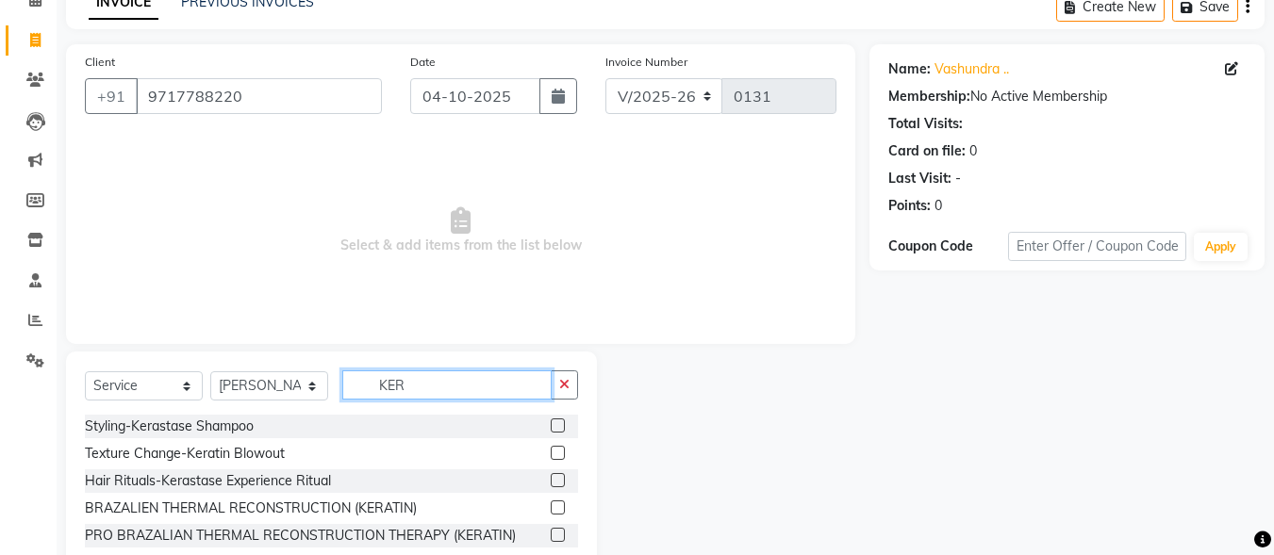
type input "KER"
click at [559, 536] on label at bounding box center [558, 535] width 14 height 14
click at [559, 536] on input "checkbox" at bounding box center [557, 536] width 12 height 12
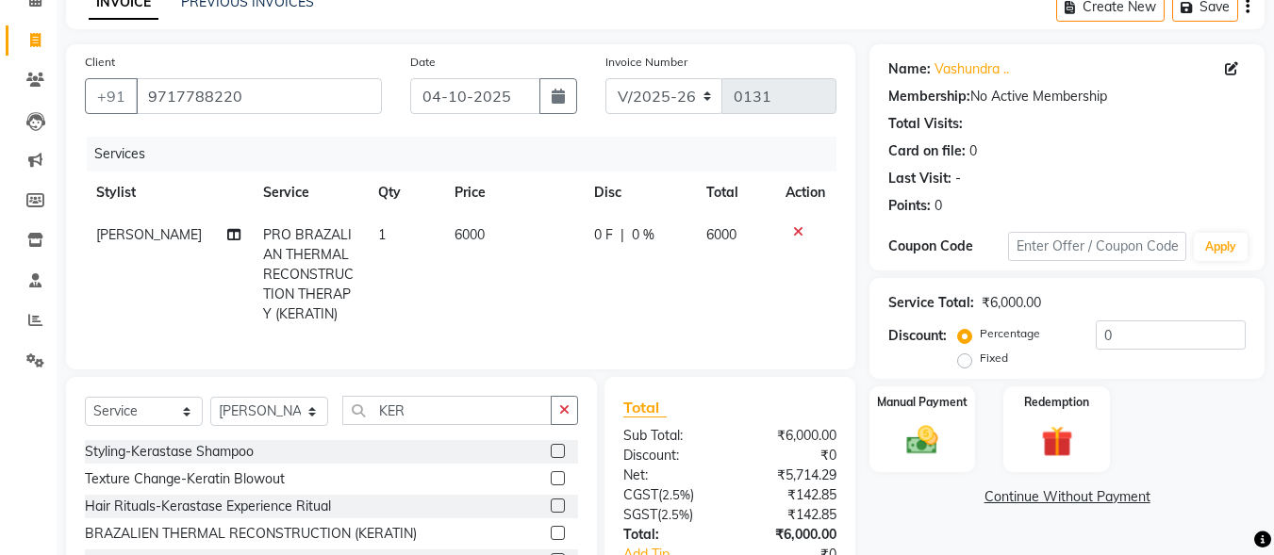
checkbox input "false"
click at [469, 224] on td "6000" at bounding box center [513, 275] width 140 height 122
select select "93525"
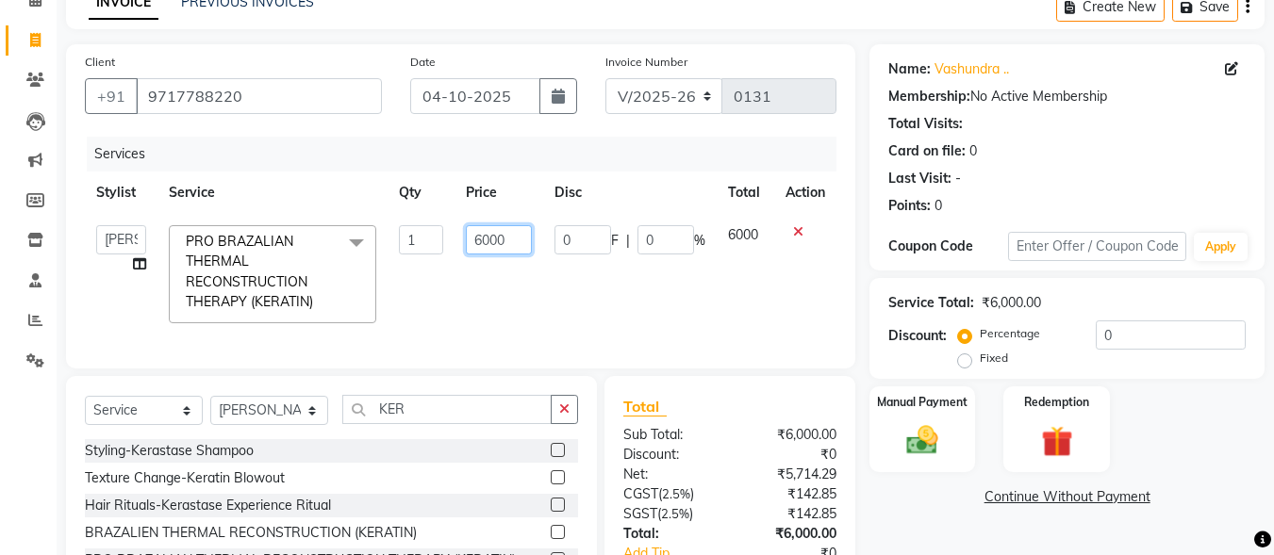
click at [519, 240] on input "6000" at bounding box center [498, 239] width 65 height 29
type input "6"
type input "7500"
click at [745, 299] on td "6000" at bounding box center [746, 274] width 58 height 121
select select "93525"
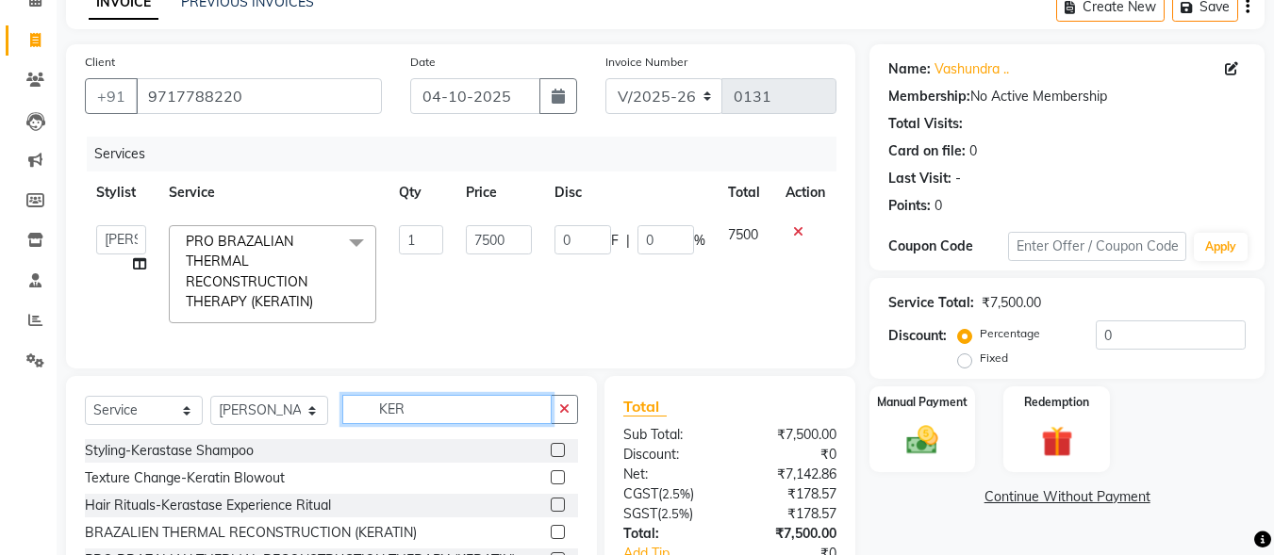
click at [489, 422] on input "KER" at bounding box center [446, 409] width 209 height 29
click at [561, 416] on icon "button" at bounding box center [564, 409] width 10 height 13
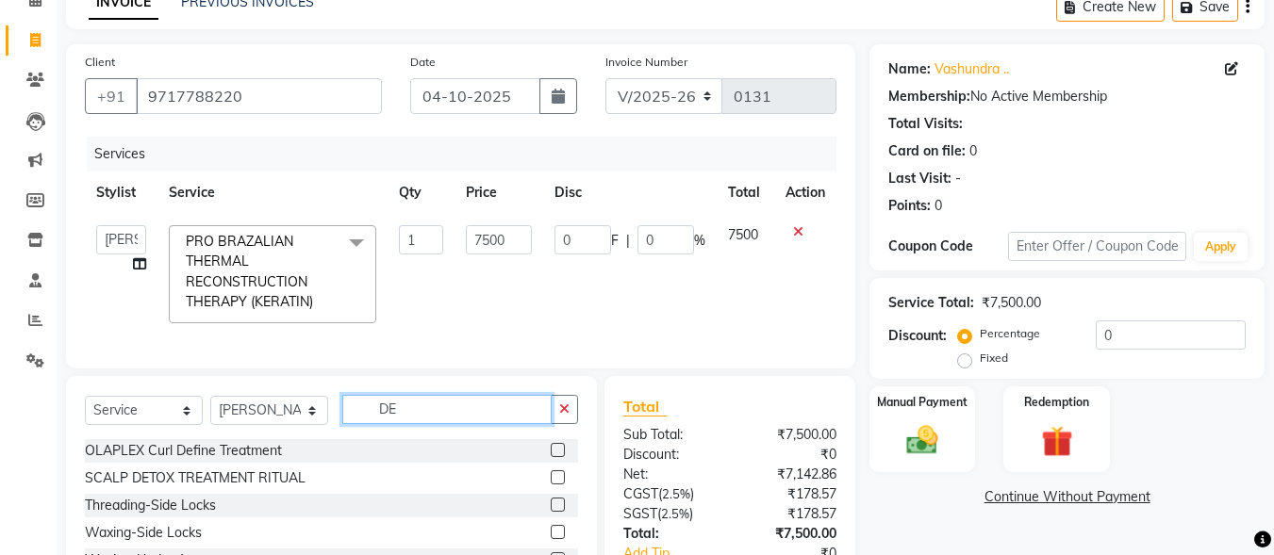
type input "D"
type input "T"
type input "D"
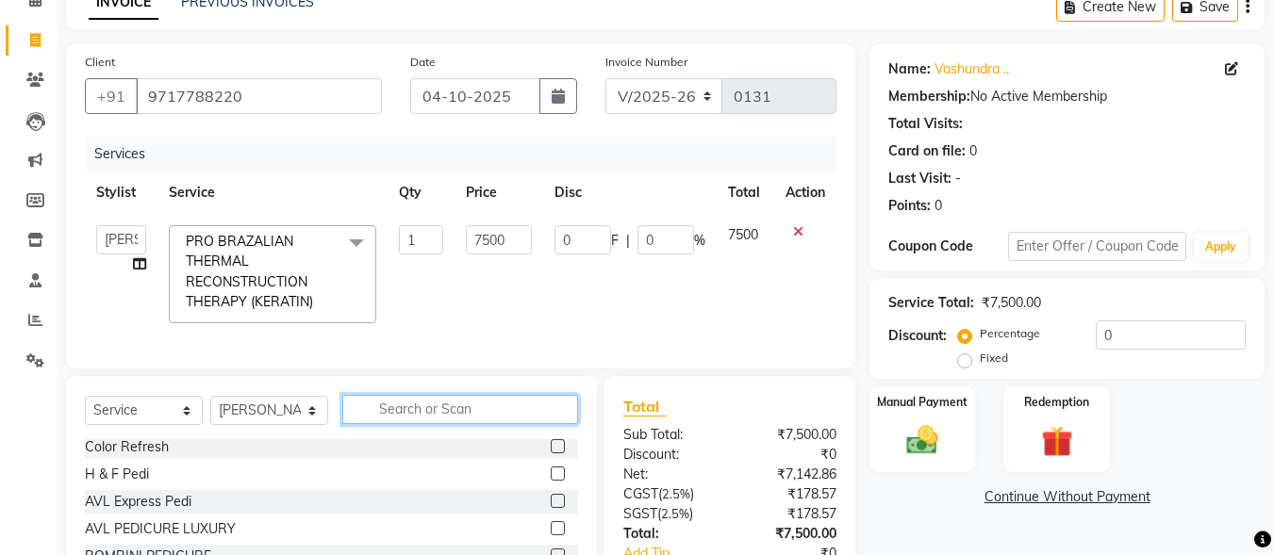
scroll to position [112, 0]
click at [504, 416] on input "text" at bounding box center [460, 409] width 236 height 29
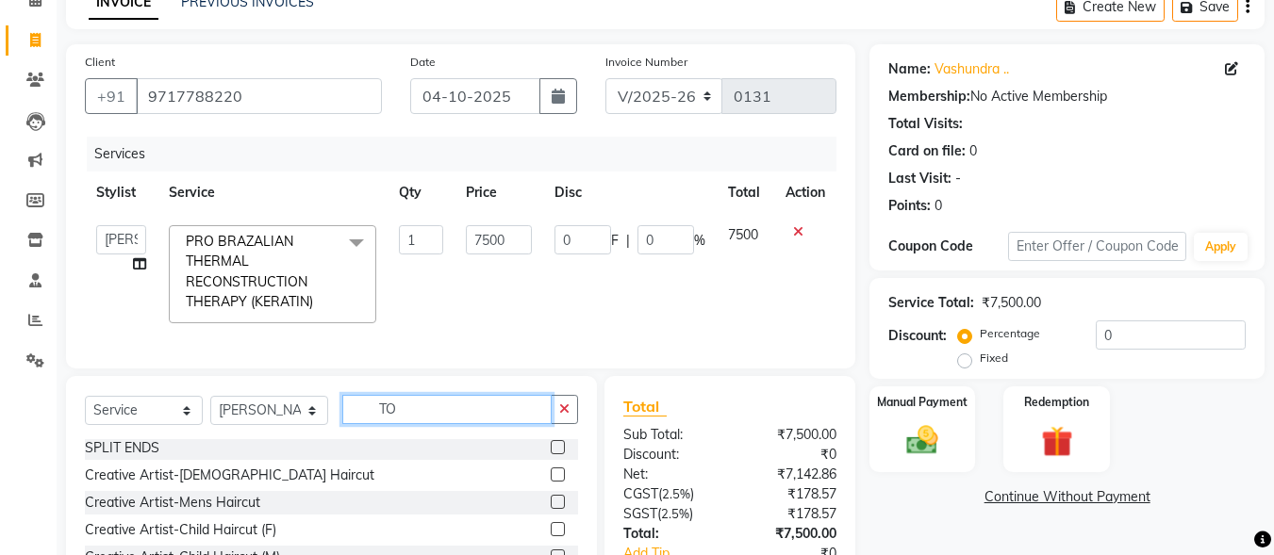
scroll to position [0, 0]
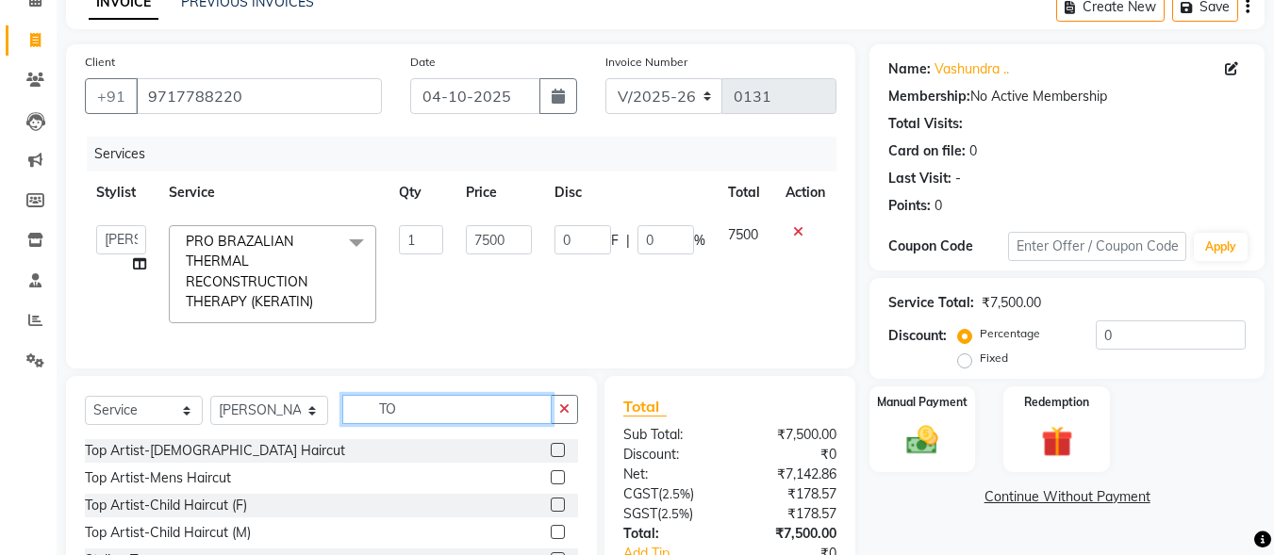
type input "T"
type input "C"
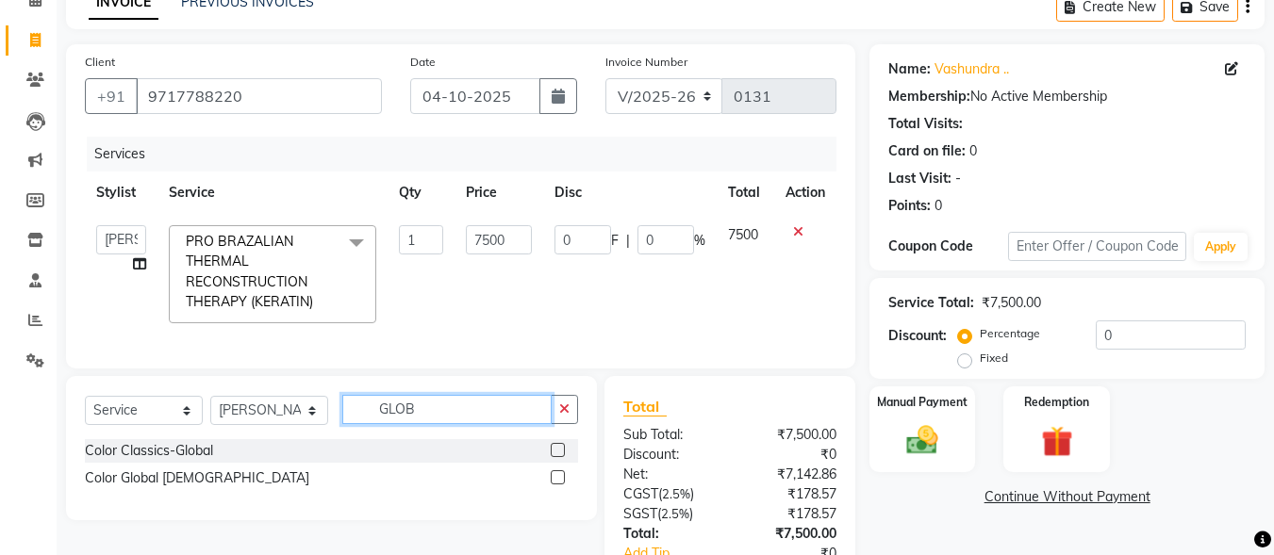
type input "GLOB"
click at [559, 457] on label at bounding box center [558, 450] width 14 height 14
click at [559, 457] on input "checkbox" at bounding box center [557, 451] width 12 height 12
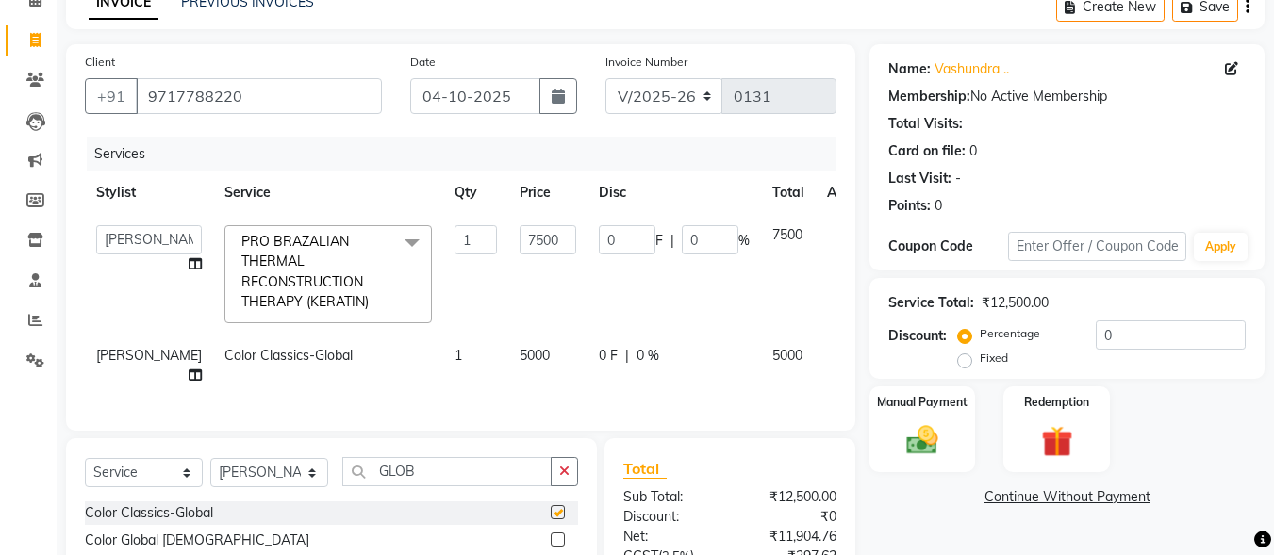
checkbox input "false"
click at [522, 353] on span "5000" at bounding box center [535, 355] width 30 height 17
select select "93525"
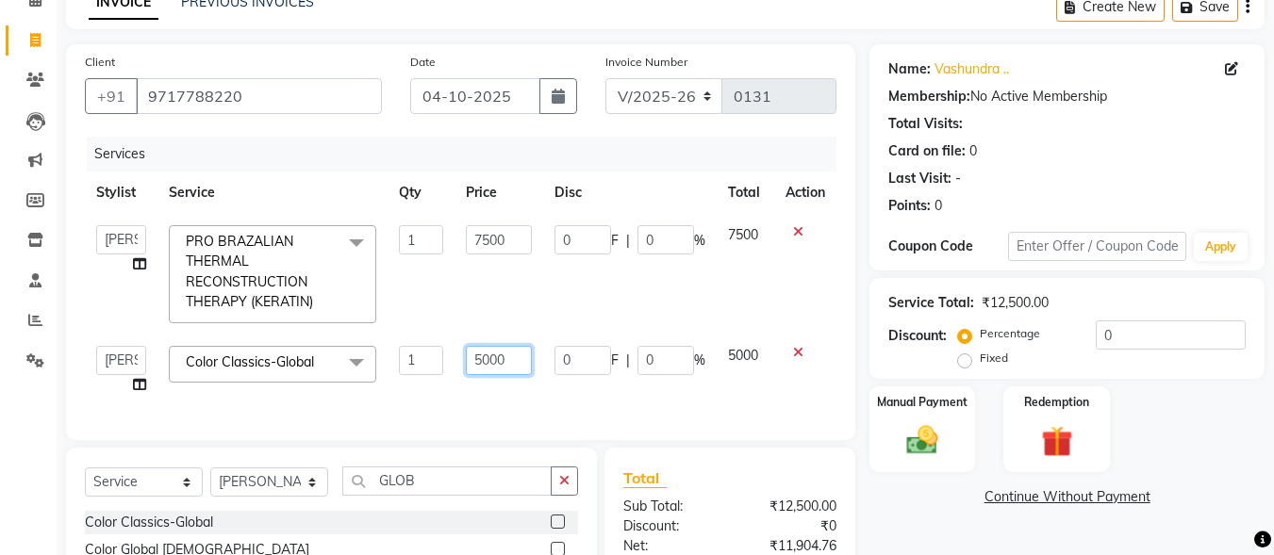
click at [515, 355] on input "5000" at bounding box center [498, 360] width 65 height 29
type input "5"
type input "7000"
click at [1128, 157] on div "Card on file: 0" at bounding box center [1066, 151] width 357 height 20
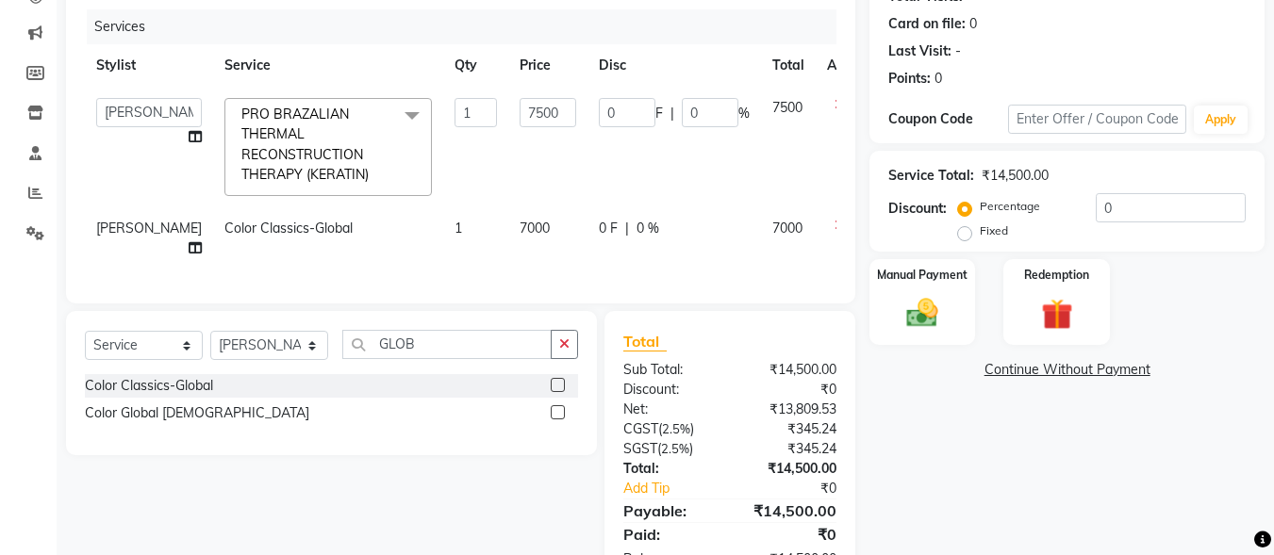
scroll to position [213, 0]
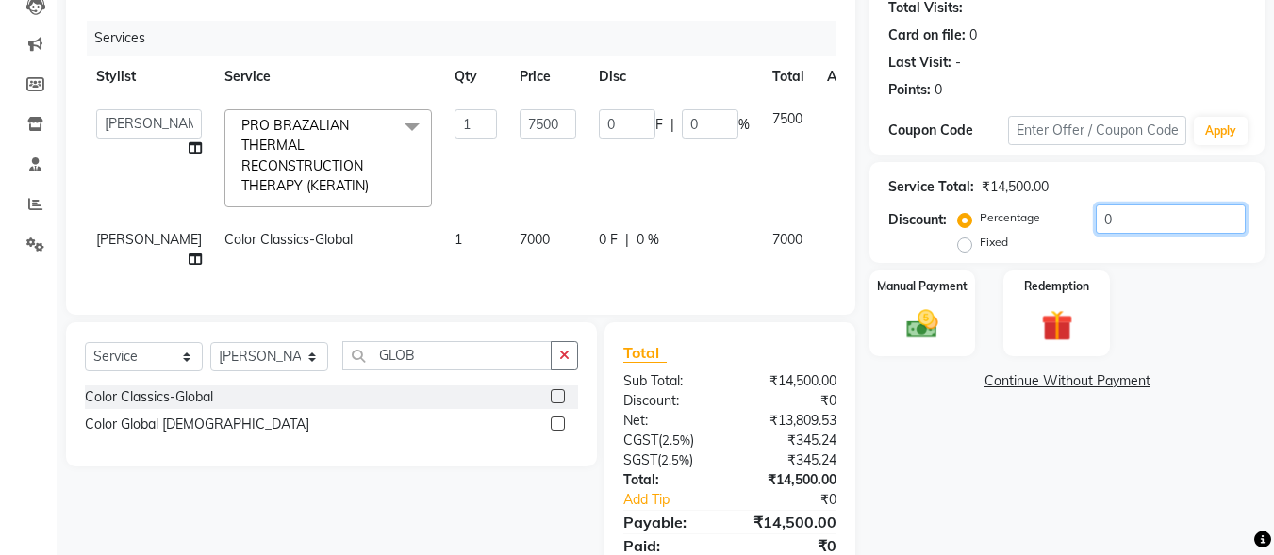
click at [1159, 214] on input "0" at bounding box center [1171, 219] width 150 height 29
type input "3"
type input "225"
type input "3"
type input "31"
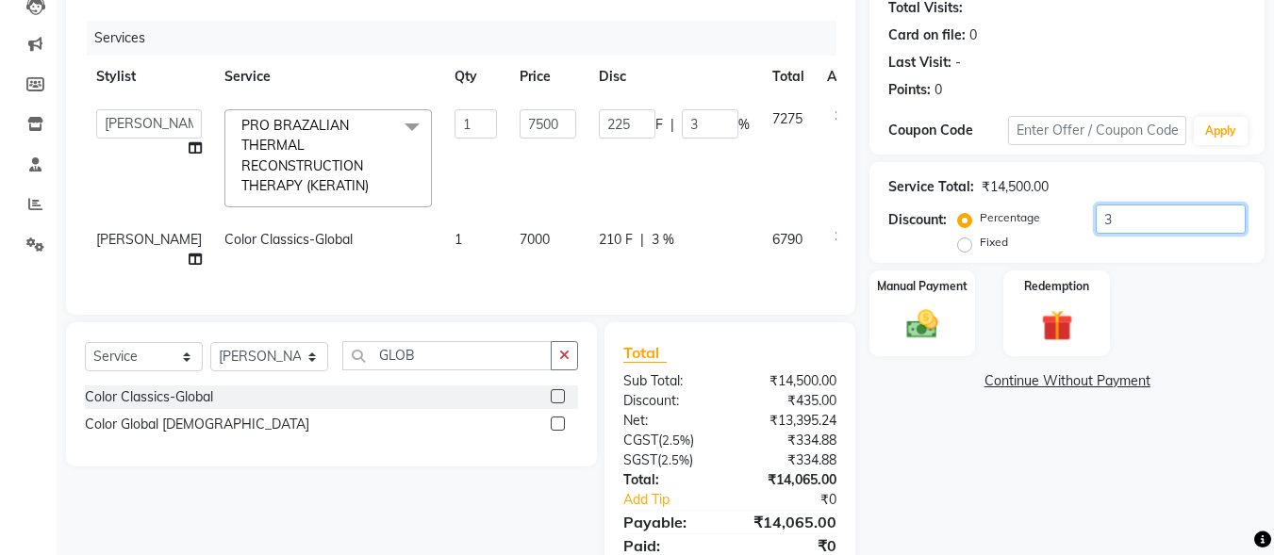
type input "2325"
type input "31"
click at [1185, 328] on div "Manual Payment Redemption" at bounding box center [1066, 314] width 423 height 86
click at [991, 428] on div "Name: Vashundra .. Membership: No Active Membership Total Visits: Card on file:…" at bounding box center [1074, 263] width 409 height 671
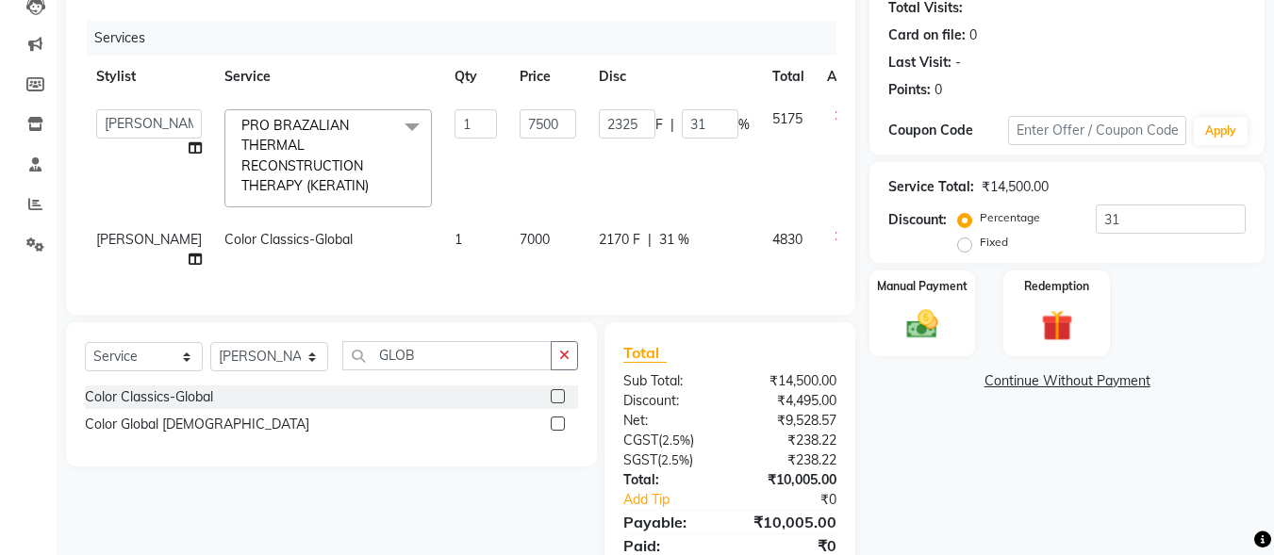
click at [952, 443] on div "Name: Vashundra .. Membership: No Active Membership Total Visits: Card on file:…" at bounding box center [1074, 263] width 409 height 671
click at [1023, 470] on div "Name: Vashundra .. Membership: No Active Membership Total Visits: Card on file:…" at bounding box center [1074, 263] width 409 height 671
click at [1022, 433] on div "Name: Vashundra .. Membership: No Active Membership Total Visits: Card on file:…" at bounding box center [1074, 263] width 409 height 671
click at [912, 333] on img at bounding box center [922, 325] width 53 height 38
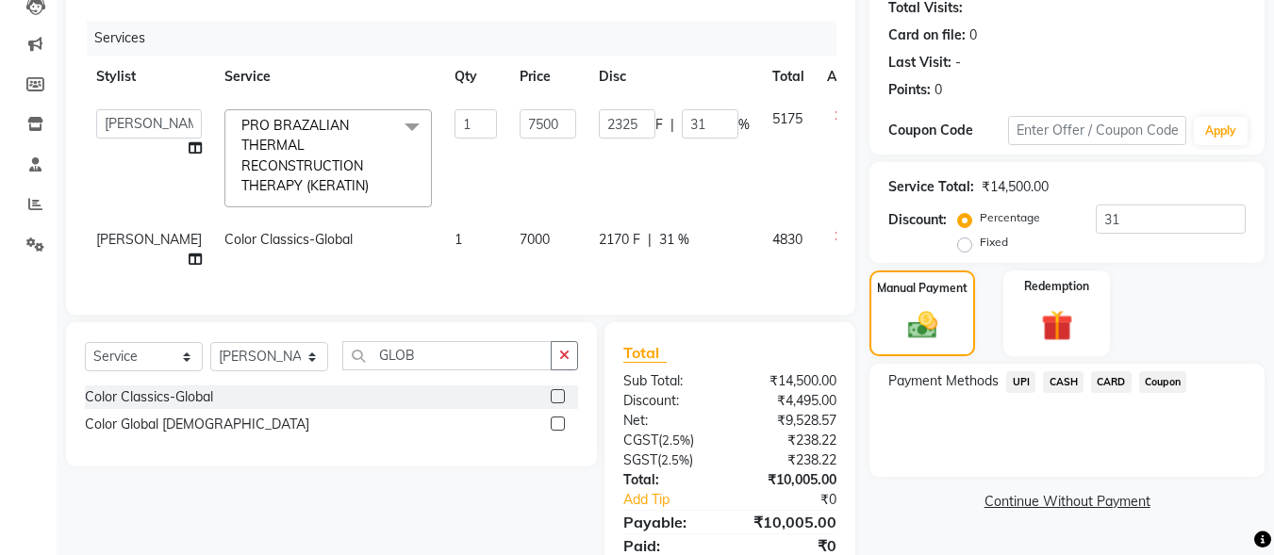
click at [1057, 377] on span "CASH" at bounding box center [1063, 383] width 41 height 22
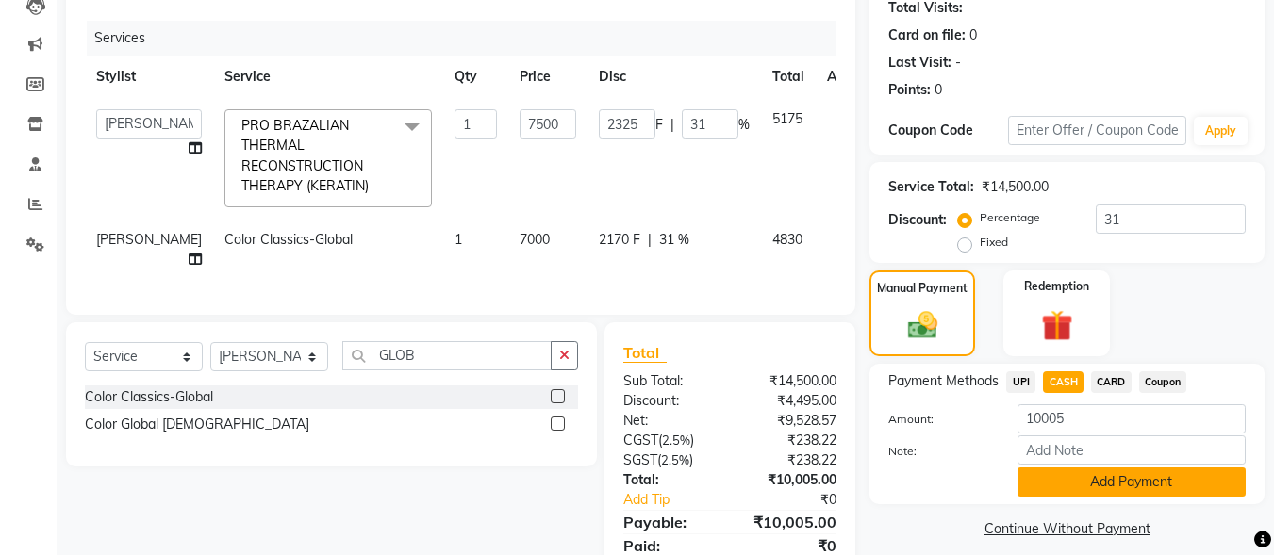
click at [1141, 479] on button "Add Payment" at bounding box center [1132, 482] width 228 height 29
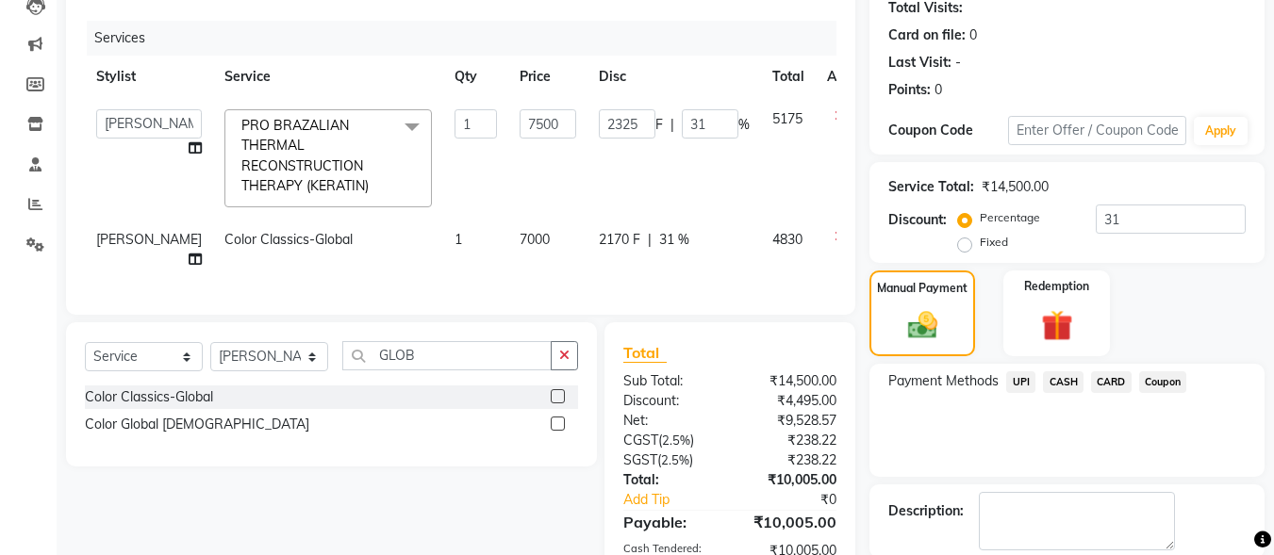
scroll to position [366, 0]
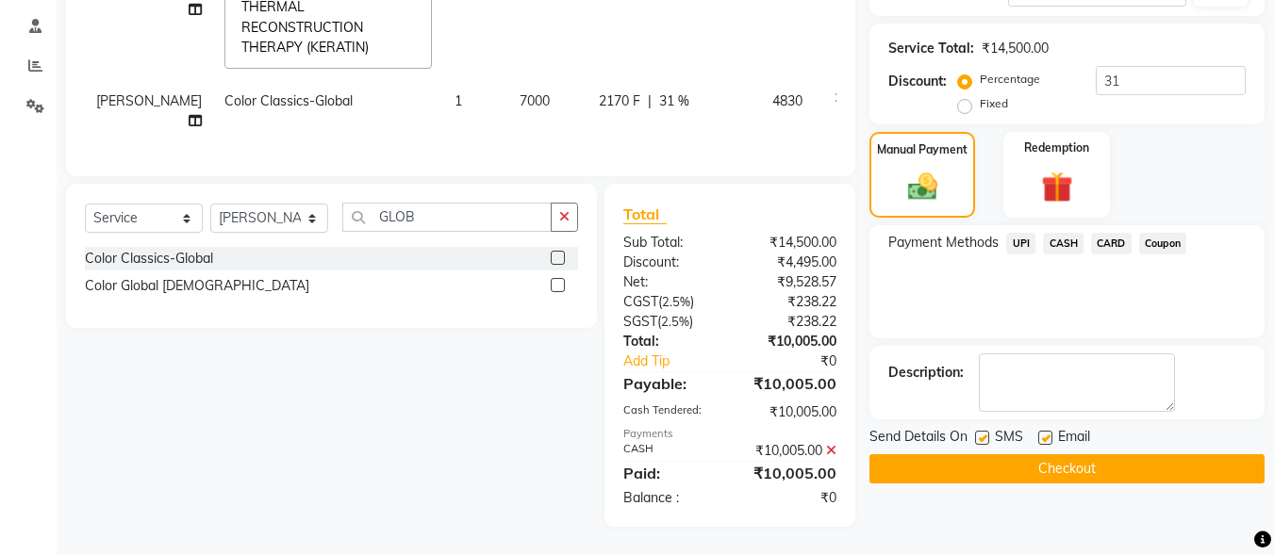
click at [1017, 233] on span "UPI" at bounding box center [1020, 244] width 29 height 22
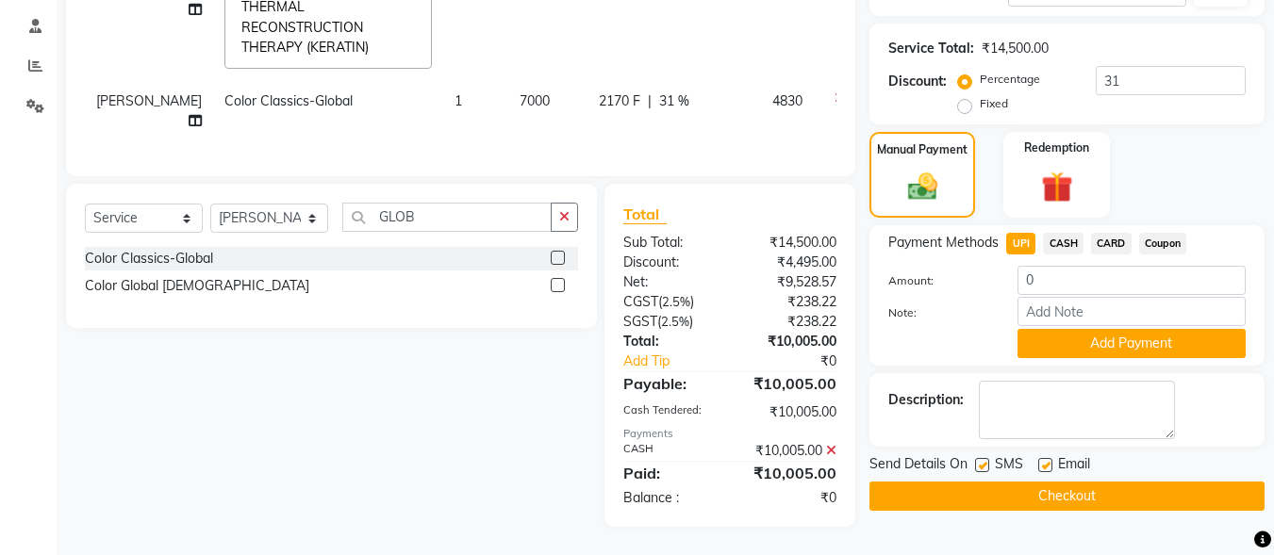
click at [960, 233] on span "Payment Methods" at bounding box center [943, 243] width 110 height 20
click at [832, 449] on icon at bounding box center [831, 450] width 10 height 13
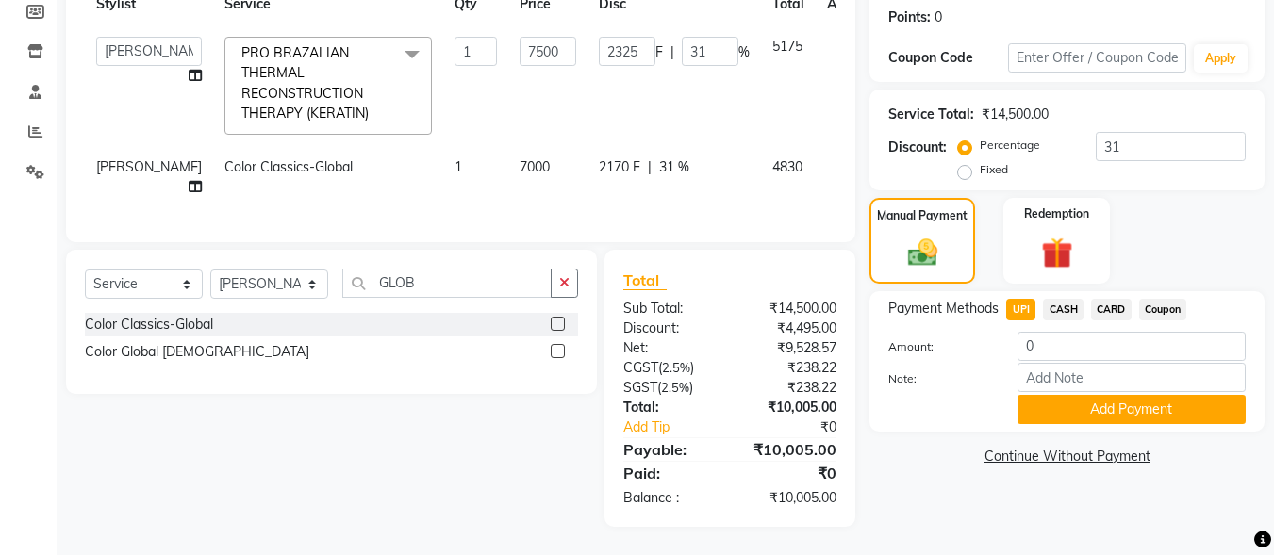
scroll to position [300, 0]
click at [1063, 332] on input "0" at bounding box center [1132, 346] width 228 height 29
click at [1062, 299] on span "CASH" at bounding box center [1063, 310] width 41 height 22
click at [1097, 332] on input "10005" at bounding box center [1132, 346] width 228 height 29
type input "1"
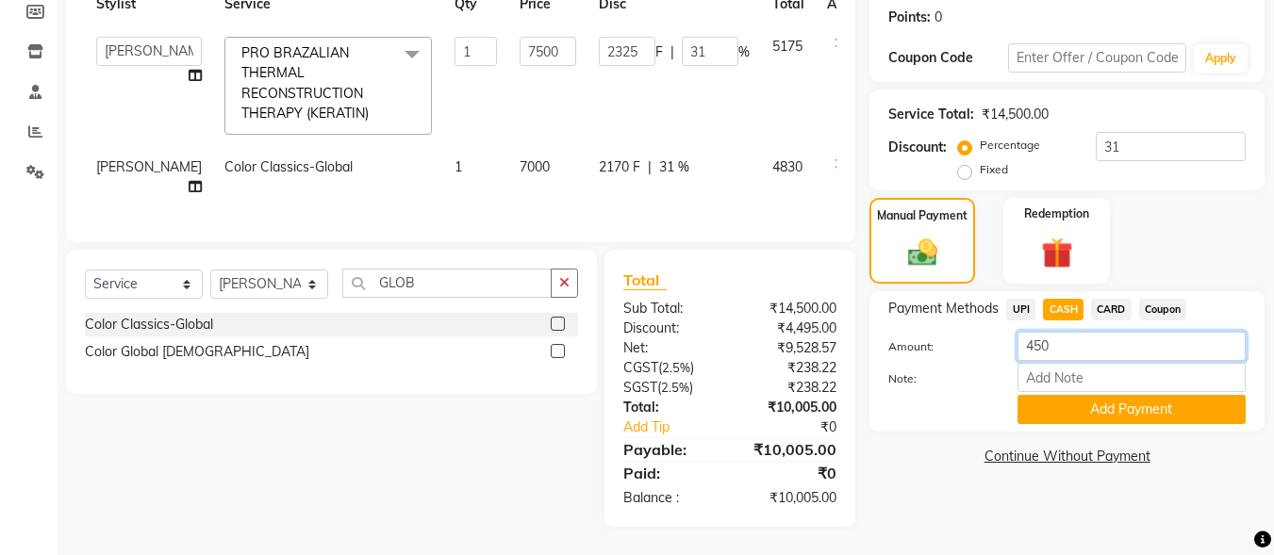
type input "4500"
click at [1146, 397] on button "Add Payment" at bounding box center [1132, 409] width 228 height 29
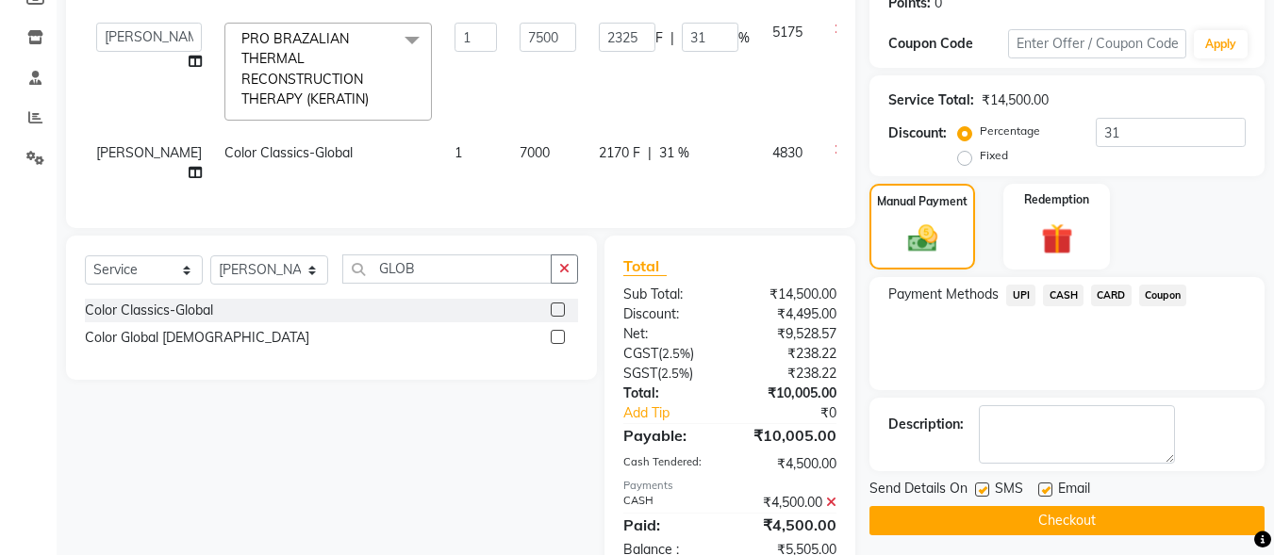
scroll to position [366, 0]
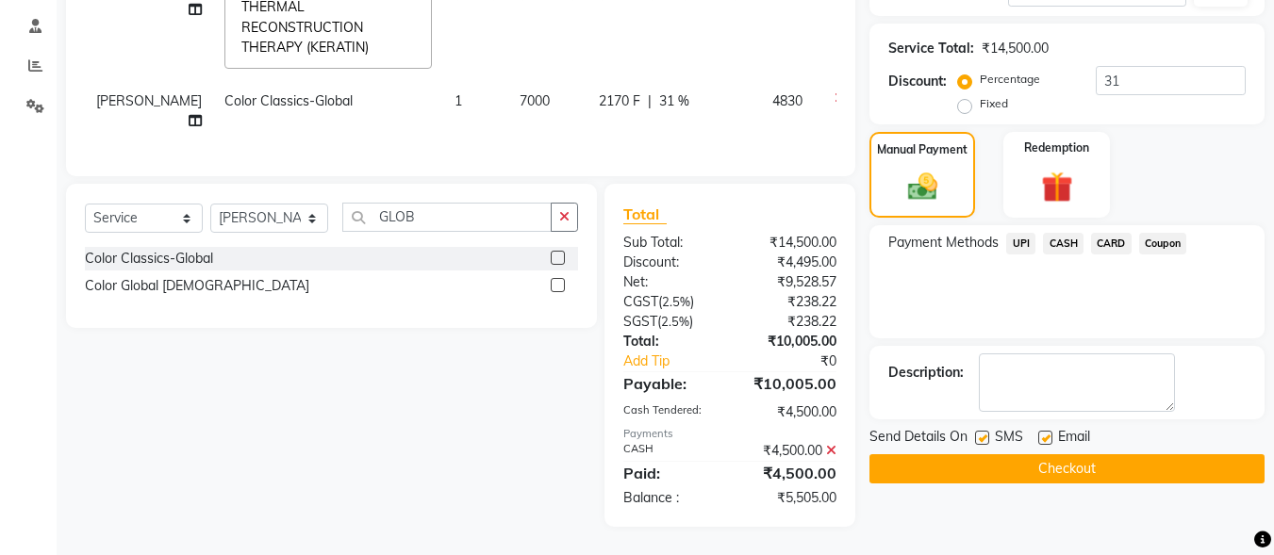
click at [1019, 233] on span "UPI" at bounding box center [1020, 244] width 29 height 22
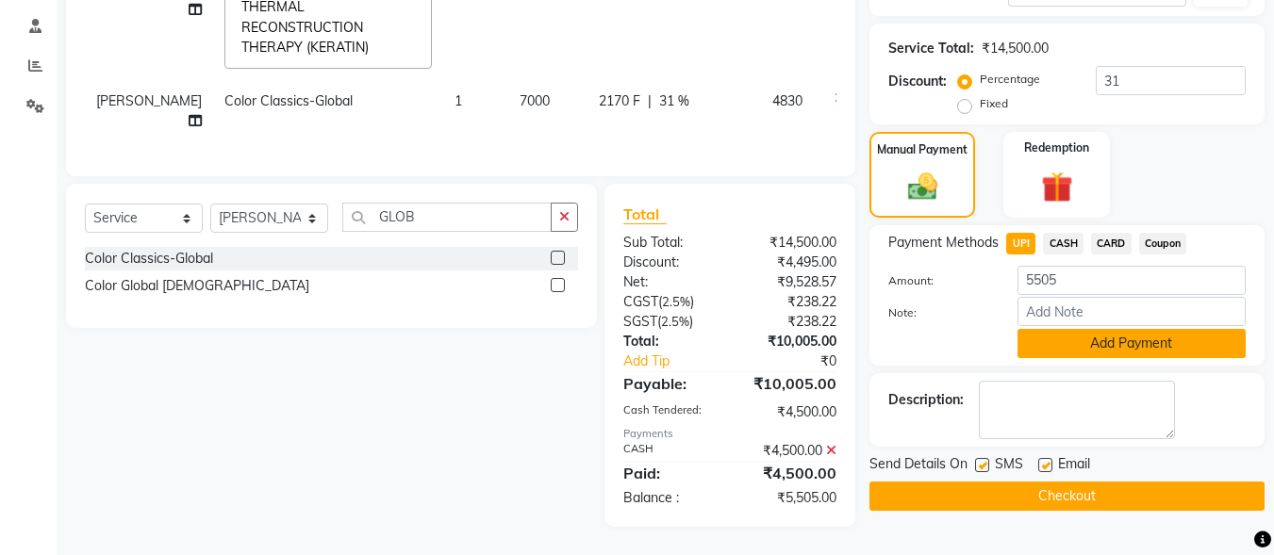
click at [1154, 329] on button "Add Payment" at bounding box center [1132, 343] width 228 height 29
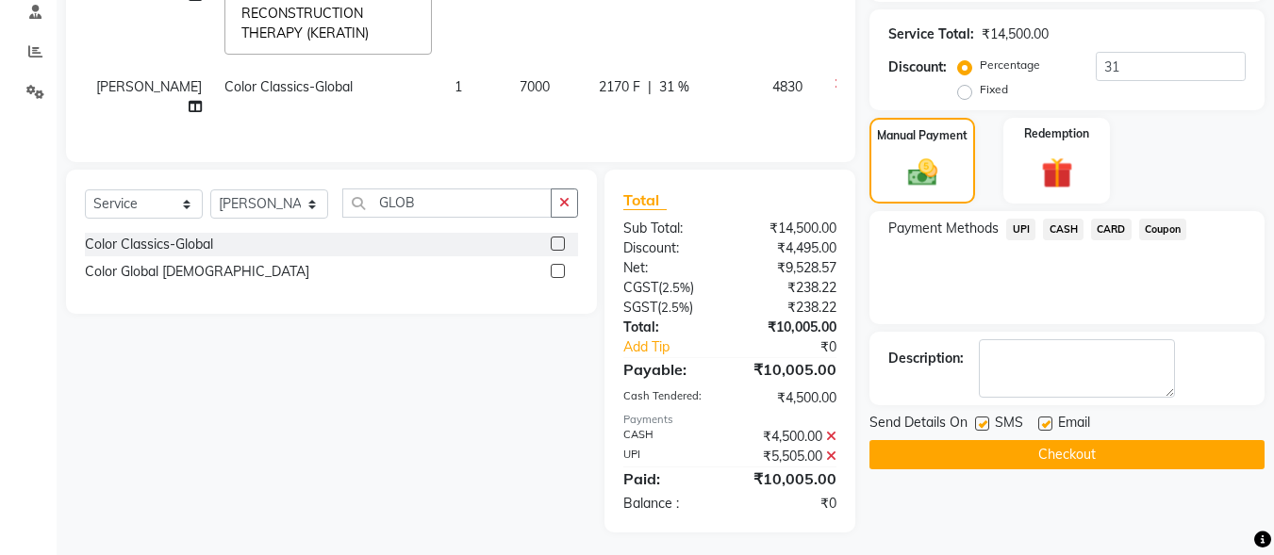
click at [938, 448] on button "Checkout" at bounding box center [1067, 454] width 395 height 29
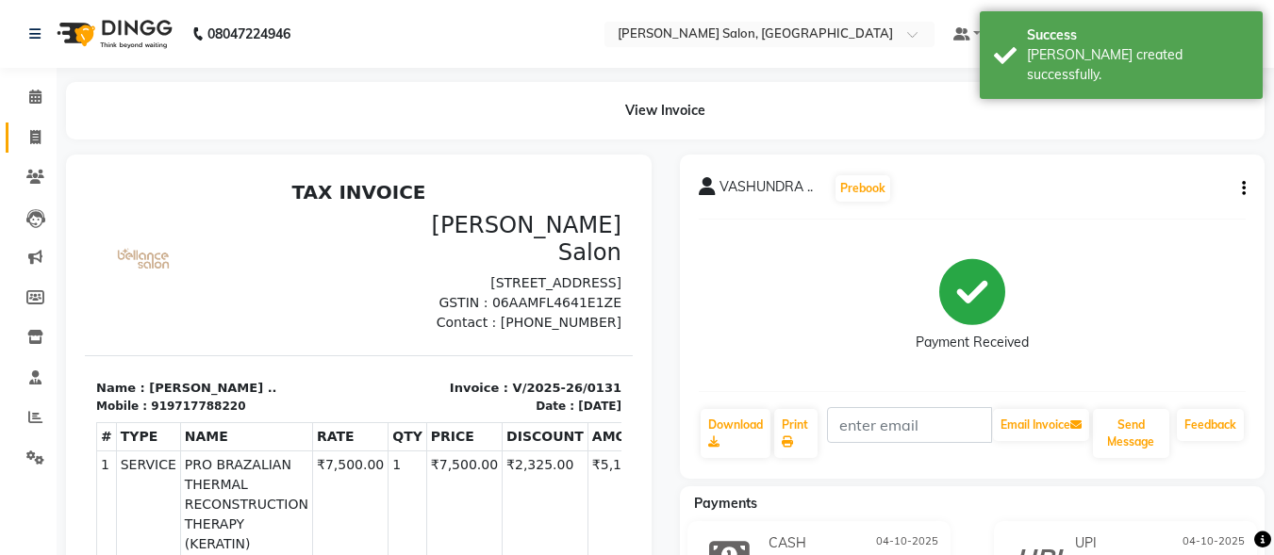
click at [32, 133] on icon at bounding box center [35, 137] width 10 height 14
select select "8959"
select select "service"
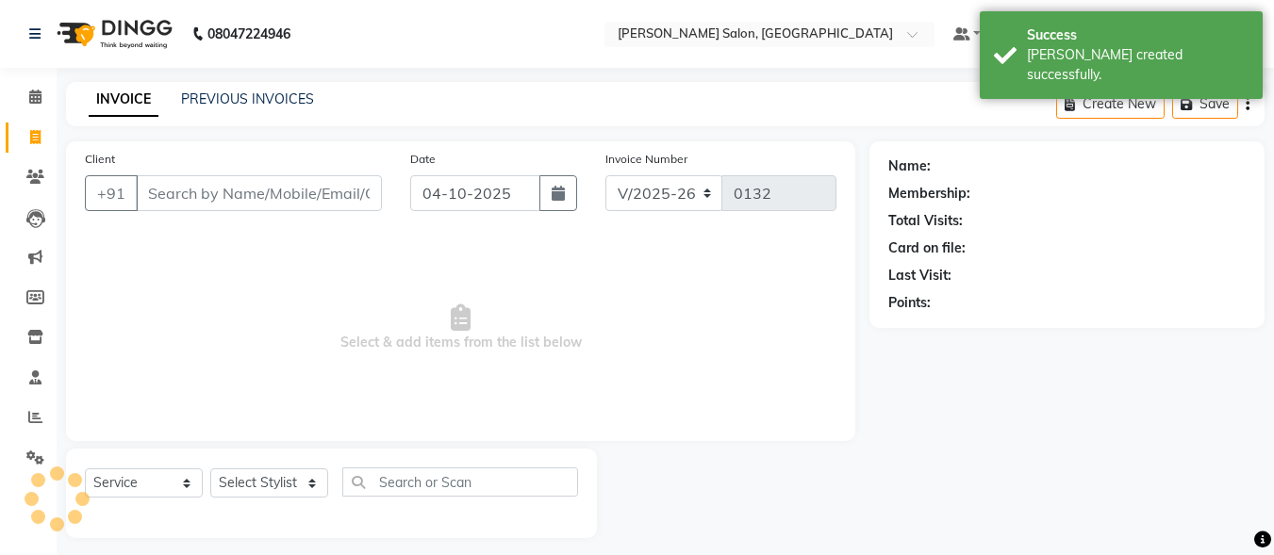
scroll to position [11, 0]
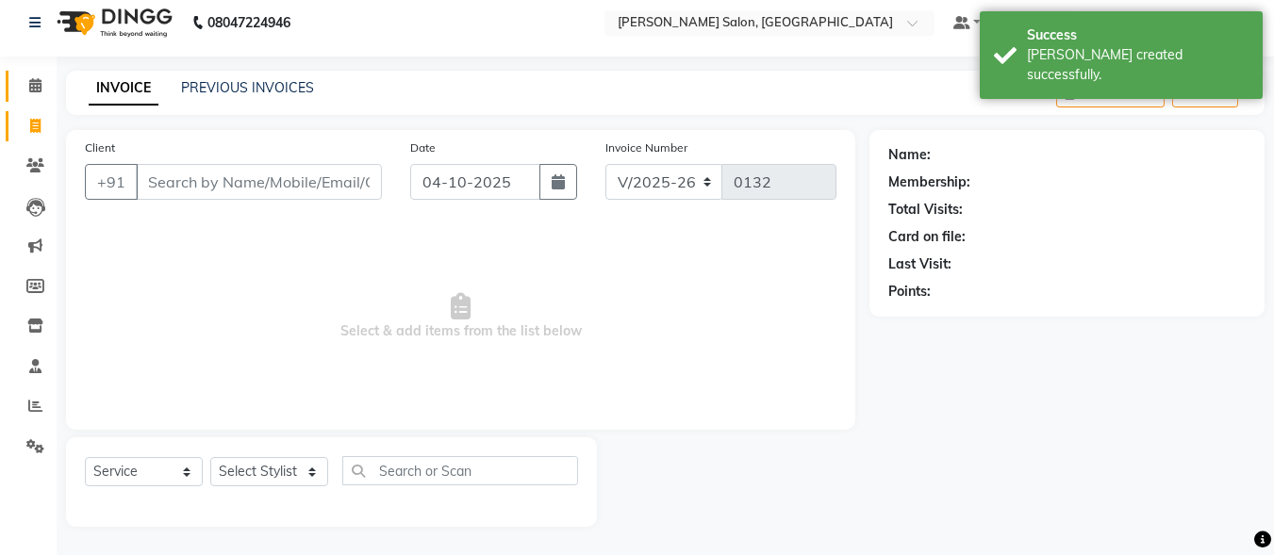
click at [35, 85] on icon at bounding box center [35, 85] width 12 height 14
